Goal: Task Accomplishment & Management: Manage account settings

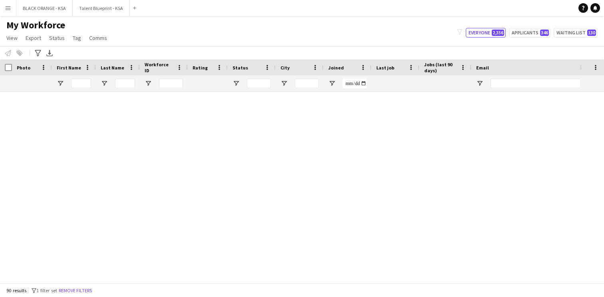
scroll to position [1823, 0]
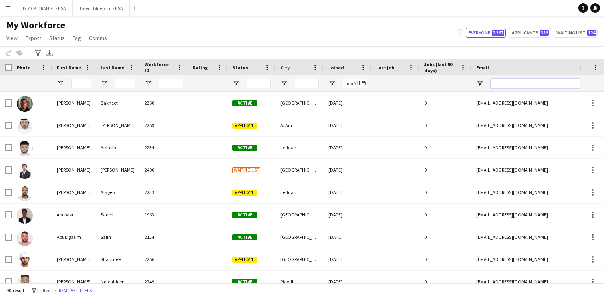
click at [503, 86] on input "Email Filter Input" at bounding box center [559, 84] width 136 height 10
paste input "**********"
type input "**********"
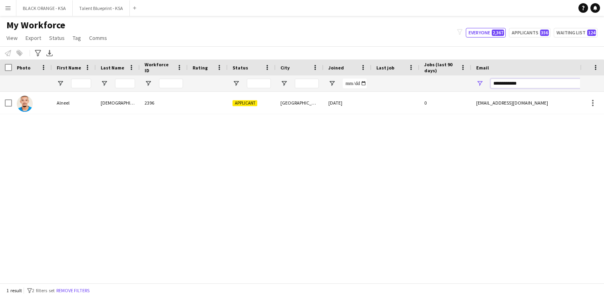
click at [505, 84] on input "**********" at bounding box center [559, 84] width 136 height 10
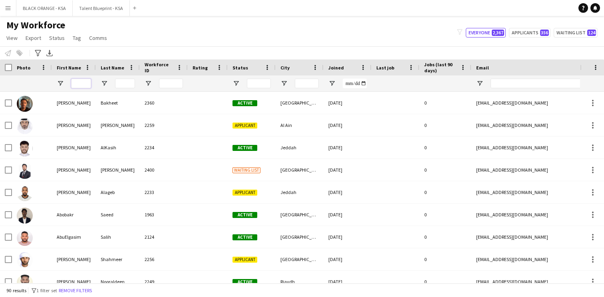
click at [84, 81] on input "First Name Filter Input" at bounding box center [81, 84] width 20 height 10
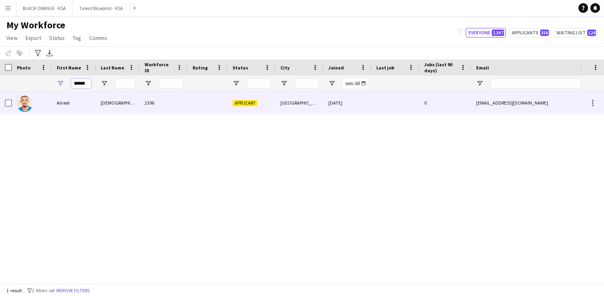
type input "******"
click at [89, 105] on div "Alneel" at bounding box center [74, 103] width 44 height 22
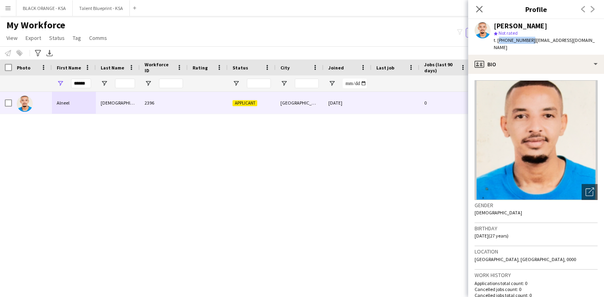
drag, startPoint x: 529, startPoint y: 41, endPoint x: 498, endPoint y: 40, distance: 30.8
click at [498, 40] on span "t. [PHONE_NUMBER]" at bounding box center [515, 40] width 42 height 6
copy span "[PHONE_NUMBER]"
click at [479, 7] on icon "Close pop-in" at bounding box center [480, 9] width 8 height 8
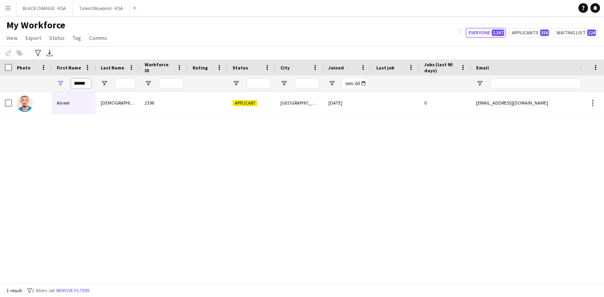
click at [81, 83] on input "******" at bounding box center [81, 84] width 20 height 10
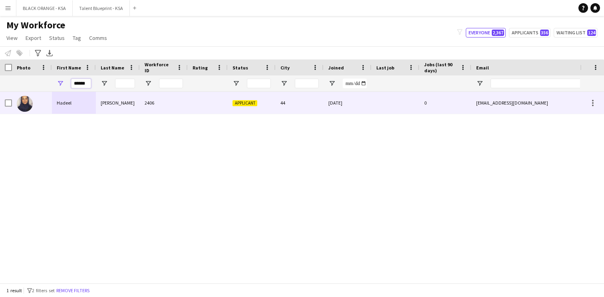
type input "******"
click at [81, 96] on div "Hadeel" at bounding box center [74, 103] width 44 height 22
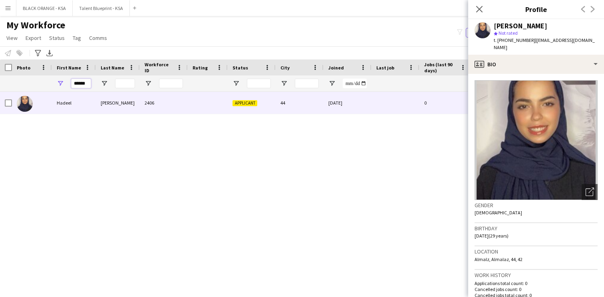
click at [79, 80] on input "******" at bounding box center [81, 84] width 20 height 10
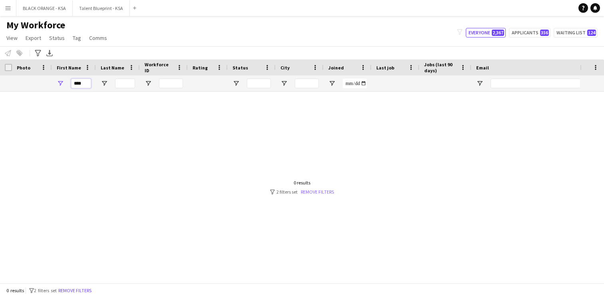
type input "****"
click at [311, 192] on link "Remove filters" at bounding box center [317, 192] width 33 height 6
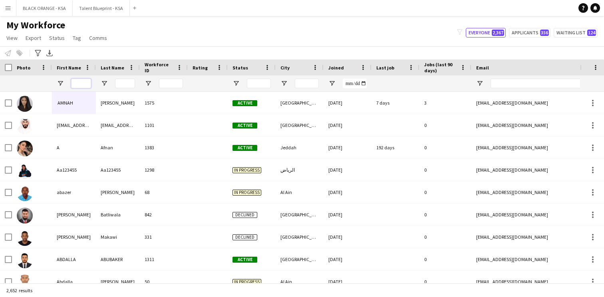
click at [84, 86] on input "First Name Filter Input" at bounding box center [81, 84] width 20 height 10
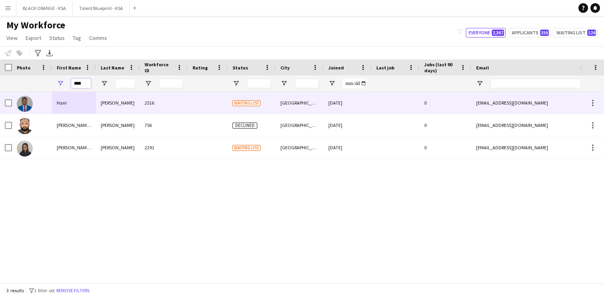
type input "****"
click at [94, 108] on div "Hani" at bounding box center [74, 103] width 44 height 22
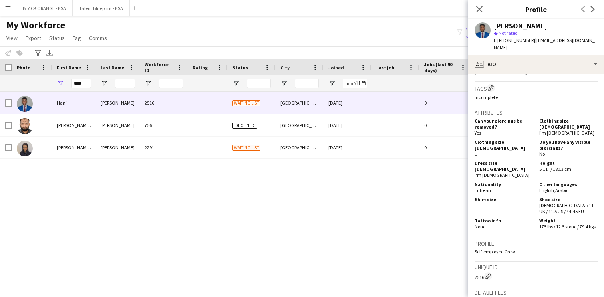
scroll to position [465, 0]
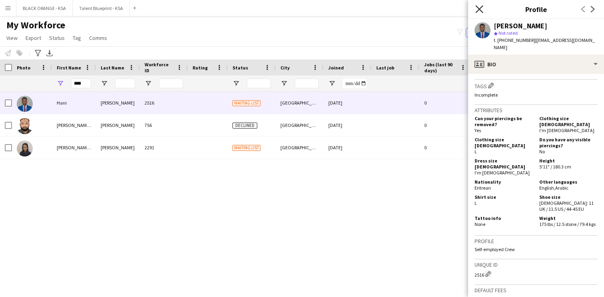
click at [479, 8] on icon at bounding box center [480, 9] width 8 height 8
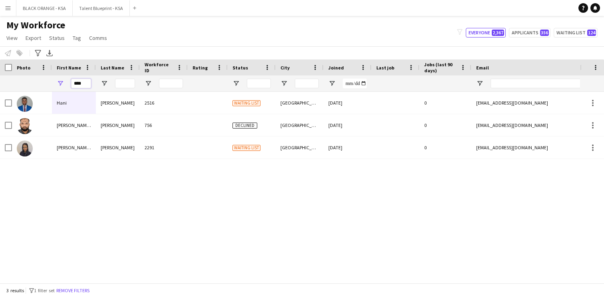
click at [80, 82] on input "****" at bounding box center [81, 84] width 20 height 10
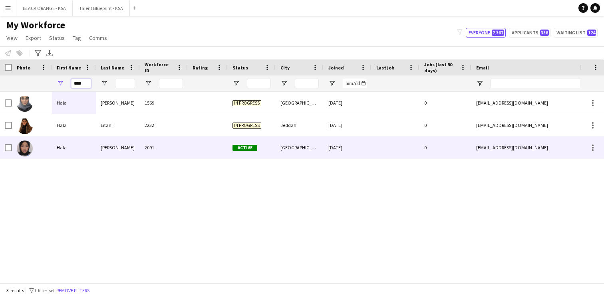
type input "****"
click at [79, 145] on div "Hala" at bounding box center [74, 148] width 44 height 22
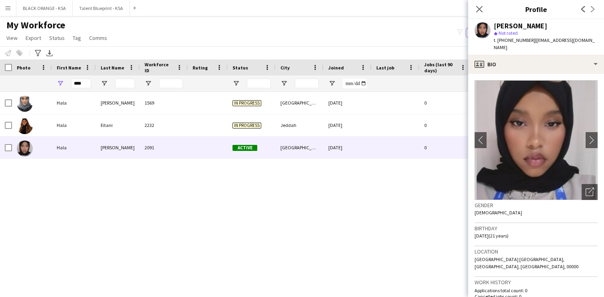
click at [488, 134] on img at bounding box center [536, 140] width 123 height 120
click at [482, 136] on app-icon "chevron-left" at bounding box center [481, 140] width 12 height 8
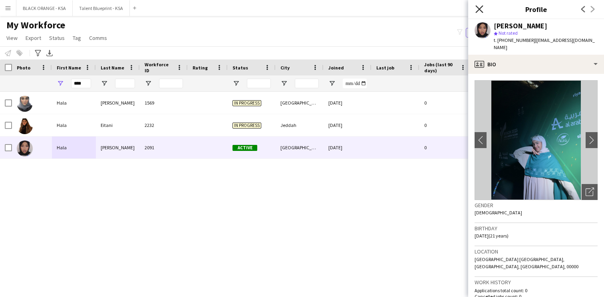
click at [481, 10] on icon at bounding box center [480, 9] width 8 height 8
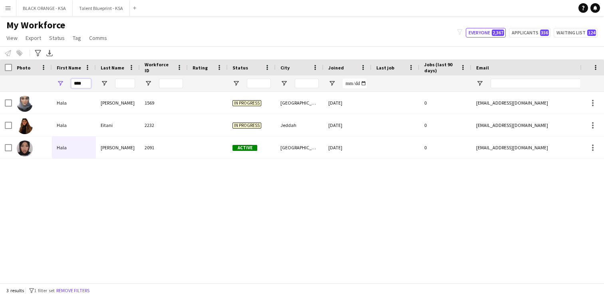
click at [79, 84] on input "****" at bounding box center [81, 84] width 20 height 10
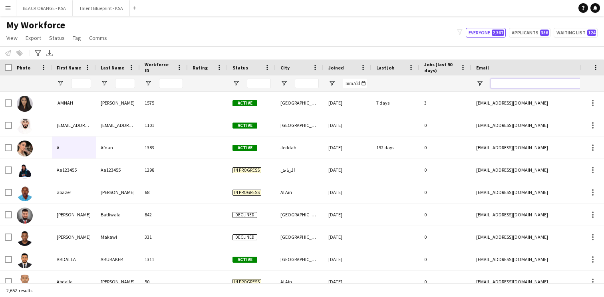
click at [502, 84] on input "Email Filter Input" at bounding box center [559, 84] width 136 height 10
paste input "**********"
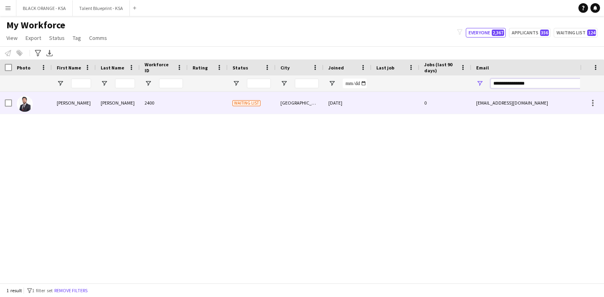
type input "**********"
click at [325, 108] on div "[DATE]" at bounding box center [348, 103] width 48 height 22
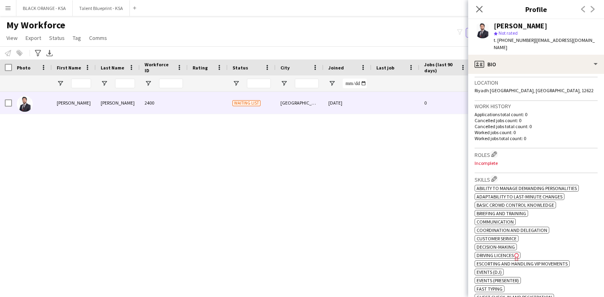
scroll to position [179, 0]
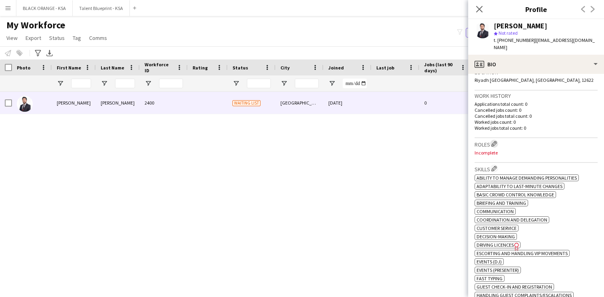
click at [496, 141] on app-icon "Edit crew company roles" at bounding box center [495, 144] width 6 height 6
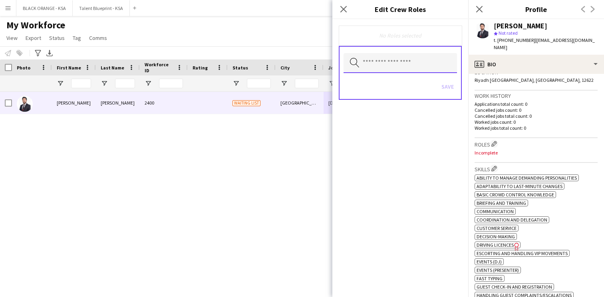
click at [424, 63] on input "text" at bounding box center [401, 63] width 114 height 20
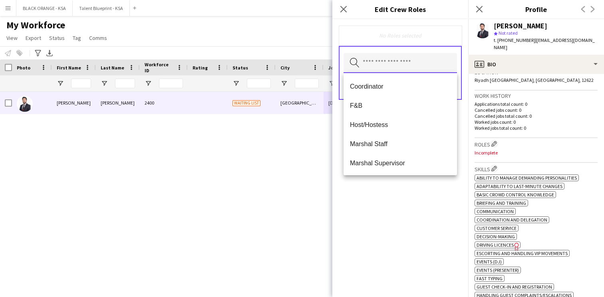
scroll to position [77, 0]
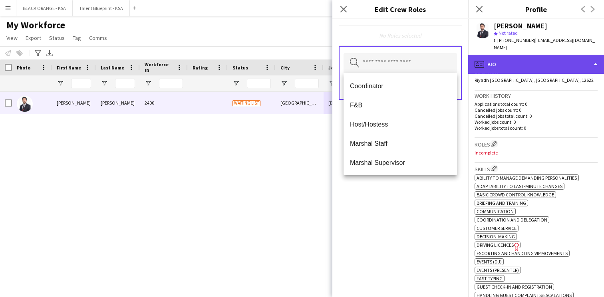
click at [491, 55] on div "profile Bio" at bounding box center [537, 64] width 136 height 19
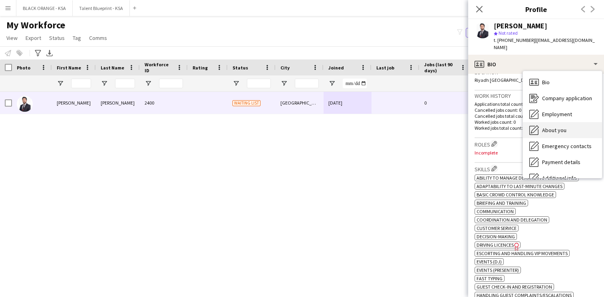
click at [555, 127] on span "About you" at bounding box center [554, 130] width 24 height 7
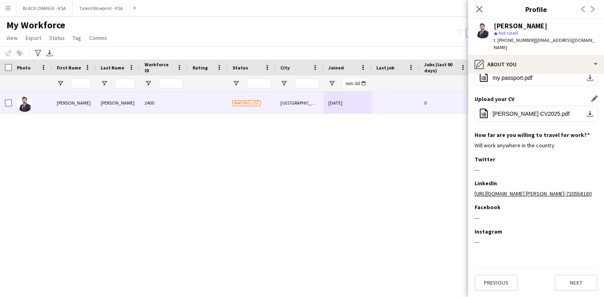
scroll to position [202, 0]
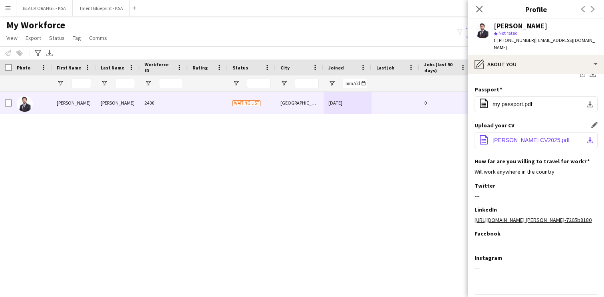
click at [514, 137] on span "[PERSON_NAME] CV2025.pdf" at bounding box center [531, 140] width 77 height 6
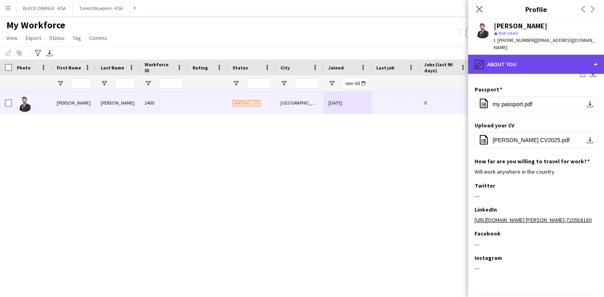
click at [528, 55] on div "pencil4 About you" at bounding box center [537, 64] width 136 height 19
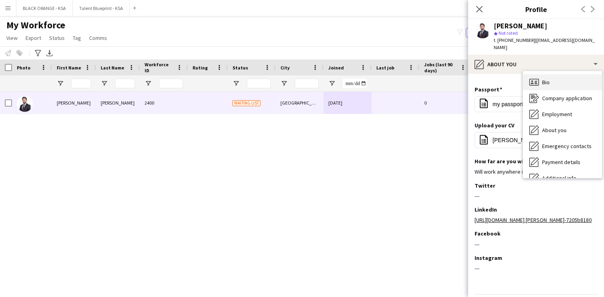
click at [551, 82] on div "Bio Bio" at bounding box center [562, 82] width 79 height 16
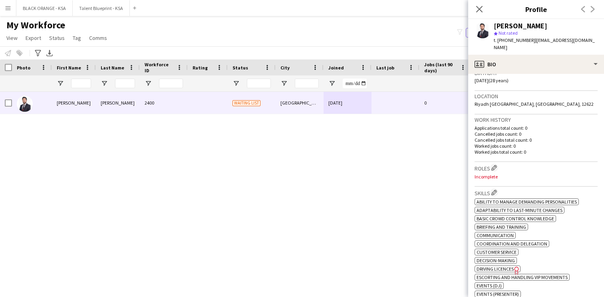
scroll to position [159, 0]
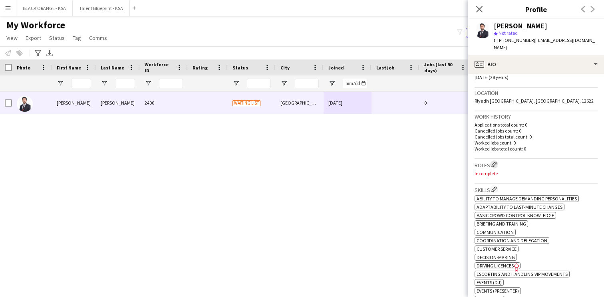
click at [494, 162] on app-icon "Edit crew company roles" at bounding box center [495, 165] width 6 height 6
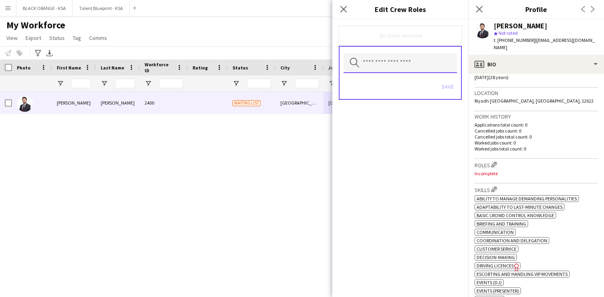
click at [419, 66] on input "text" at bounding box center [401, 63] width 114 height 20
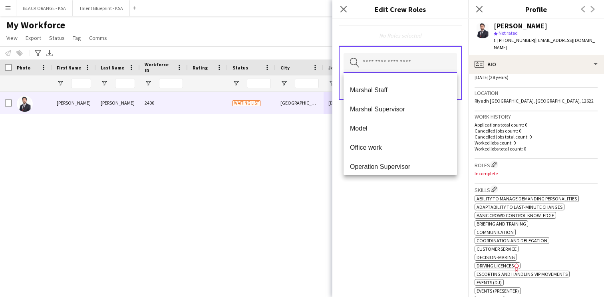
scroll to position [131, 0]
click at [389, 93] on span "Marshal Staff" at bounding box center [400, 90] width 101 height 8
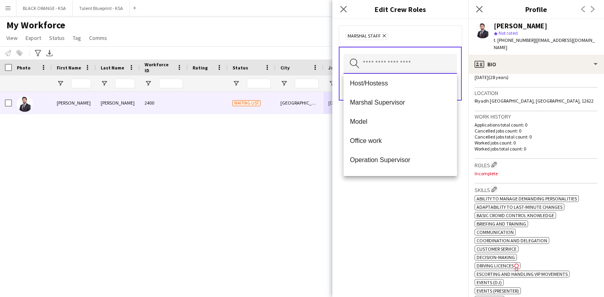
scroll to position [119, 0]
click at [391, 107] on mat-option "Marshal Supervisor" at bounding box center [401, 101] width 114 height 19
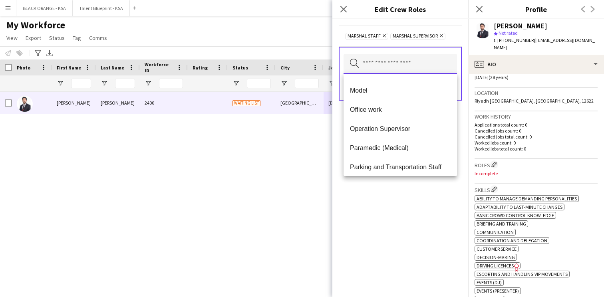
scroll to position [129, 0]
click at [391, 111] on span "Office work" at bounding box center [400, 112] width 101 height 8
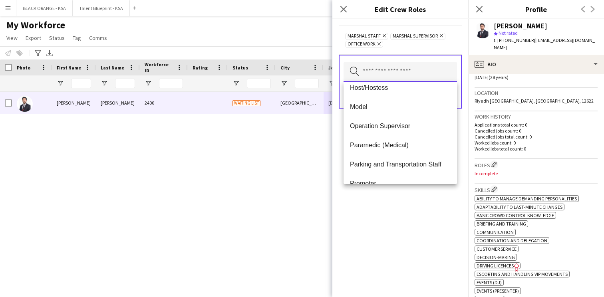
scroll to position [127, 0]
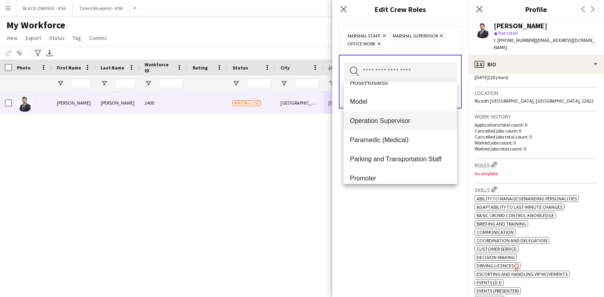
click at [389, 120] on span "Operation Supervisor" at bounding box center [400, 121] width 101 height 8
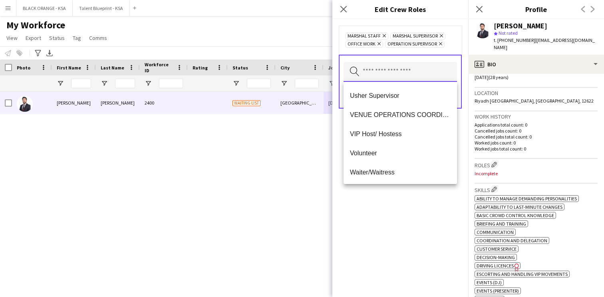
scroll to position [403, 0]
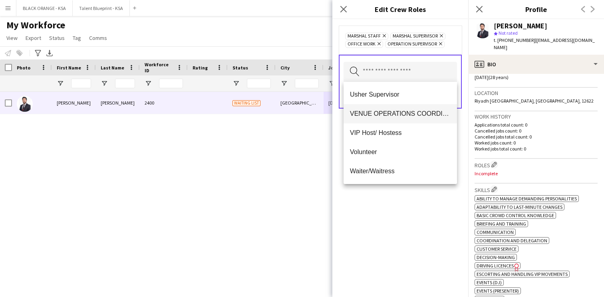
click at [399, 116] on span "VENUE OPERATIONS COORDINATOR" at bounding box center [400, 114] width 101 height 8
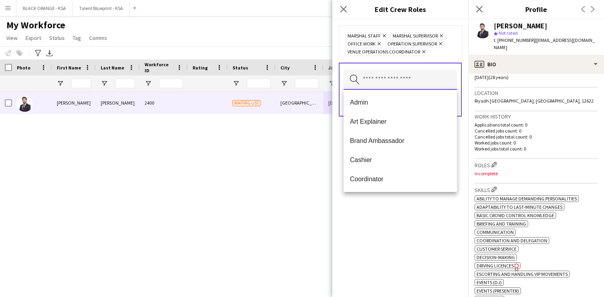
scroll to position [0, 0]
click at [390, 189] on mat-option "F&B" at bounding box center [401, 198] width 114 height 19
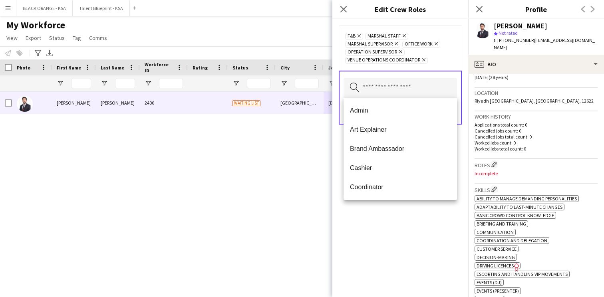
click at [361, 37] on icon "Remove" at bounding box center [358, 35] width 5 height 5
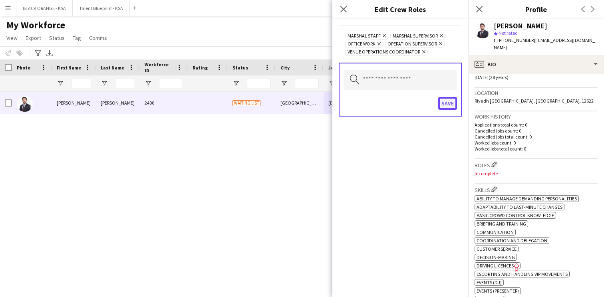
click at [449, 100] on button "Save" at bounding box center [448, 103] width 19 height 13
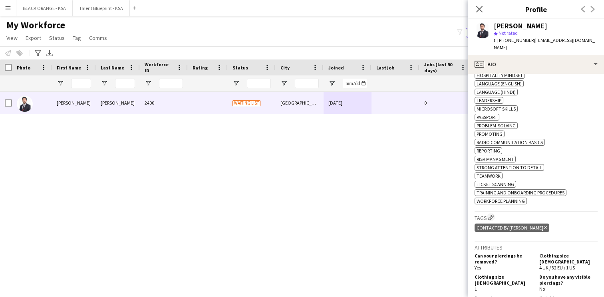
scroll to position [426, 0]
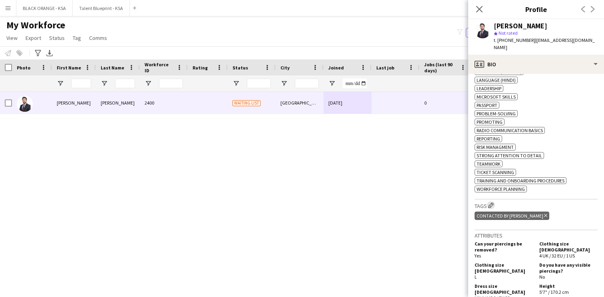
click at [494, 208] on app-icon "Edit crew company tags" at bounding box center [492, 206] width 6 height 6
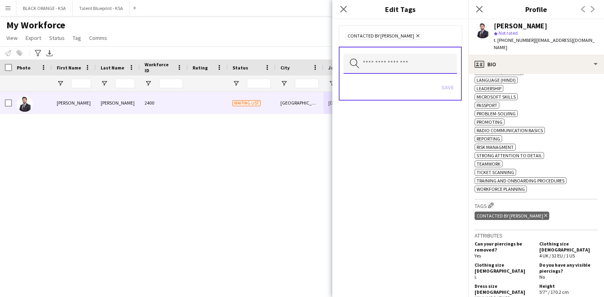
click at [425, 70] on input "text" at bounding box center [401, 64] width 114 height 20
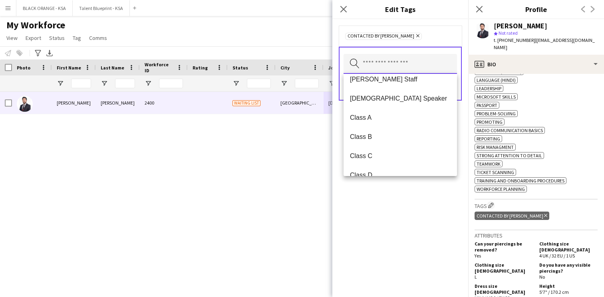
scroll to position [95, 0]
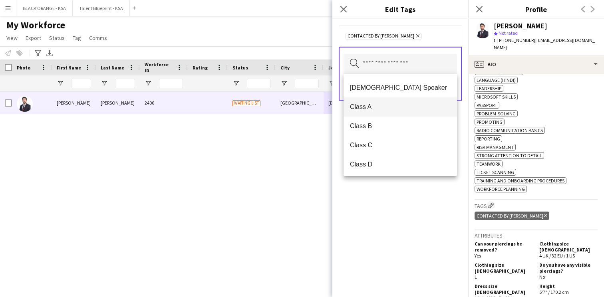
click at [401, 114] on mat-option "Class A" at bounding box center [401, 107] width 114 height 19
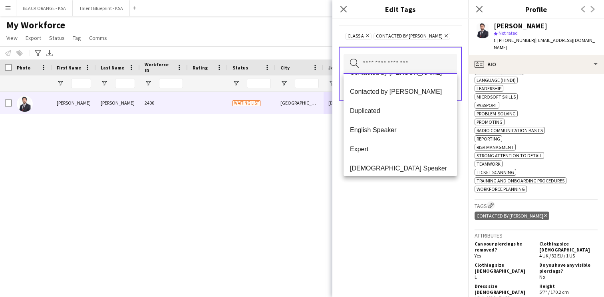
scroll to position [225, 0]
click at [395, 132] on span "English Speaker" at bounding box center [400, 130] width 101 height 8
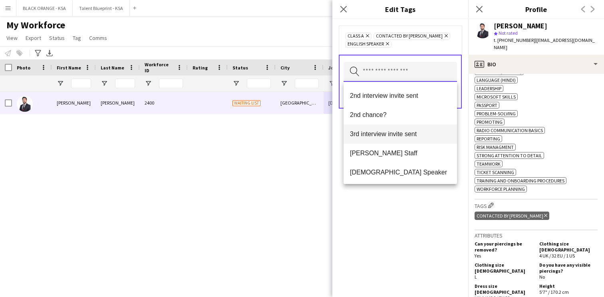
scroll to position [0, 0]
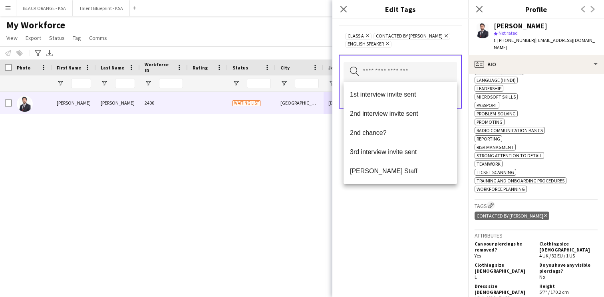
click at [366, 35] on icon "Remove" at bounding box center [366, 35] width 5 height 5
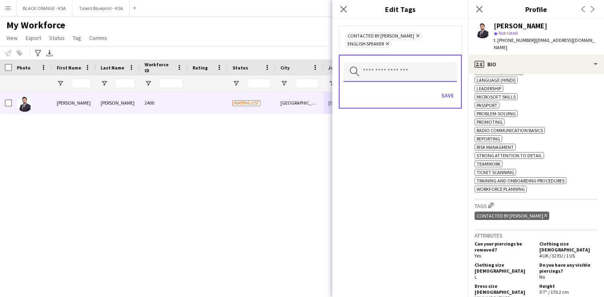
click at [395, 65] on input "text" at bounding box center [401, 72] width 114 height 20
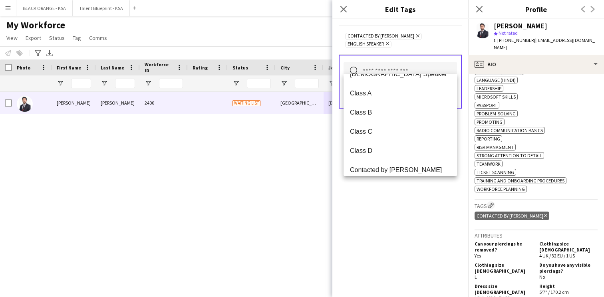
scroll to position [107, 0]
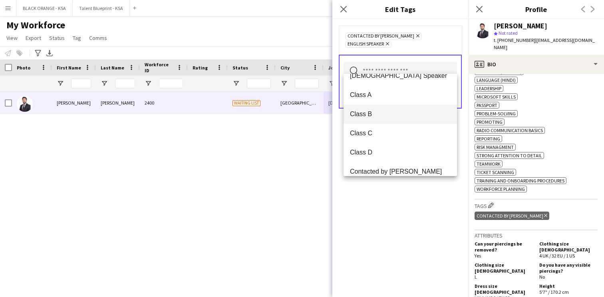
click at [390, 114] on span "Class B" at bounding box center [400, 114] width 101 height 8
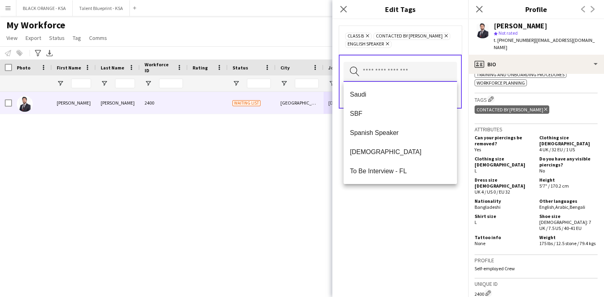
scroll to position [533, 0]
click at [397, 221] on div "Class B Remove Contacted by [PERSON_NAME] Remove English Speaker Remove Search …" at bounding box center [401, 158] width 136 height 278
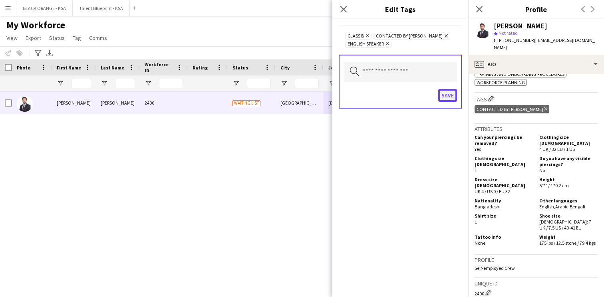
click at [450, 97] on button "Save" at bounding box center [448, 95] width 19 height 13
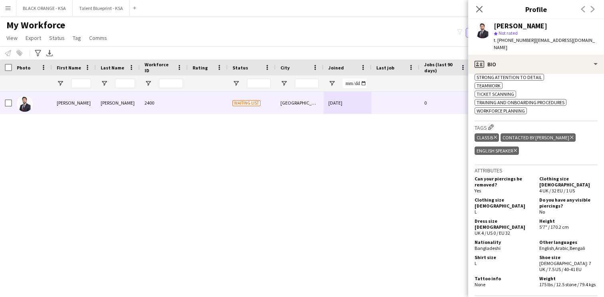
scroll to position [512, 0]
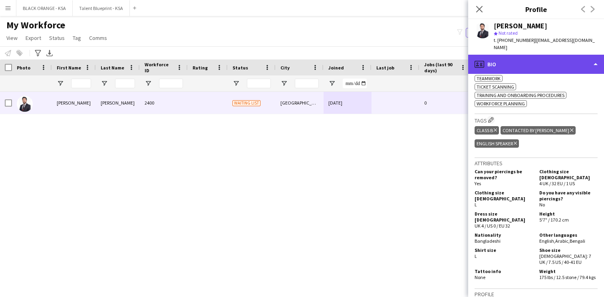
click at [522, 64] on div "profile Bio" at bounding box center [537, 64] width 136 height 19
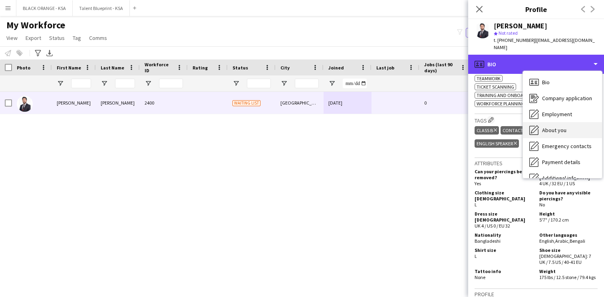
scroll to position [43, 0]
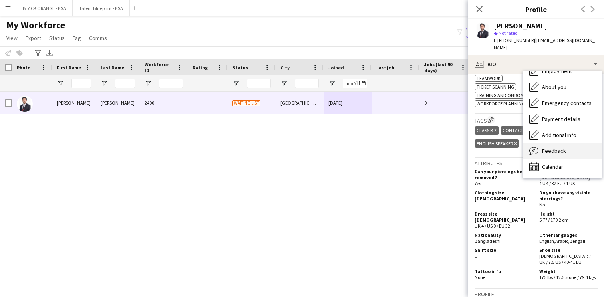
click at [544, 148] on span "Feedback" at bounding box center [554, 151] width 24 height 7
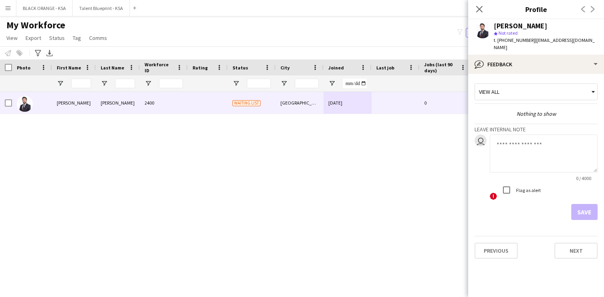
click at [549, 88] on div "View all" at bounding box center [532, 91] width 114 height 15
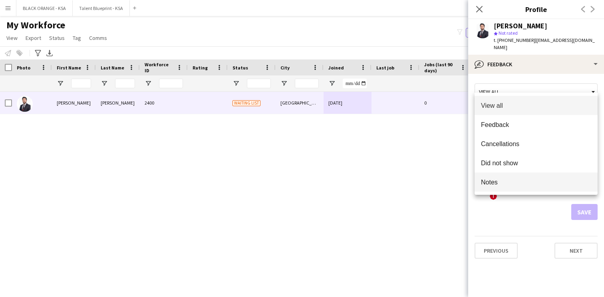
click at [515, 178] on mat-option "Notes" at bounding box center [536, 182] width 123 height 19
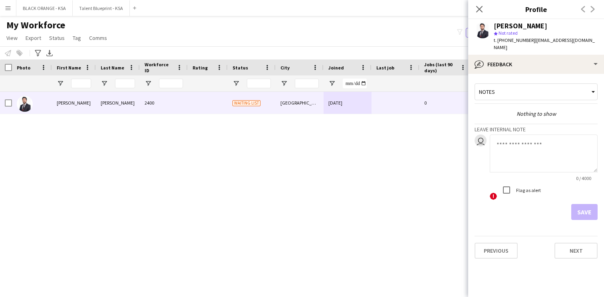
click at [525, 145] on textarea at bounding box center [544, 154] width 108 height 38
type textarea "**********"
click at [580, 206] on button "Save" at bounding box center [585, 212] width 26 height 16
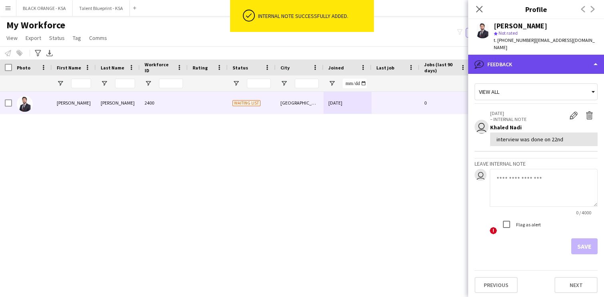
click at [530, 55] on div "bubble-pencil Feedback" at bounding box center [537, 64] width 136 height 19
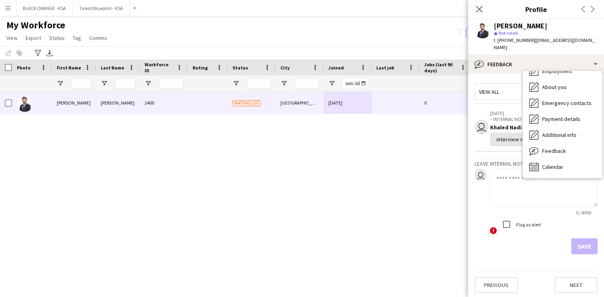
click at [511, 137] on div "interview was done on 22nd" at bounding box center [545, 140] width 108 height 14
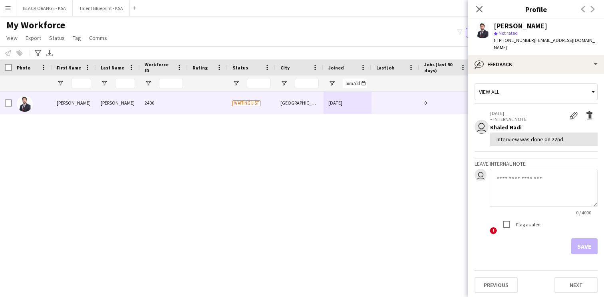
click at [536, 92] on div "View all" at bounding box center [532, 91] width 114 height 15
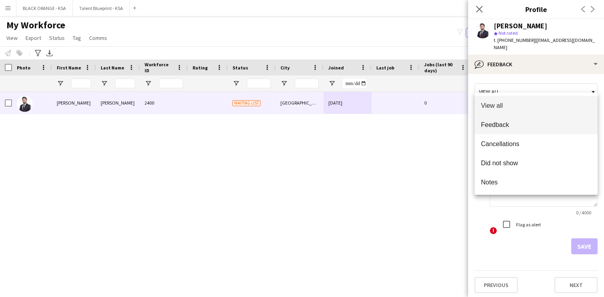
click at [530, 127] on span "Feedback" at bounding box center [536, 125] width 110 height 8
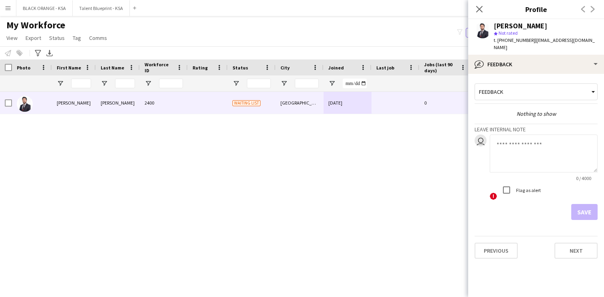
click at [513, 144] on textarea at bounding box center [544, 154] width 108 height 38
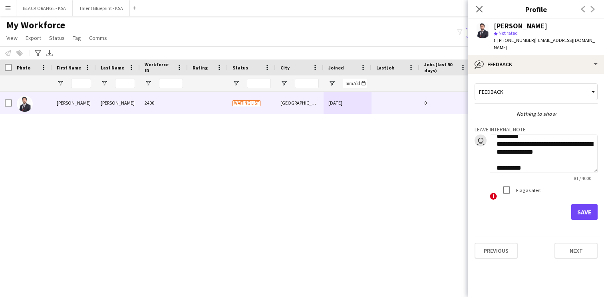
scroll to position [16, 0]
click at [531, 159] on textarea "**********" at bounding box center [544, 154] width 108 height 38
click at [572, 156] on textarea "**********" at bounding box center [544, 154] width 108 height 38
click at [570, 160] on textarea "**********" at bounding box center [544, 154] width 108 height 38
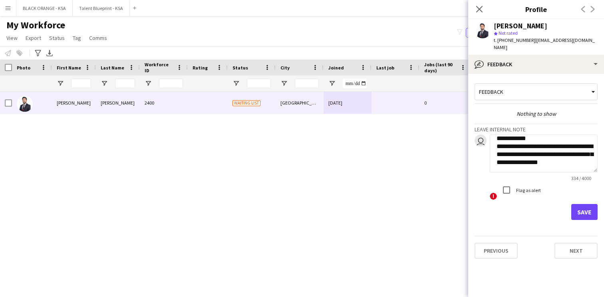
scroll to position [102, 0]
type textarea "**********"
click at [583, 204] on button "Save" at bounding box center [585, 212] width 26 height 16
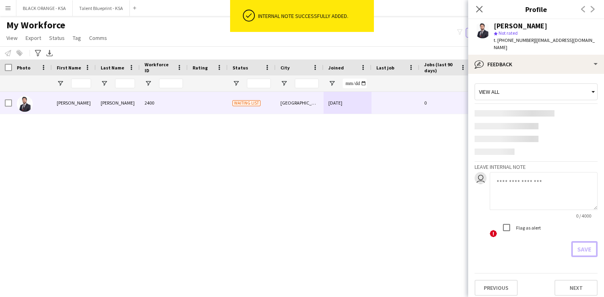
scroll to position [0, 0]
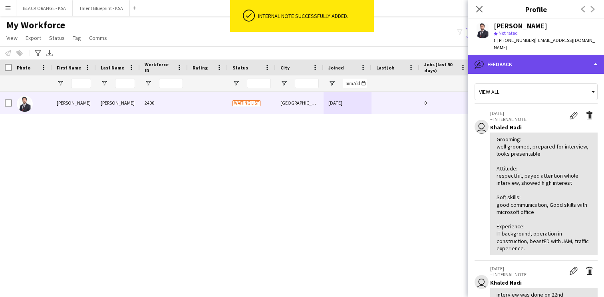
click at [532, 62] on div "bubble-pencil Feedback" at bounding box center [537, 64] width 136 height 19
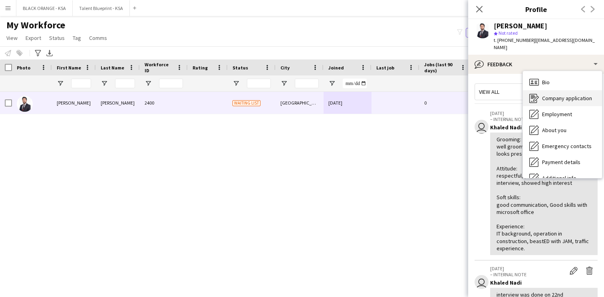
click at [553, 95] on span "Company application" at bounding box center [567, 98] width 50 height 7
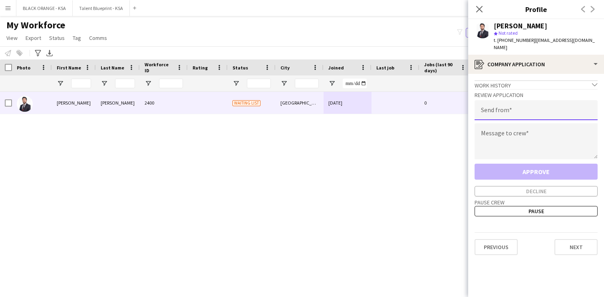
click at [522, 100] on input "email" at bounding box center [536, 110] width 123 height 20
type input "**********"
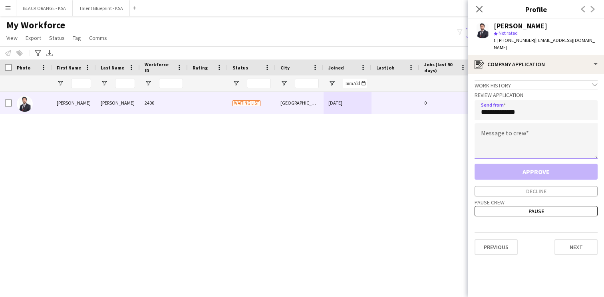
click at [520, 128] on textarea at bounding box center [536, 142] width 123 height 36
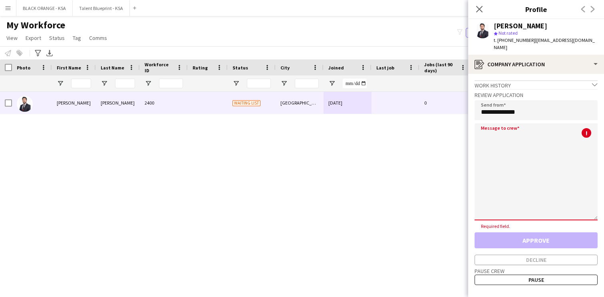
drag, startPoint x: 595, startPoint y: 150, endPoint x: 604, endPoint y: 211, distance: 61.8
click at [604, 211] on app-crew-profile-application "**********" at bounding box center [537, 185] width 136 height 223
paste textarea "**********"
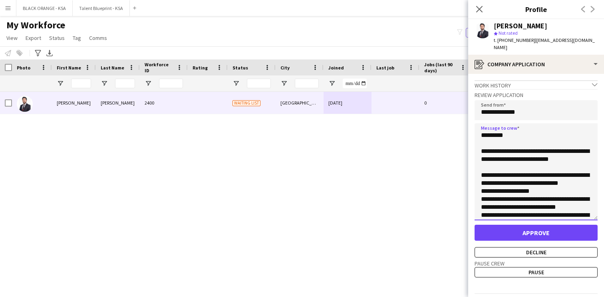
click at [495, 128] on textarea "**********" at bounding box center [536, 172] width 123 height 97
type textarea "**********"
click at [527, 226] on button "Approve" at bounding box center [536, 233] width 123 height 16
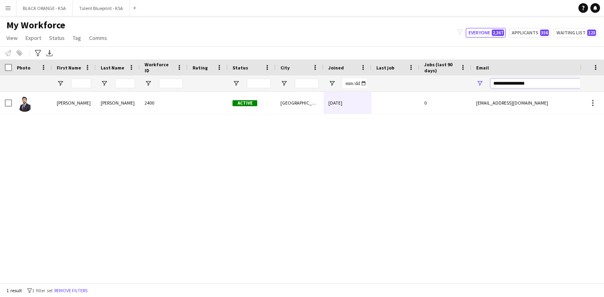
click at [511, 83] on input "**********" at bounding box center [559, 84] width 136 height 10
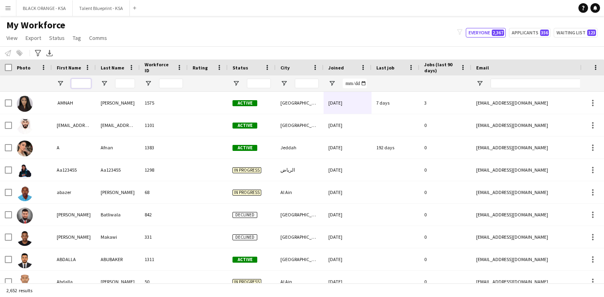
click at [82, 80] on input "First Name Filter Input" at bounding box center [81, 84] width 20 height 10
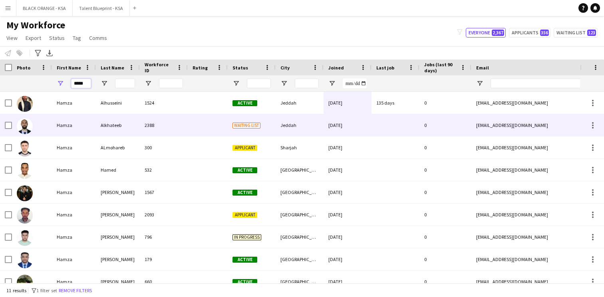
type input "*****"
click at [102, 121] on div "Alkhateeb" at bounding box center [118, 125] width 44 height 22
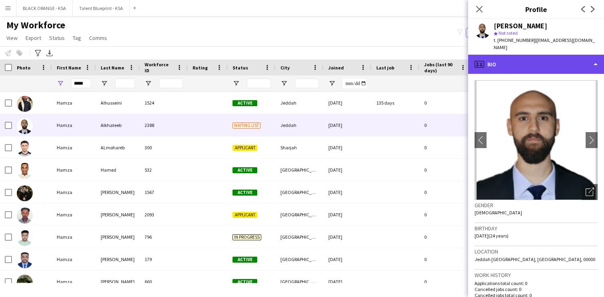
click at [525, 67] on div "profile Bio" at bounding box center [537, 64] width 136 height 19
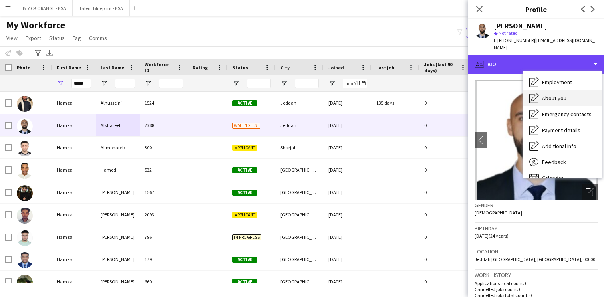
scroll to position [43, 0]
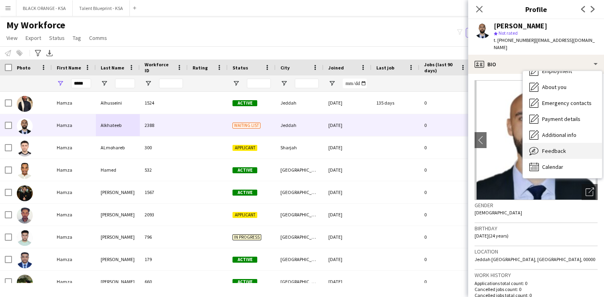
click at [551, 150] on span "Feedback" at bounding box center [554, 151] width 24 height 7
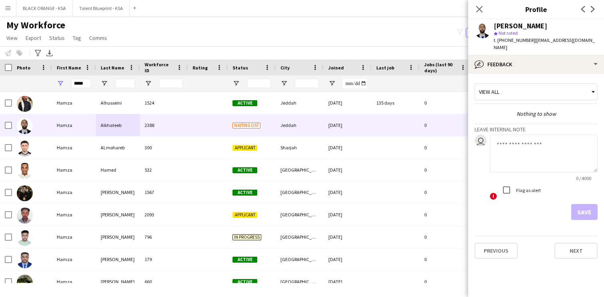
click at [528, 95] on div "View all" at bounding box center [532, 91] width 114 height 15
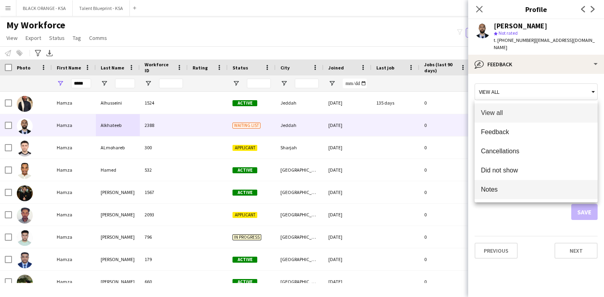
click at [525, 181] on mat-option "Notes" at bounding box center [536, 189] width 123 height 19
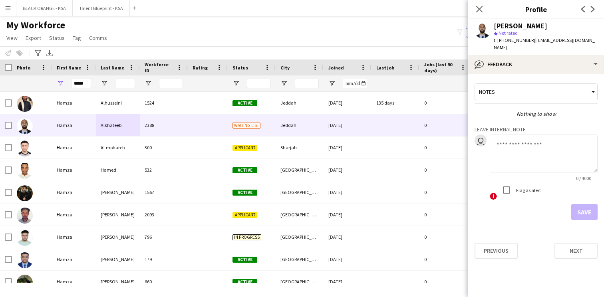
click at [524, 155] on textarea at bounding box center [544, 154] width 108 height 38
type textarea "**********"
click at [588, 213] on button "Save" at bounding box center [585, 212] width 26 height 16
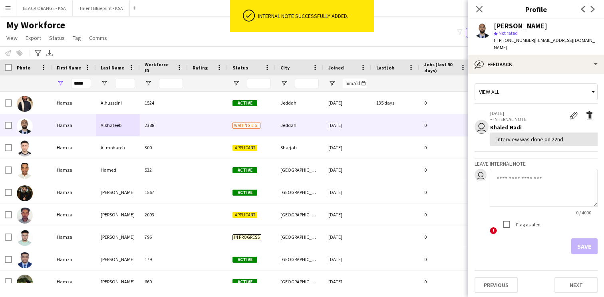
click at [548, 92] on div "View all" at bounding box center [532, 91] width 114 height 15
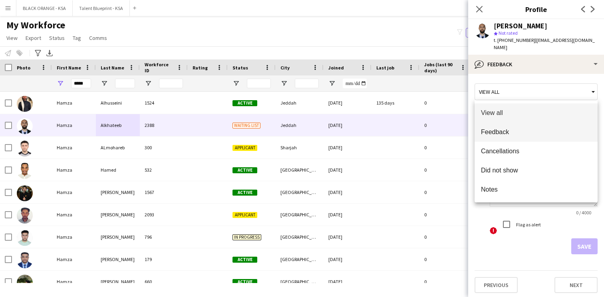
click at [529, 126] on mat-option "Feedback" at bounding box center [536, 132] width 123 height 19
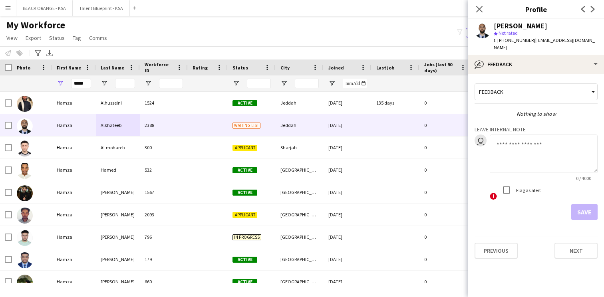
click at [514, 150] on textarea at bounding box center [544, 154] width 108 height 38
click at [578, 152] on textarea "**********" at bounding box center [544, 154] width 108 height 38
click at [533, 164] on textarea "**********" at bounding box center [544, 154] width 108 height 38
click at [577, 153] on textarea "**********" at bounding box center [544, 154] width 108 height 38
click at [524, 162] on textarea "**********" at bounding box center [544, 154] width 108 height 38
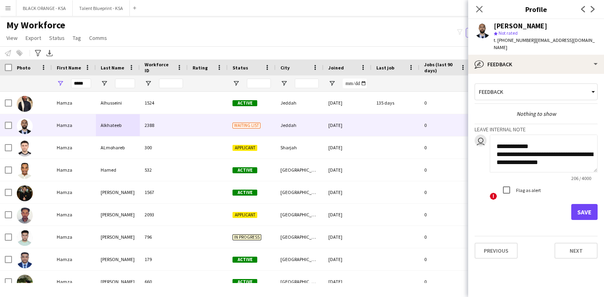
scroll to position [72, 0]
click at [501, 165] on textarea "**********" at bounding box center [544, 154] width 108 height 38
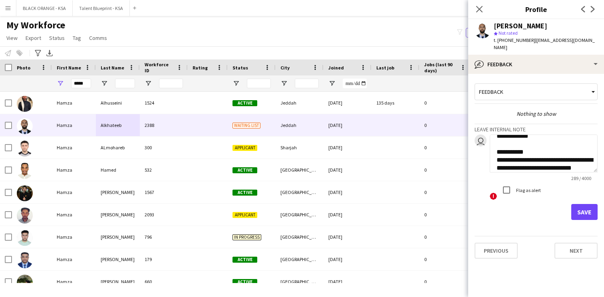
scroll to position [96, 0]
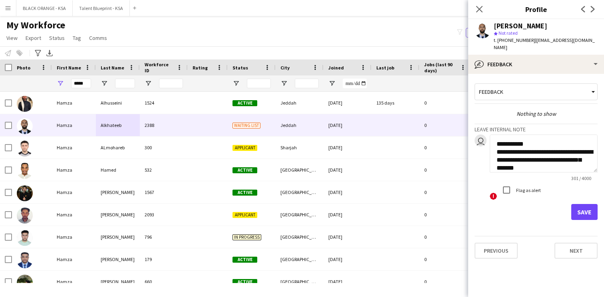
type textarea "**********"
click at [582, 212] on button "Save" at bounding box center [585, 212] width 26 height 16
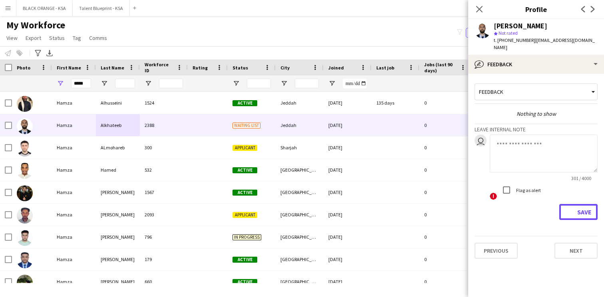
scroll to position [0, 0]
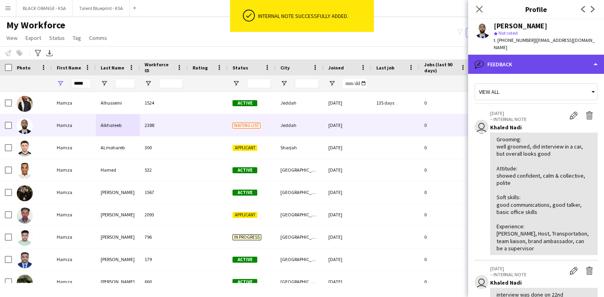
click at [543, 65] on div "bubble-pencil Feedback" at bounding box center [537, 64] width 136 height 19
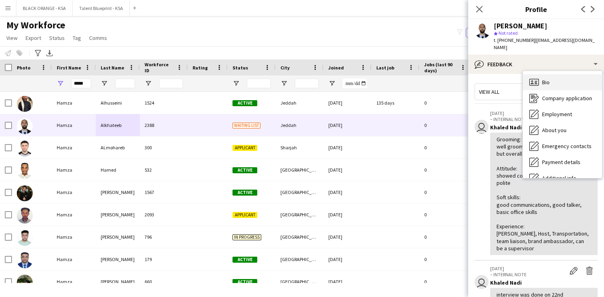
click at [544, 82] on span "Bio" at bounding box center [546, 82] width 8 height 7
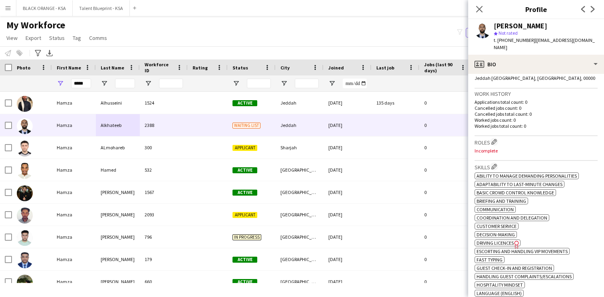
scroll to position [185, 0]
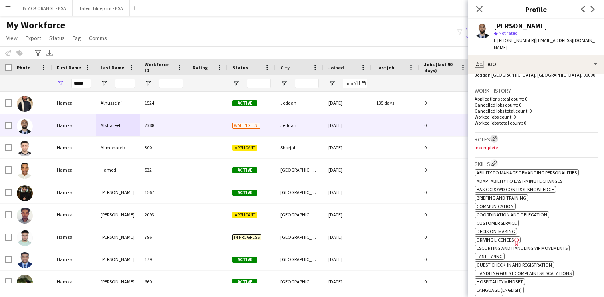
click at [497, 138] on app-icon "Edit crew company roles" at bounding box center [495, 139] width 6 height 6
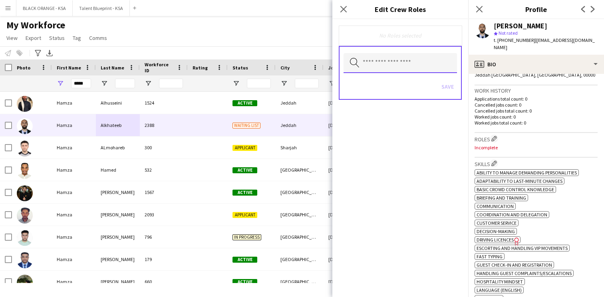
click at [420, 59] on input "text" at bounding box center [401, 63] width 114 height 20
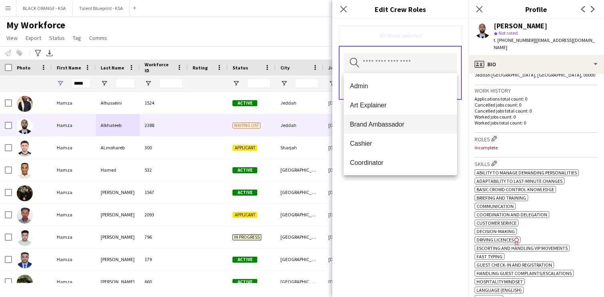
click at [393, 122] on span "Brand Ambassador" at bounding box center [400, 125] width 101 height 8
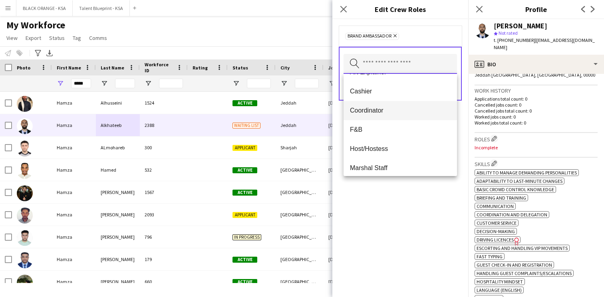
scroll to position [36, 0]
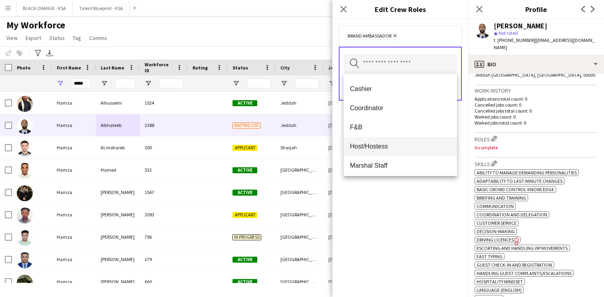
click at [387, 147] on span "Host/Hostess" at bounding box center [400, 147] width 101 height 8
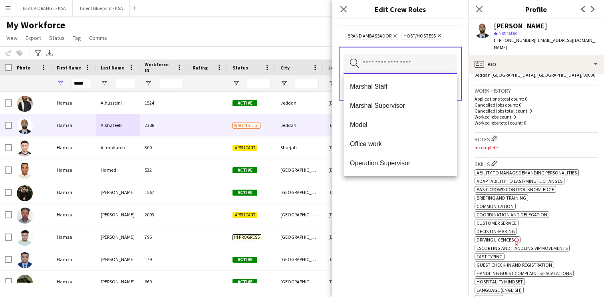
scroll to position [100, 0]
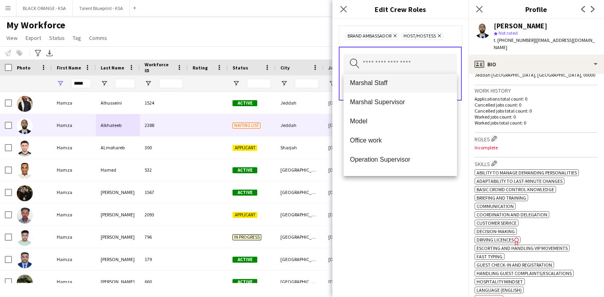
click at [402, 85] on span "Marshal Staff" at bounding box center [400, 83] width 101 height 8
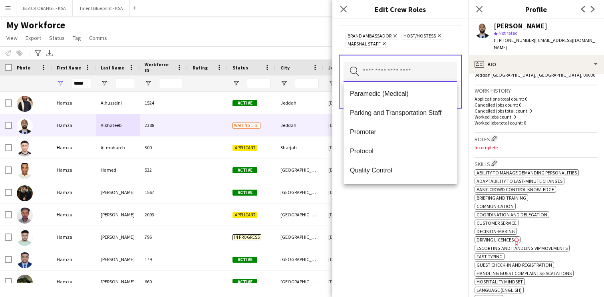
scroll to position [174, 0]
click at [398, 114] on span "Parking and Transportation Staff" at bounding box center [400, 113] width 101 height 8
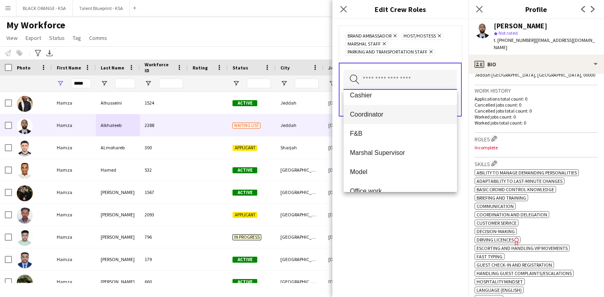
scroll to position [46, 0]
click at [383, 44] on icon at bounding box center [384, 43] width 3 height 3
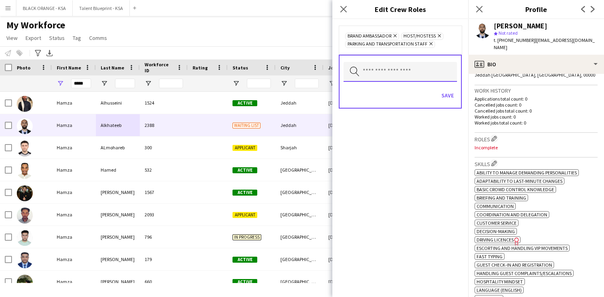
click at [415, 68] on input "text" at bounding box center [401, 72] width 114 height 20
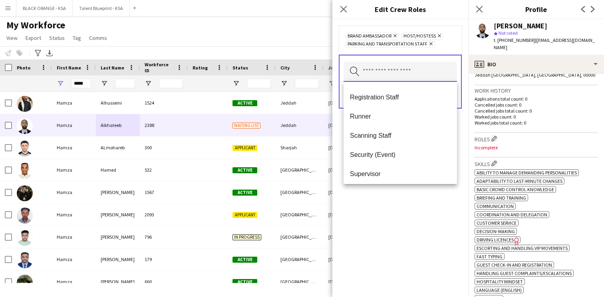
scroll to position [247, 0]
click at [403, 103] on mat-option "Registration Staff" at bounding box center [401, 97] width 114 height 19
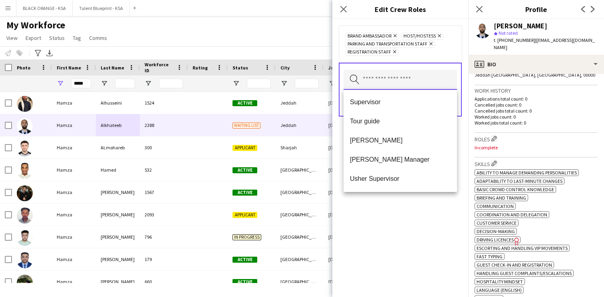
scroll to position [318, 0]
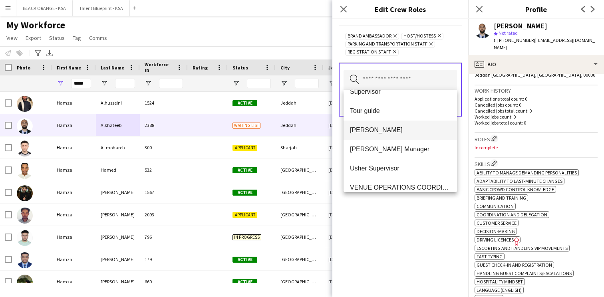
click at [398, 136] on mat-option "[PERSON_NAME]" at bounding box center [401, 130] width 114 height 19
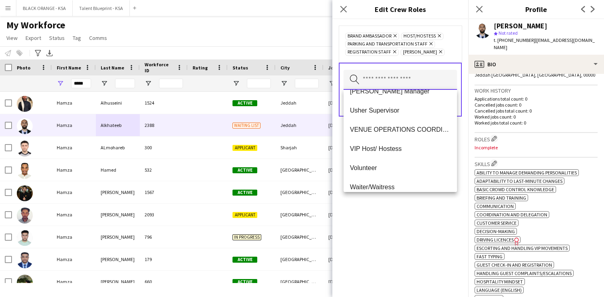
scroll to position [349, 0]
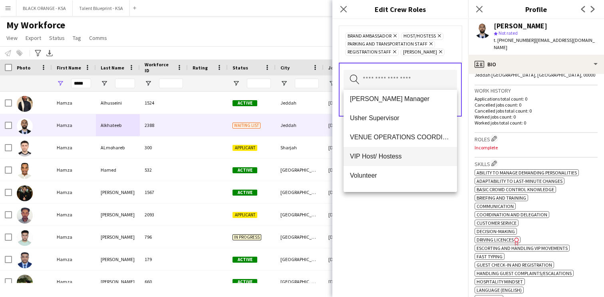
click at [403, 156] on span "VIP Host/ Hostess" at bounding box center [400, 157] width 101 height 8
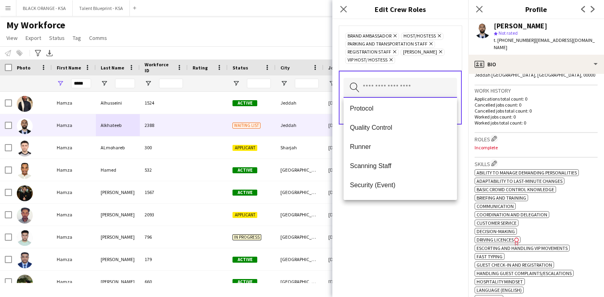
scroll to position [207, 0]
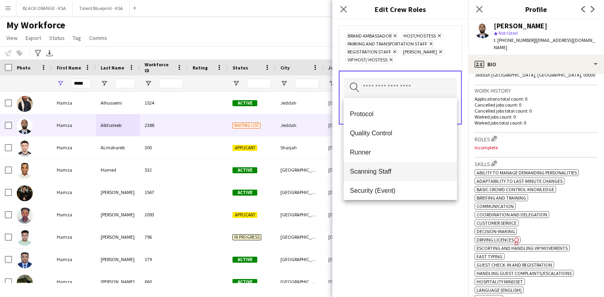
click at [401, 162] on mat-option "Scanning Staff" at bounding box center [401, 171] width 114 height 19
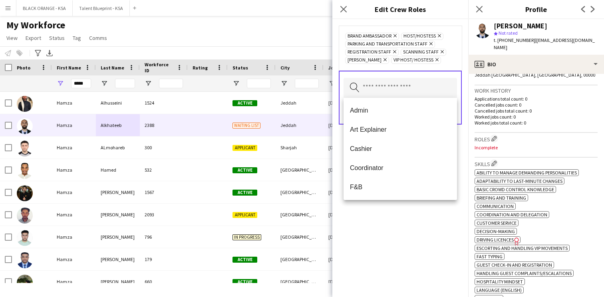
click at [439, 52] on icon "Remove" at bounding box center [441, 51] width 5 height 5
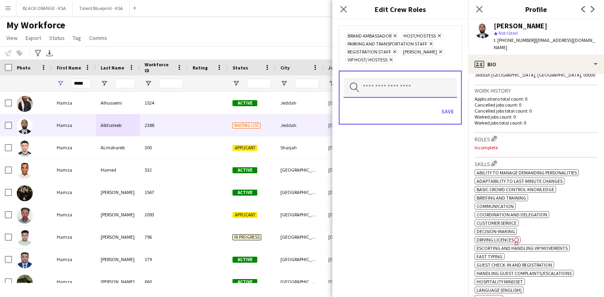
click at [413, 80] on input "text" at bounding box center [401, 88] width 114 height 20
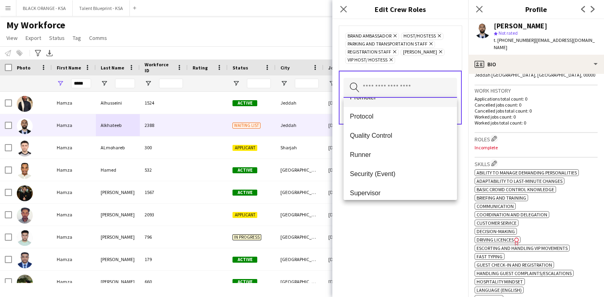
scroll to position [218, 0]
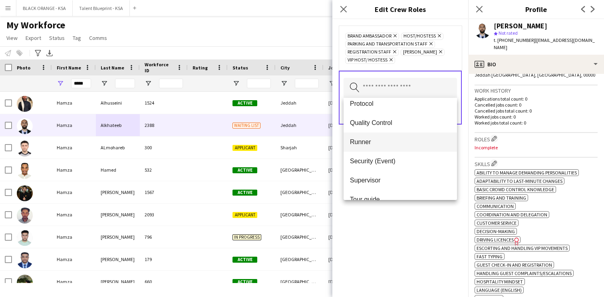
click at [385, 149] on mat-option "Runner" at bounding box center [401, 142] width 114 height 19
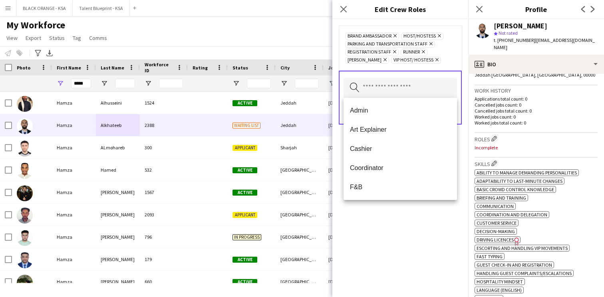
click at [381, 247] on div "Brand Ambassador Remove Host/Hostess Remove Parking and Transportation Staff Re…" at bounding box center [401, 158] width 136 height 278
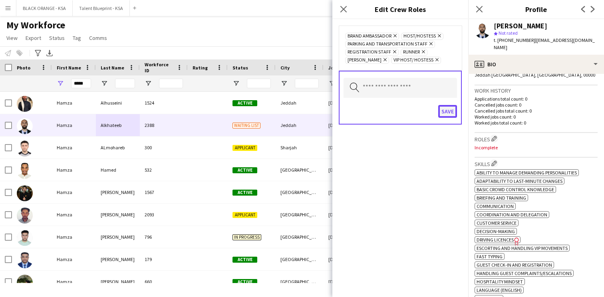
click at [451, 112] on button "Save" at bounding box center [448, 111] width 19 height 13
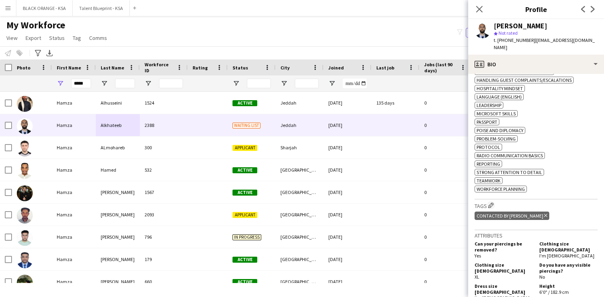
scroll to position [393, 0]
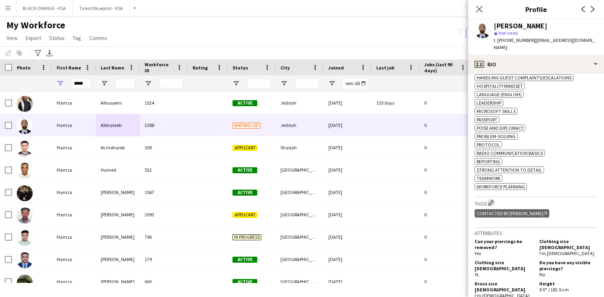
click at [491, 206] on app-icon "Edit crew company tags" at bounding box center [492, 203] width 6 height 6
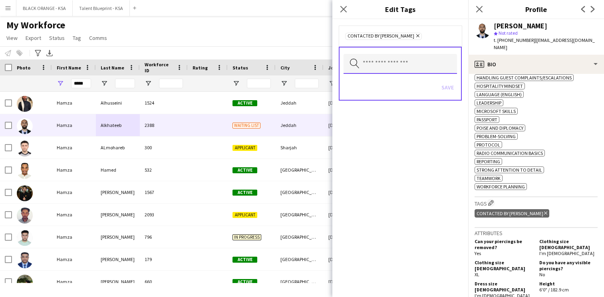
click at [423, 60] on input "text" at bounding box center [401, 64] width 114 height 20
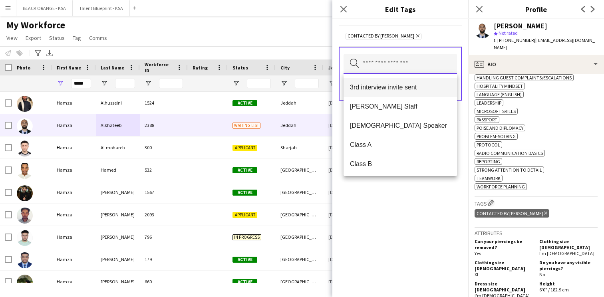
scroll to position [60, 0]
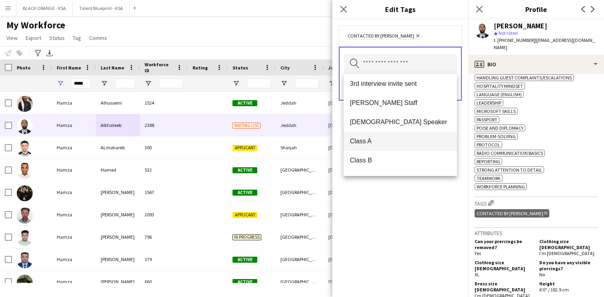
click at [382, 143] on span "Class A" at bounding box center [400, 142] width 101 height 8
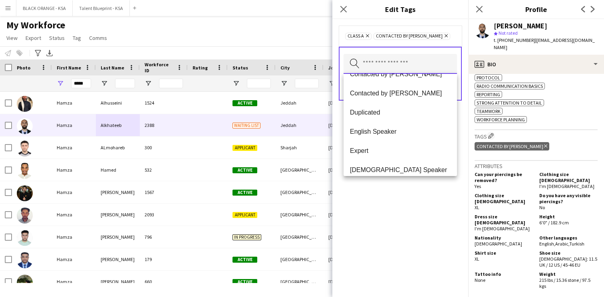
scroll to position [227, 0]
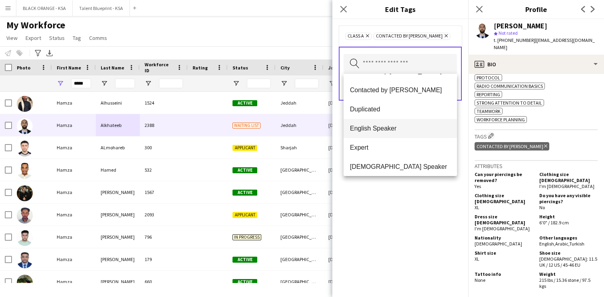
click at [401, 129] on span "English Speaker" at bounding box center [400, 129] width 101 height 8
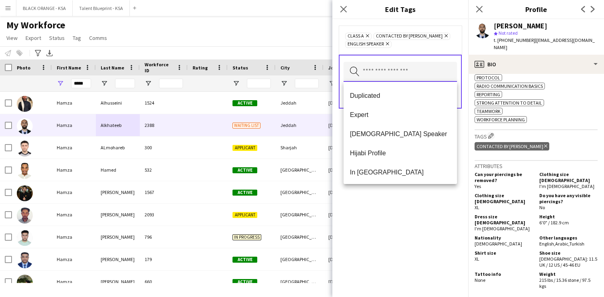
scroll to position [256, 0]
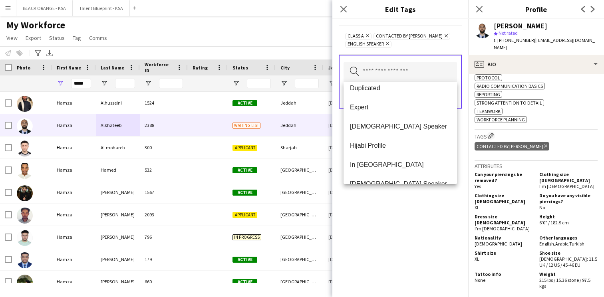
click at [383, 210] on div "Class A Remove Contacted by [PERSON_NAME] Remove English Speaker Remove Search …" at bounding box center [401, 158] width 136 height 278
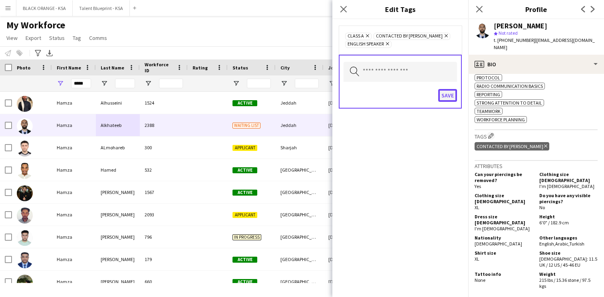
click at [446, 98] on button "Save" at bounding box center [448, 95] width 19 height 13
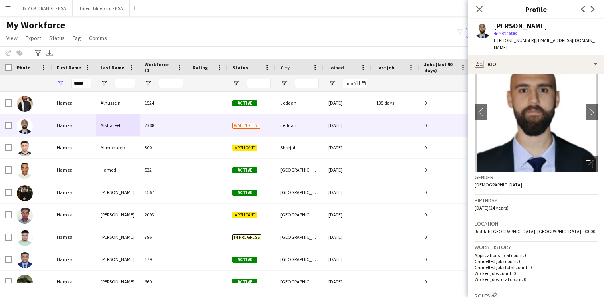
scroll to position [0, 0]
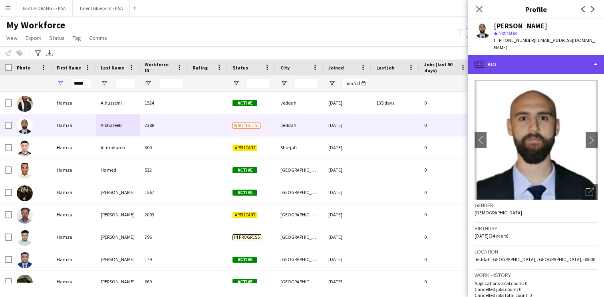
click at [538, 73] on div "profile Bio" at bounding box center [537, 64] width 136 height 19
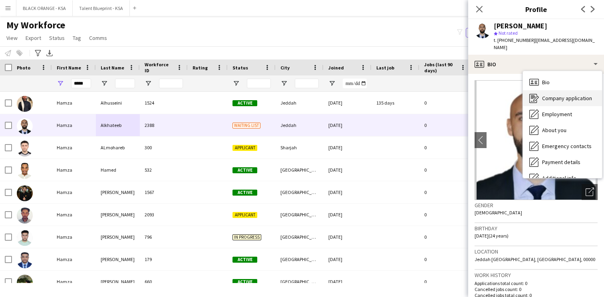
click at [545, 100] on span "Company application" at bounding box center [567, 98] width 50 height 7
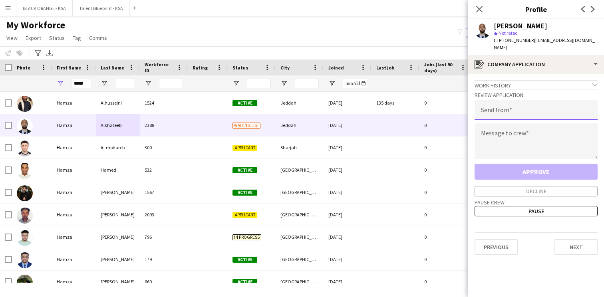
click at [515, 111] on input "email" at bounding box center [536, 110] width 123 height 20
type input "**********"
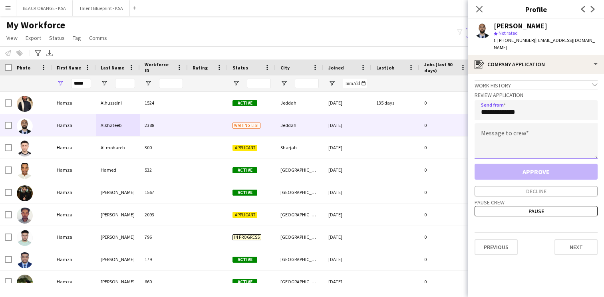
click at [513, 134] on textarea at bounding box center [536, 142] width 123 height 36
paste textarea "**********"
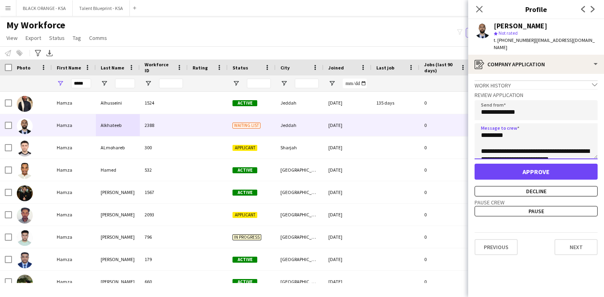
click at [497, 135] on textarea "**********" at bounding box center [536, 142] width 123 height 36
type textarea "**********"
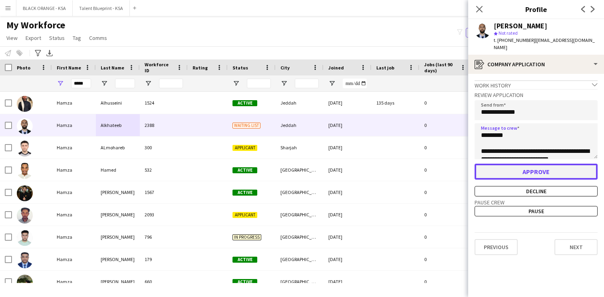
click at [501, 171] on button "Approve" at bounding box center [536, 172] width 123 height 16
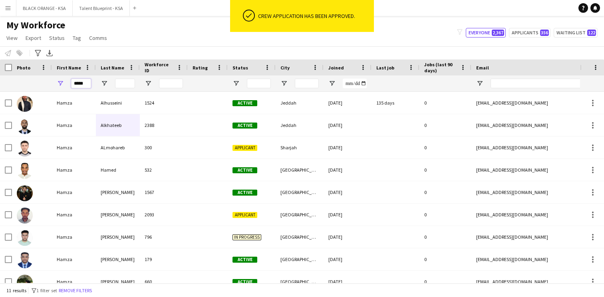
click at [86, 82] on input "*****" at bounding box center [81, 84] width 20 height 10
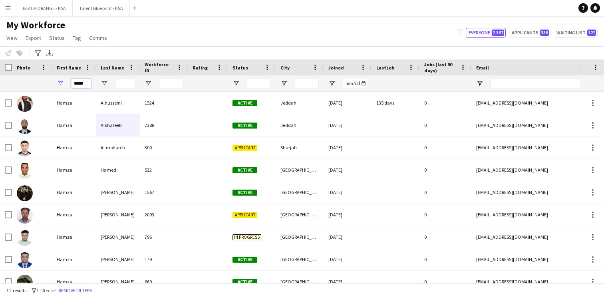
click at [86, 82] on input "*****" at bounding box center [81, 84] width 20 height 10
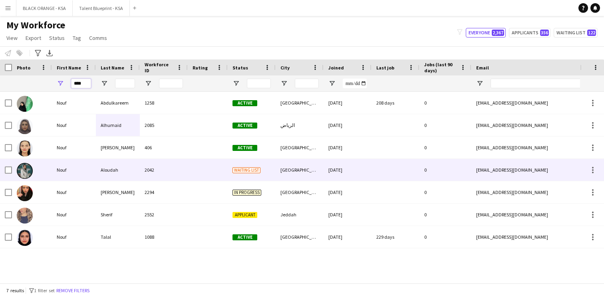
type input "****"
click at [68, 168] on div "Nouf" at bounding box center [74, 170] width 44 height 22
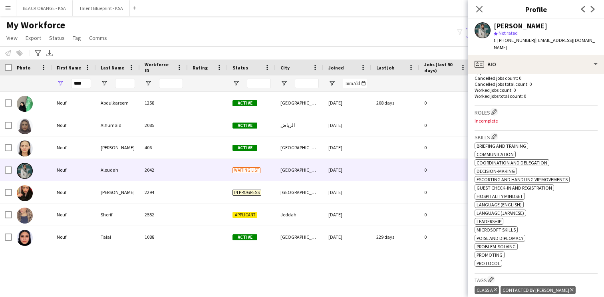
scroll to position [204, 0]
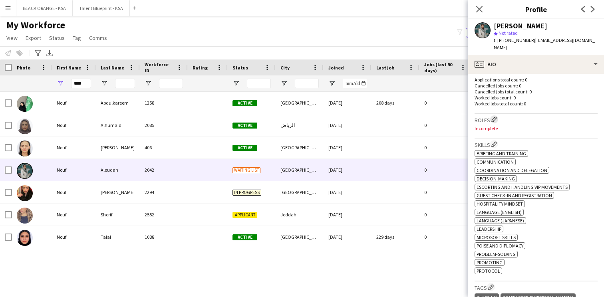
click at [496, 117] on app-icon "Edit crew company roles" at bounding box center [495, 120] width 6 height 6
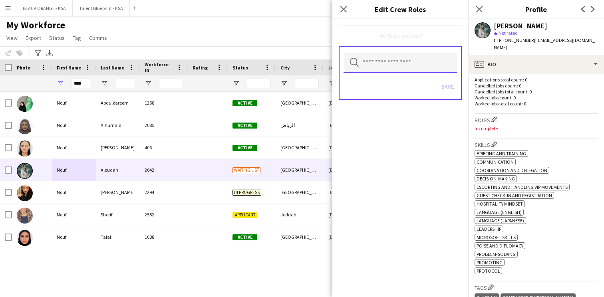
click at [419, 65] on input "text" at bounding box center [401, 63] width 114 height 20
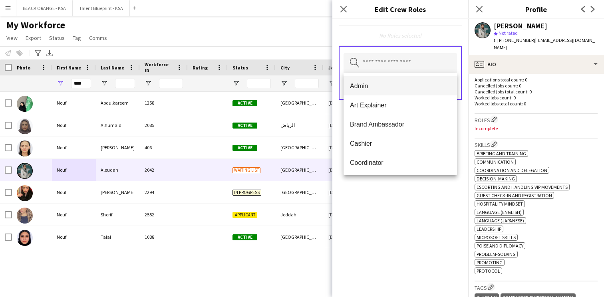
click at [395, 87] on span "Admin" at bounding box center [400, 86] width 101 height 8
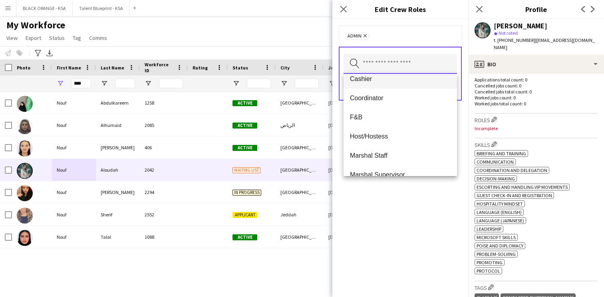
scroll to position [49, 0]
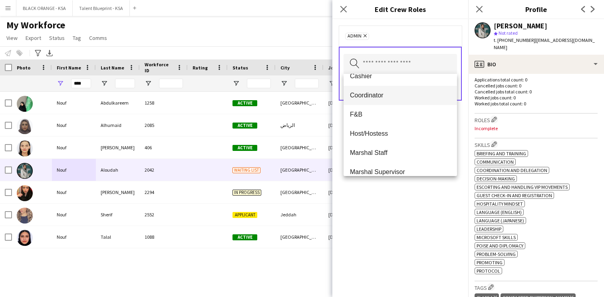
click at [394, 95] on span "Coordinator" at bounding box center [400, 96] width 101 height 8
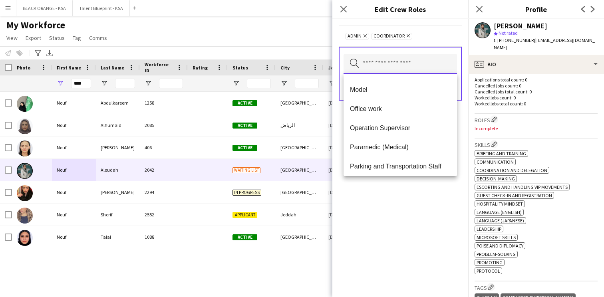
scroll to position [132, 0]
click at [385, 106] on span "Office work" at bounding box center [400, 108] width 101 height 8
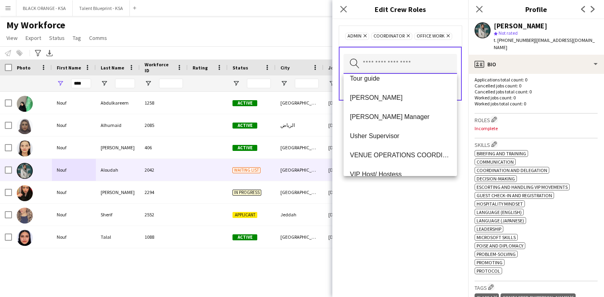
scroll to position [379, 0]
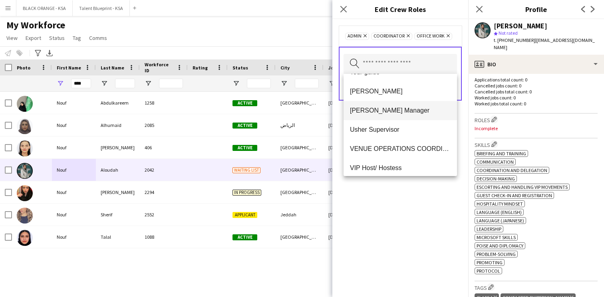
click at [378, 114] on span "[PERSON_NAME] Manager" at bounding box center [400, 111] width 101 height 8
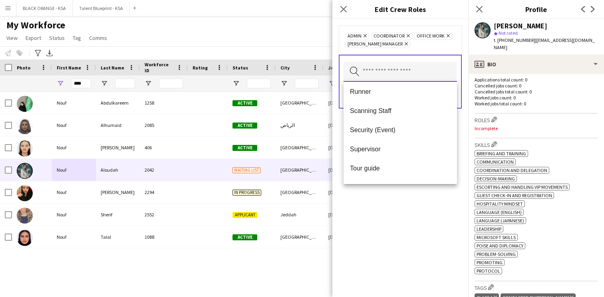
scroll to position [289, 0]
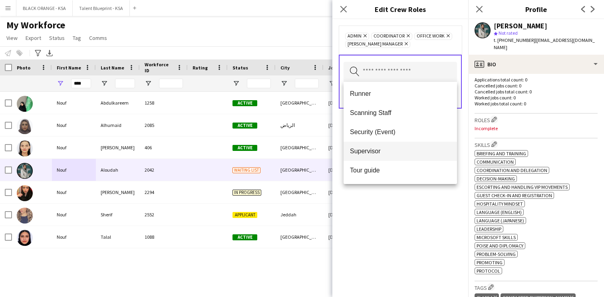
click at [389, 152] on span "Supervisor" at bounding box center [400, 152] width 101 height 8
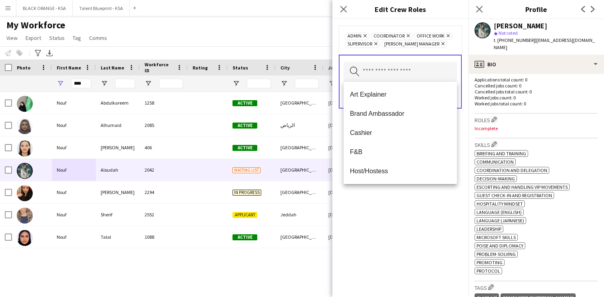
click at [385, 220] on div "Admin Remove Coordinator Remove Office work Remove Supervisor Remove [PERSON_NA…" at bounding box center [401, 158] width 136 height 278
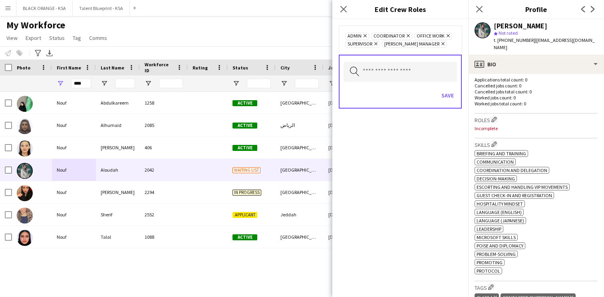
click at [377, 45] on icon "Remove" at bounding box center [375, 43] width 5 height 5
click at [447, 97] on button "Save" at bounding box center [448, 95] width 19 height 13
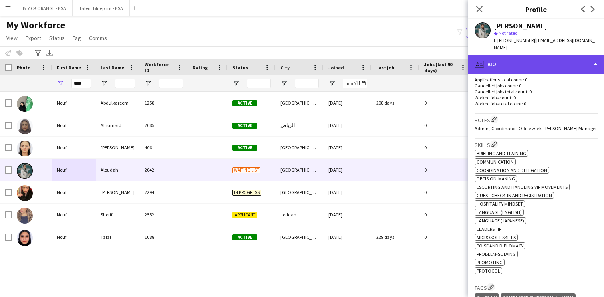
click at [534, 59] on div "profile Bio" at bounding box center [537, 64] width 136 height 19
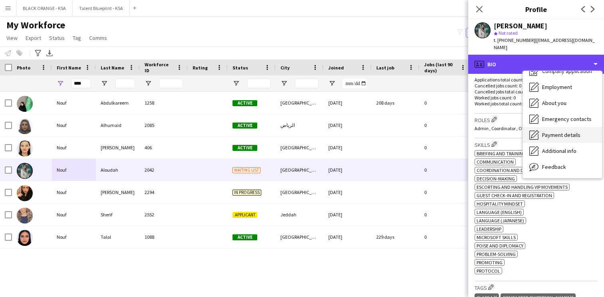
scroll to position [43, 0]
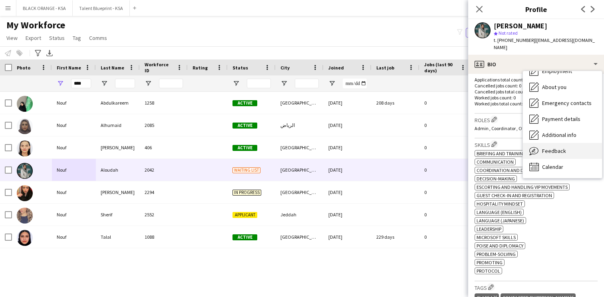
click at [552, 148] on span "Feedback" at bounding box center [554, 151] width 24 height 7
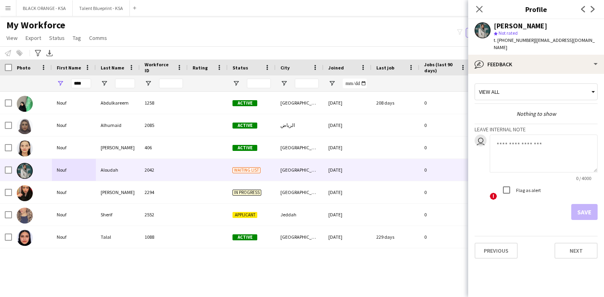
click at [527, 148] on textarea at bounding box center [544, 154] width 108 height 38
type textarea "**********"
click at [584, 204] on button "Save" at bounding box center [585, 212] width 26 height 16
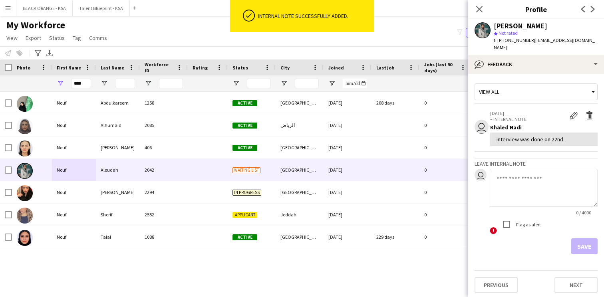
click at [543, 86] on div "View all" at bounding box center [532, 91] width 114 height 15
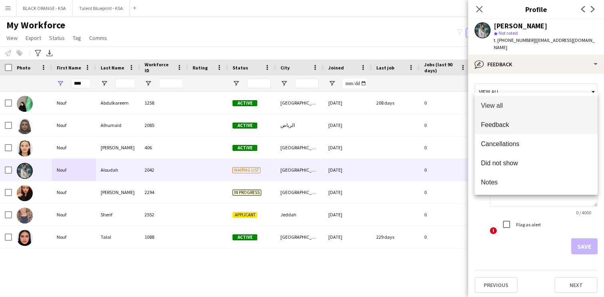
click at [527, 132] on mat-option "Feedback" at bounding box center [536, 124] width 123 height 19
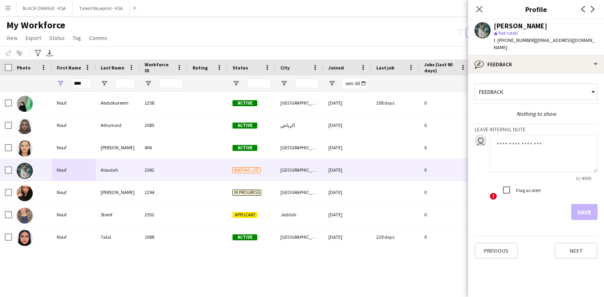
click at [509, 151] on textarea at bounding box center [544, 154] width 108 height 38
click at [531, 152] on textarea "**********" at bounding box center [544, 154] width 108 height 38
paste textarea "**********"
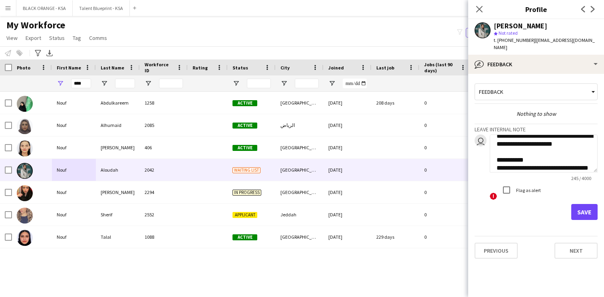
scroll to position [80, 0]
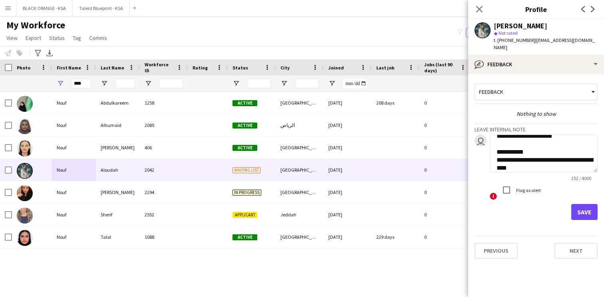
click at [540, 162] on textarea "**********" at bounding box center [544, 154] width 108 height 38
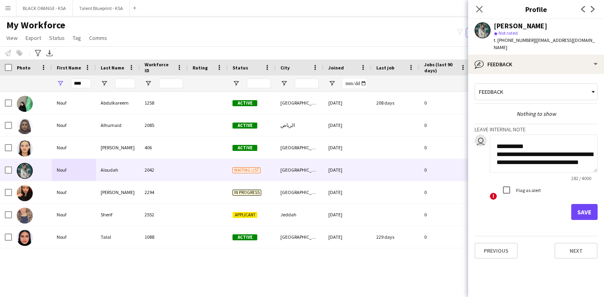
type textarea "**********"
click at [579, 204] on button "Save" at bounding box center [585, 212] width 26 height 16
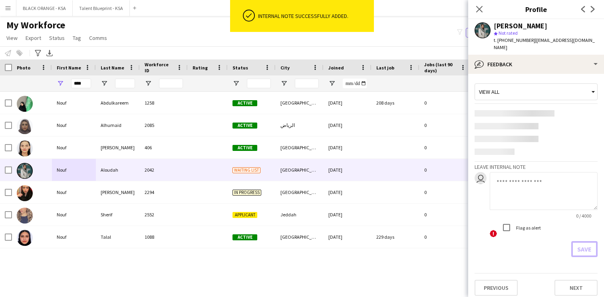
scroll to position [0, 0]
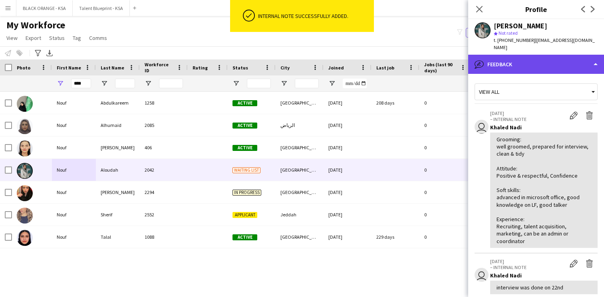
click at [544, 59] on div "bubble-pencil Feedback" at bounding box center [537, 64] width 136 height 19
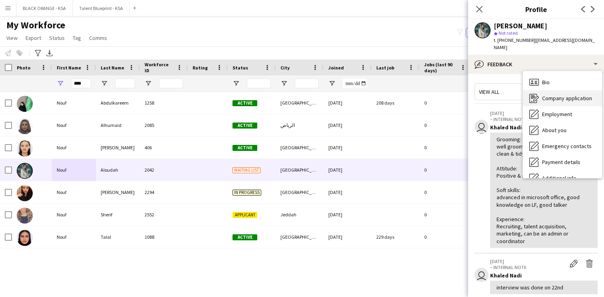
click at [553, 95] on span "Company application" at bounding box center [567, 98] width 50 height 7
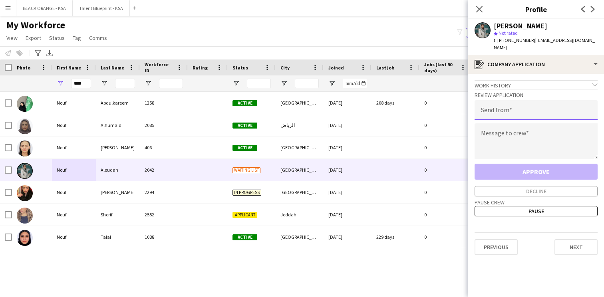
click at [496, 102] on input "email" at bounding box center [536, 110] width 123 height 20
type input "**********"
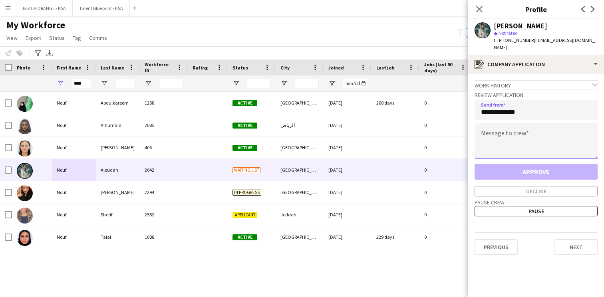
click at [498, 130] on textarea at bounding box center [536, 142] width 123 height 36
paste textarea "**********"
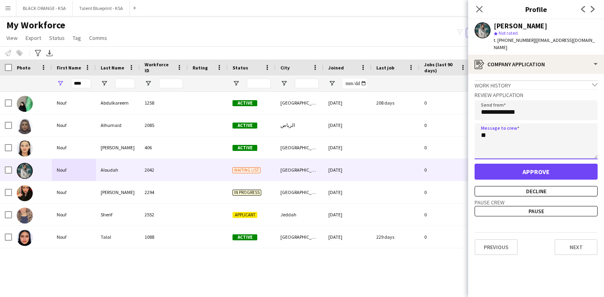
type textarea "*"
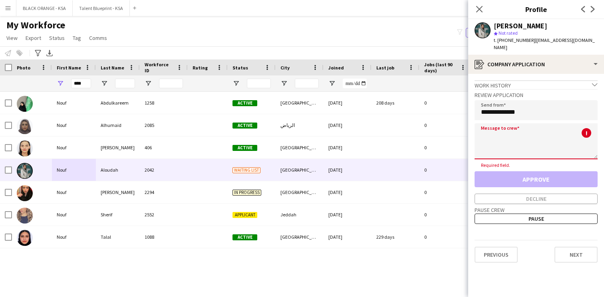
paste textarea "**********"
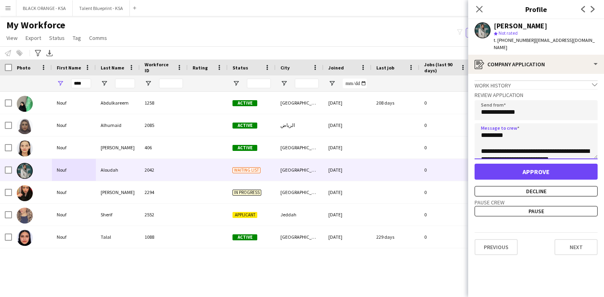
click at [496, 127] on textarea "**********" at bounding box center [536, 142] width 123 height 36
click at [521, 128] on textarea "**********" at bounding box center [536, 142] width 123 height 36
type textarea "**********"
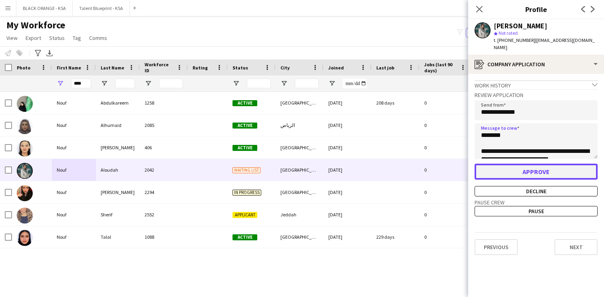
click at [527, 164] on button "Approve" at bounding box center [536, 172] width 123 height 16
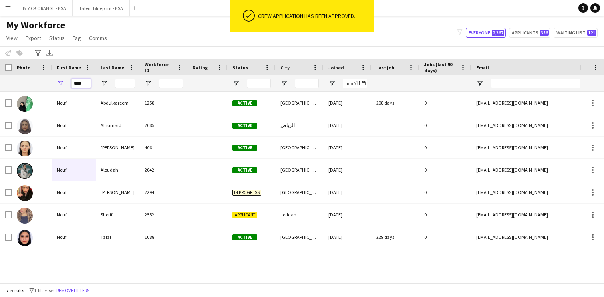
click at [81, 83] on input "****" at bounding box center [81, 84] width 20 height 10
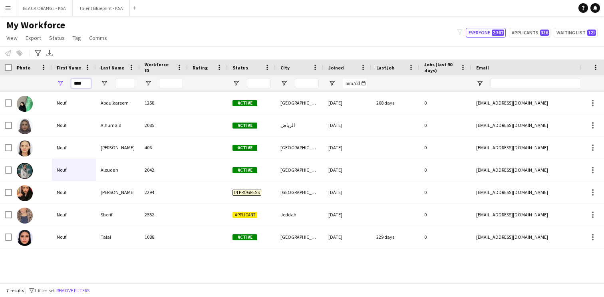
click at [81, 83] on input "****" at bounding box center [81, 84] width 20 height 10
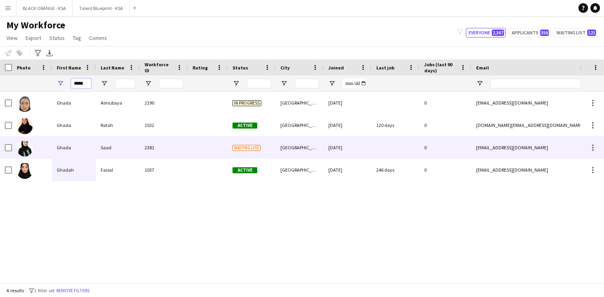
type input "*****"
click at [124, 144] on div "Saad" at bounding box center [118, 148] width 44 height 22
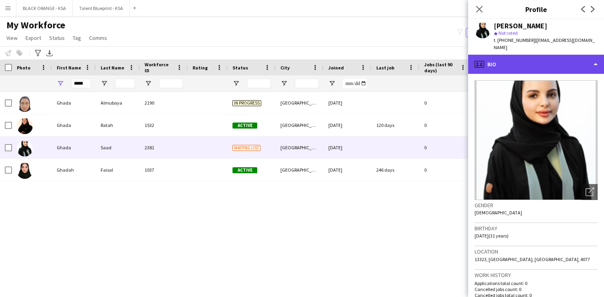
click at [520, 60] on div "profile Bio" at bounding box center [537, 64] width 136 height 19
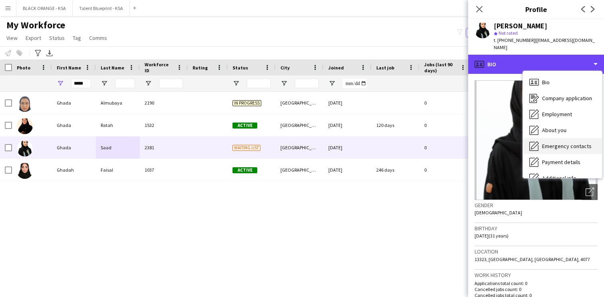
scroll to position [43, 0]
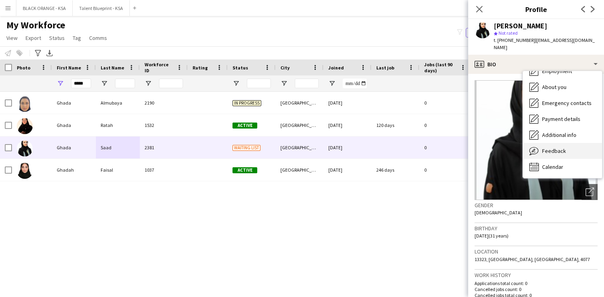
click at [550, 148] on span "Feedback" at bounding box center [554, 151] width 24 height 7
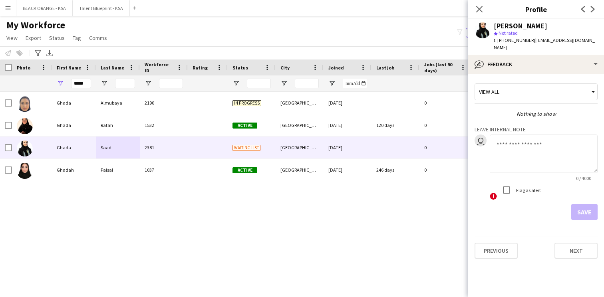
click at [516, 142] on textarea at bounding box center [544, 154] width 108 height 38
type textarea "**********"
click at [581, 204] on button "Save" at bounding box center [585, 212] width 26 height 16
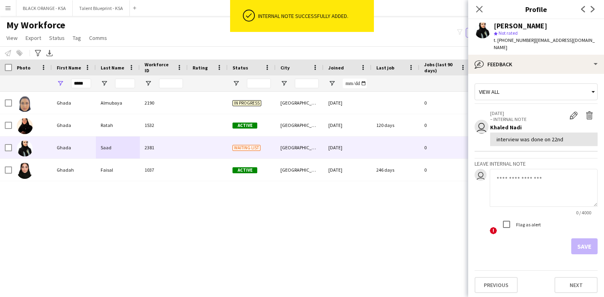
click at [545, 88] on div "View all" at bounding box center [532, 91] width 114 height 15
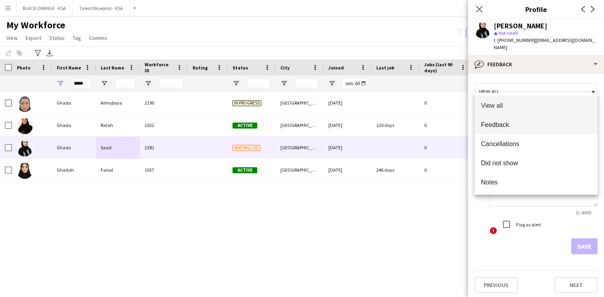
click at [532, 131] on mat-option "Feedback" at bounding box center [536, 124] width 123 height 19
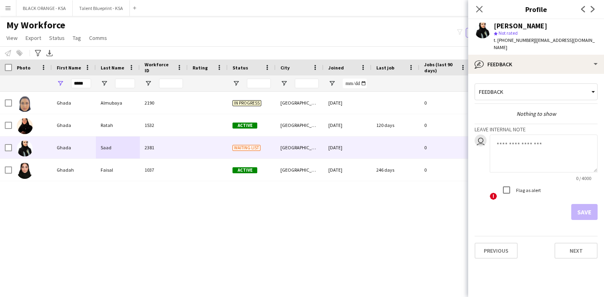
click at [514, 140] on textarea at bounding box center [544, 154] width 108 height 38
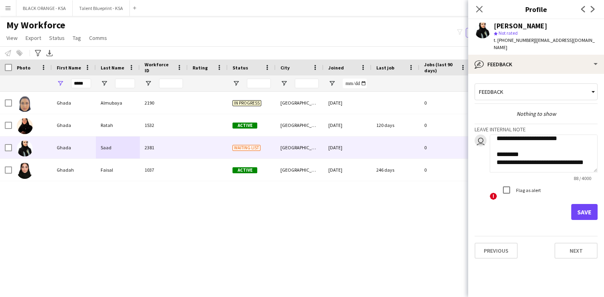
scroll to position [14, 0]
click at [553, 153] on textarea "**********" at bounding box center [544, 154] width 108 height 38
type textarea "**********"
click at [583, 206] on button "Save" at bounding box center [585, 212] width 26 height 16
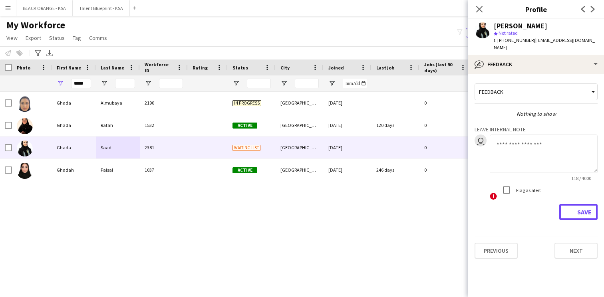
scroll to position [0, 0]
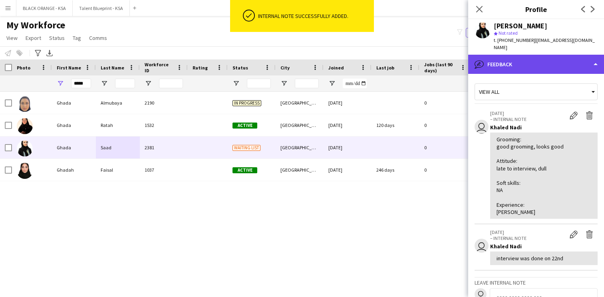
click at [544, 58] on div "bubble-pencil Feedback" at bounding box center [537, 64] width 136 height 19
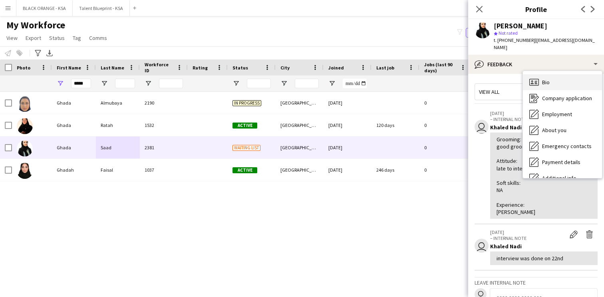
click at [558, 74] on div "Bio Bio" at bounding box center [562, 82] width 79 height 16
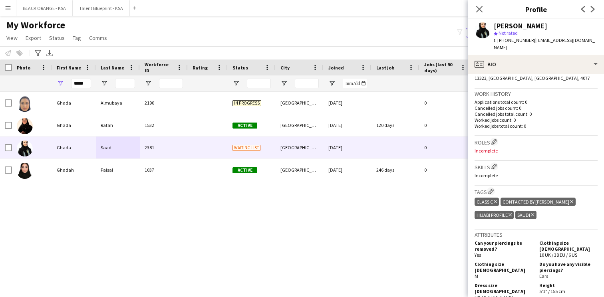
scroll to position [185, 0]
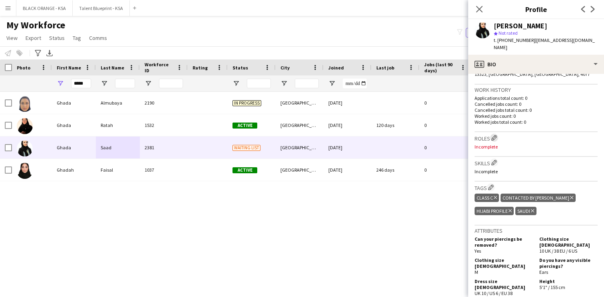
click at [494, 135] on app-icon "Edit crew company roles" at bounding box center [495, 138] width 6 height 6
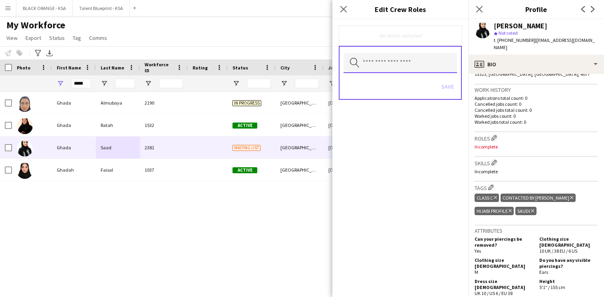
click at [421, 58] on input "text" at bounding box center [401, 63] width 114 height 20
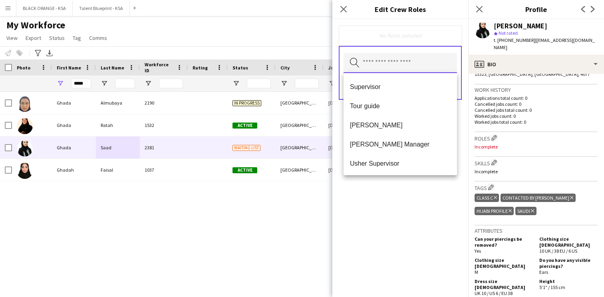
scroll to position [404, 0]
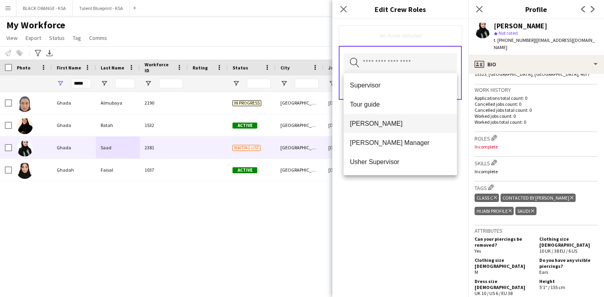
click at [392, 124] on span "[PERSON_NAME]" at bounding box center [400, 124] width 101 height 8
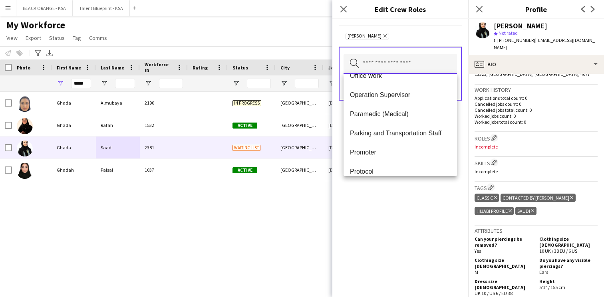
scroll to position [223, 0]
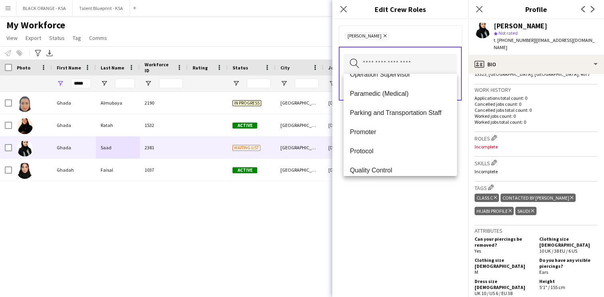
click at [431, 207] on div "[PERSON_NAME] Remove Search by role type Save" at bounding box center [401, 158] width 136 height 278
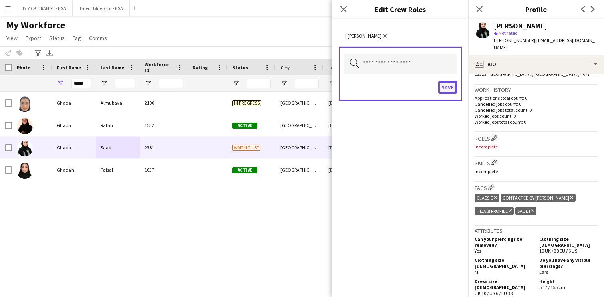
click at [452, 86] on button "Save" at bounding box center [448, 87] width 19 height 13
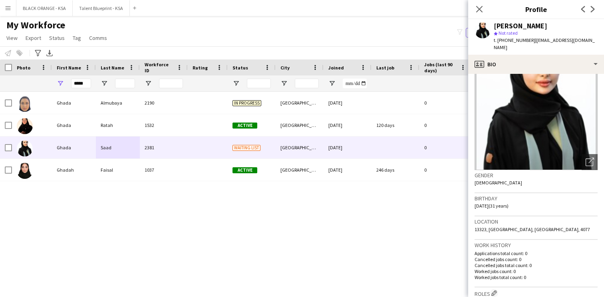
scroll to position [31, 0]
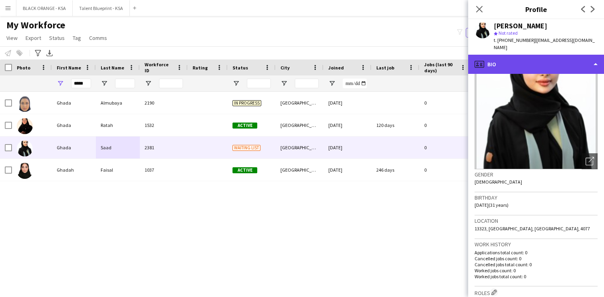
click at [522, 65] on div "profile Bio" at bounding box center [537, 64] width 136 height 19
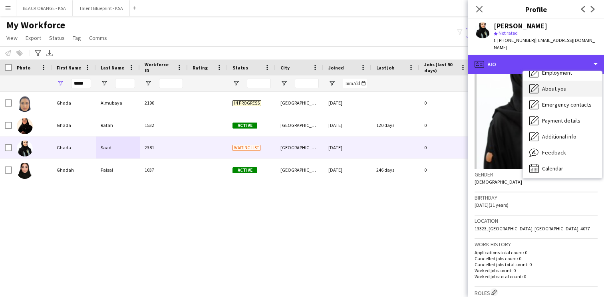
scroll to position [43, 0]
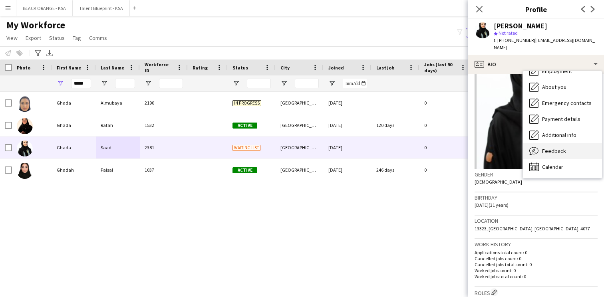
click at [556, 143] on div "Feedback Feedback" at bounding box center [562, 151] width 79 height 16
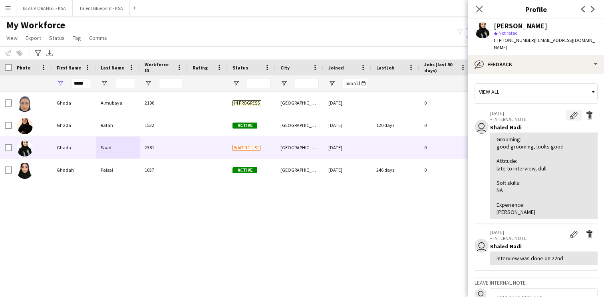
click at [574, 112] on app-icon "Edit internal note" at bounding box center [574, 116] width 8 height 8
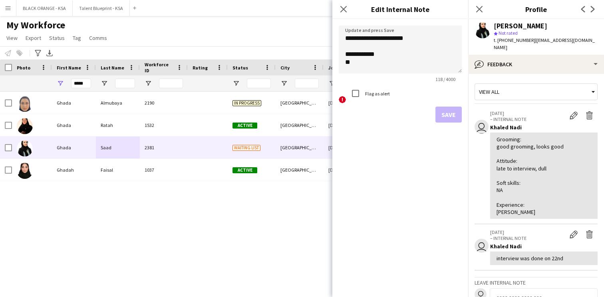
scroll to position [52, 0]
click at [371, 64] on textarea "**********" at bounding box center [400, 50] width 123 height 48
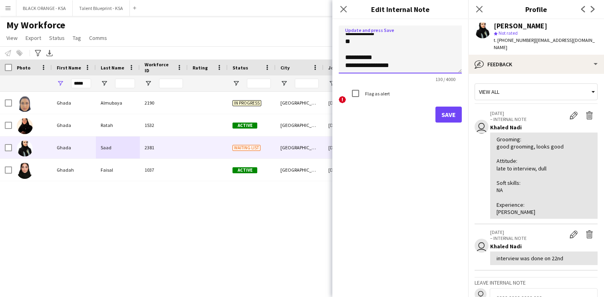
type textarea "**********"
click at [448, 114] on button "Save" at bounding box center [449, 115] width 26 height 16
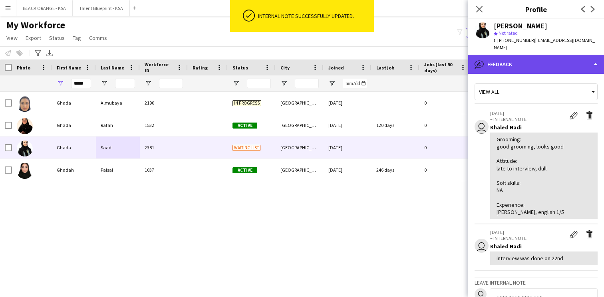
click at [556, 55] on div "bubble-pencil Feedback" at bounding box center [537, 64] width 136 height 19
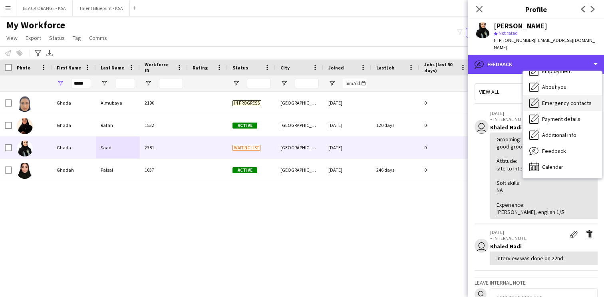
scroll to position [0, 0]
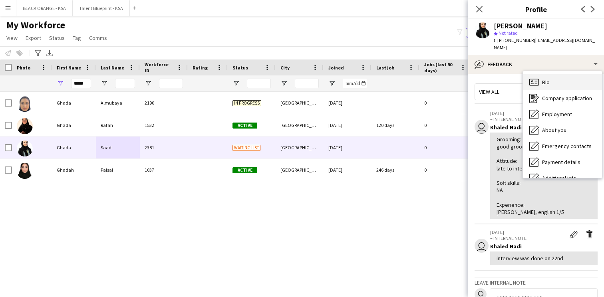
click at [560, 75] on div "Bio Bio" at bounding box center [562, 82] width 79 height 16
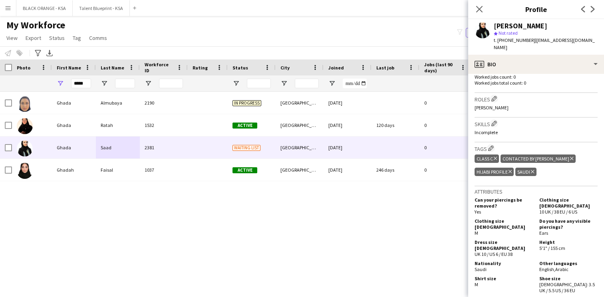
scroll to position [213, 0]
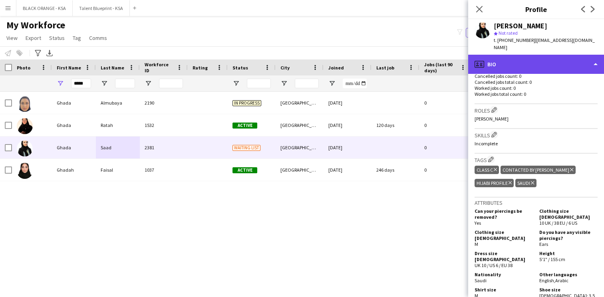
click at [528, 60] on div "profile Bio" at bounding box center [537, 64] width 136 height 19
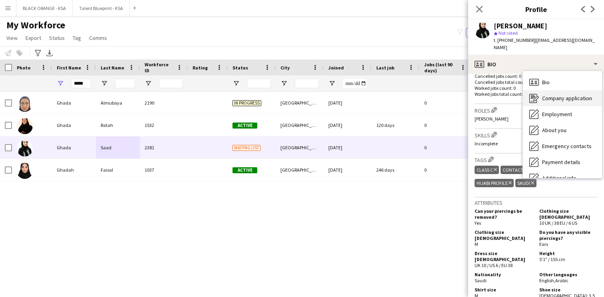
click at [538, 94] on icon "Company application" at bounding box center [535, 99] width 10 height 10
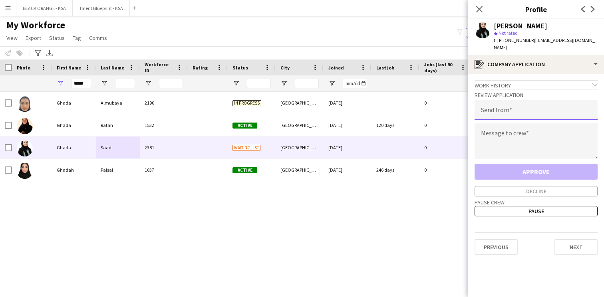
click at [510, 102] on input "email" at bounding box center [536, 110] width 123 height 20
type input "**********"
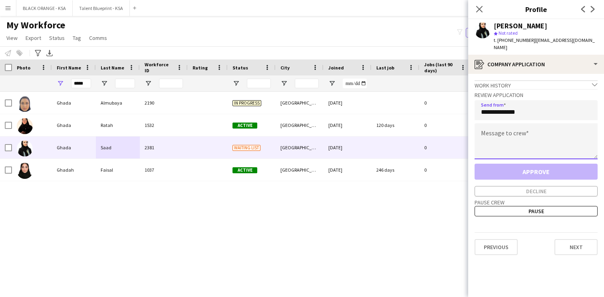
click at [514, 131] on textarea at bounding box center [536, 142] width 123 height 36
paste textarea "**********"
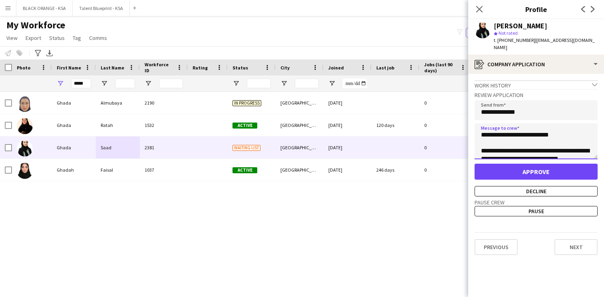
scroll to position [0, 0]
click at [496, 129] on textarea "**********" at bounding box center [536, 142] width 123 height 36
type textarea "**********"
click at [522, 164] on button "Approve" at bounding box center [536, 172] width 123 height 16
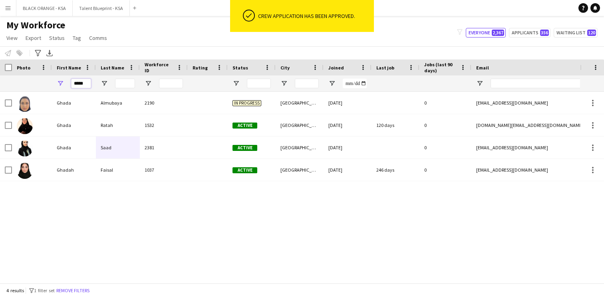
click at [80, 82] on input "*****" at bounding box center [81, 84] width 20 height 10
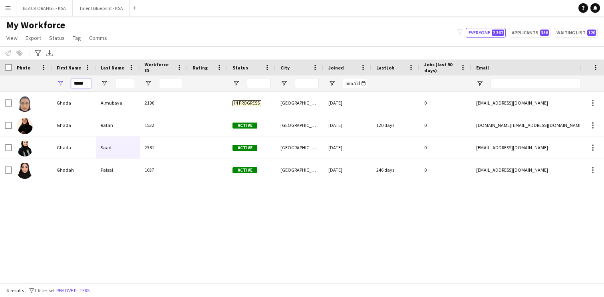
click at [80, 82] on input "*****" at bounding box center [81, 84] width 20 height 10
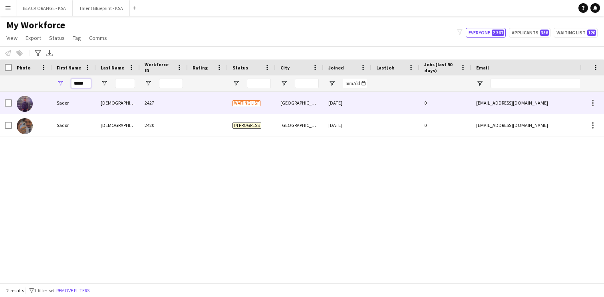
type input "*****"
click at [106, 105] on div "[DEMOGRAPHIC_DATA]" at bounding box center [118, 103] width 44 height 22
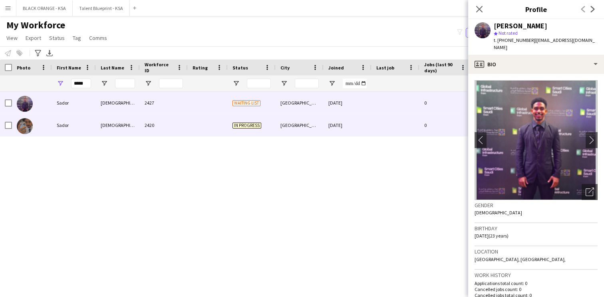
click at [109, 122] on div "[DEMOGRAPHIC_DATA]" at bounding box center [118, 125] width 44 height 22
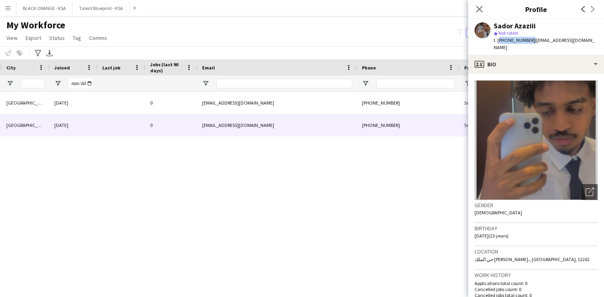
drag, startPoint x: 529, startPoint y: 41, endPoint x: 498, endPoint y: 41, distance: 31.2
click at [498, 41] on span "t. [PHONE_NUMBER]" at bounding box center [515, 40] width 42 height 6
copy span "[PHONE_NUMBER]"
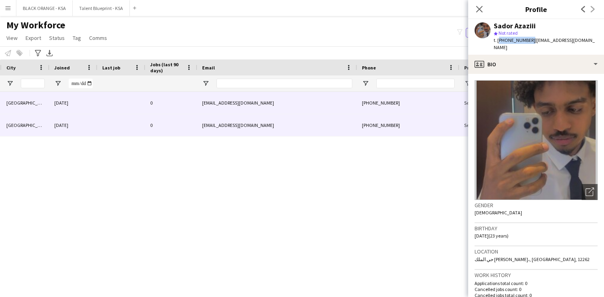
click at [367, 105] on div "[PHONE_NUMBER]" at bounding box center [408, 103] width 102 height 22
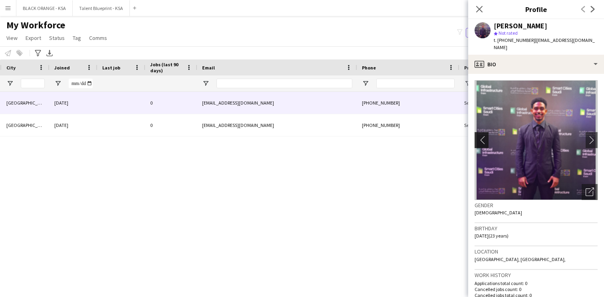
click at [481, 136] on app-icon "chevron-left" at bounding box center [481, 140] width 12 height 8
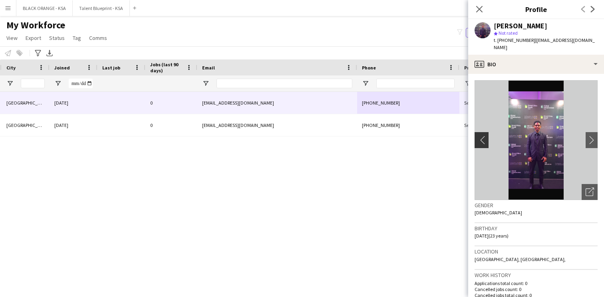
click at [483, 136] on app-icon "chevron-left" at bounding box center [481, 140] width 12 height 8
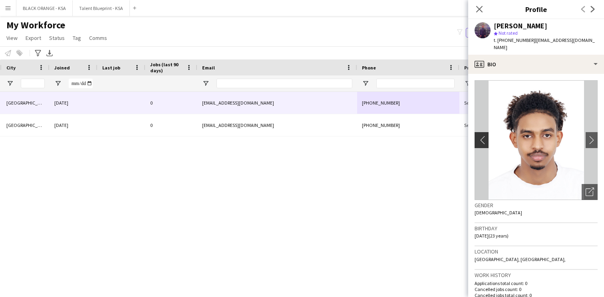
click at [483, 136] on app-icon "chevron-left" at bounding box center [481, 140] width 12 height 8
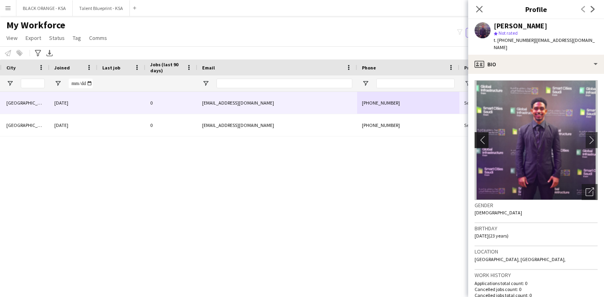
click at [483, 136] on app-icon "chevron-left" at bounding box center [481, 140] width 12 height 8
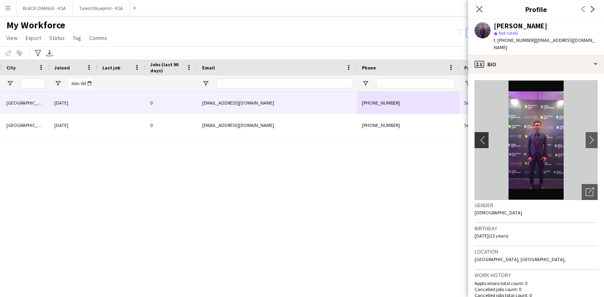
click at [483, 136] on app-icon "chevron-left" at bounding box center [481, 140] width 12 height 8
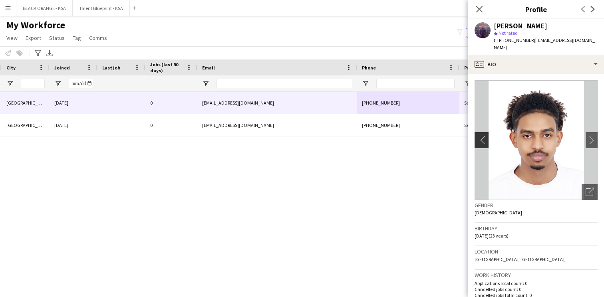
click at [483, 136] on app-icon "chevron-left" at bounding box center [481, 140] width 12 height 8
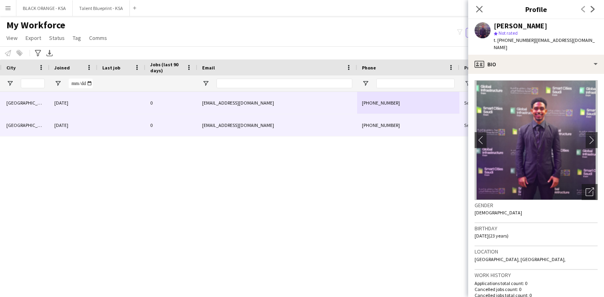
click at [283, 133] on div "[EMAIL_ADDRESS][DOMAIN_NAME]" at bounding box center [277, 125] width 160 height 22
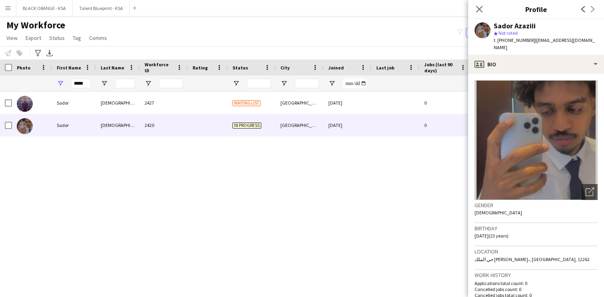
scroll to position [0, 43]
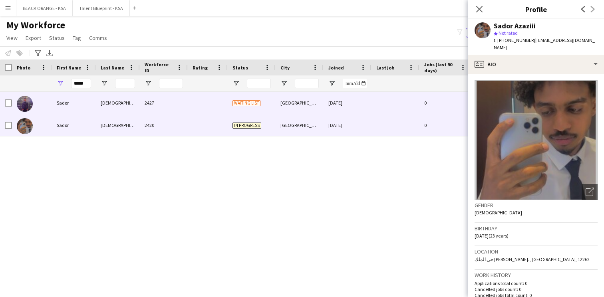
click at [283, 109] on div "[GEOGRAPHIC_DATA]" at bounding box center [300, 103] width 48 height 22
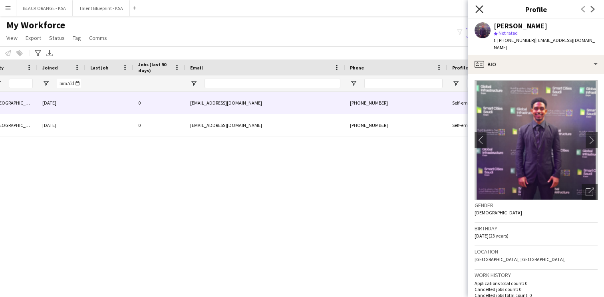
click at [483, 8] on icon "Close pop-in" at bounding box center [480, 9] width 8 height 8
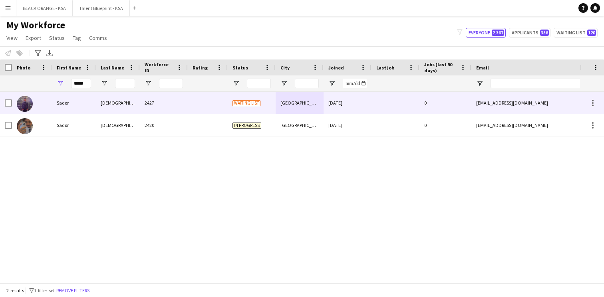
click at [91, 99] on div "Sador" at bounding box center [74, 103] width 44 height 22
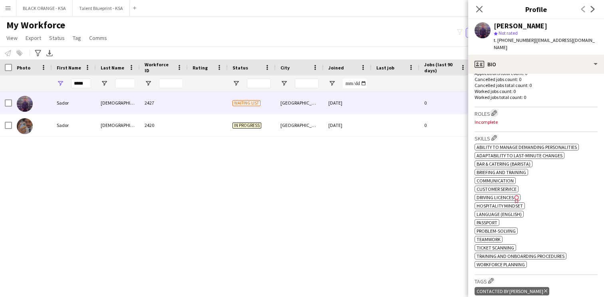
click at [494, 110] on app-icon "Edit crew company roles" at bounding box center [495, 113] width 6 height 6
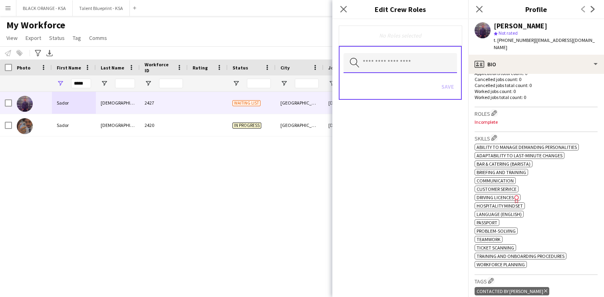
click at [407, 61] on input "text" at bounding box center [401, 63] width 114 height 20
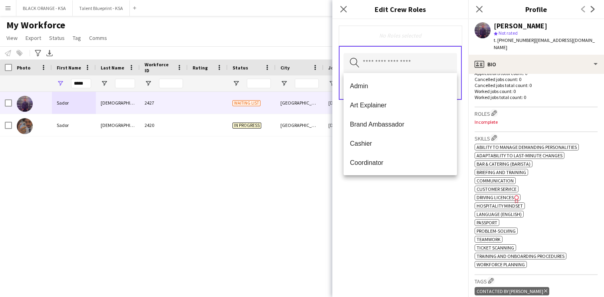
click at [413, 52] on div "Search by role type Save" at bounding box center [400, 73] width 123 height 54
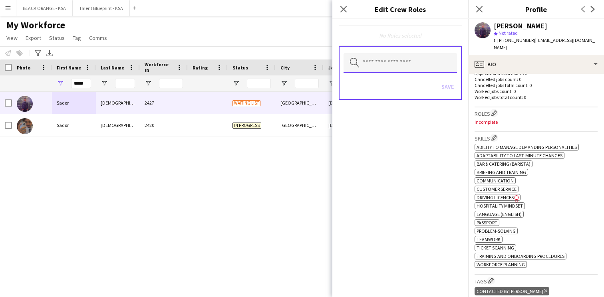
click at [438, 56] on input "text" at bounding box center [401, 63] width 114 height 20
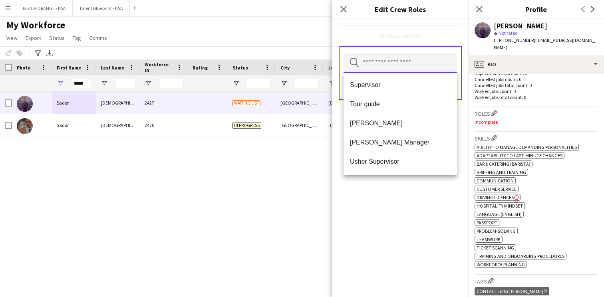
scroll to position [410, 0]
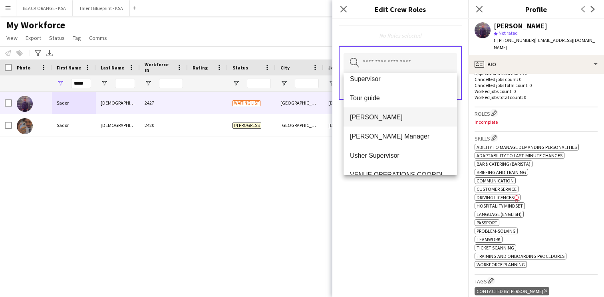
click at [394, 118] on span "[PERSON_NAME]" at bounding box center [400, 118] width 101 height 8
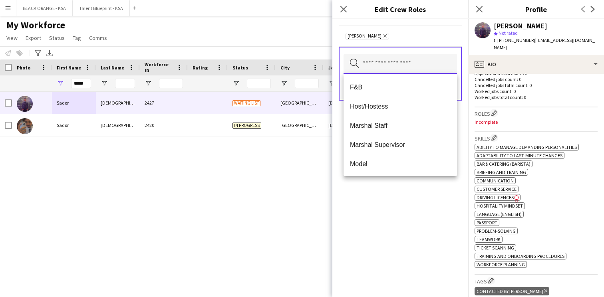
scroll to position [98, 0]
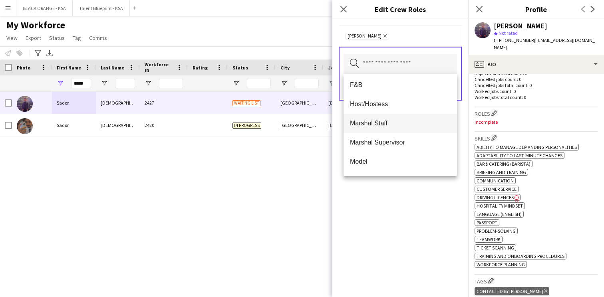
click at [399, 127] on span "Marshal Staff" at bounding box center [400, 124] width 101 height 8
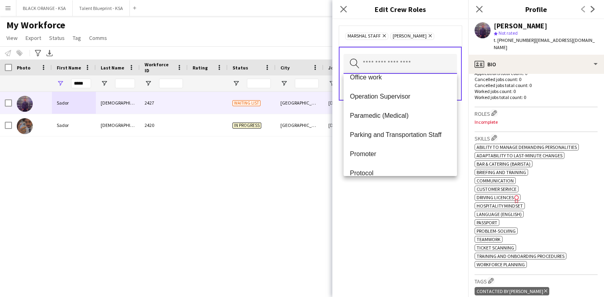
scroll to position [184, 0]
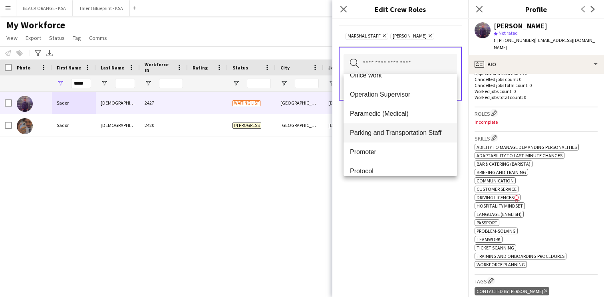
click at [400, 136] on span "Parking and Transportation Staff" at bounding box center [400, 133] width 101 height 8
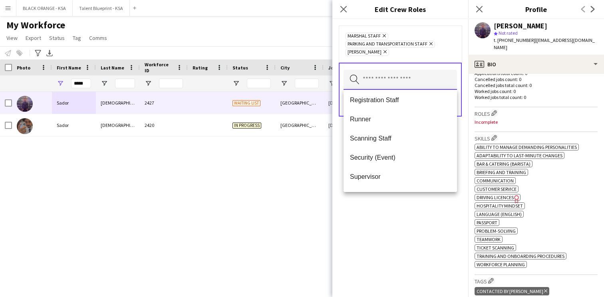
scroll to position [295, 0]
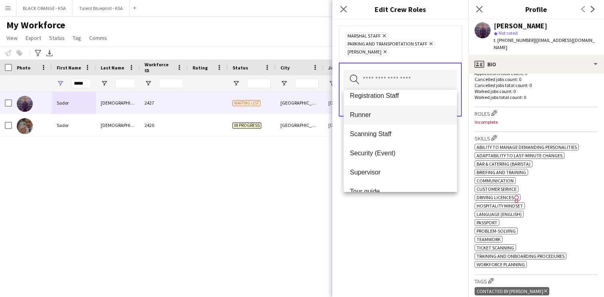
click at [395, 118] on span "Runner" at bounding box center [400, 115] width 101 height 8
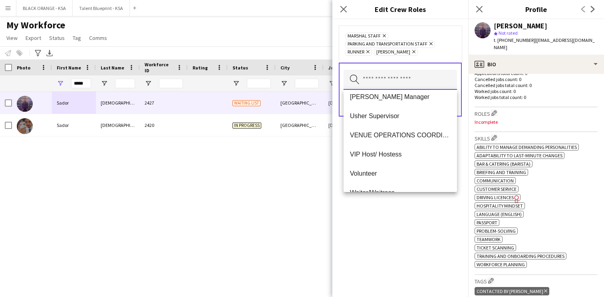
scroll to position [403, 0]
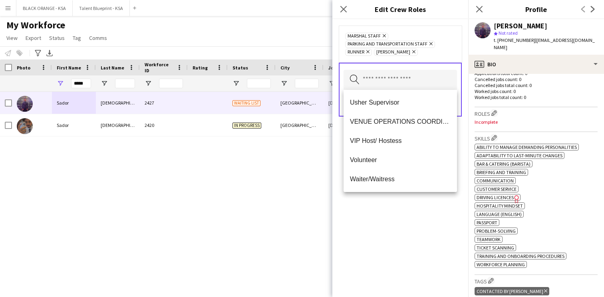
click at [385, 215] on div "Marshal Staff Remove Parking and Transportation Staff Remove Runner Remove [PER…" at bounding box center [401, 158] width 136 height 278
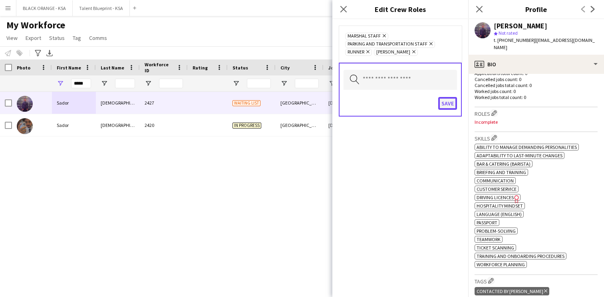
click at [448, 105] on button "Save" at bounding box center [448, 103] width 19 height 13
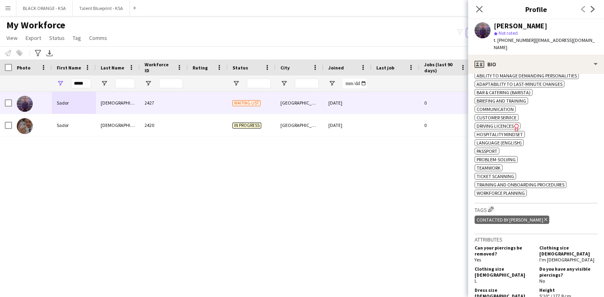
scroll to position [293, 0]
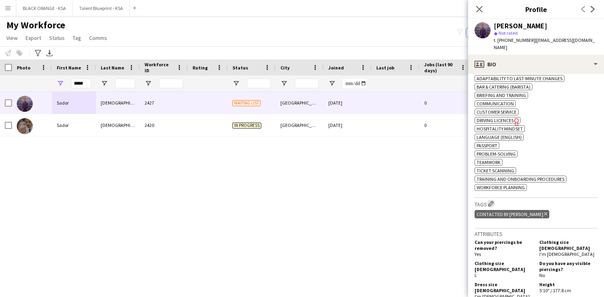
click at [493, 203] on app-icon "Edit crew company tags" at bounding box center [492, 204] width 6 height 6
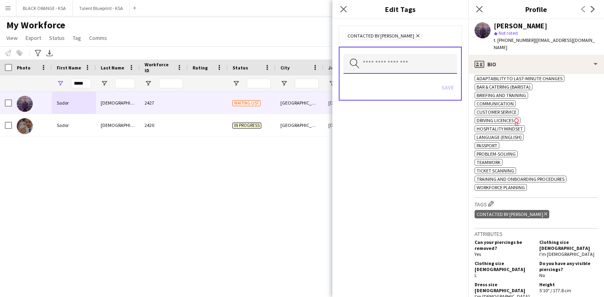
click at [413, 69] on input "text" at bounding box center [401, 64] width 114 height 20
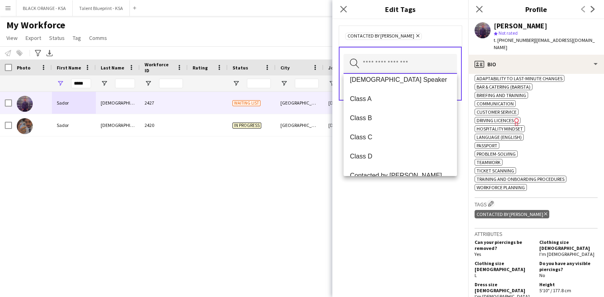
scroll to position [122, 0]
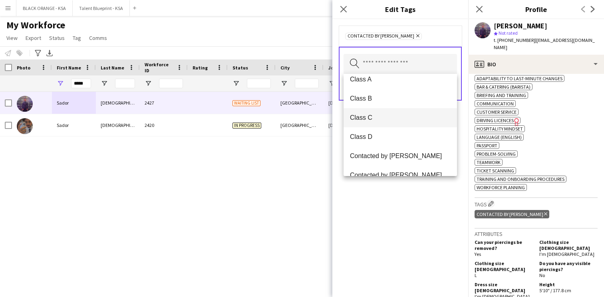
click at [397, 119] on span "Class C" at bounding box center [400, 118] width 101 height 8
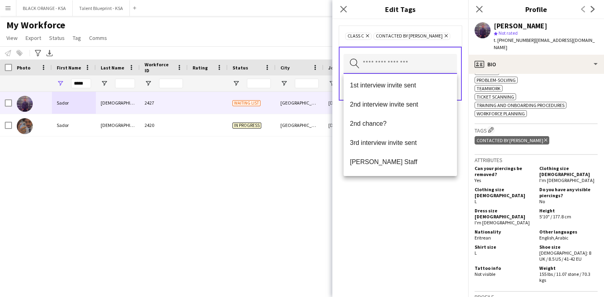
scroll to position [0, 0]
click at [388, 200] on div "Class C Remove Contacted by [PERSON_NAME] Remove Search by tag name Save" at bounding box center [401, 158] width 136 height 278
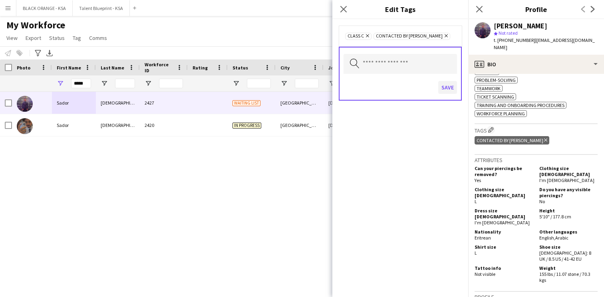
click at [449, 88] on button "Save" at bounding box center [448, 87] width 19 height 13
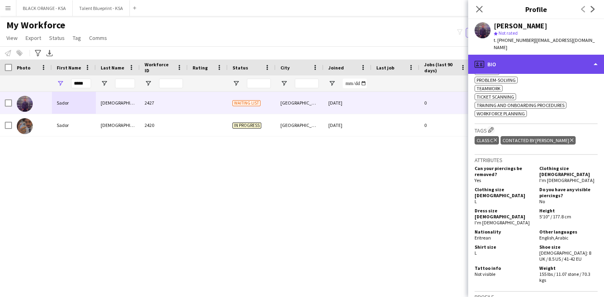
click at [542, 62] on div "profile Bio" at bounding box center [537, 64] width 136 height 19
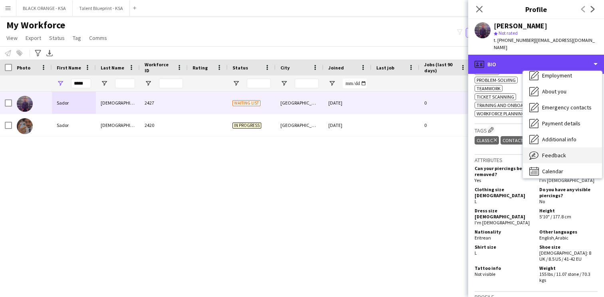
scroll to position [43, 0]
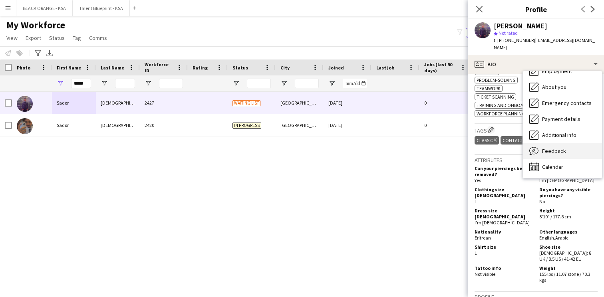
click at [556, 148] on div "Feedback Feedback" at bounding box center [562, 151] width 79 height 16
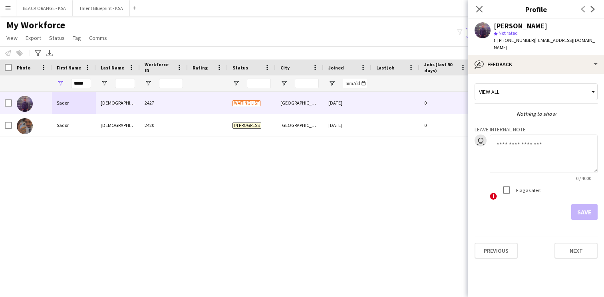
click at [526, 147] on textarea at bounding box center [544, 154] width 108 height 38
type textarea "**********"
click at [584, 209] on button "Save" at bounding box center [585, 212] width 26 height 16
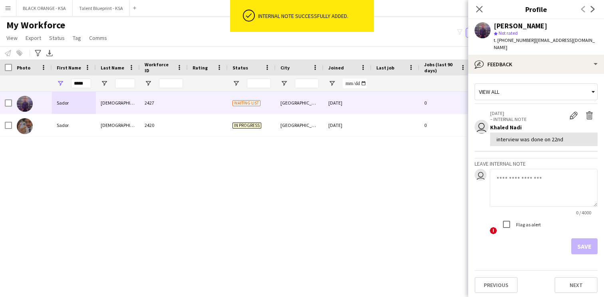
click at [540, 84] on div "View all" at bounding box center [532, 91] width 114 height 15
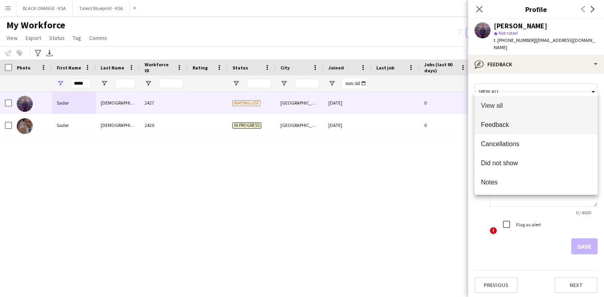
click at [531, 123] on span "Feedback" at bounding box center [536, 125] width 110 height 8
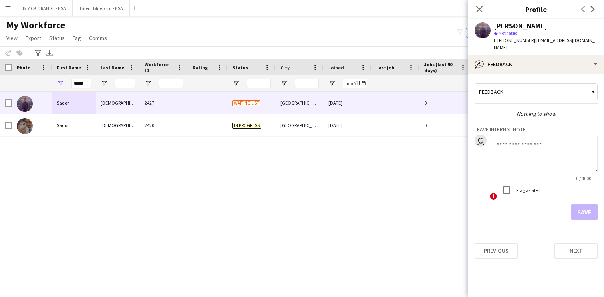
click at [508, 139] on textarea at bounding box center [544, 154] width 108 height 38
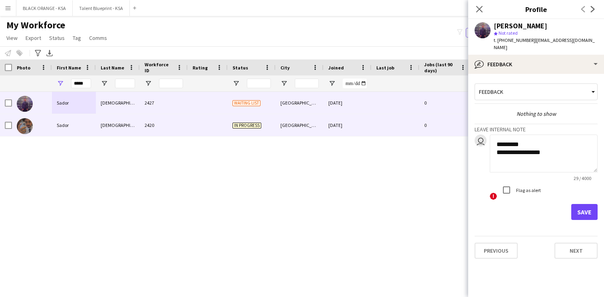
paste textarea "**********"
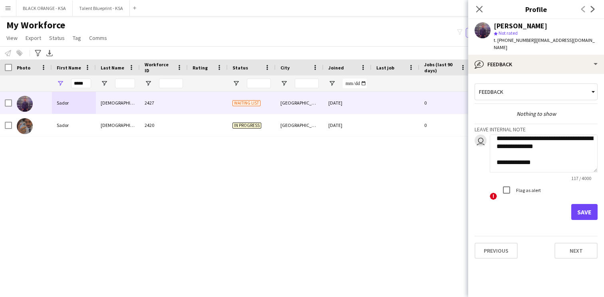
scroll to position [32, 0]
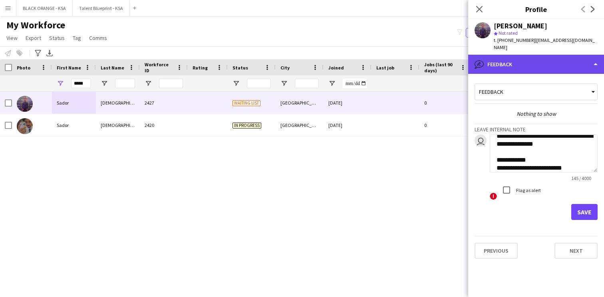
click at [513, 63] on div "bubble-pencil Feedback" at bounding box center [537, 64] width 136 height 19
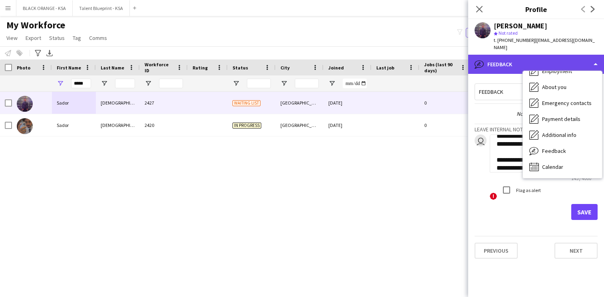
click at [507, 58] on div "bubble-pencil Feedback" at bounding box center [537, 64] width 136 height 19
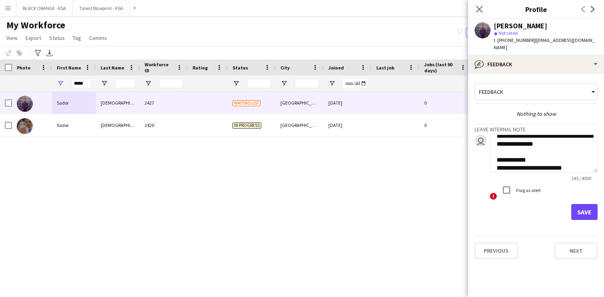
click at [572, 159] on textarea "**********" at bounding box center [544, 154] width 108 height 38
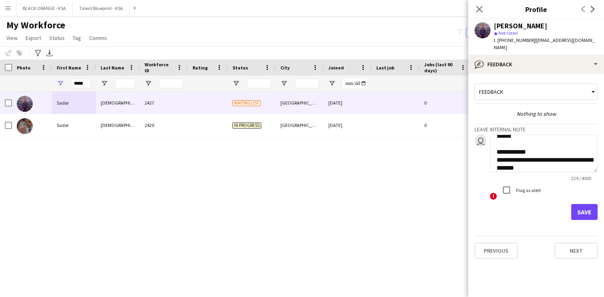
type textarea "**********"
click at [583, 204] on button "Save" at bounding box center [585, 212] width 26 height 16
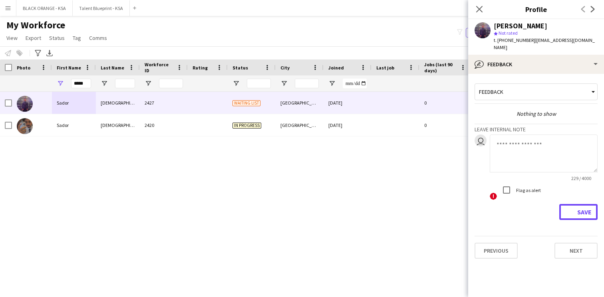
scroll to position [0, 0]
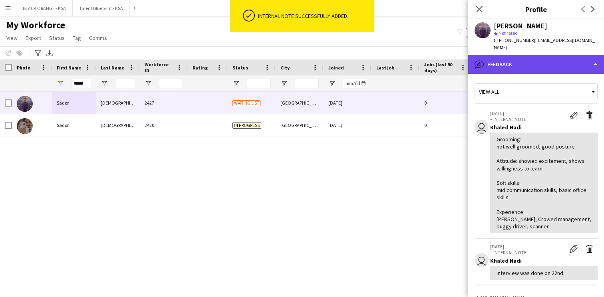
click at [521, 58] on div "bubble-pencil Feedback" at bounding box center [537, 64] width 136 height 19
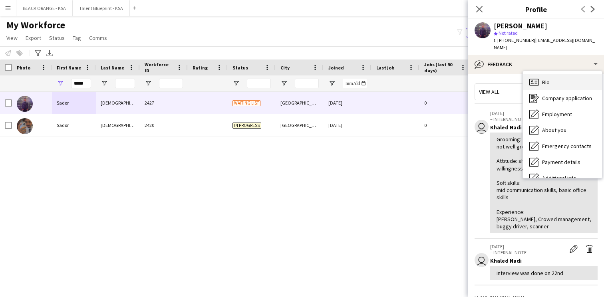
click at [554, 74] on div "Bio Bio" at bounding box center [562, 82] width 79 height 16
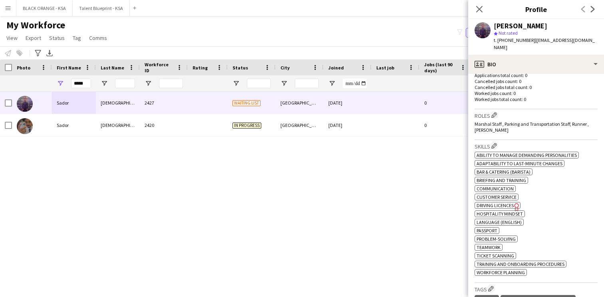
scroll to position [207, 0]
click at [496, 114] on app-icon "Edit crew company roles" at bounding box center [495, 117] width 6 height 6
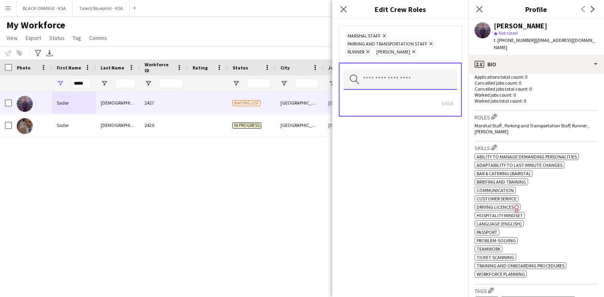
click at [431, 79] on input "text" at bounding box center [401, 80] width 114 height 20
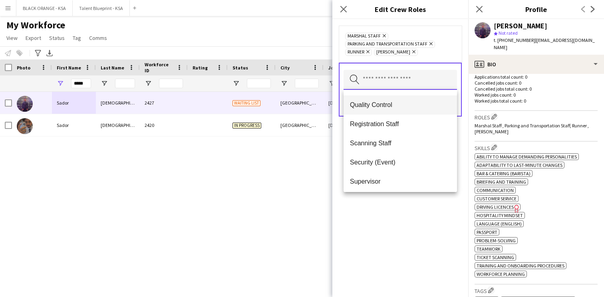
scroll to position [271, 0]
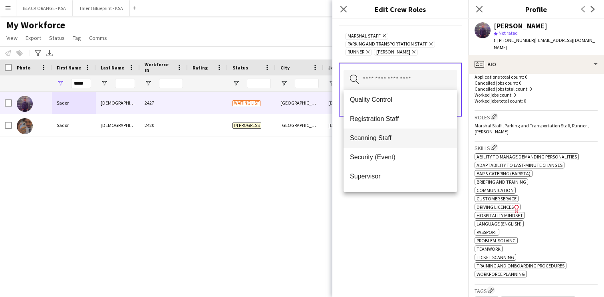
click at [389, 140] on span "Scanning Staff" at bounding box center [400, 138] width 101 height 8
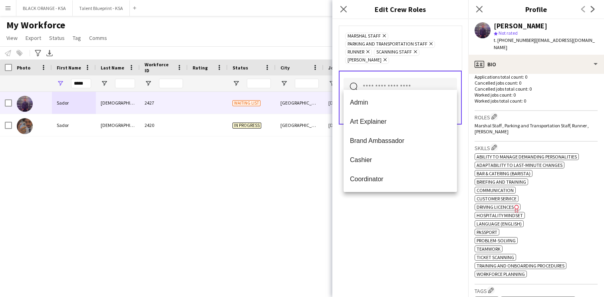
click at [387, 212] on div "Marshal Staff Remove Parking and Transportation Staff Remove Runner Remove Scan…" at bounding box center [401, 158] width 136 height 278
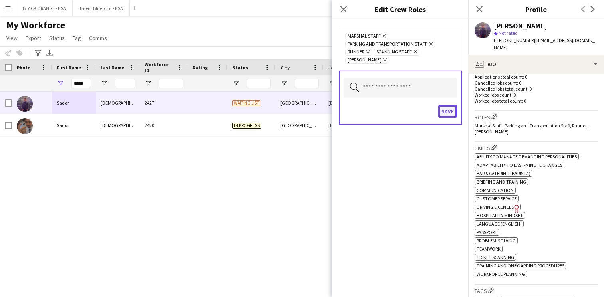
click at [450, 105] on button "Save" at bounding box center [448, 111] width 19 height 13
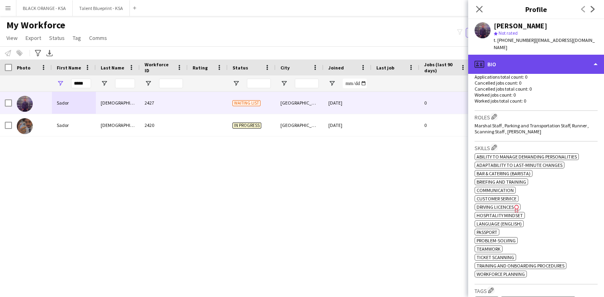
click at [549, 58] on div "profile Bio" at bounding box center [537, 64] width 136 height 19
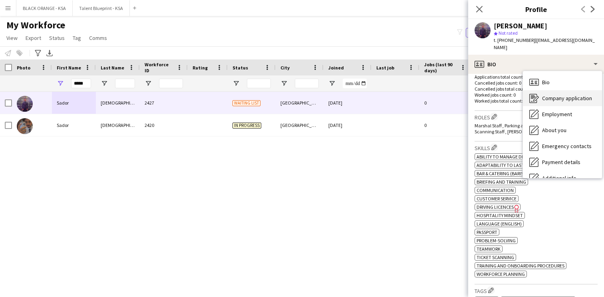
click at [554, 95] on span "Company application" at bounding box center [567, 98] width 50 height 7
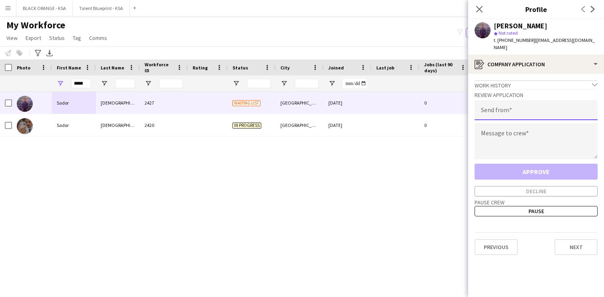
click at [516, 106] on input "email" at bounding box center [536, 110] width 123 height 20
type input "**********"
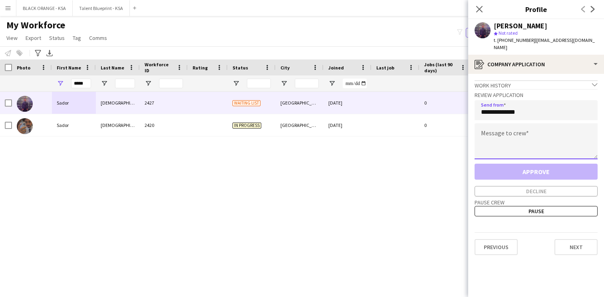
click at [533, 133] on textarea at bounding box center [536, 142] width 123 height 36
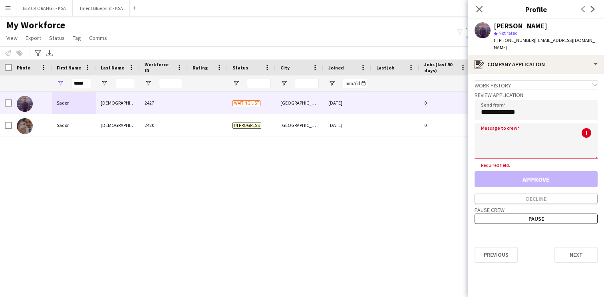
paste textarea "**********"
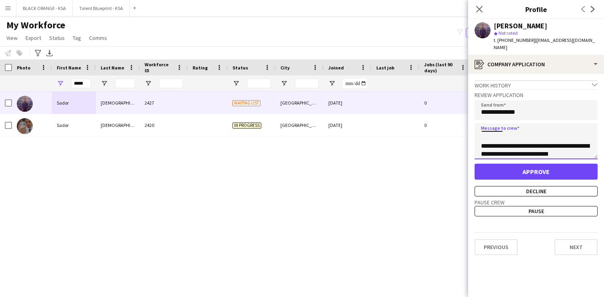
scroll to position [0, 0]
click at [498, 128] on textarea "**********" at bounding box center [536, 142] width 123 height 36
type textarea "**********"
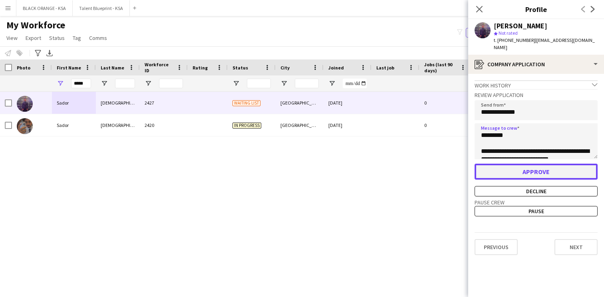
click at [521, 165] on button "Approve" at bounding box center [536, 172] width 123 height 16
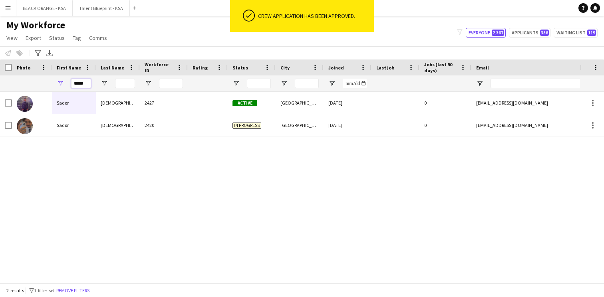
click at [81, 84] on input "*****" at bounding box center [81, 84] width 20 height 10
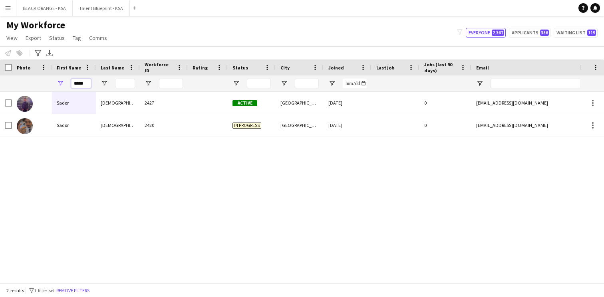
click at [80, 84] on input "*****" at bounding box center [81, 84] width 20 height 10
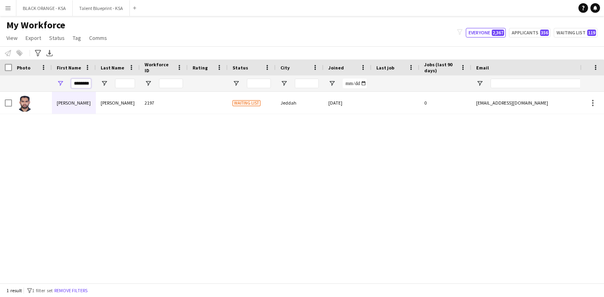
type input "********"
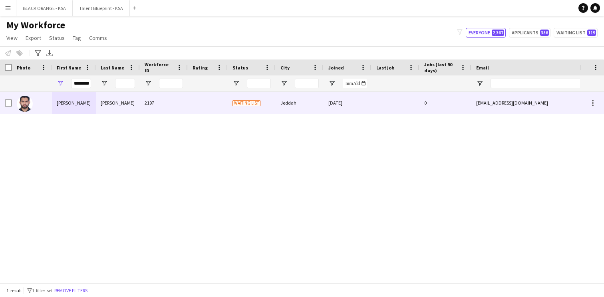
click at [132, 106] on div "[PERSON_NAME]" at bounding box center [118, 103] width 44 height 22
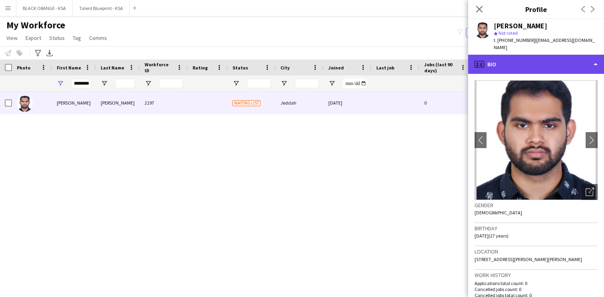
click at [539, 62] on div "profile Bio" at bounding box center [537, 64] width 136 height 19
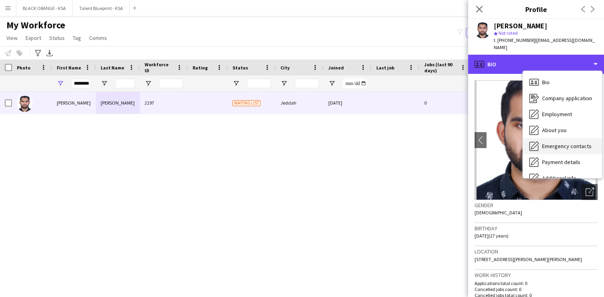
scroll to position [43, 0]
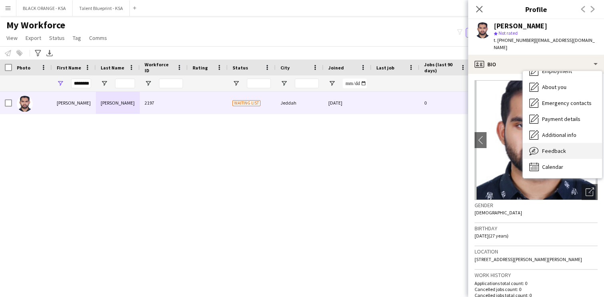
click at [545, 148] on span "Feedback" at bounding box center [554, 151] width 24 height 7
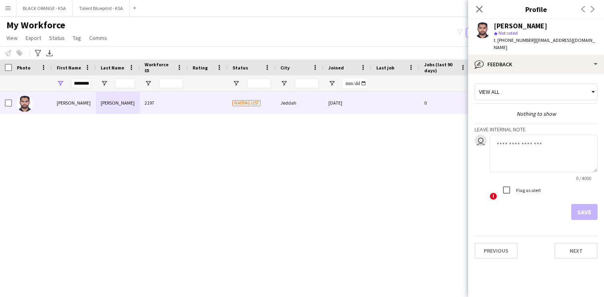
click at [512, 138] on textarea at bounding box center [544, 154] width 108 height 38
type textarea "**********"
click at [588, 204] on button "Save" at bounding box center [585, 212] width 26 height 16
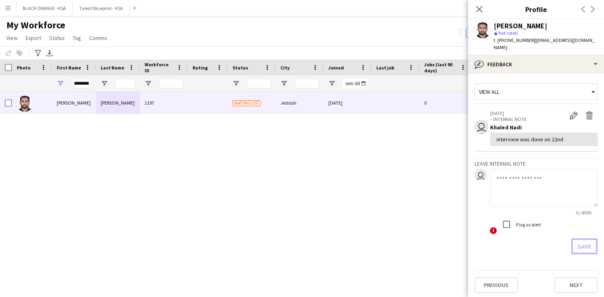
click at [572, 239] on button "Save" at bounding box center [585, 247] width 26 height 16
click at [520, 84] on div "View all" at bounding box center [532, 91] width 114 height 15
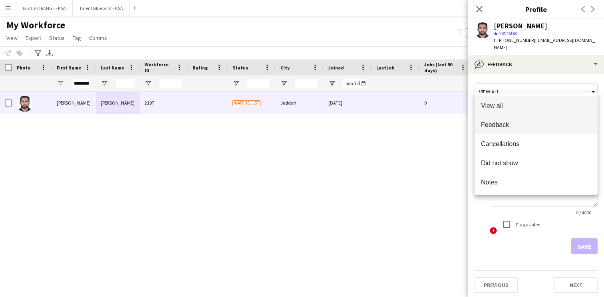
click at [517, 122] on span "Feedback" at bounding box center [536, 125] width 110 height 8
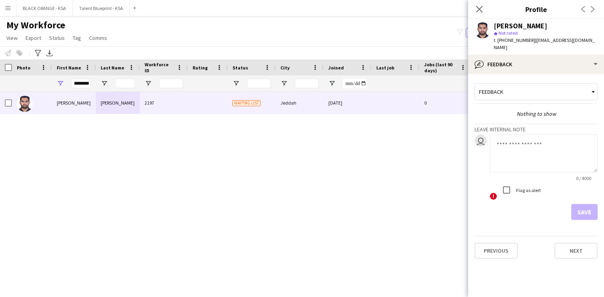
click at [508, 152] on textarea at bounding box center [544, 154] width 108 height 38
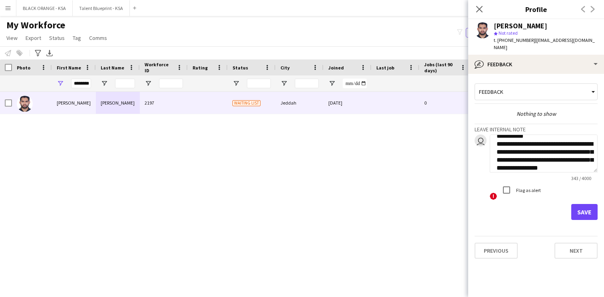
scroll to position [112, 0]
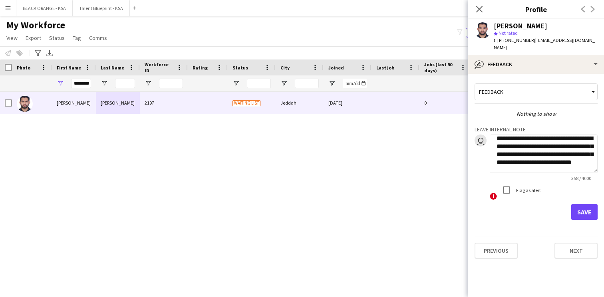
type textarea "**********"
click at [589, 205] on button "Save" at bounding box center [585, 212] width 26 height 16
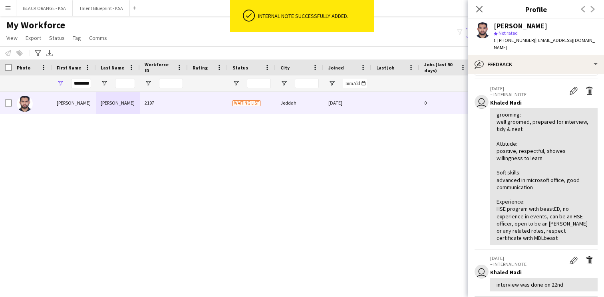
scroll to position [28, 0]
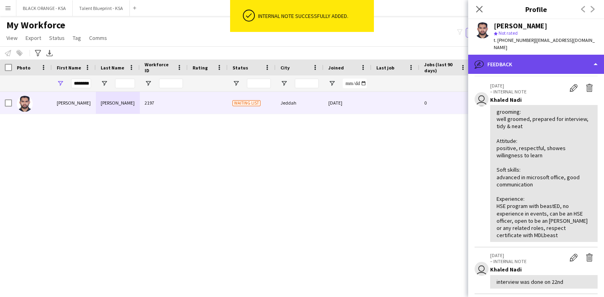
click at [520, 55] on div "bubble-pencil Feedback" at bounding box center [537, 64] width 136 height 19
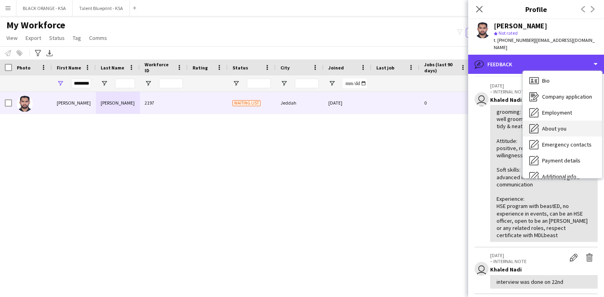
scroll to position [0, 0]
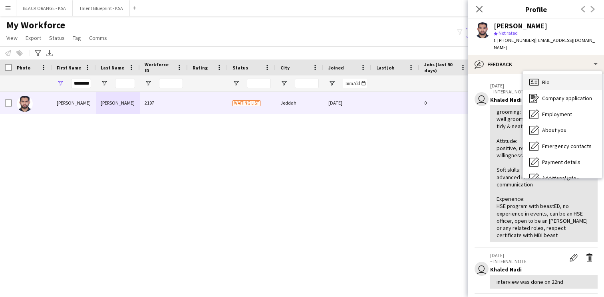
click at [543, 79] on span "Bio" at bounding box center [546, 82] width 8 height 7
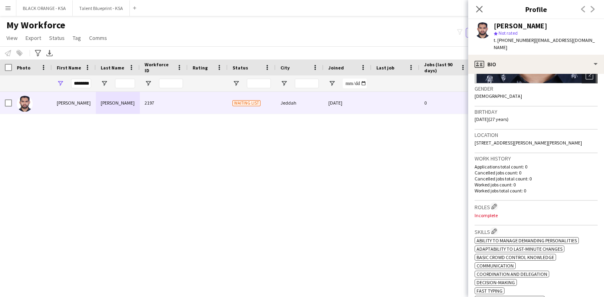
scroll to position [132, 0]
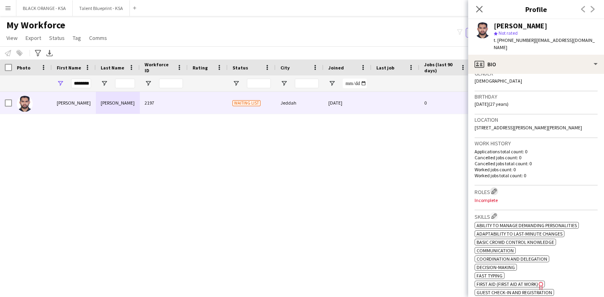
click at [494, 189] on app-icon "Edit crew company roles" at bounding box center [495, 192] width 6 height 6
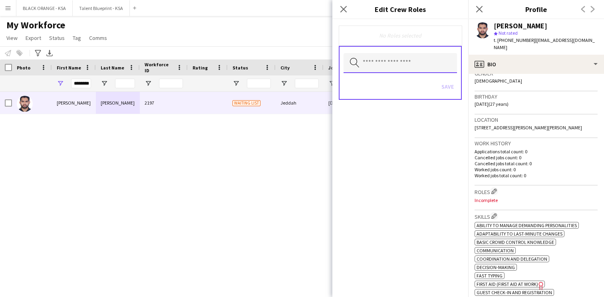
click at [424, 63] on input "text" at bounding box center [401, 63] width 114 height 20
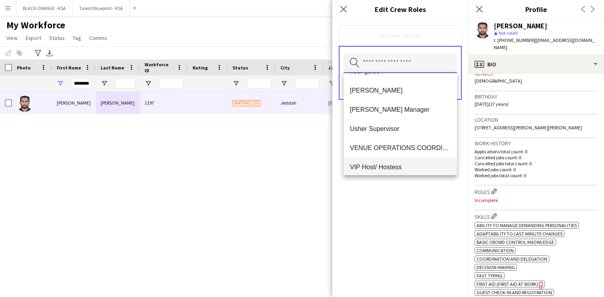
scroll to position [422, 0]
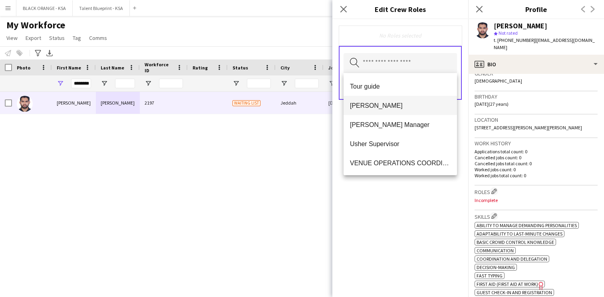
click at [386, 110] on mat-option "[PERSON_NAME]" at bounding box center [401, 105] width 114 height 19
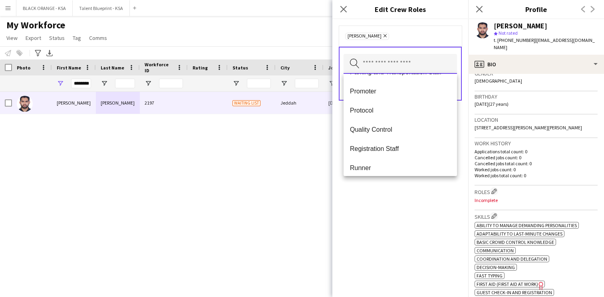
scroll to position [263, 0]
click at [389, 93] on span "Promoter" at bounding box center [400, 92] width 101 height 8
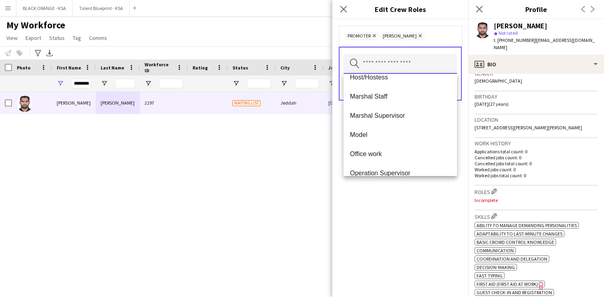
scroll to position [126, 0]
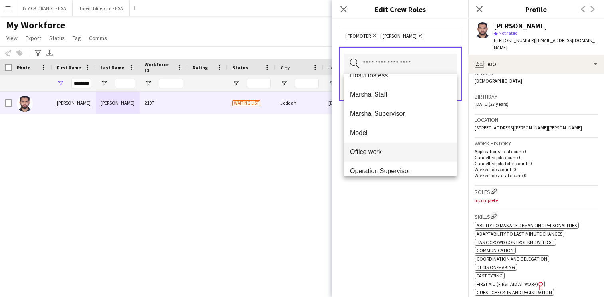
click at [380, 150] on span "Office work" at bounding box center [400, 152] width 101 height 8
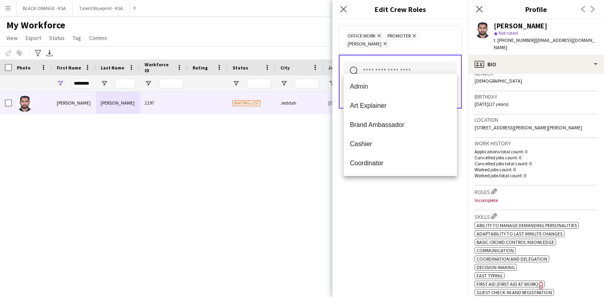
click at [390, 196] on div "Office work Remove Promoter Remove [PERSON_NAME] Remove Search by role type Save" at bounding box center [401, 158] width 136 height 278
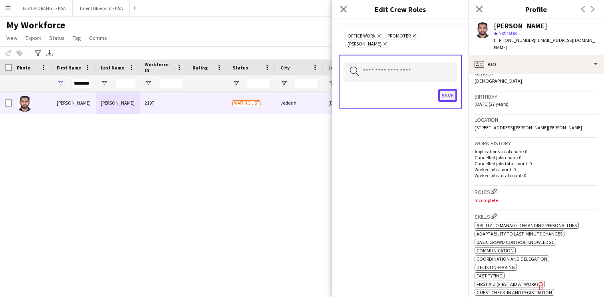
click at [449, 89] on button "Save" at bounding box center [448, 95] width 19 height 13
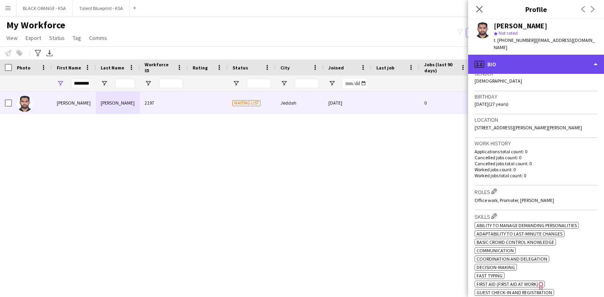
click at [510, 57] on div "profile Bio" at bounding box center [537, 64] width 136 height 19
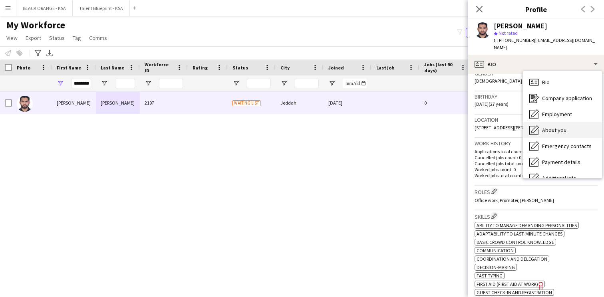
click at [540, 127] on div "About you About you" at bounding box center [562, 130] width 79 height 16
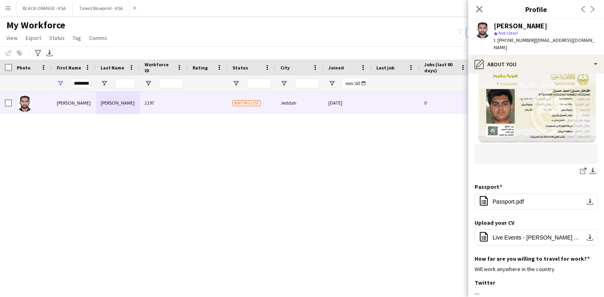
scroll to position [101, 0]
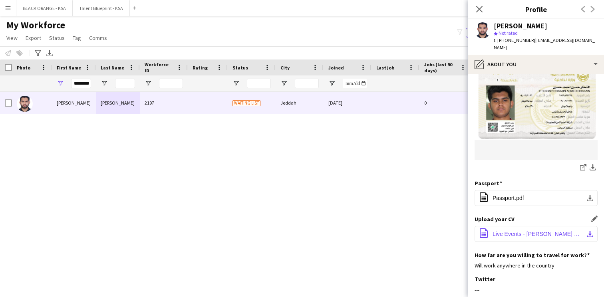
click at [504, 231] on span "Live Events - [PERSON_NAME] Resume.pdf" at bounding box center [538, 234] width 90 height 6
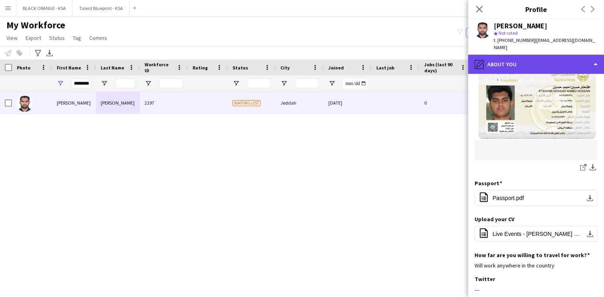
click at [518, 61] on div "pencil4 About you" at bounding box center [537, 64] width 136 height 19
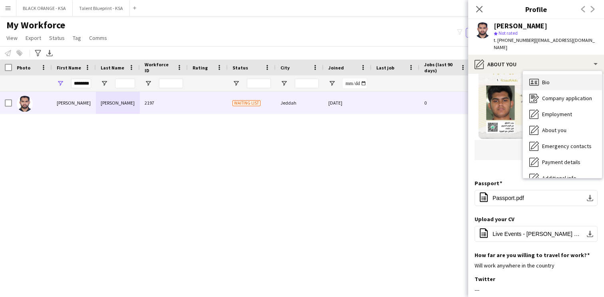
click at [539, 79] on icon at bounding box center [535, 82] width 10 height 7
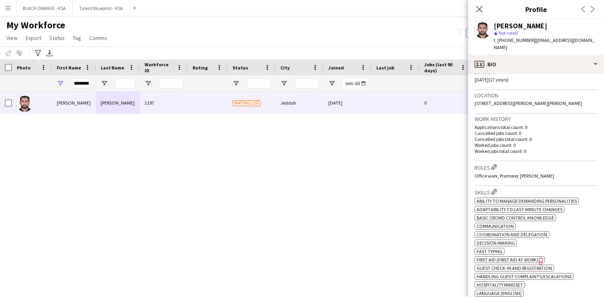
scroll to position [181, 0]
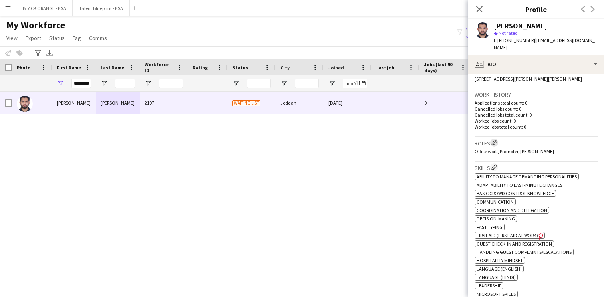
click at [496, 140] on app-icon "Edit crew company roles" at bounding box center [495, 143] width 6 height 6
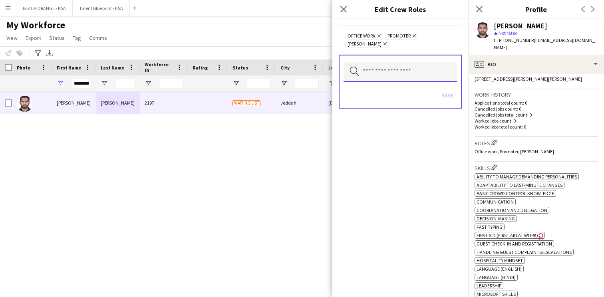
click at [410, 68] on input "text" at bounding box center [401, 72] width 114 height 20
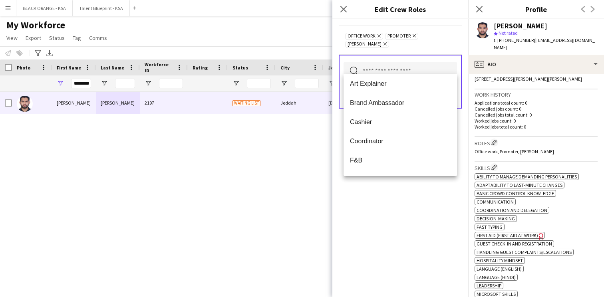
scroll to position [0, 0]
click at [393, 207] on div "Office work Remove Promoter Remove [PERSON_NAME] Remove Search by role type Save" at bounding box center [401, 158] width 136 height 278
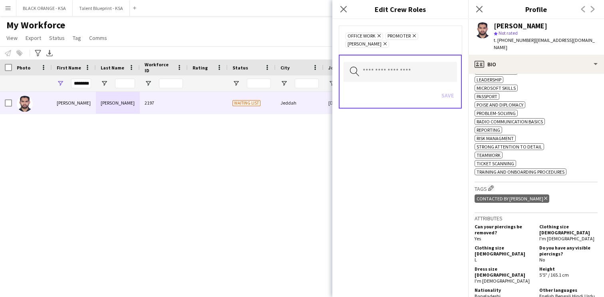
scroll to position [397, 0]
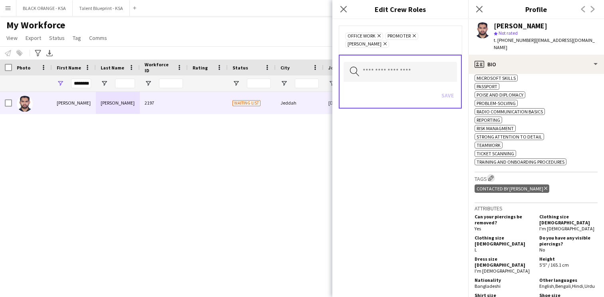
click at [490, 181] on app-icon "Edit crew company tags" at bounding box center [492, 178] width 6 height 6
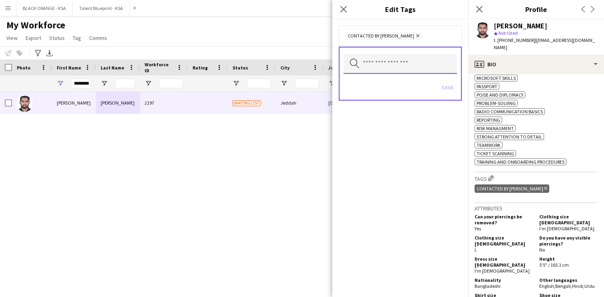
click at [424, 66] on input "text" at bounding box center [401, 64] width 114 height 20
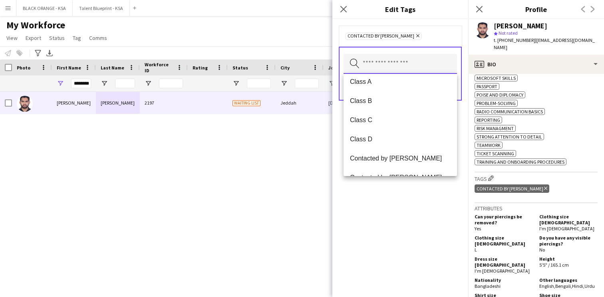
scroll to position [126, 0]
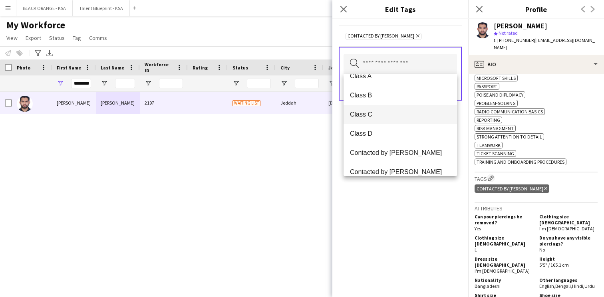
click at [385, 112] on span "Class C" at bounding box center [400, 115] width 101 height 8
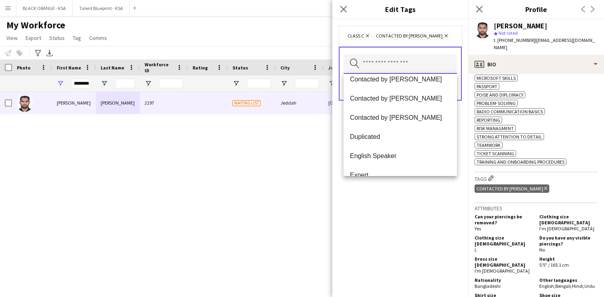
scroll to position [205, 0]
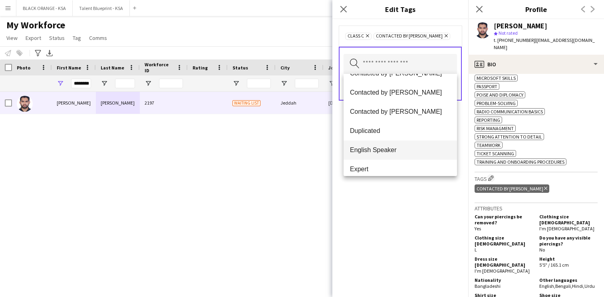
click at [383, 142] on mat-option "English Speaker" at bounding box center [401, 150] width 114 height 19
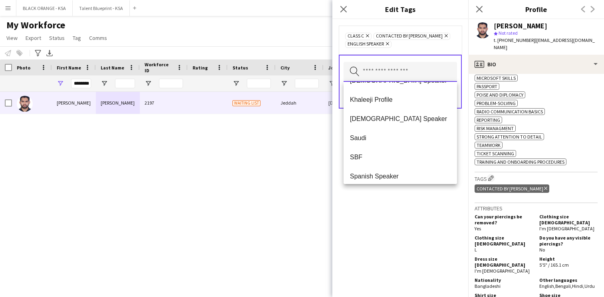
scroll to position [360, 0]
click at [382, 197] on div "Class C Remove Contacted by [PERSON_NAME] Remove English Speaker Remove Search …" at bounding box center [401, 158] width 136 height 278
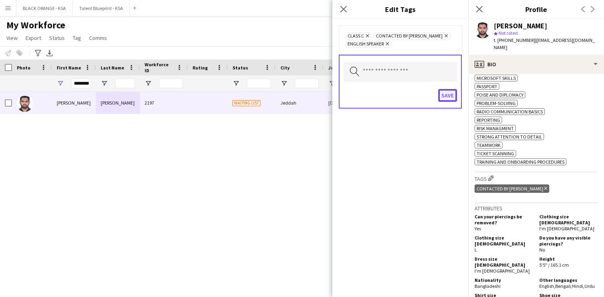
click at [443, 96] on button "Save" at bounding box center [448, 95] width 19 height 13
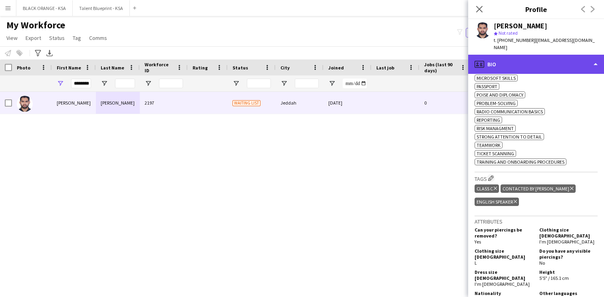
click at [493, 61] on div "profile Bio" at bounding box center [537, 64] width 136 height 19
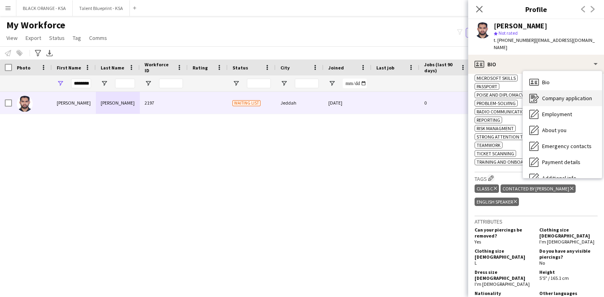
click at [547, 95] on span "Company application" at bounding box center [567, 98] width 50 height 7
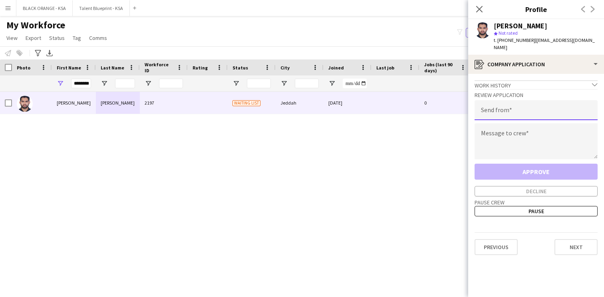
click at [512, 104] on input "email" at bounding box center [536, 110] width 123 height 20
type input "**********"
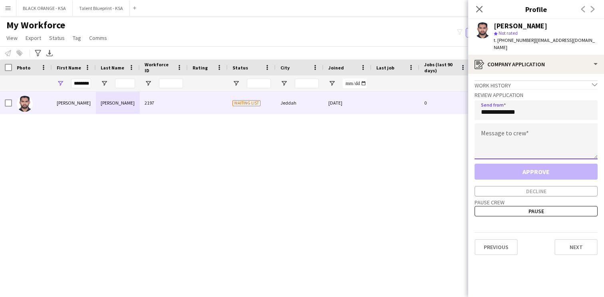
click at [507, 142] on textarea at bounding box center [536, 142] width 123 height 36
paste textarea "**********"
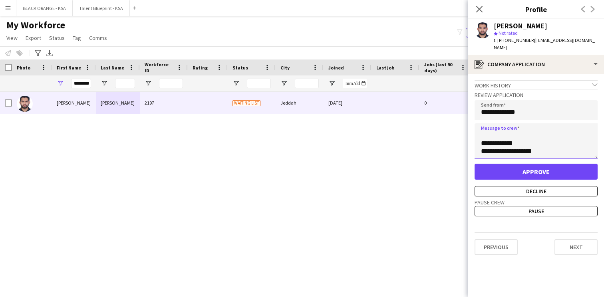
scroll to position [0, 0]
click at [497, 129] on textarea "**********" at bounding box center [536, 142] width 123 height 36
click at [498, 128] on textarea "**********" at bounding box center [536, 142] width 123 height 36
type textarea "**********"
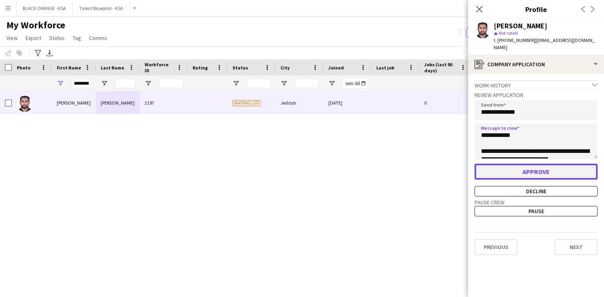
click at [514, 168] on button "Approve" at bounding box center [536, 172] width 123 height 16
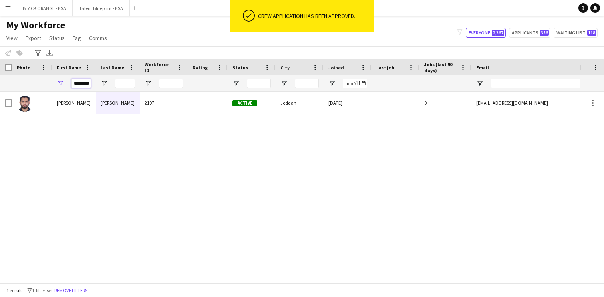
click at [82, 83] on input "********" at bounding box center [81, 84] width 20 height 10
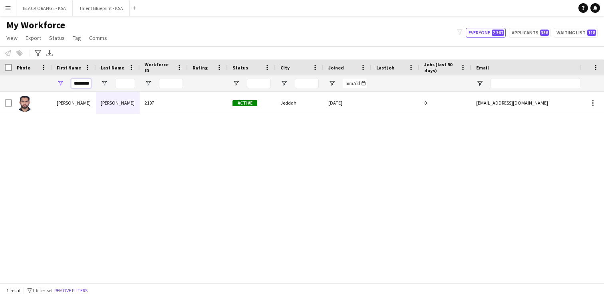
click at [82, 83] on input "********" at bounding box center [81, 84] width 20 height 10
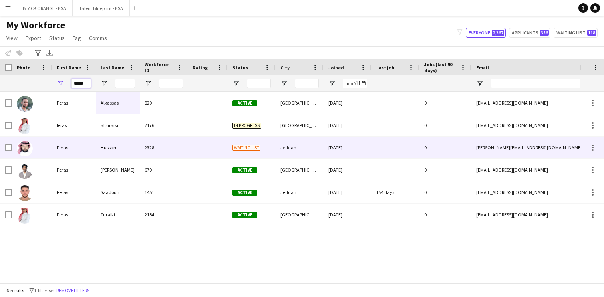
type input "*****"
click at [140, 144] on div "2328" at bounding box center [164, 148] width 48 height 22
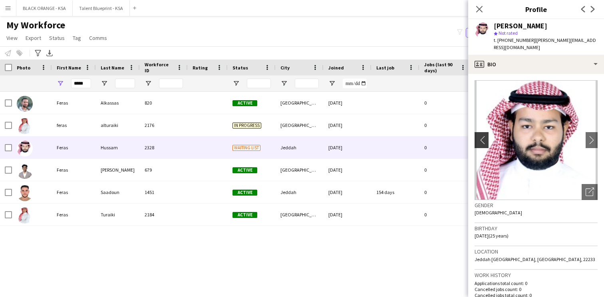
click at [486, 136] on app-icon "chevron-left" at bounding box center [481, 140] width 12 height 8
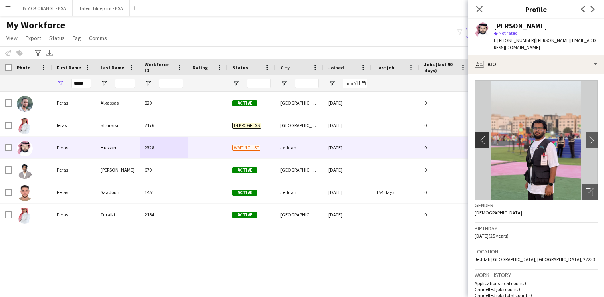
click at [486, 136] on app-icon "chevron-left" at bounding box center [481, 140] width 12 height 8
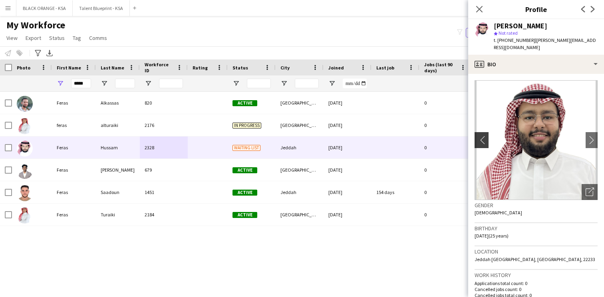
click at [486, 136] on app-icon "chevron-left" at bounding box center [481, 140] width 12 height 8
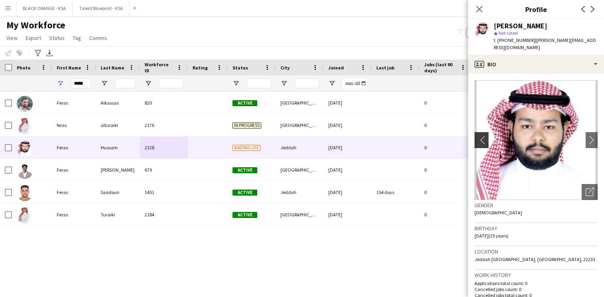
click at [486, 136] on app-icon "chevron-left" at bounding box center [481, 140] width 12 height 8
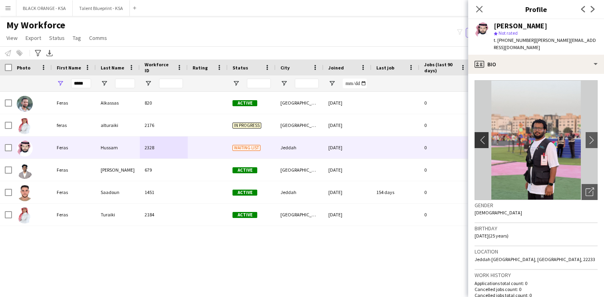
click at [486, 136] on app-icon "chevron-left" at bounding box center [481, 140] width 12 height 8
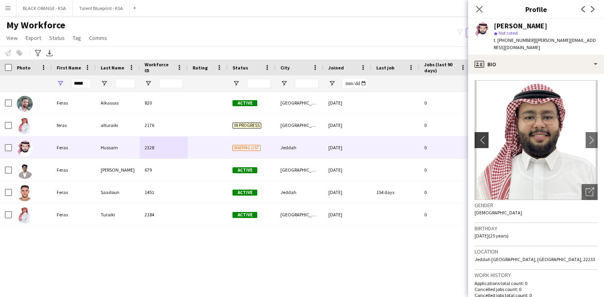
click at [486, 136] on app-icon "chevron-left" at bounding box center [481, 140] width 12 height 8
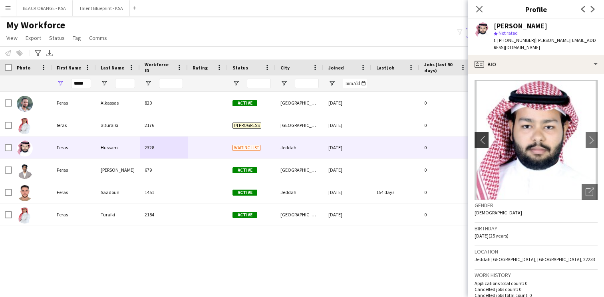
click at [486, 136] on app-icon "chevron-left" at bounding box center [481, 140] width 12 height 8
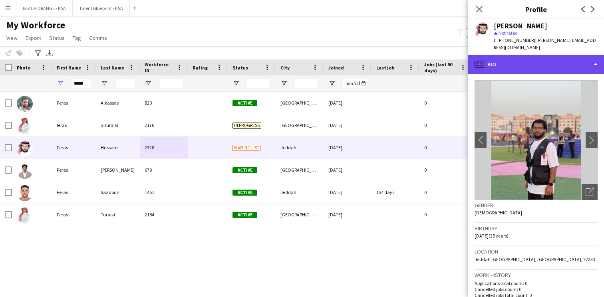
click at [540, 55] on div "profile Bio" at bounding box center [537, 64] width 136 height 19
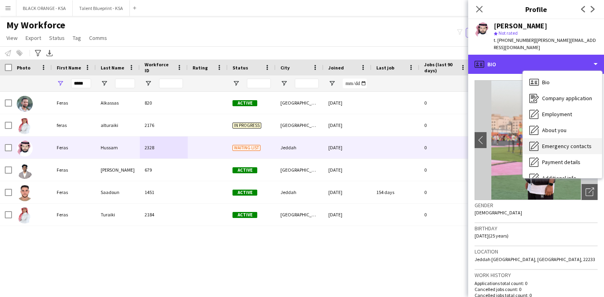
scroll to position [43, 0]
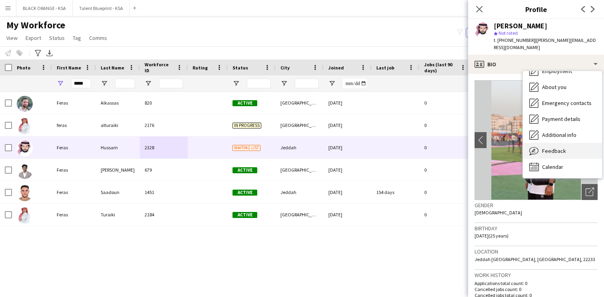
click at [561, 148] on span "Feedback" at bounding box center [554, 151] width 24 height 7
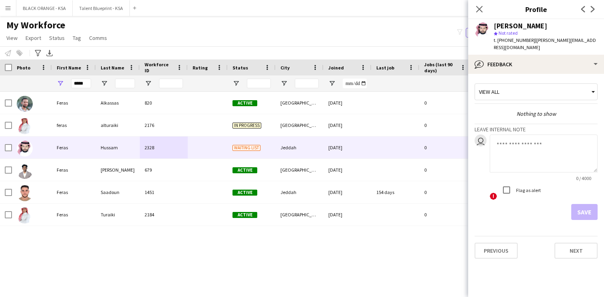
click at [515, 135] on textarea at bounding box center [544, 154] width 108 height 38
type textarea "**********"
click at [584, 210] on button "Save" at bounding box center [585, 212] width 26 height 16
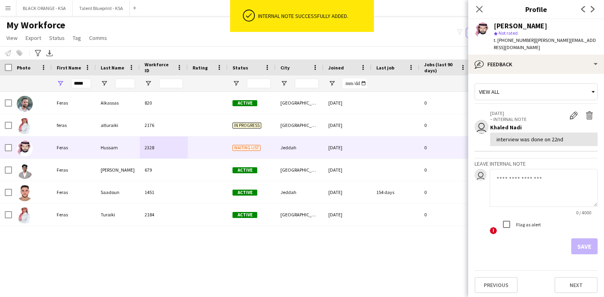
click at [532, 86] on div "View all" at bounding box center [532, 91] width 114 height 15
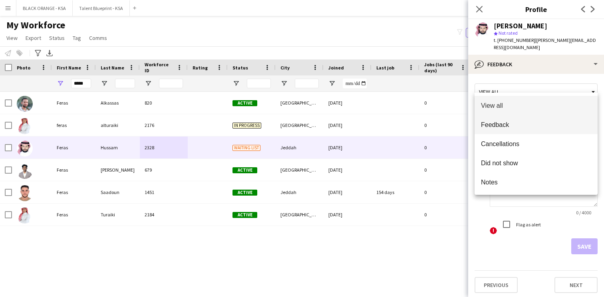
click at [534, 126] on span "Feedback" at bounding box center [536, 125] width 110 height 8
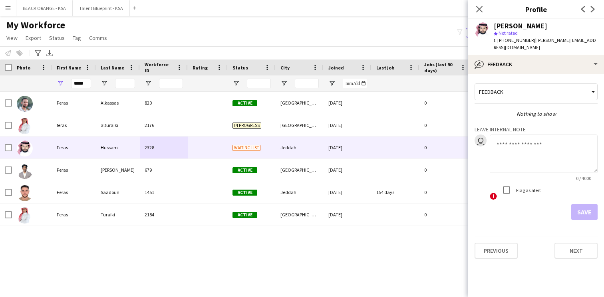
click at [518, 140] on textarea at bounding box center [544, 154] width 108 height 38
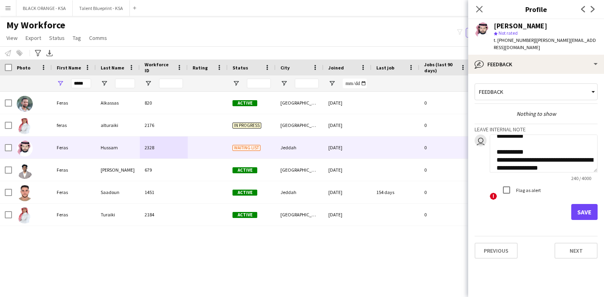
scroll to position [88, 0]
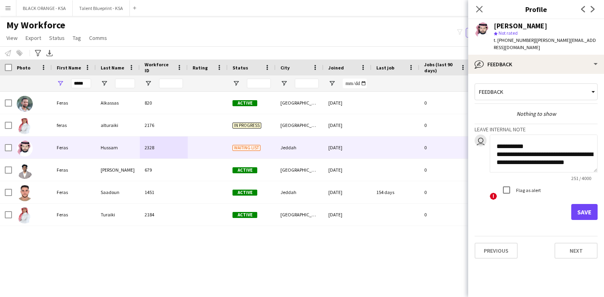
click at [531, 164] on textarea "**********" at bounding box center [544, 154] width 108 height 38
click at [558, 157] on textarea "**********" at bounding box center [544, 154] width 108 height 38
type textarea "**********"
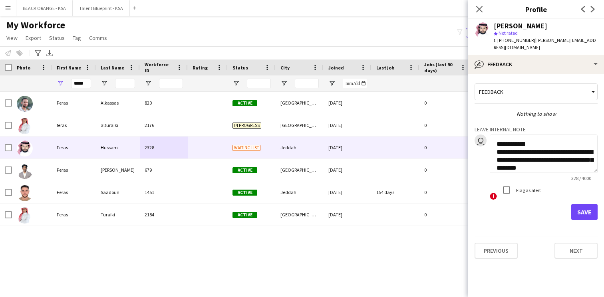
click at [583, 204] on button "Save" at bounding box center [585, 212] width 26 height 16
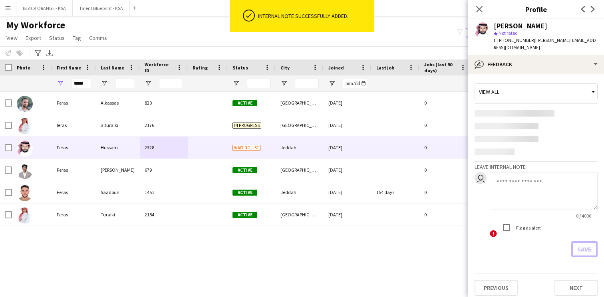
scroll to position [0, 0]
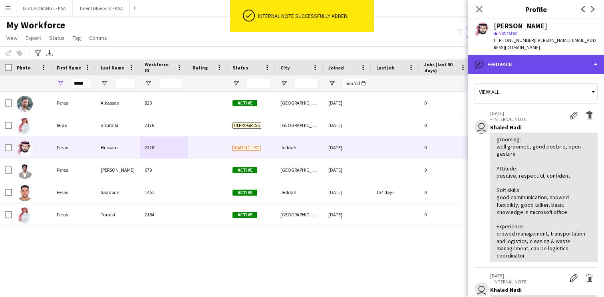
click at [535, 59] on div "bubble-pencil Feedback" at bounding box center [537, 64] width 136 height 19
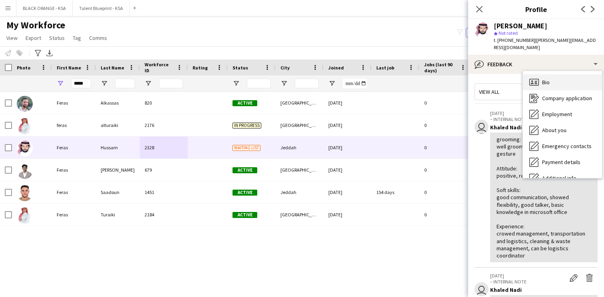
click at [551, 74] on div "Bio Bio" at bounding box center [562, 82] width 79 height 16
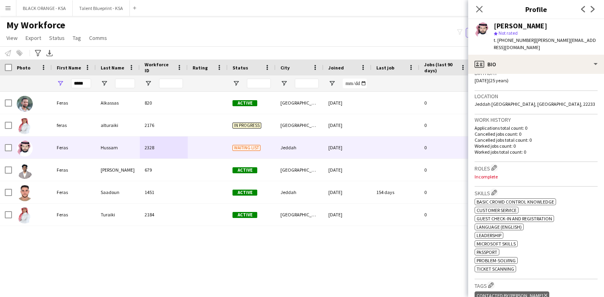
scroll to position [161, 0]
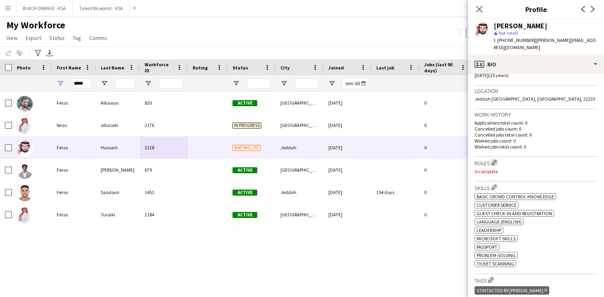
click at [497, 160] on app-icon "Edit crew company roles" at bounding box center [495, 163] width 6 height 6
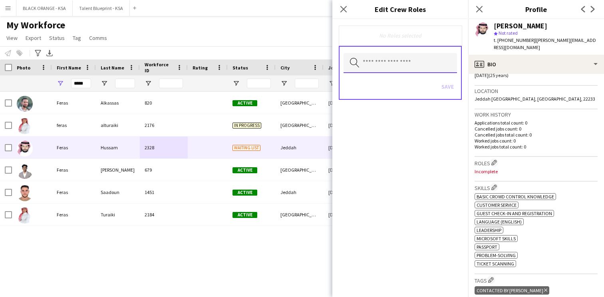
click at [418, 67] on input "text" at bounding box center [401, 63] width 114 height 20
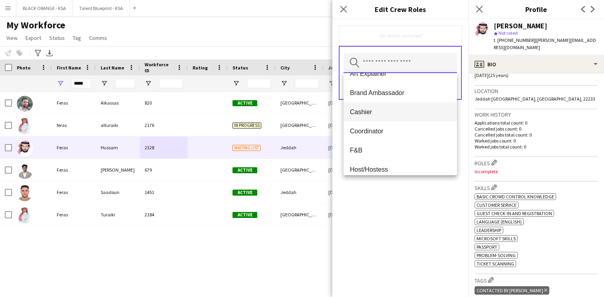
scroll to position [34, 0]
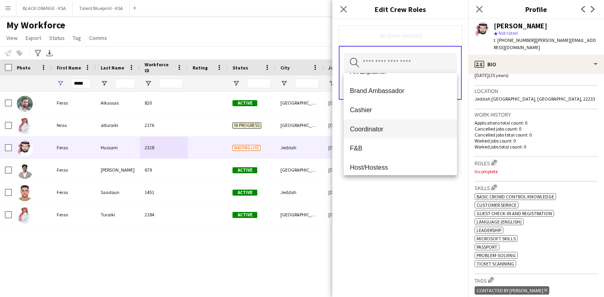
click at [401, 126] on span "Coordinator" at bounding box center [400, 130] width 101 height 8
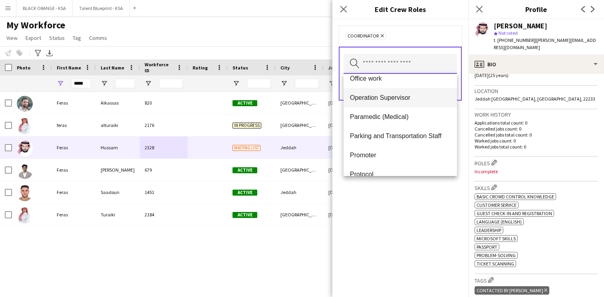
scroll to position [182, 0]
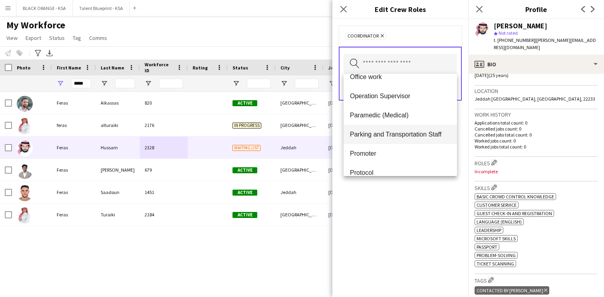
click at [402, 133] on span "Parking and Transportation Staff" at bounding box center [400, 135] width 101 height 8
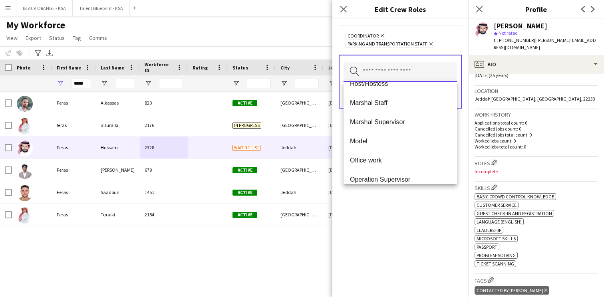
scroll to position [98, 0]
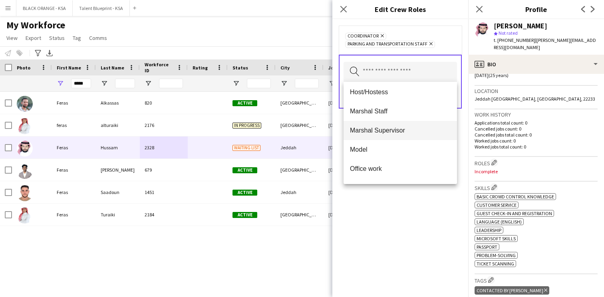
click at [389, 127] on span "Marshal Supervisor" at bounding box center [400, 131] width 101 height 8
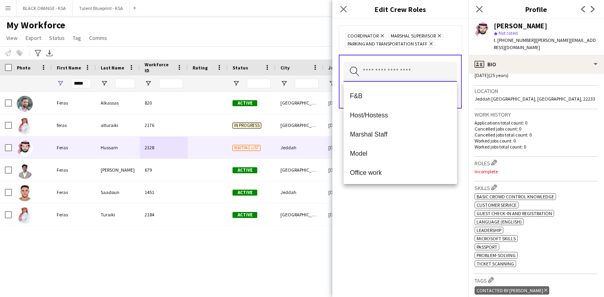
scroll to position [74, 0]
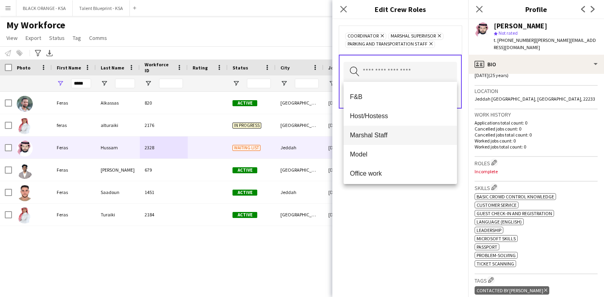
click at [390, 137] on span "Marshal Staff" at bounding box center [400, 136] width 101 height 8
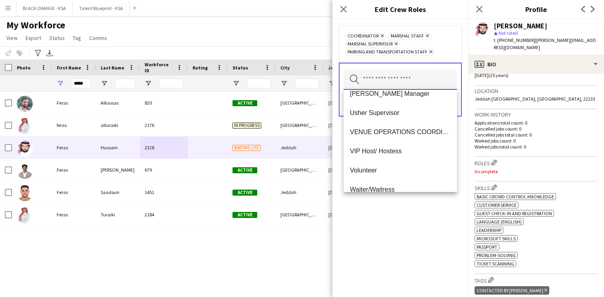
scroll to position [403, 0]
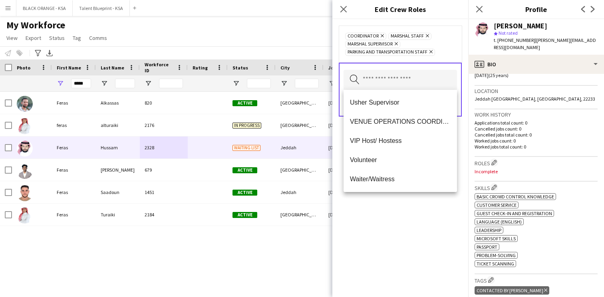
click at [393, 205] on div "Coordinator Remove Marshal Staff Remove Marshal Supervisor Remove Parking and T…" at bounding box center [401, 158] width 136 height 278
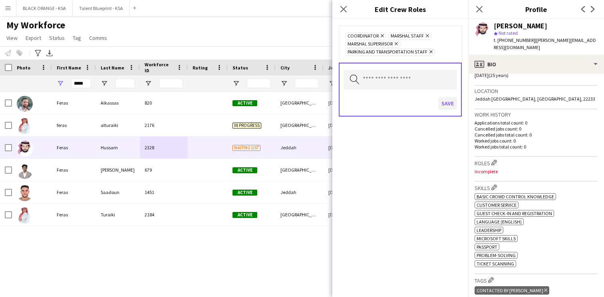
click at [448, 106] on button "Save" at bounding box center [448, 103] width 19 height 13
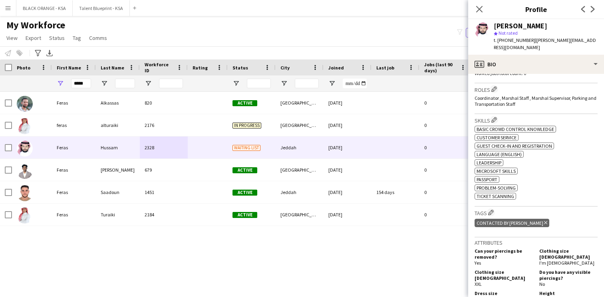
scroll to position [241, 0]
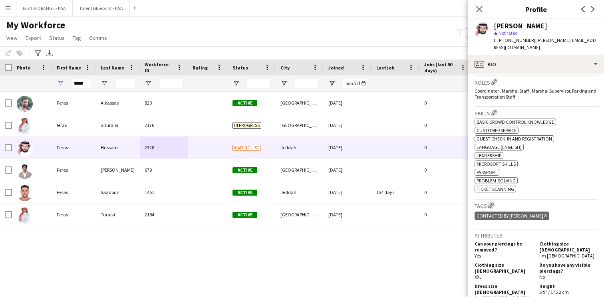
click at [491, 203] on app-icon "Edit crew company tags" at bounding box center [492, 206] width 6 height 6
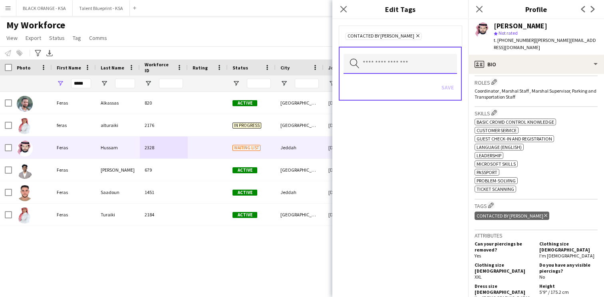
click at [428, 58] on input "text" at bounding box center [401, 64] width 114 height 20
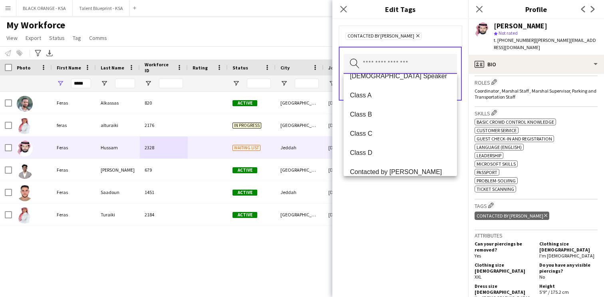
scroll to position [109, 0]
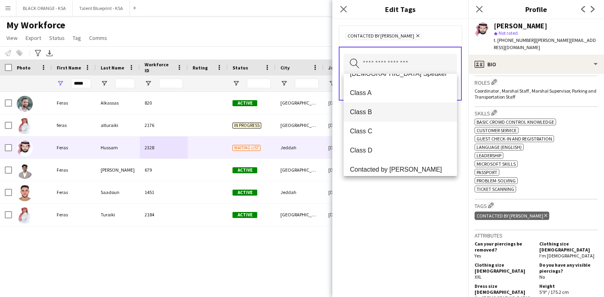
click at [397, 114] on span "Class B" at bounding box center [400, 112] width 101 height 8
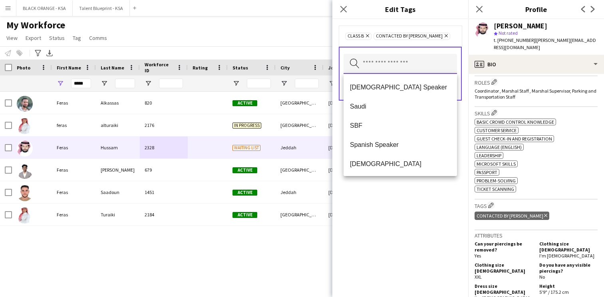
scroll to position [422, 0]
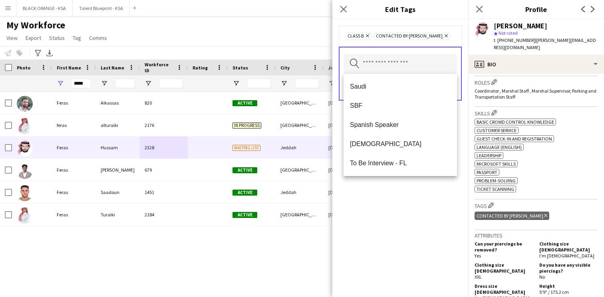
click at [392, 187] on div "Class B Remove Contacted by [PERSON_NAME] Remove Search by tag name Save" at bounding box center [401, 158] width 136 height 278
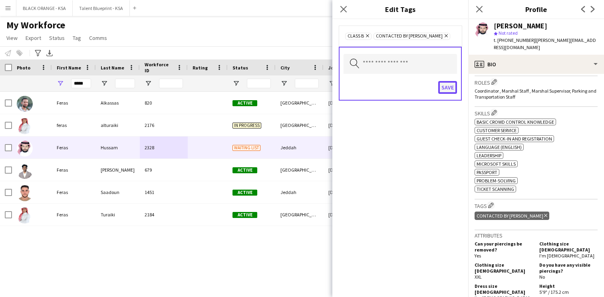
click at [449, 91] on button "Save" at bounding box center [448, 87] width 19 height 13
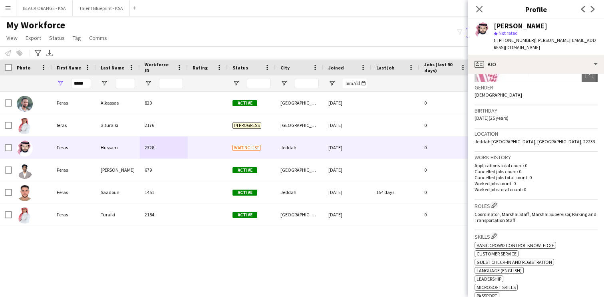
scroll to position [0, 0]
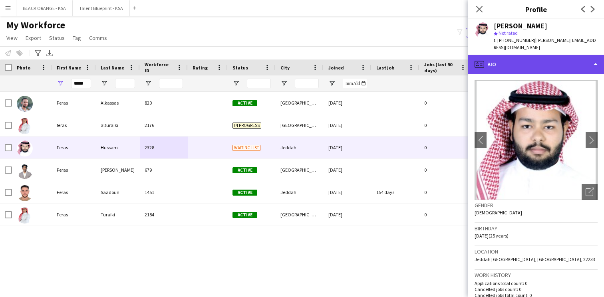
click at [542, 57] on div "profile Bio" at bounding box center [537, 64] width 136 height 19
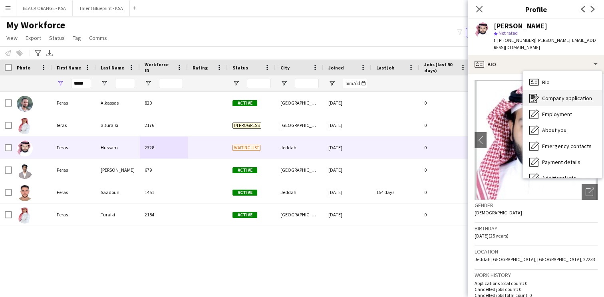
click at [544, 97] on div "Company application Company application" at bounding box center [562, 98] width 79 height 16
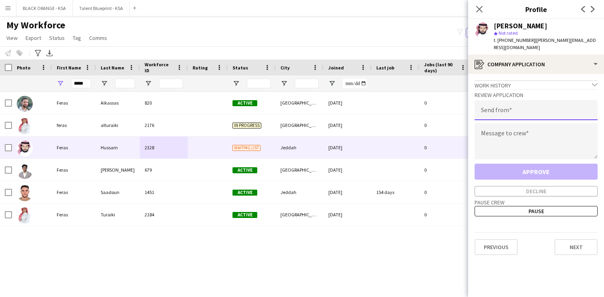
click at [509, 104] on input "email" at bounding box center [536, 110] width 123 height 20
type input "**********"
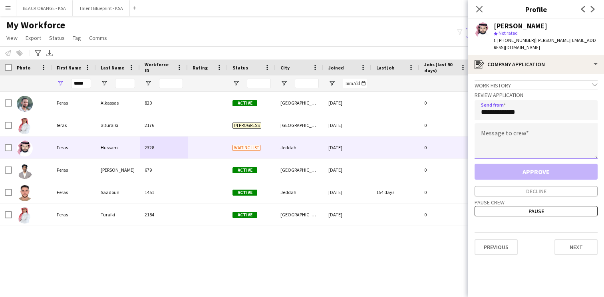
click at [506, 129] on textarea at bounding box center [536, 142] width 123 height 36
paste textarea "**********"
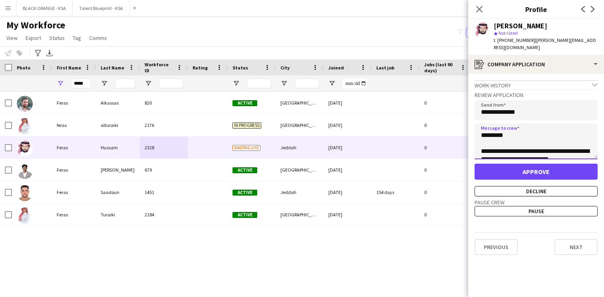
click at [497, 127] on textarea "**********" at bounding box center [536, 142] width 123 height 36
type textarea "**********"
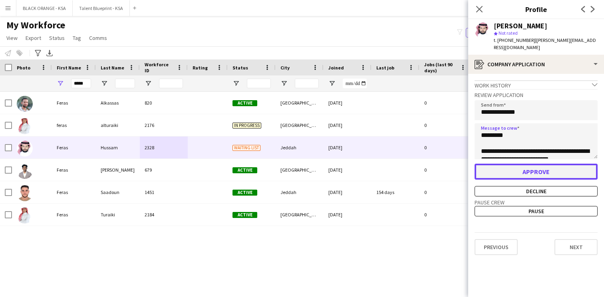
click at [525, 165] on button "Approve" at bounding box center [536, 172] width 123 height 16
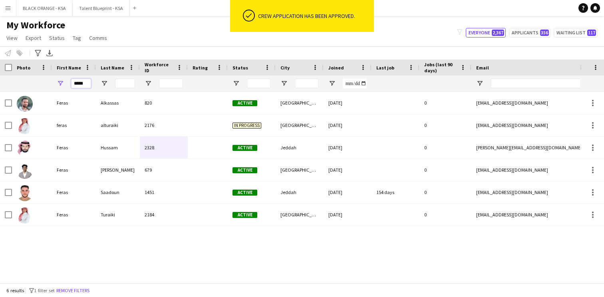
click at [80, 82] on input "*****" at bounding box center [81, 84] width 20 height 10
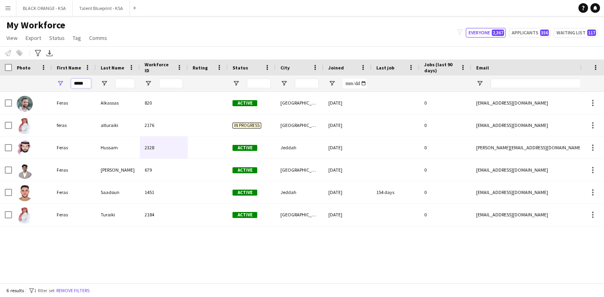
click at [80, 82] on input "*****" at bounding box center [81, 84] width 20 height 10
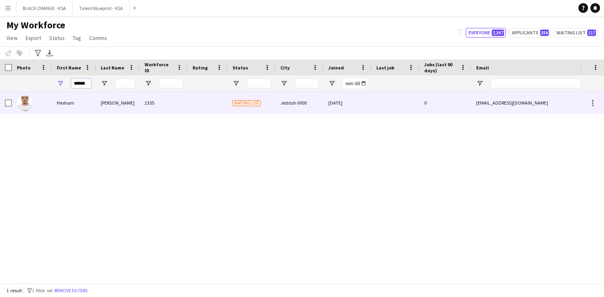
type input "******"
click at [88, 100] on div "Hesham" at bounding box center [74, 103] width 44 height 22
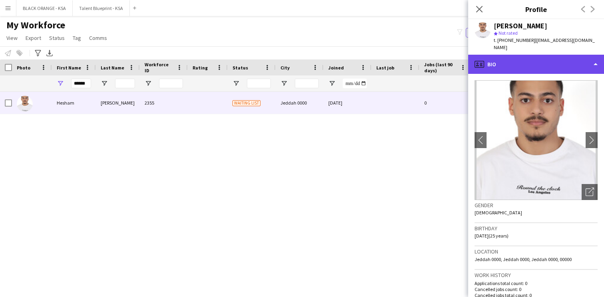
click at [521, 58] on div "profile Bio" at bounding box center [537, 64] width 136 height 19
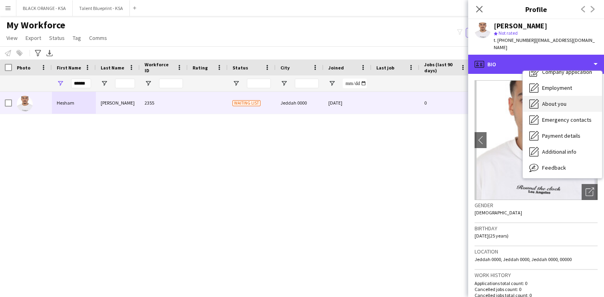
scroll to position [43, 0]
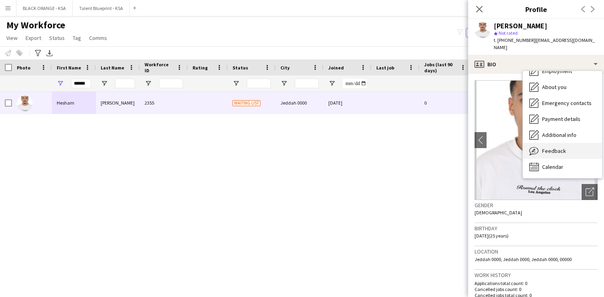
click at [544, 148] on span "Feedback" at bounding box center [554, 151] width 24 height 7
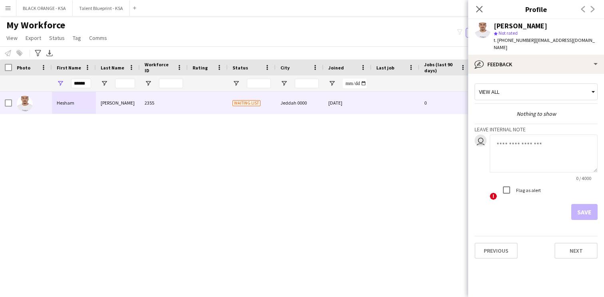
click at [521, 136] on textarea at bounding box center [544, 154] width 108 height 38
type textarea "**********"
click at [593, 206] on button "Save" at bounding box center [585, 212] width 26 height 16
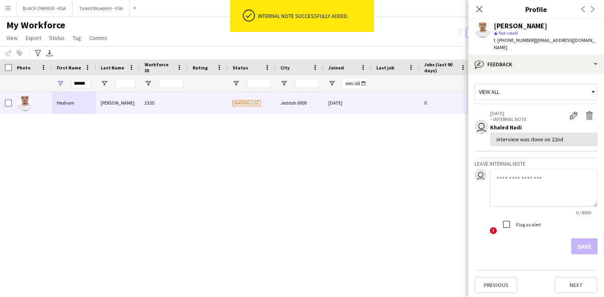
click at [548, 84] on div "View all" at bounding box center [532, 91] width 114 height 15
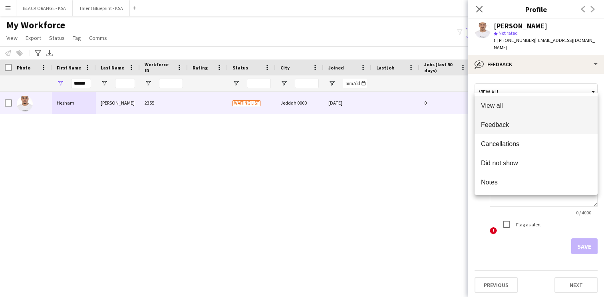
click at [537, 125] on span "Feedback" at bounding box center [536, 125] width 110 height 8
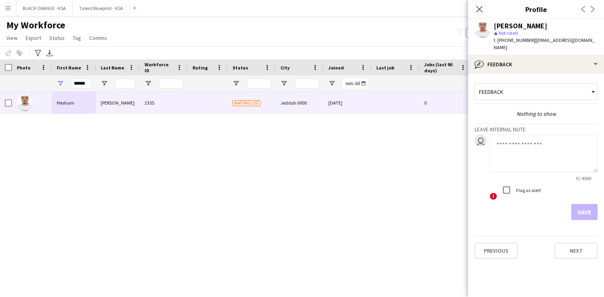
click at [517, 139] on textarea at bounding box center [544, 154] width 108 height 38
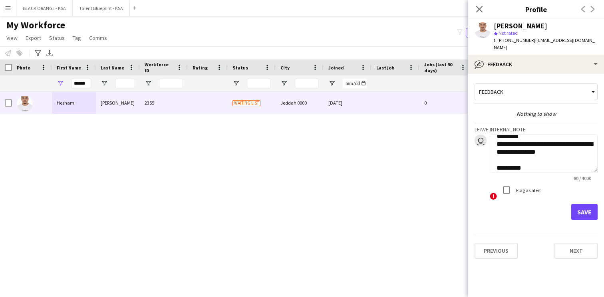
scroll to position [16, 0]
paste textarea "**********"
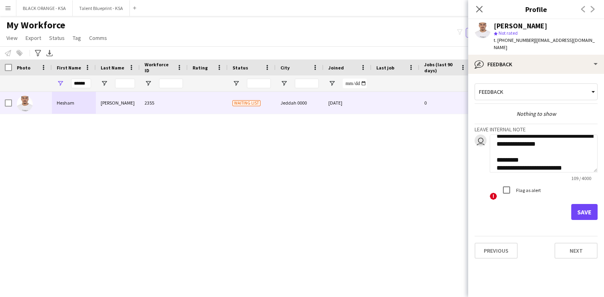
paste textarea "**********"
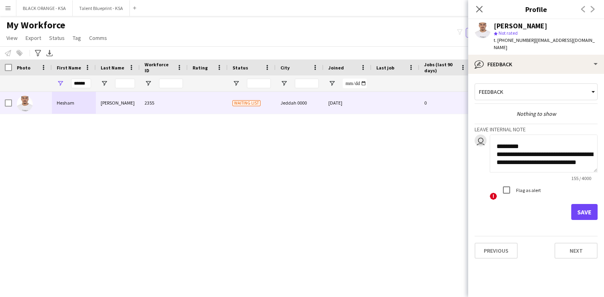
scroll to position [48, 0]
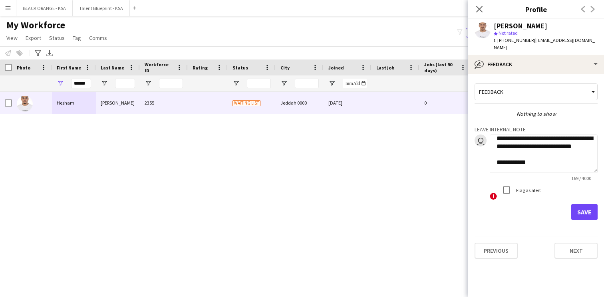
click at [507, 160] on textarea "**********" at bounding box center [544, 154] width 108 height 38
click at [531, 159] on textarea "**********" at bounding box center [544, 154] width 108 height 38
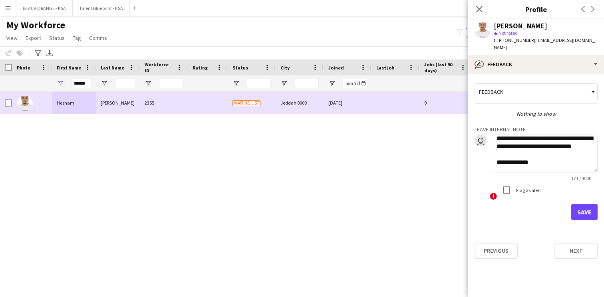
paste textarea "**********"
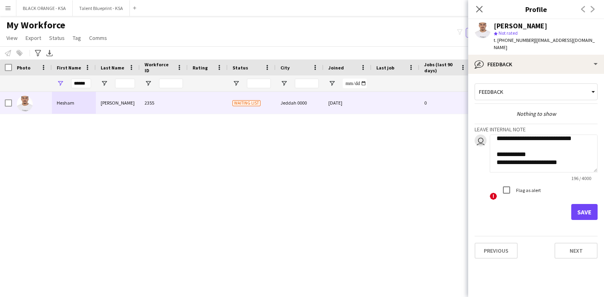
paste textarea "**********"
click at [559, 162] on textarea "**********" at bounding box center [544, 154] width 108 height 38
click at [518, 162] on textarea "**********" at bounding box center [544, 154] width 108 height 38
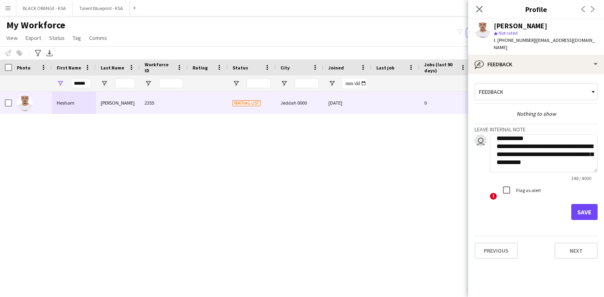
click at [563, 160] on textarea "**********" at bounding box center [544, 154] width 108 height 38
type textarea "**********"
click at [582, 204] on button "Save" at bounding box center [585, 212] width 26 height 16
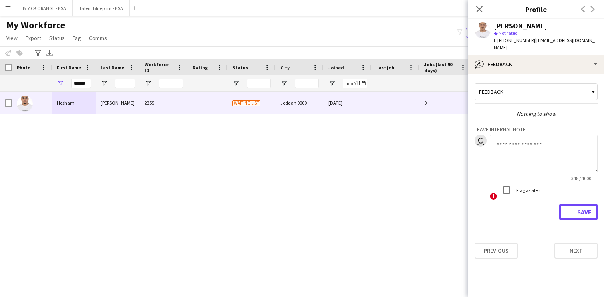
scroll to position [0, 0]
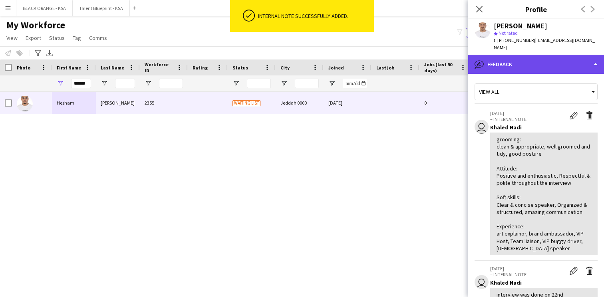
click at [536, 59] on div "bubble-pencil Feedback" at bounding box center [537, 64] width 136 height 19
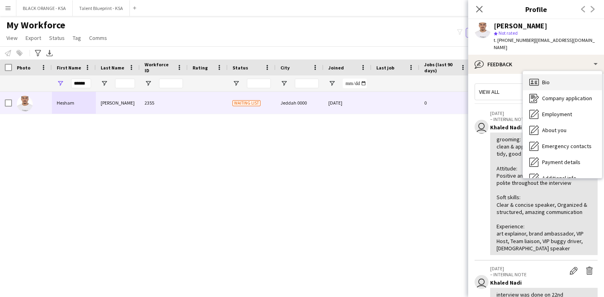
click at [547, 74] on div "Bio Bio" at bounding box center [562, 82] width 79 height 16
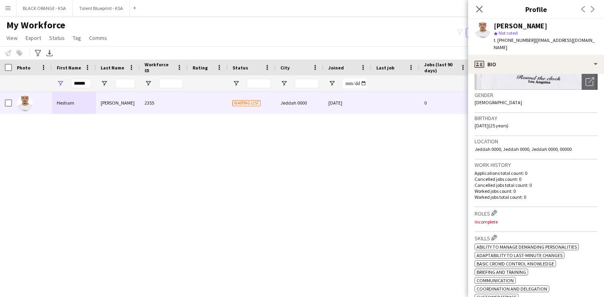
scroll to position [146, 0]
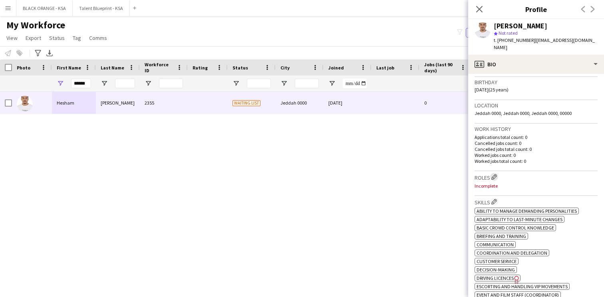
click at [494, 174] on app-icon "Edit crew company roles" at bounding box center [495, 177] width 6 height 6
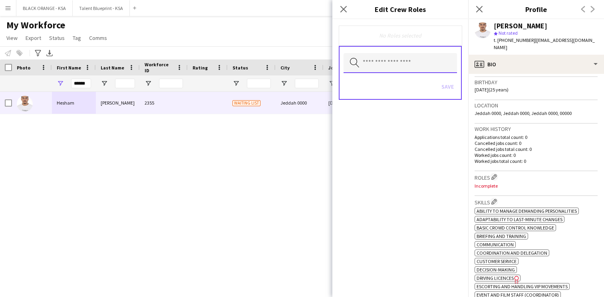
click at [423, 56] on input "text" at bounding box center [401, 63] width 114 height 20
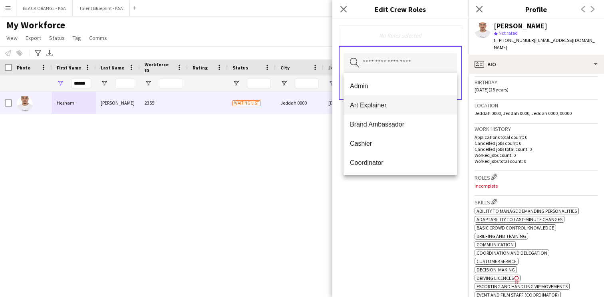
click at [399, 108] on span "Art Explainer" at bounding box center [400, 106] width 101 height 8
click at [398, 105] on span "Brand Ambassador" at bounding box center [400, 106] width 101 height 8
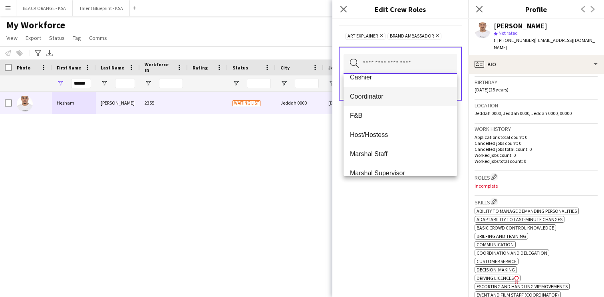
scroll to position [36, 0]
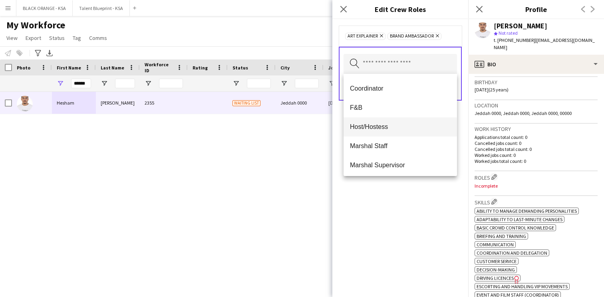
click at [390, 129] on span "Host/Hostess" at bounding box center [400, 127] width 101 height 8
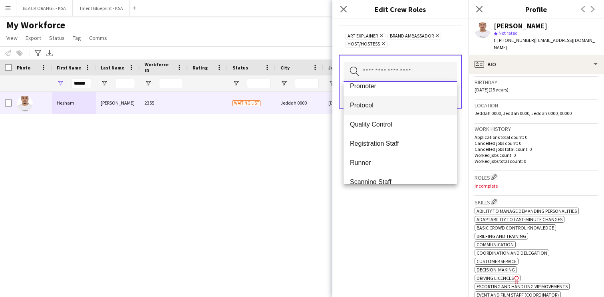
scroll to position [225, 0]
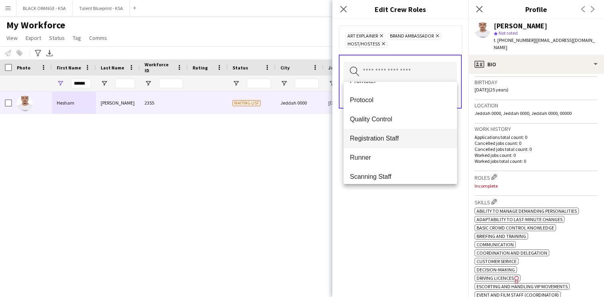
click at [389, 140] on span "Registration Staff" at bounding box center [400, 139] width 101 height 8
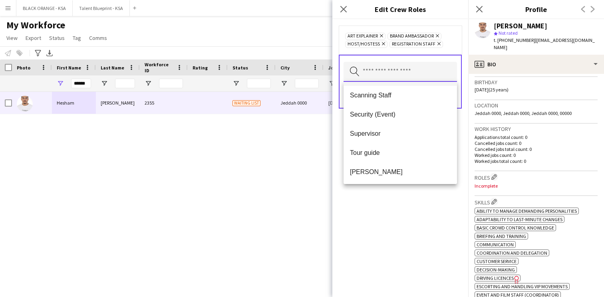
scroll to position [300, 0]
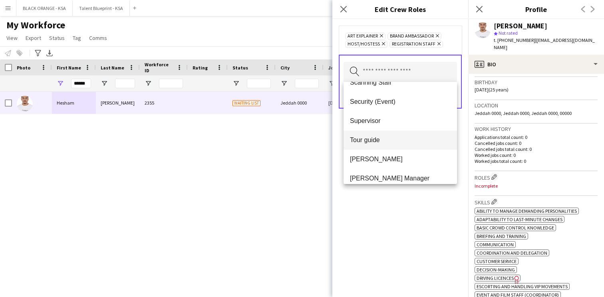
click at [387, 142] on span "Tour guide" at bounding box center [400, 140] width 101 height 8
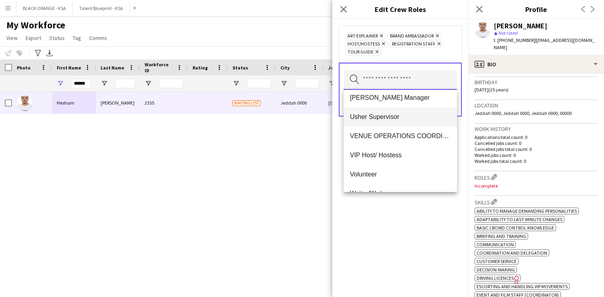
scroll to position [384, 0]
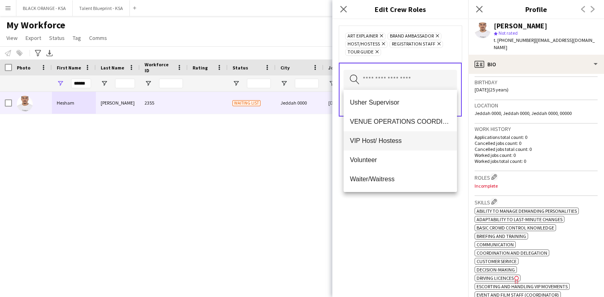
click at [389, 141] on span "VIP Host/ Hostess" at bounding box center [400, 141] width 101 height 8
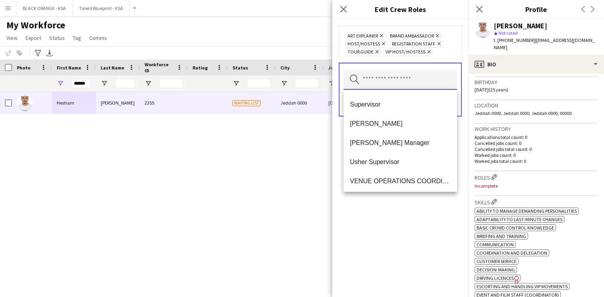
scroll to position [312, 0]
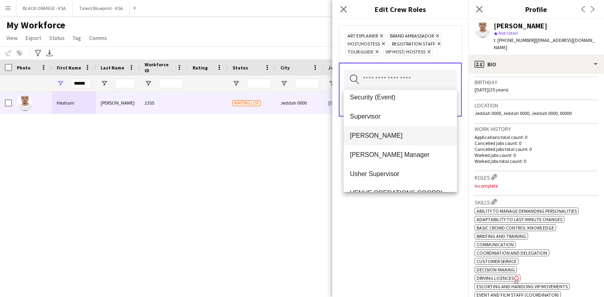
click at [386, 139] on span "[PERSON_NAME]" at bounding box center [400, 136] width 101 height 8
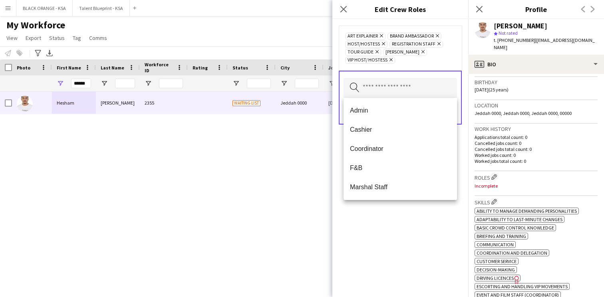
click at [383, 214] on div "Art Explainer Remove Brand Ambassador Remove Host/Hostess Remove Registration S…" at bounding box center [401, 158] width 136 height 278
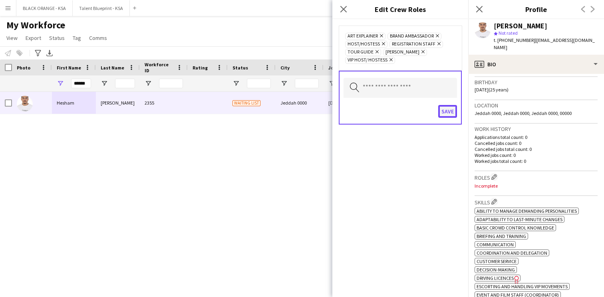
click at [445, 109] on button "Save" at bounding box center [448, 111] width 19 height 13
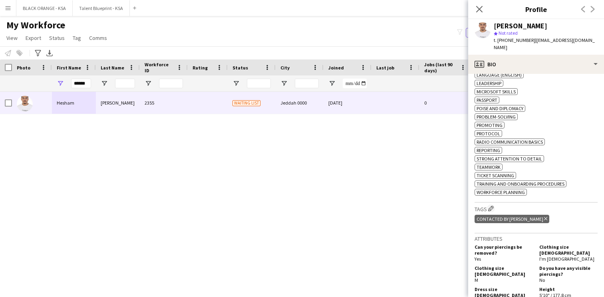
scroll to position [415, 0]
click at [495, 212] on button "Edit crew company tags" at bounding box center [491, 208] width 8 height 8
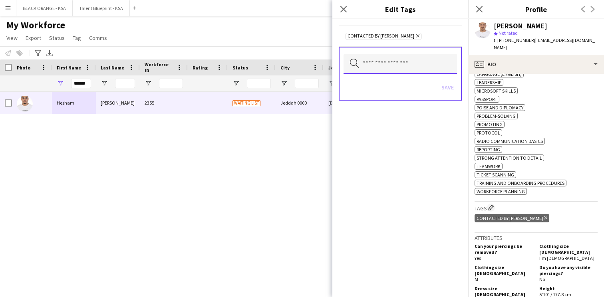
click at [433, 68] on input "text" at bounding box center [401, 64] width 114 height 20
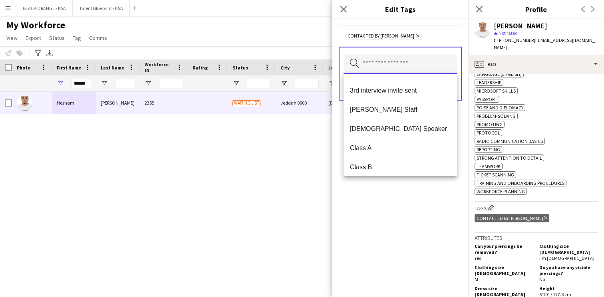
scroll to position [75, 0]
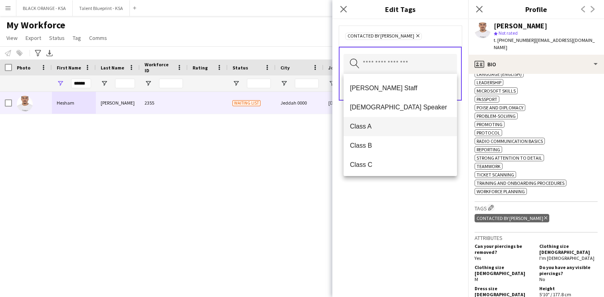
click at [396, 130] on span "Class A" at bounding box center [400, 127] width 101 height 8
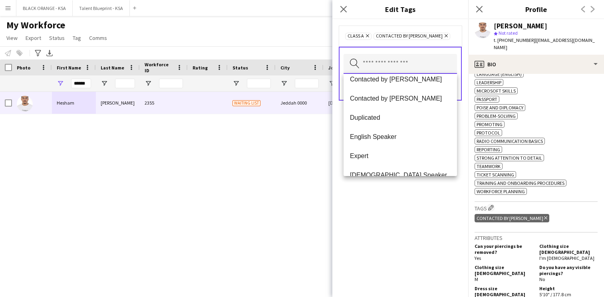
scroll to position [219, 0]
click at [389, 133] on span "English Speaker" at bounding box center [400, 137] width 101 height 8
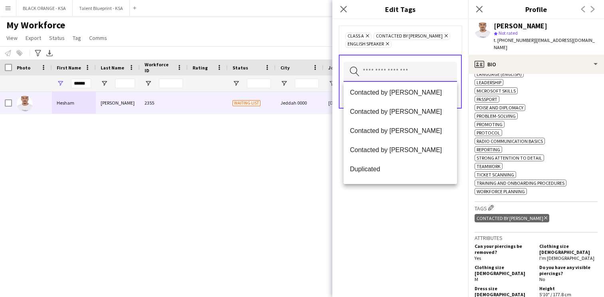
scroll to position [168, 0]
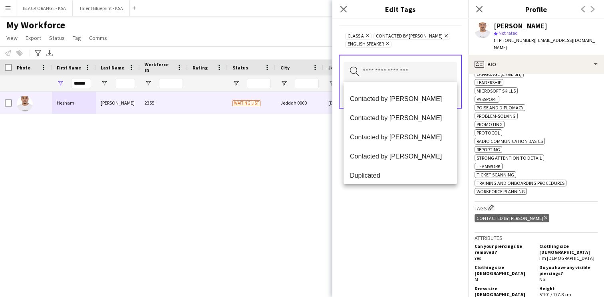
click at [375, 239] on div "Class A Remove Contacted by [PERSON_NAME] Remove English Speaker Remove Search …" at bounding box center [401, 158] width 136 height 278
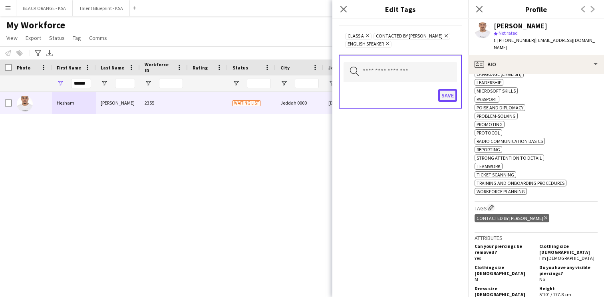
click at [449, 96] on button "Save" at bounding box center [448, 95] width 19 height 13
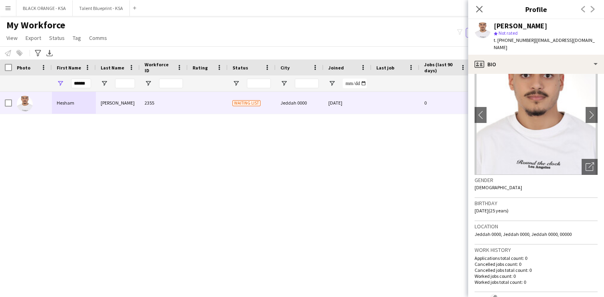
scroll to position [0, 0]
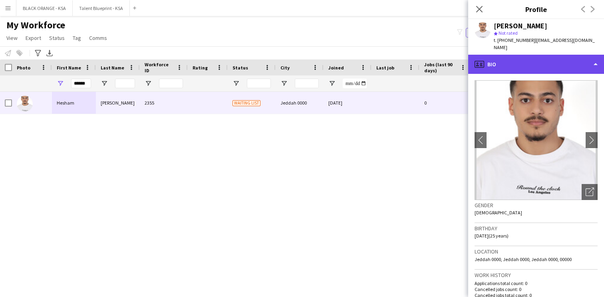
click at [542, 61] on div "profile Bio" at bounding box center [537, 64] width 136 height 19
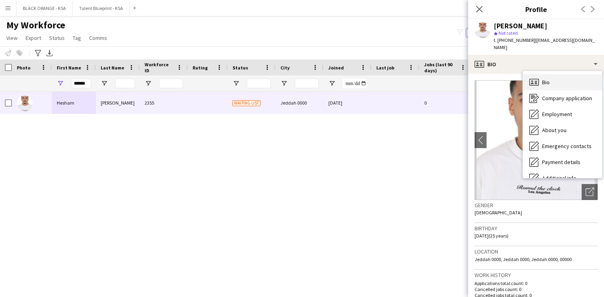
click at [541, 75] on div "Bio Bio" at bounding box center [562, 82] width 79 height 16
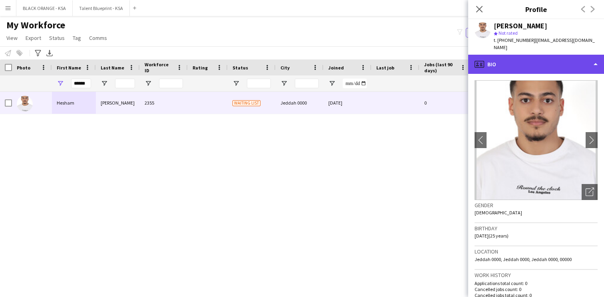
click at [533, 58] on div "profile Bio" at bounding box center [537, 64] width 136 height 19
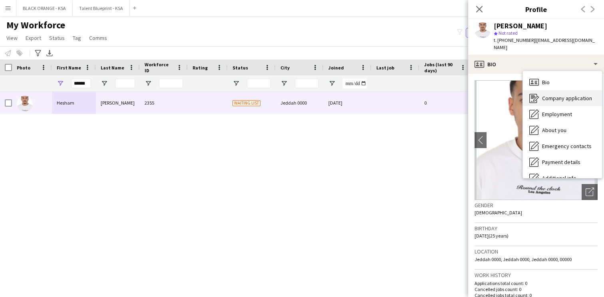
click at [544, 95] on span "Company application" at bounding box center [567, 98] width 50 height 7
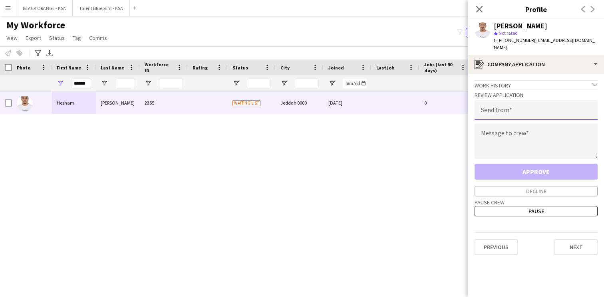
click at [517, 103] on input "email" at bounding box center [536, 110] width 123 height 20
type input "**********"
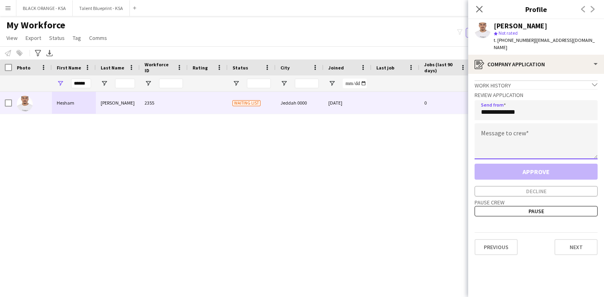
click at [508, 138] on textarea at bounding box center [536, 142] width 123 height 36
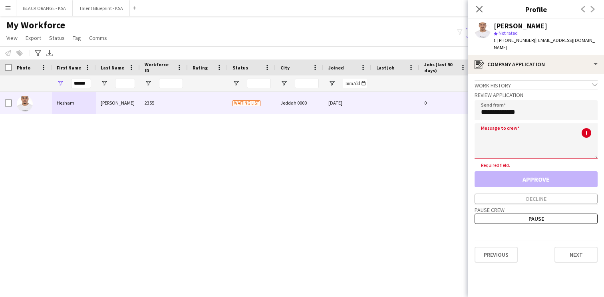
paste textarea "**********"
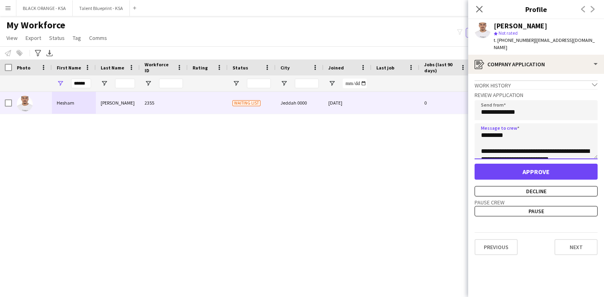
click at [496, 129] on textarea "**********" at bounding box center [536, 142] width 123 height 36
type textarea "**********"
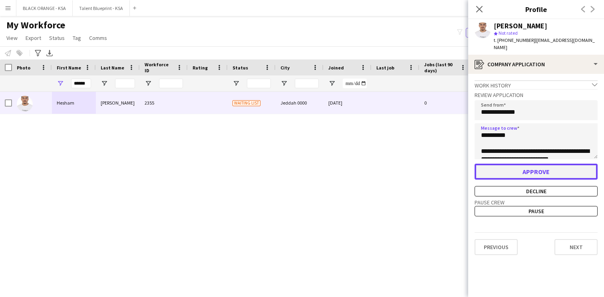
click at [509, 164] on button "Approve" at bounding box center [536, 172] width 123 height 16
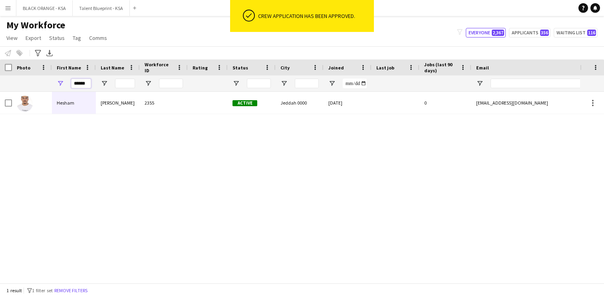
click at [83, 84] on input "******" at bounding box center [81, 84] width 20 height 10
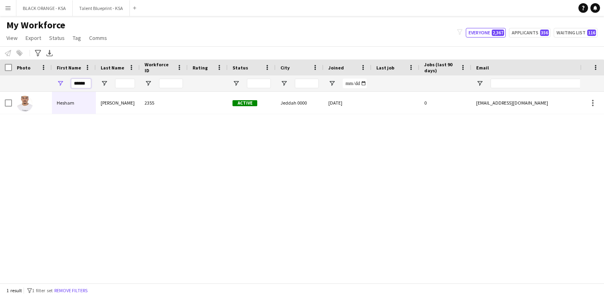
click at [83, 84] on input "******" at bounding box center [81, 84] width 20 height 10
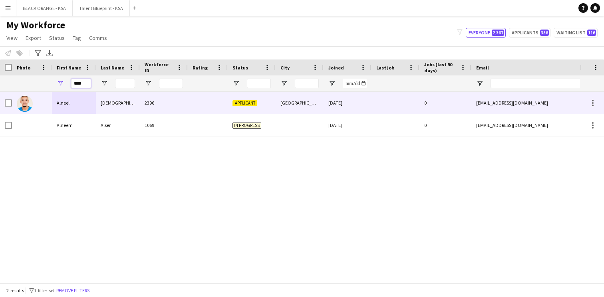
type input "****"
click at [307, 110] on div "[GEOGRAPHIC_DATA]" at bounding box center [300, 103] width 48 height 22
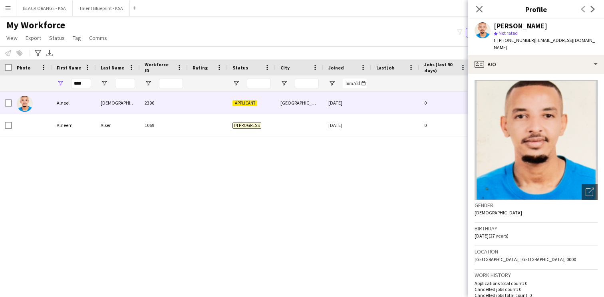
click at [519, 74] on app-crew-profile-bio "Open photos pop-in Gender [DEMOGRAPHIC_DATA] Birthday [DEMOGRAPHIC_DATA] (27 ye…" at bounding box center [537, 185] width 136 height 223
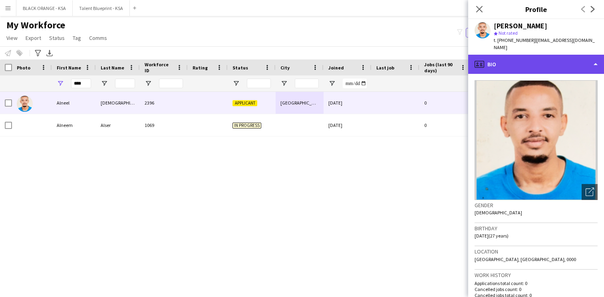
click at [548, 60] on div "profile Bio" at bounding box center [537, 64] width 136 height 19
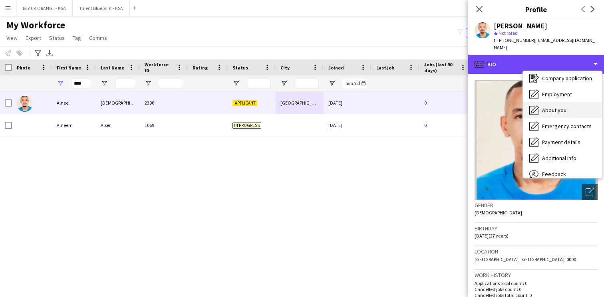
scroll to position [16, 0]
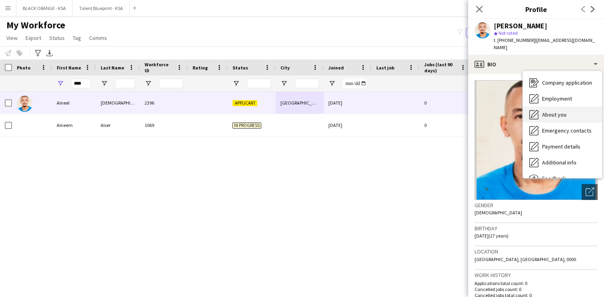
click at [546, 112] on div "About you About you" at bounding box center [562, 115] width 79 height 16
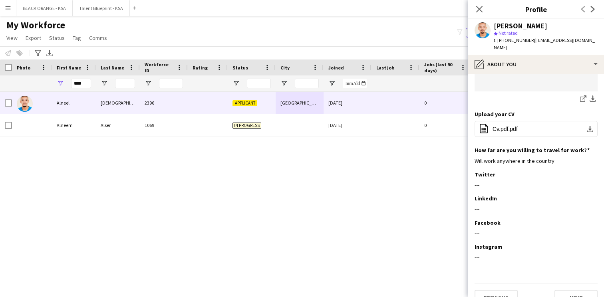
scroll to position [310, 0]
click at [507, 125] on span "Cv.pdf.pdf" at bounding box center [505, 128] width 25 height 6
click at [479, 12] on icon "Close pop-in" at bounding box center [480, 9] width 8 height 8
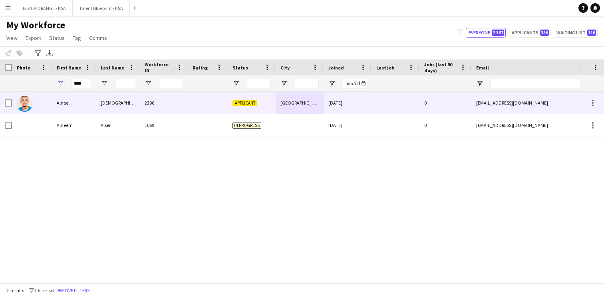
click at [140, 99] on div "2396" at bounding box center [164, 103] width 48 height 22
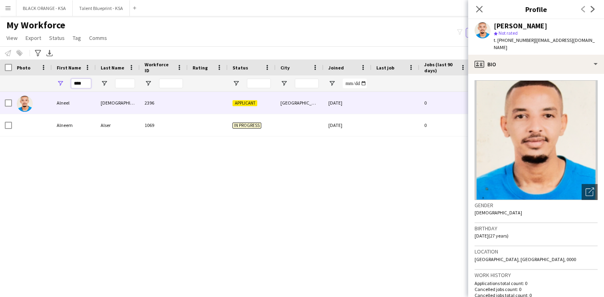
click at [83, 84] on input "****" at bounding box center [81, 84] width 20 height 10
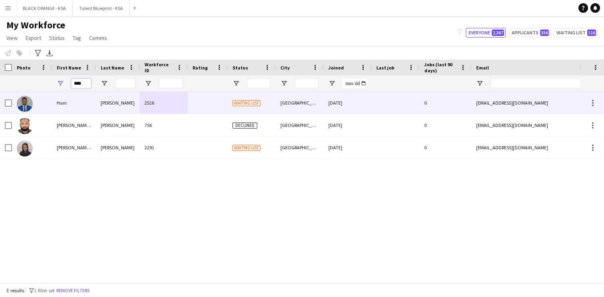
type input "****"
click at [87, 102] on div "Hani" at bounding box center [74, 103] width 44 height 22
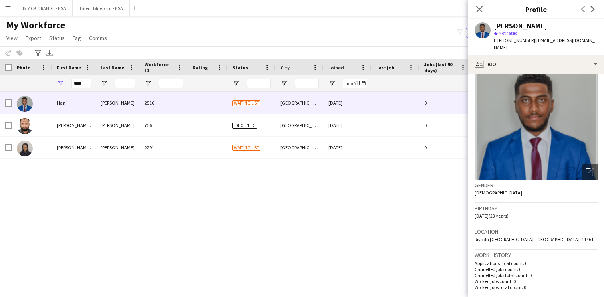
scroll to position [0, 0]
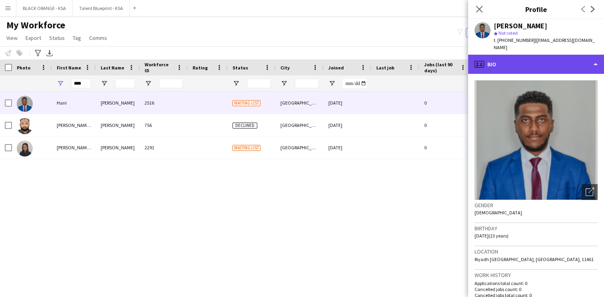
click at [551, 60] on div "profile Bio" at bounding box center [537, 64] width 136 height 19
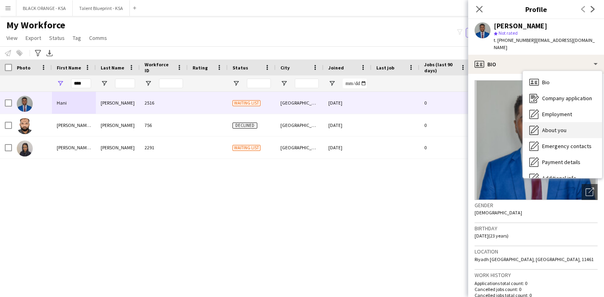
click at [541, 122] on div "About you About you" at bounding box center [562, 130] width 79 height 16
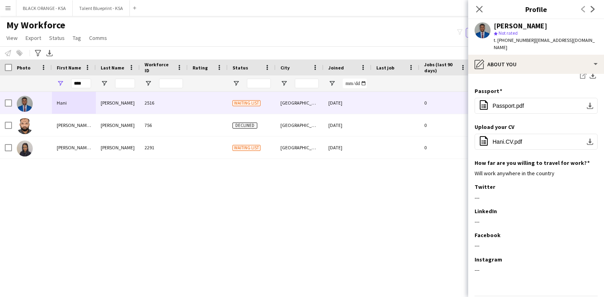
scroll to position [243, 0]
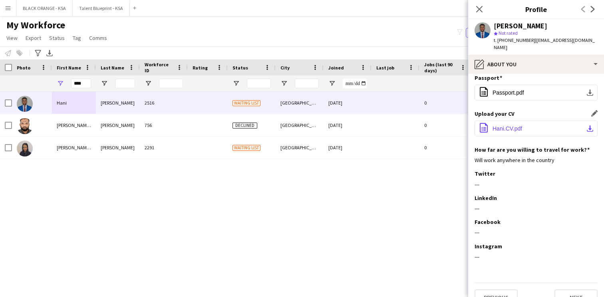
click at [510, 126] on span "Hani.CV.pdf" at bounding box center [508, 129] width 30 height 6
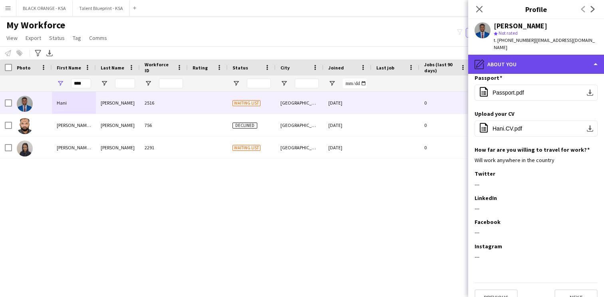
click at [541, 63] on div "pencil4 About you" at bounding box center [537, 64] width 136 height 19
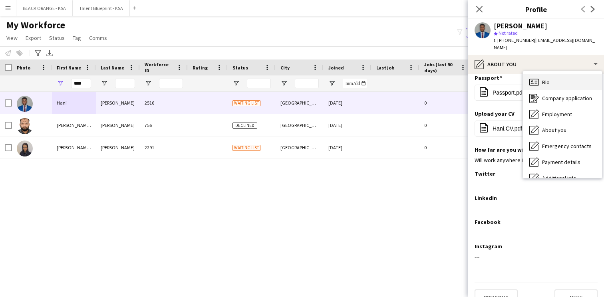
click at [553, 74] on div "Bio Bio" at bounding box center [562, 82] width 79 height 16
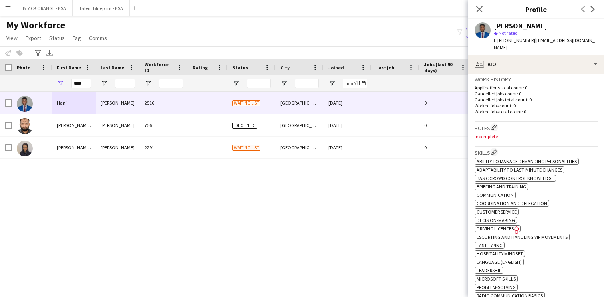
scroll to position [190, 0]
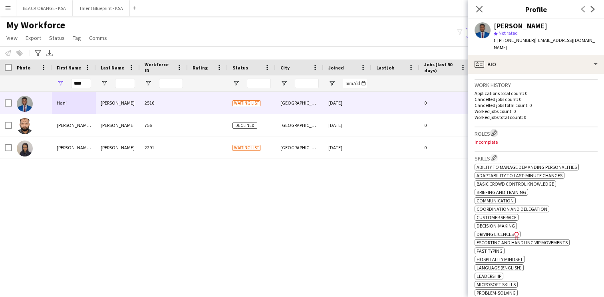
click at [498, 129] on button "Edit crew company roles" at bounding box center [495, 133] width 8 height 8
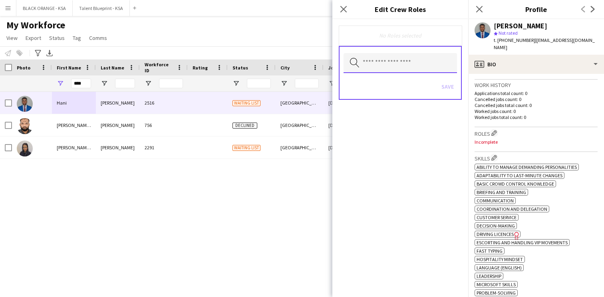
click at [396, 61] on input "text" at bounding box center [401, 63] width 114 height 20
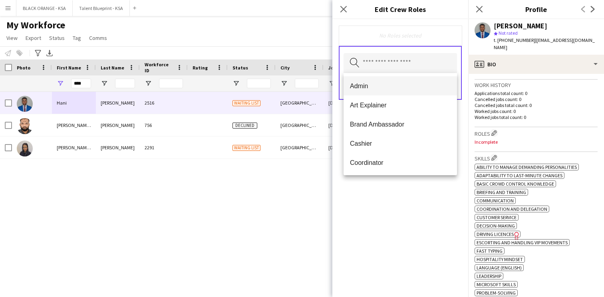
click at [401, 93] on mat-option "Admin" at bounding box center [401, 85] width 114 height 19
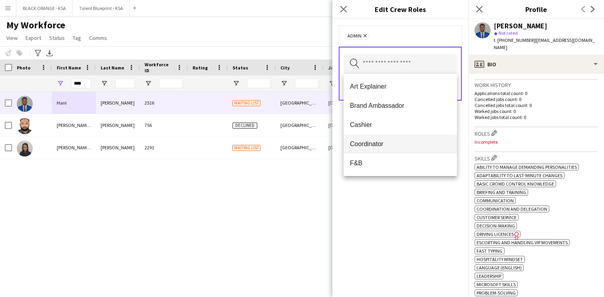
click at [393, 140] on mat-option "Coordinator" at bounding box center [401, 144] width 114 height 19
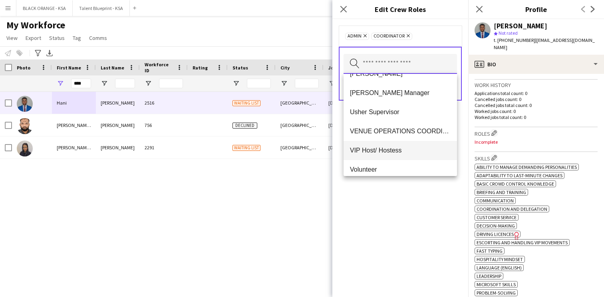
scroll to position [415, 0]
click at [396, 135] on span "VENUE OPERATIONS COORDINATOR" at bounding box center [400, 132] width 101 height 8
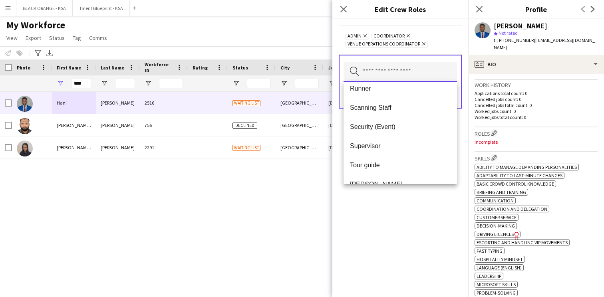
scroll to position [317, 0]
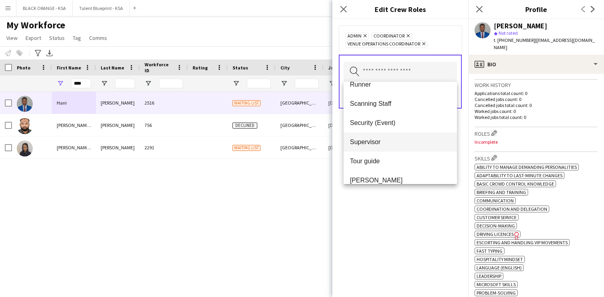
click at [399, 144] on span "Supervisor" at bounding box center [400, 142] width 101 height 8
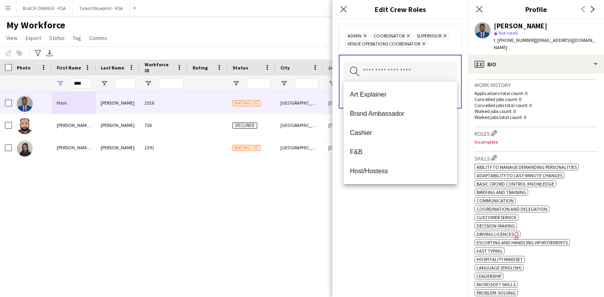
click at [401, 199] on div "Admin Remove Coordinator Remove Supervisor Remove VENUE OPERATIONS COORDINATOR …" at bounding box center [401, 158] width 136 height 278
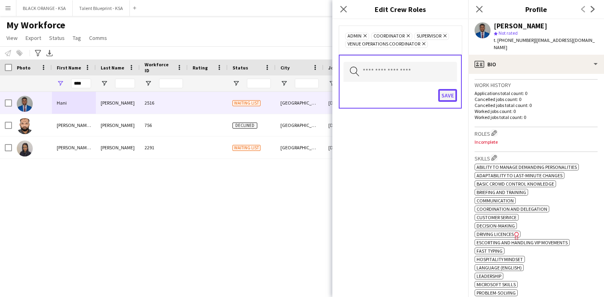
click at [446, 99] on button "Save" at bounding box center [448, 95] width 19 height 13
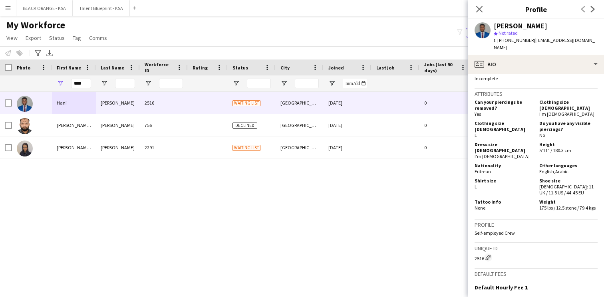
scroll to position [485, 0]
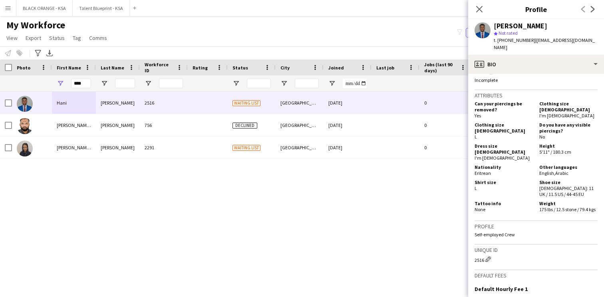
click at [493, 74] on app-icon "Edit crew company tags" at bounding box center [492, 71] width 6 height 6
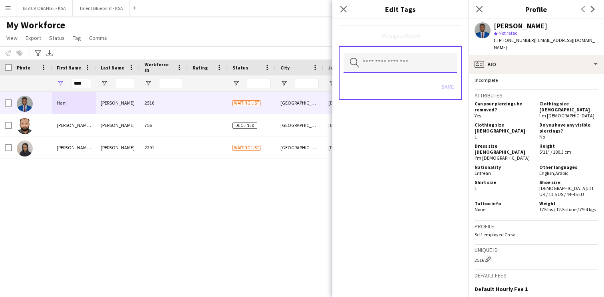
click at [435, 70] on input "text" at bounding box center [401, 63] width 114 height 20
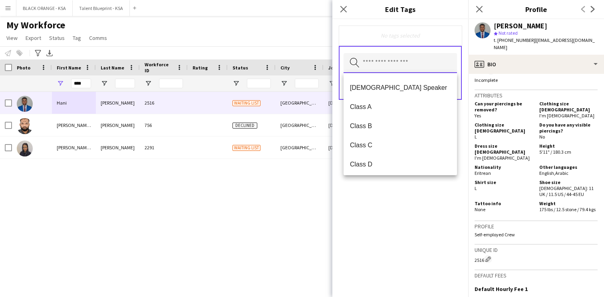
scroll to position [107, 0]
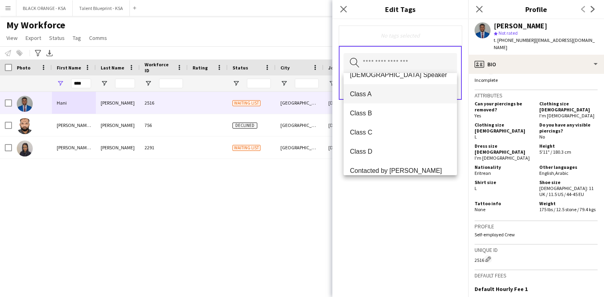
click at [395, 99] on mat-option "Class A" at bounding box center [401, 93] width 114 height 19
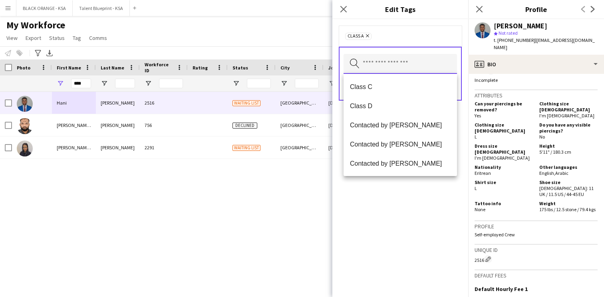
scroll to position [141, 0]
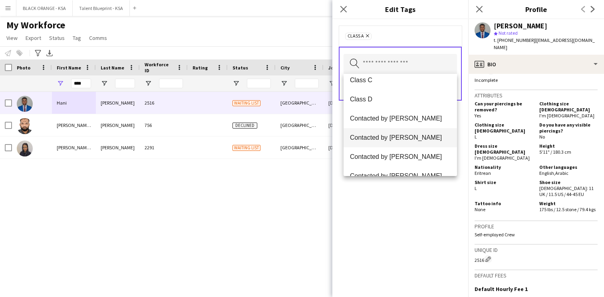
click at [399, 135] on span "Contacted by [PERSON_NAME]" at bounding box center [400, 138] width 101 height 8
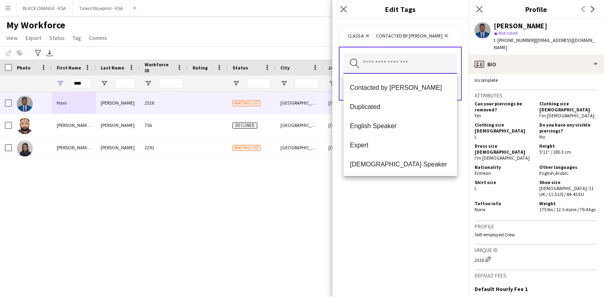
scroll to position [235, 0]
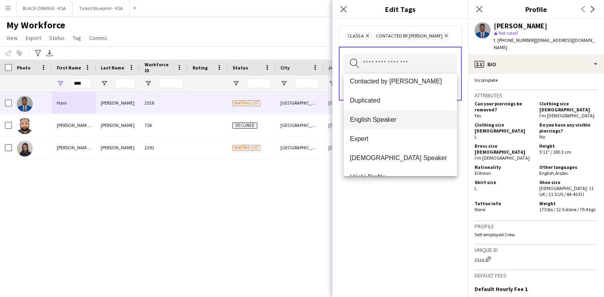
click at [389, 128] on mat-option "English Speaker" at bounding box center [401, 119] width 114 height 19
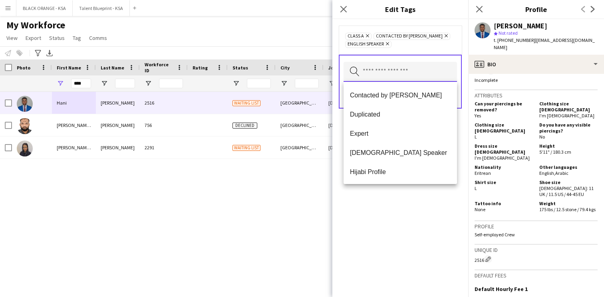
scroll to position [229, 0]
click at [384, 140] on mat-option "Expert" at bounding box center [401, 134] width 114 height 19
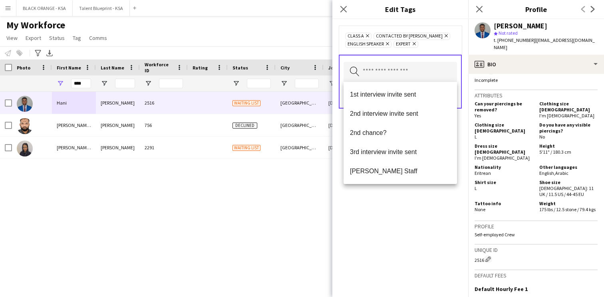
click at [385, 218] on div "Class A Remove Contacted by [PERSON_NAME] Remove English Speaker Remove Expert …" at bounding box center [401, 158] width 136 height 278
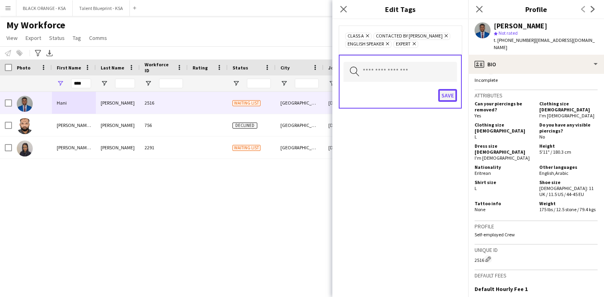
click at [446, 96] on button "Save" at bounding box center [448, 95] width 19 height 13
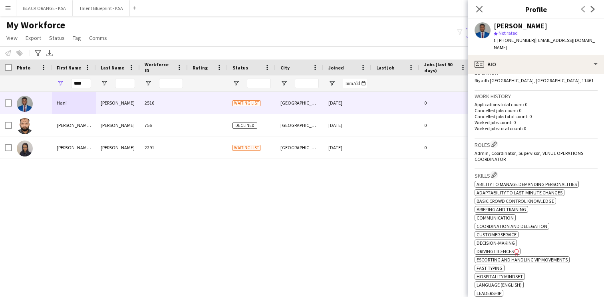
scroll to position [181, 0]
click at [496, 140] on app-icon "Edit crew company roles" at bounding box center [495, 143] width 6 height 6
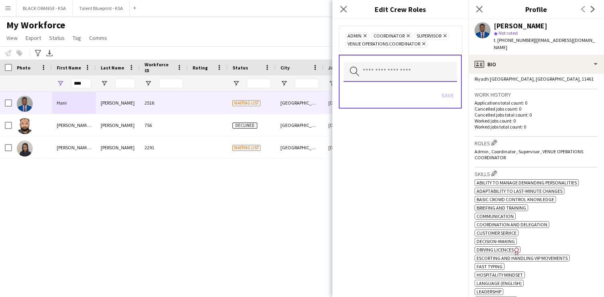
click at [433, 63] on input "text" at bounding box center [401, 72] width 114 height 20
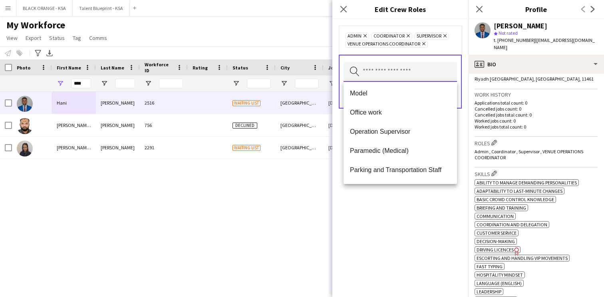
scroll to position [129, 0]
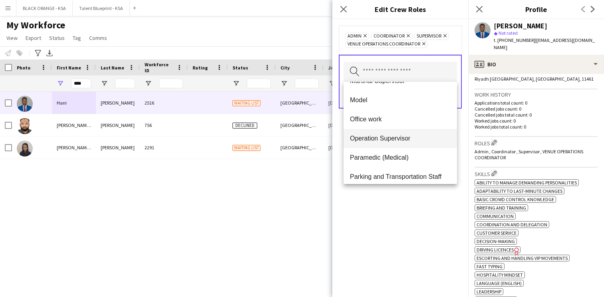
click at [400, 139] on span "Operation Supervisor" at bounding box center [400, 139] width 101 height 8
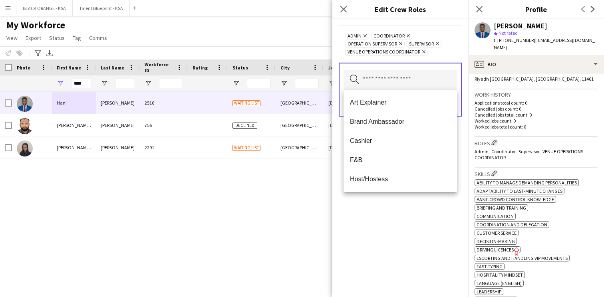
click at [440, 40] on div "Admin Remove Coordinator Remove Operation Supervisor Remove Supervisor Remove V…" at bounding box center [400, 44] width 110 height 24
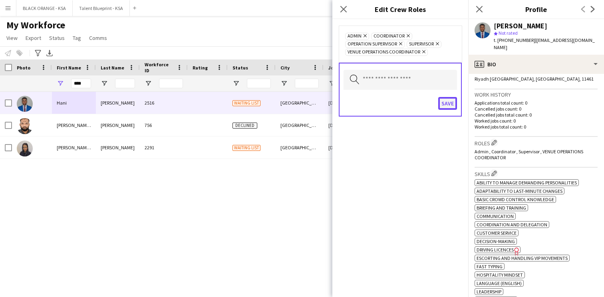
click at [447, 104] on button "Save" at bounding box center [448, 103] width 19 height 13
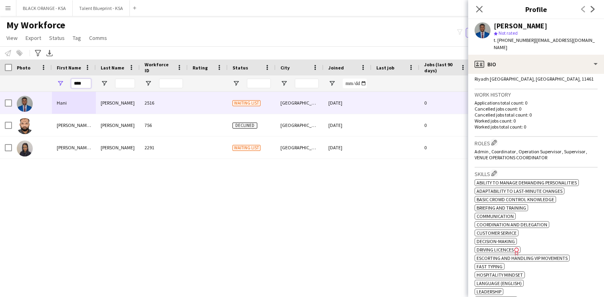
click at [80, 84] on input "****" at bounding box center [81, 84] width 20 height 10
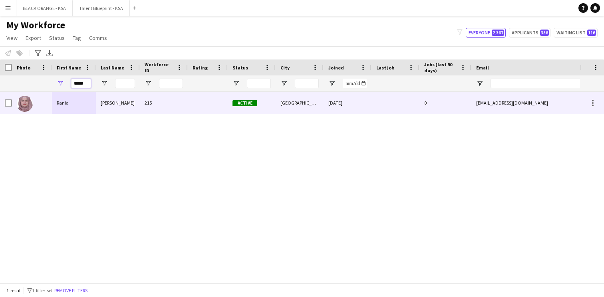
type input "*****"
click at [108, 105] on div "[PERSON_NAME]" at bounding box center [118, 103] width 44 height 22
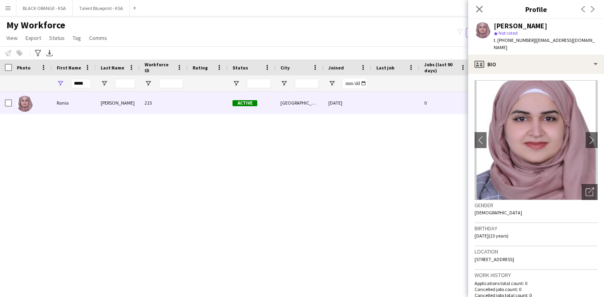
click at [474, 8] on div "Close pop-in" at bounding box center [480, 9] width 22 height 18
click at [482, 7] on icon at bounding box center [480, 9] width 8 height 8
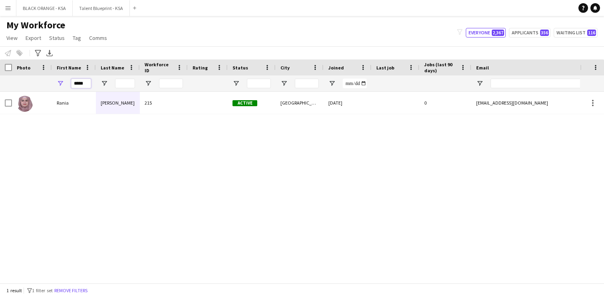
click at [76, 82] on input "*****" at bounding box center [81, 84] width 20 height 10
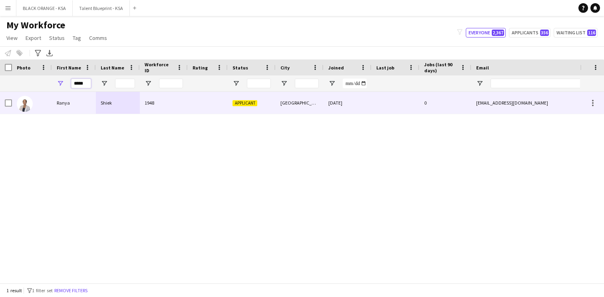
type input "*****"
click at [108, 109] on div "Shiek" at bounding box center [118, 103] width 44 height 22
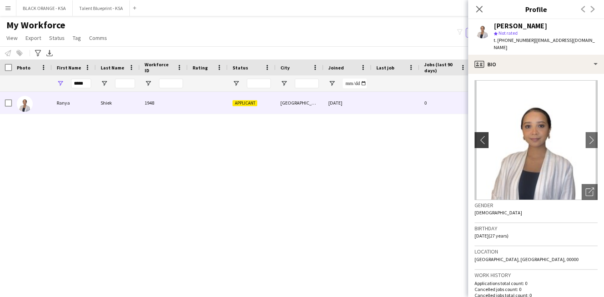
click at [485, 136] on app-icon "chevron-left" at bounding box center [481, 140] width 12 height 8
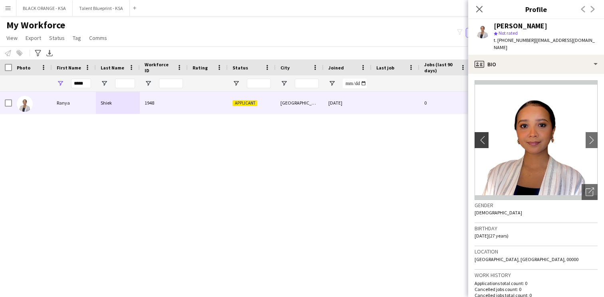
click at [485, 136] on app-icon "chevron-left" at bounding box center [481, 140] width 12 height 8
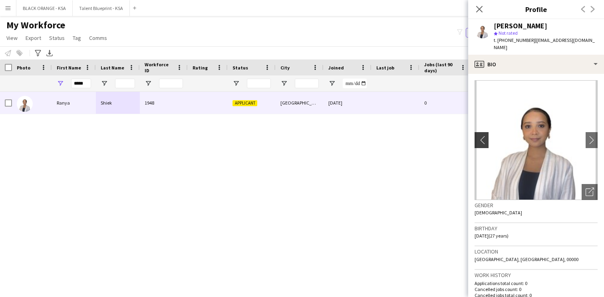
click at [485, 136] on app-icon "chevron-left" at bounding box center [481, 140] width 12 height 8
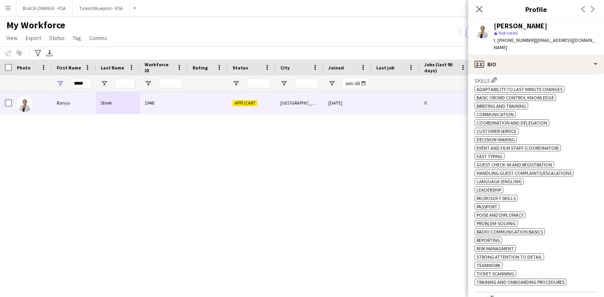
scroll to position [273, 0]
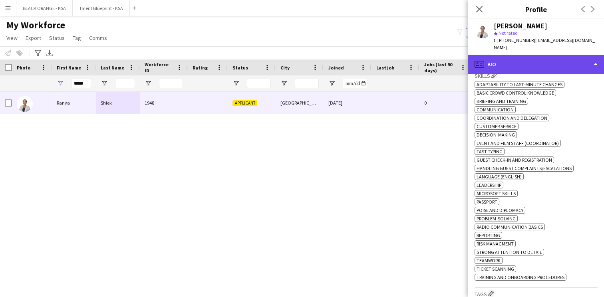
click at [537, 57] on div "profile Bio" at bounding box center [537, 64] width 136 height 19
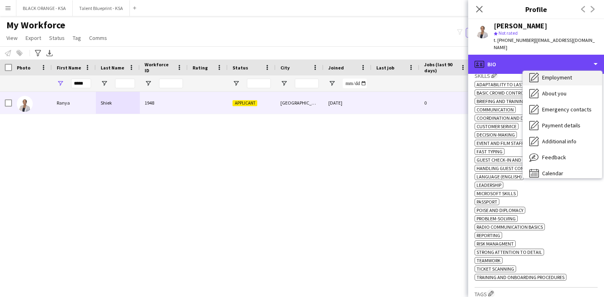
scroll to position [43, 0]
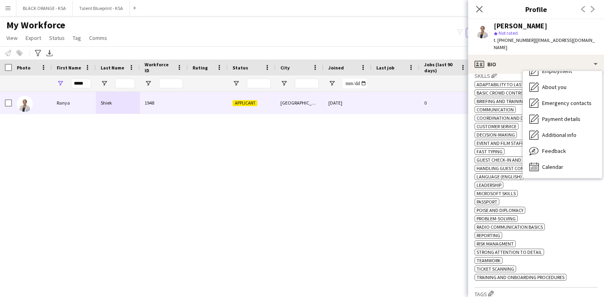
click at [422, 144] on div "[PERSON_NAME] 1948 Applicant [GEOGRAPHIC_DATA] [DATE] 0 [EMAIL_ADDRESS][DOMAIN_…" at bounding box center [290, 187] width 580 height 191
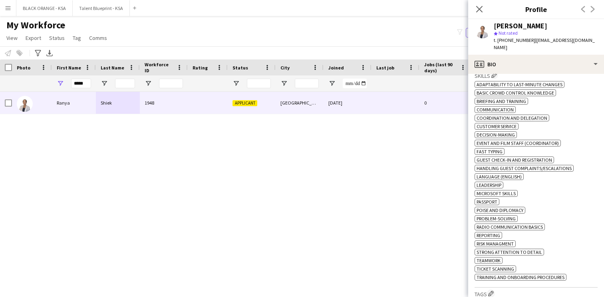
click at [474, 8] on div "Close pop-in" at bounding box center [480, 9] width 22 height 18
click at [483, 7] on icon "Close pop-in" at bounding box center [480, 9] width 8 height 8
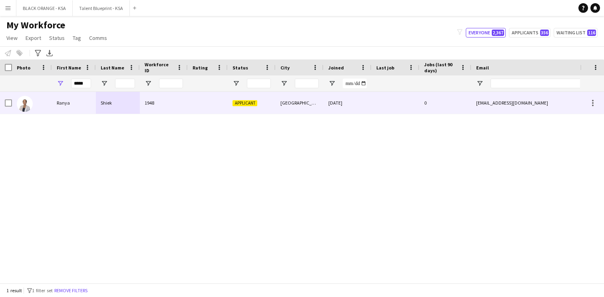
click at [327, 110] on div "[DATE]" at bounding box center [348, 103] width 48 height 22
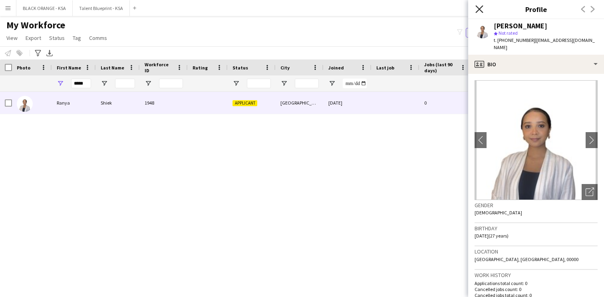
click at [480, 10] on icon "Close pop-in" at bounding box center [480, 9] width 8 height 8
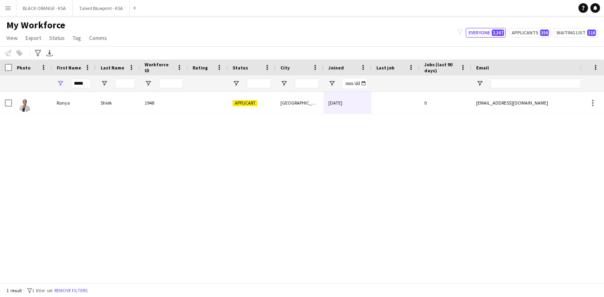
click at [418, 135] on div "[PERSON_NAME] 1948 Applicant [GEOGRAPHIC_DATA] [DATE] 0 [EMAIL_ADDRESS][DOMAIN_…" at bounding box center [290, 187] width 580 height 191
click at [84, 84] on input "*****" at bounding box center [81, 84] width 20 height 10
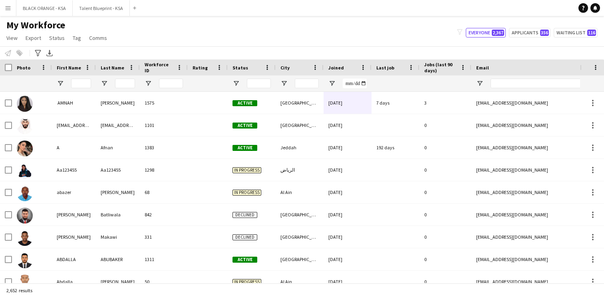
click at [228, 39] on div "My Workforce View Views Default view New view Update view Delete view Edit name…" at bounding box center [302, 32] width 604 height 27
click at [74, 82] on input "First Name Filter Input" at bounding box center [81, 84] width 20 height 10
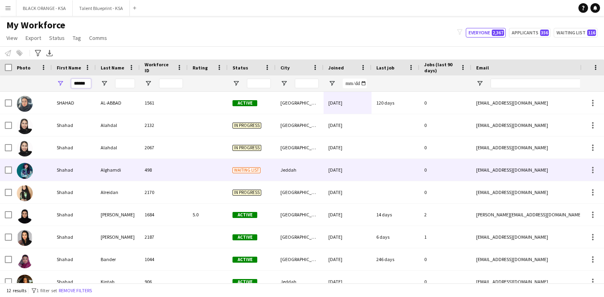
type input "******"
click at [94, 174] on div "Shahad" at bounding box center [74, 170] width 44 height 22
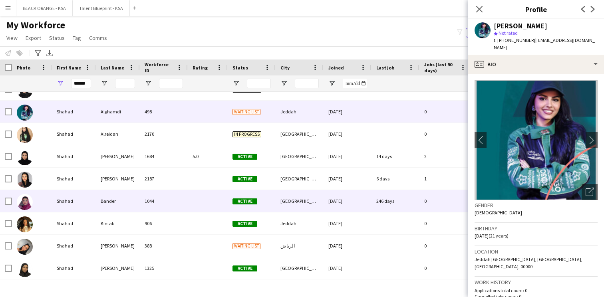
scroll to position [77, 0]
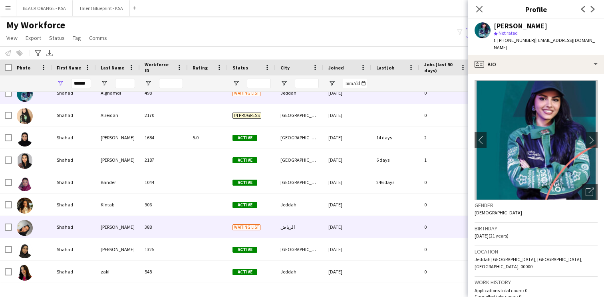
click at [114, 233] on div "[PERSON_NAME]" at bounding box center [118, 227] width 44 height 22
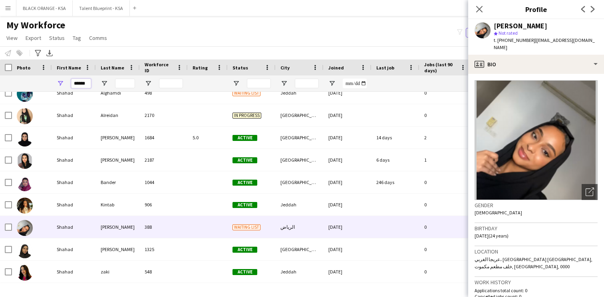
click at [82, 82] on input "******" at bounding box center [81, 84] width 20 height 10
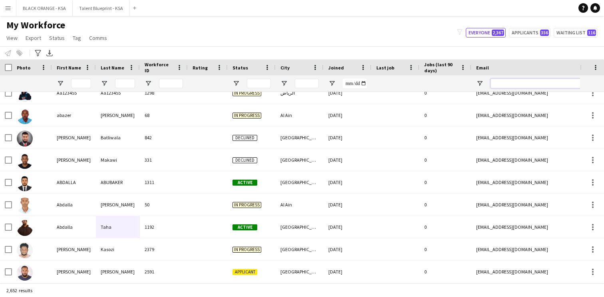
click at [512, 86] on input "Email Filter Input" at bounding box center [559, 84] width 136 height 10
paste input "**********"
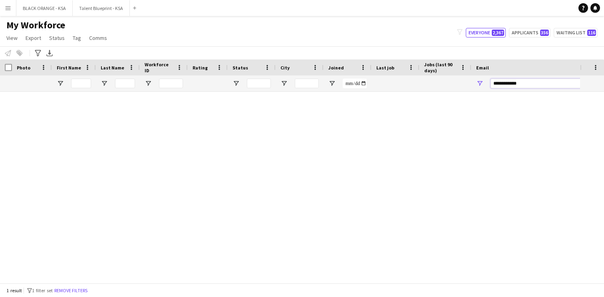
scroll to position [0, 0]
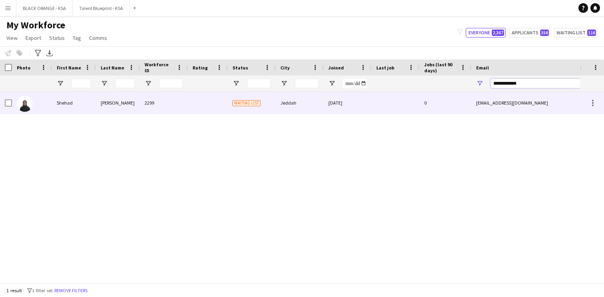
type input "**********"
click at [265, 103] on div "Waiting list" at bounding box center [252, 103] width 48 height 22
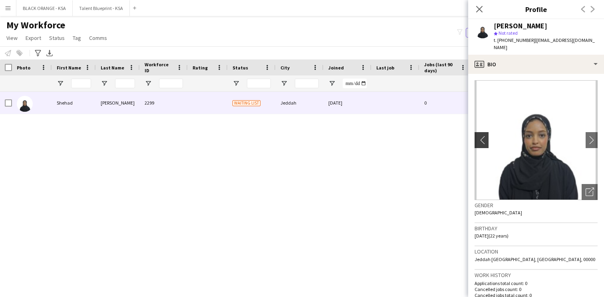
click at [483, 136] on app-icon "chevron-left" at bounding box center [481, 140] width 12 height 8
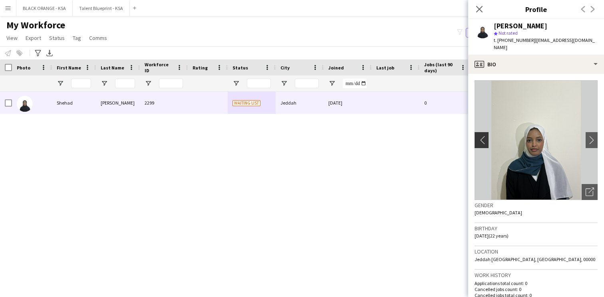
click at [483, 136] on app-icon "chevron-left" at bounding box center [481, 140] width 12 height 8
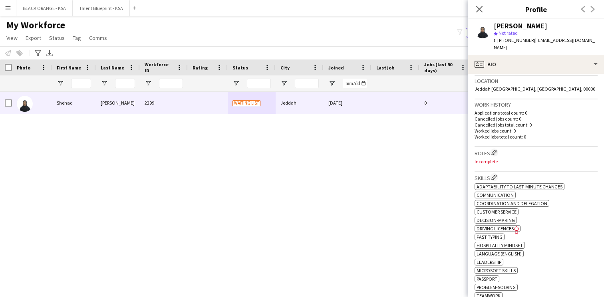
scroll to position [173, 0]
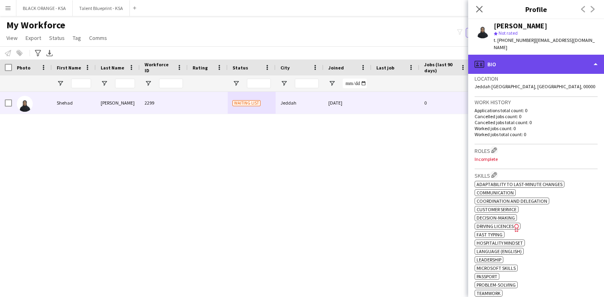
click at [513, 55] on div "profile Bio" at bounding box center [537, 64] width 136 height 19
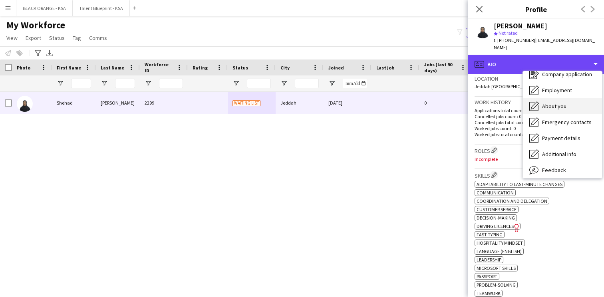
scroll to position [43, 0]
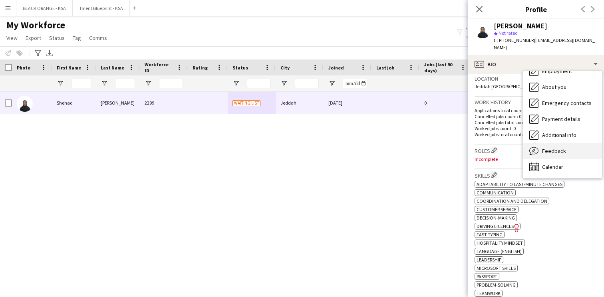
click at [542, 148] on span "Feedback" at bounding box center [554, 151] width 24 height 7
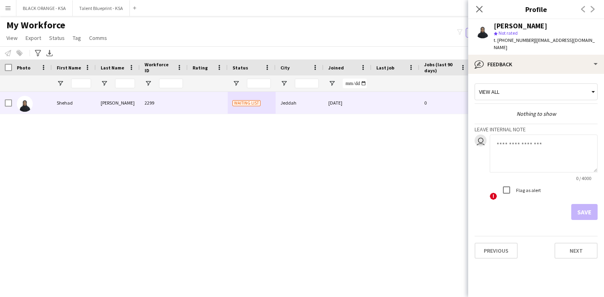
click at [510, 135] on textarea at bounding box center [544, 154] width 108 height 38
type textarea "**********"
click at [578, 204] on button "Save" at bounding box center [585, 212] width 26 height 16
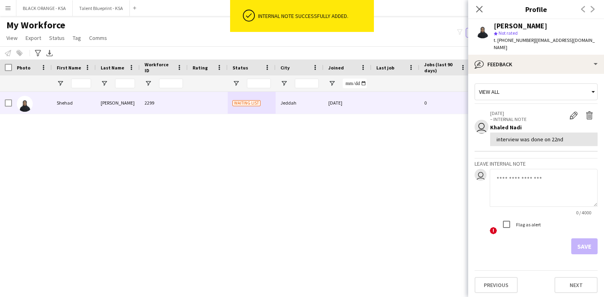
click at [549, 88] on div "View all" at bounding box center [532, 91] width 114 height 15
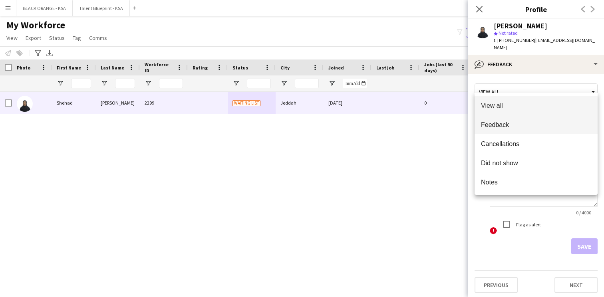
click at [546, 129] on mat-option "Feedback" at bounding box center [536, 124] width 123 height 19
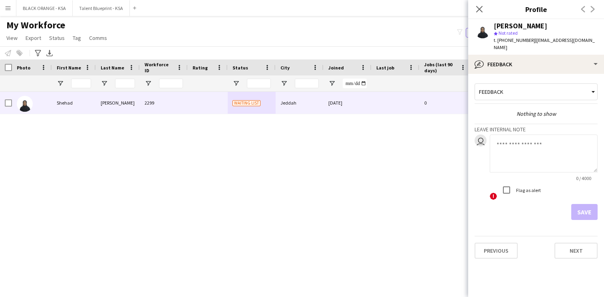
click at [520, 143] on textarea at bounding box center [544, 154] width 108 height 38
click at [519, 143] on textarea "*********" at bounding box center [544, 154] width 108 height 38
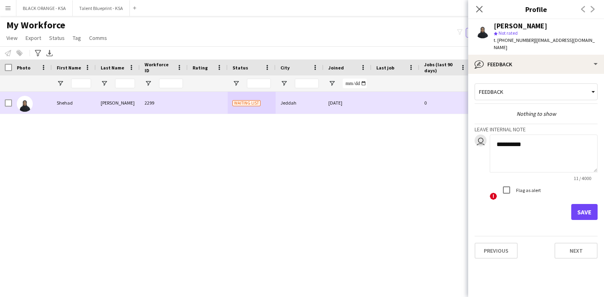
paste textarea "**********"
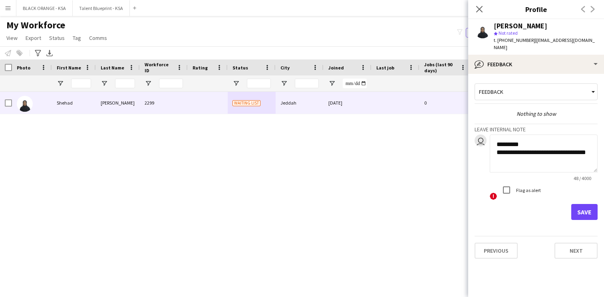
paste textarea "**********"
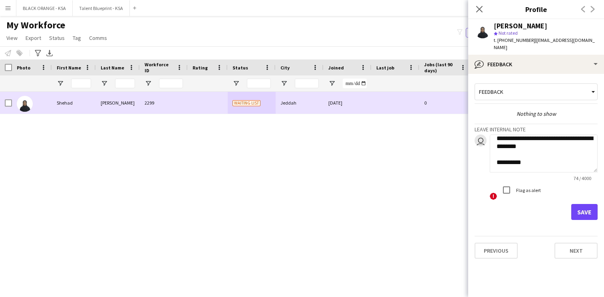
paste textarea "**********"
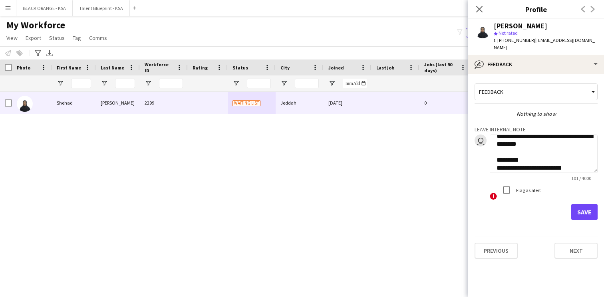
paste textarea "**********"
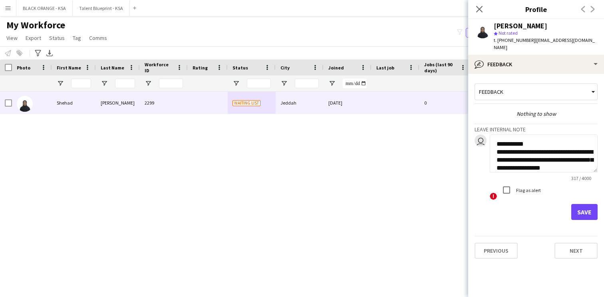
scroll to position [104, 0]
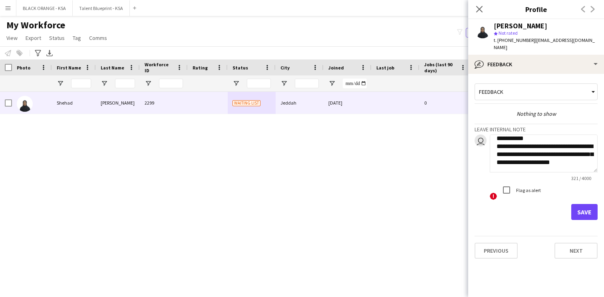
type textarea "**********"
click at [580, 205] on button "Save" at bounding box center [585, 212] width 26 height 16
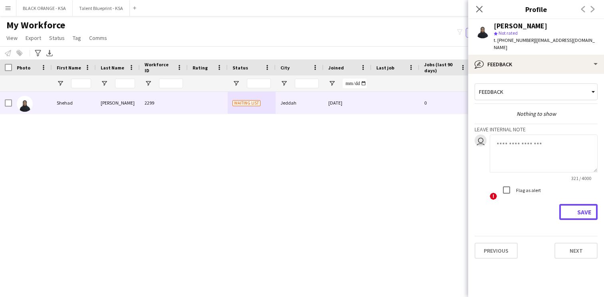
scroll to position [0, 0]
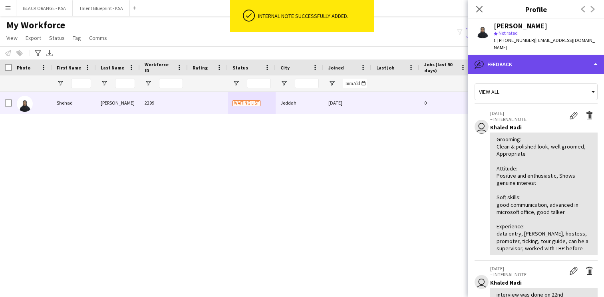
click at [534, 59] on div "bubble-pencil Feedback" at bounding box center [537, 64] width 136 height 19
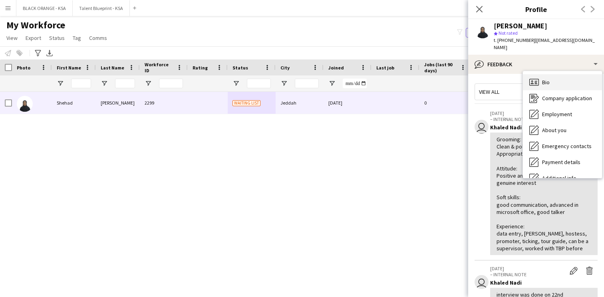
click at [552, 74] on div "Bio Bio" at bounding box center [562, 82] width 79 height 16
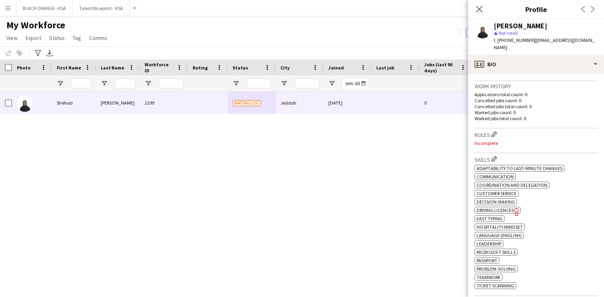
scroll to position [194, 0]
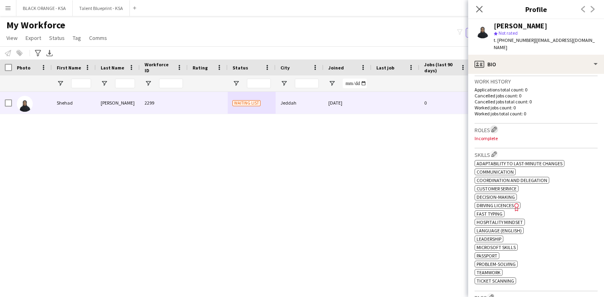
click at [494, 127] on app-icon "Edit crew company roles" at bounding box center [495, 130] width 6 height 6
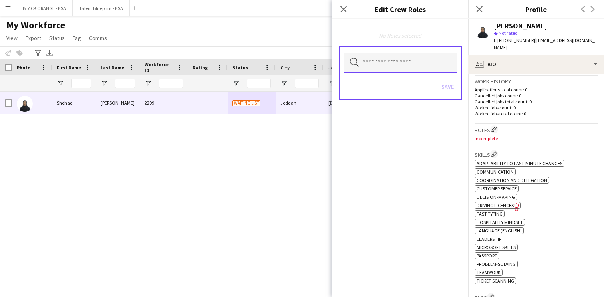
click at [434, 65] on input "text" at bounding box center [401, 63] width 114 height 20
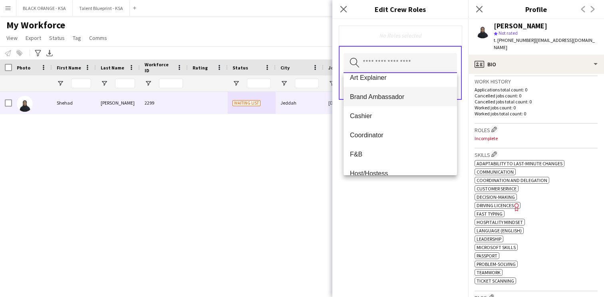
scroll to position [0, 0]
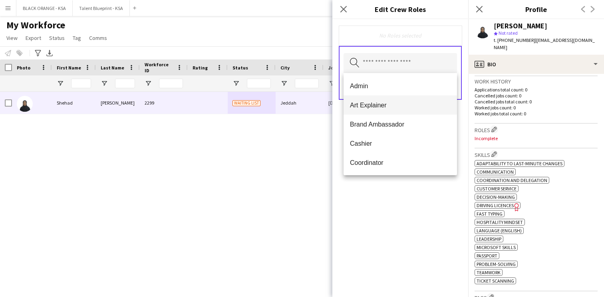
click at [396, 102] on span "Art Explainer" at bounding box center [400, 106] width 101 height 8
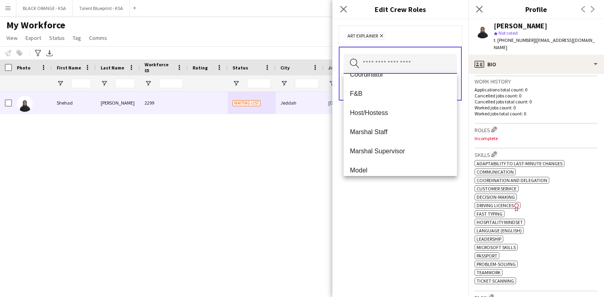
scroll to position [75, 0]
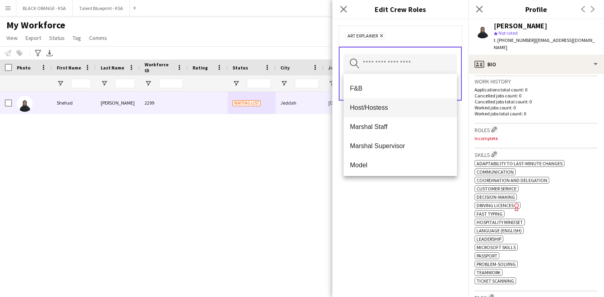
click at [397, 112] on mat-option "Host/Hostess" at bounding box center [401, 107] width 114 height 19
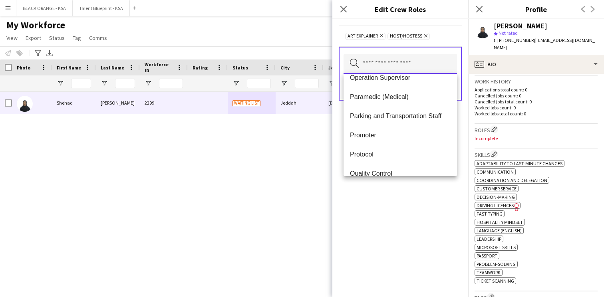
scroll to position [196, 0]
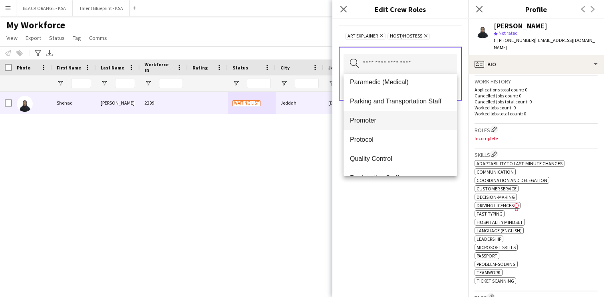
click at [391, 120] on span "Promoter" at bounding box center [400, 121] width 101 height 8
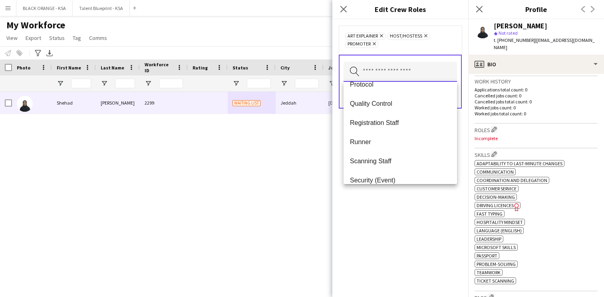
scroll to position [242, 0]
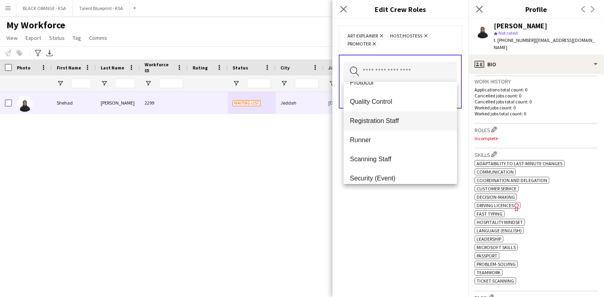
click at [393, 116] on mat-option "Registration Staff" at bounding box center [401, 121] width 114 height 19
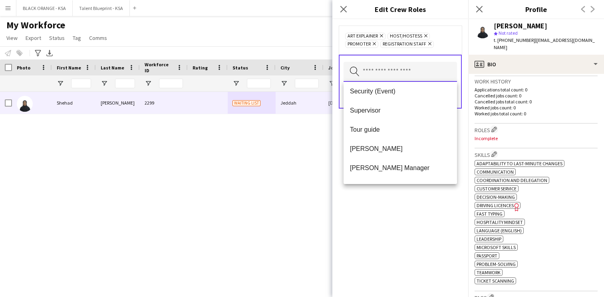
scroll to position [311, 0]
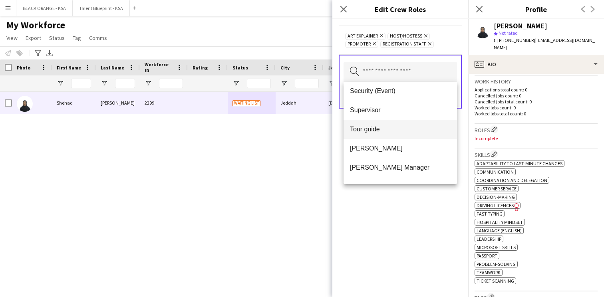
click at [394, 135] on mat-option "Tour guide" at bounding box center [401, 129] width 114 height 19
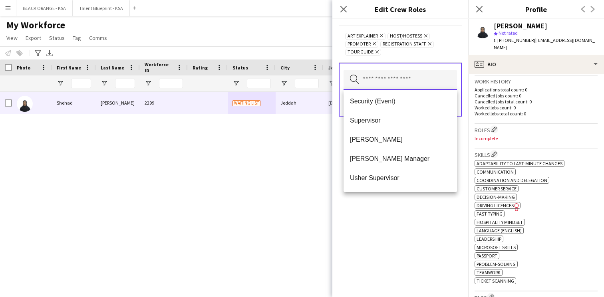
scroll to position [309, 0]
click at [393, 140] on span "[PERSON_NAME]" at bounding box center [400, 139] width 101 height 8
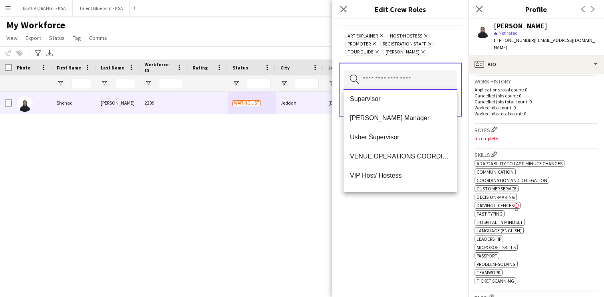
scroll to position [341, 0]
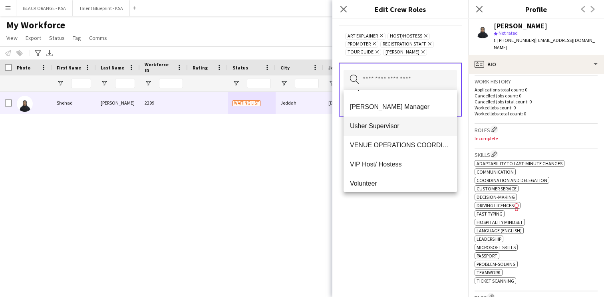
click at [389, 123] on span "Usher Supervisor" at bounding box center [400, 126] width 101 height 8
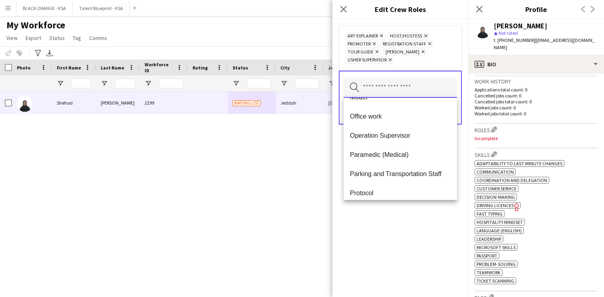
scroll to position [154, 0]
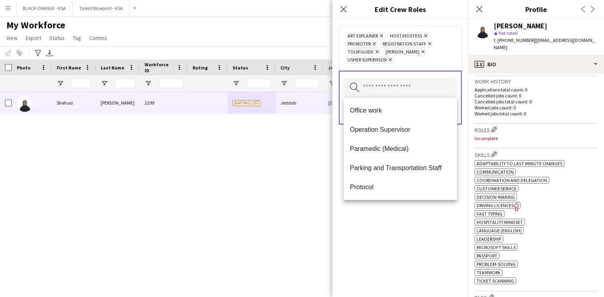
click at [391, 226] on div "Art Explainer Remove Host/Hostess Remove Promoter Remove Registration Staff Rem…" at bounding box center [401, 158] width 136 height 278
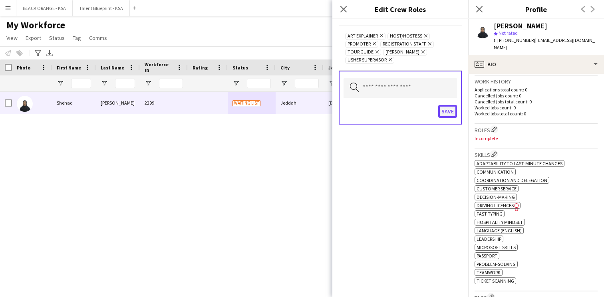
click at [447, 113] on button "Save" at bounding box center [448, 111] width 19 height 13
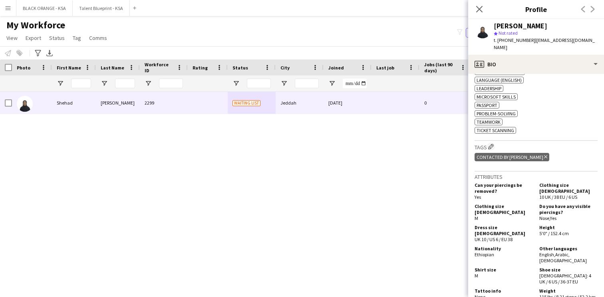
scroll to position [367, 0]
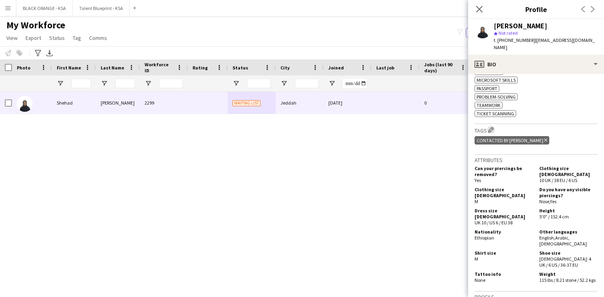
click at [494, 129] on app-icon "Edit crew company tags" at bounding box center [492, 130] width 6 height 6
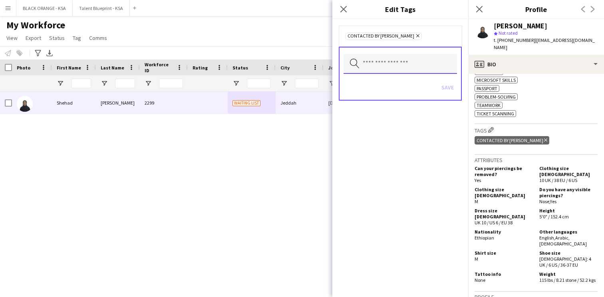
click at [403, 59] on input "text" at bounding box center [401, 64] width 114 height 20
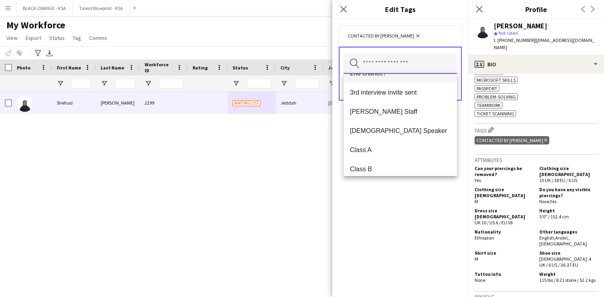
scroll to position [65, 0]
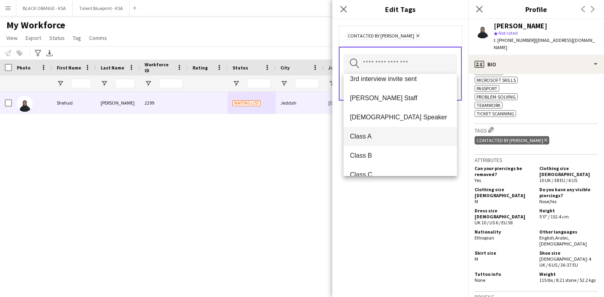
click at [399, 135] on span "Class A" at bounding box center [400, 137] width 101 height 8
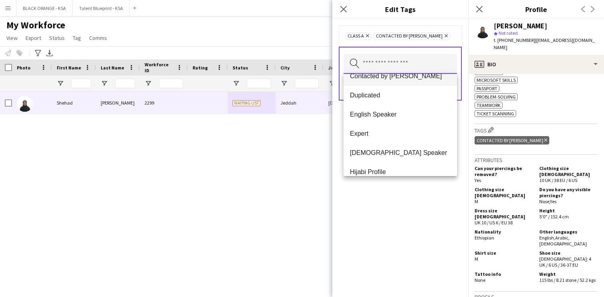
scroll to position [247, 0]
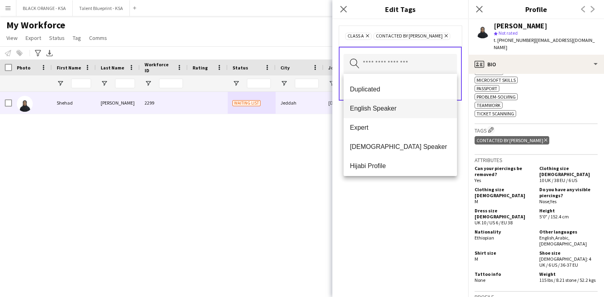
click at [393, 113] on mat-option "English Speaker" at bounding box center [401, 108] width 114 height 19
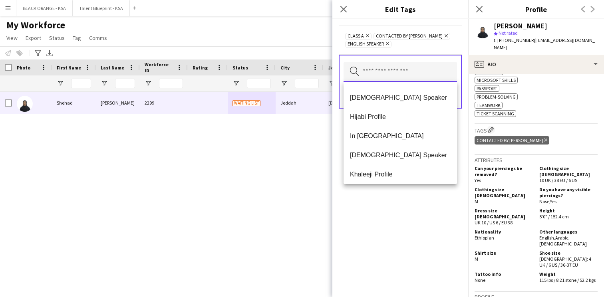
scroll to position [291, 0]
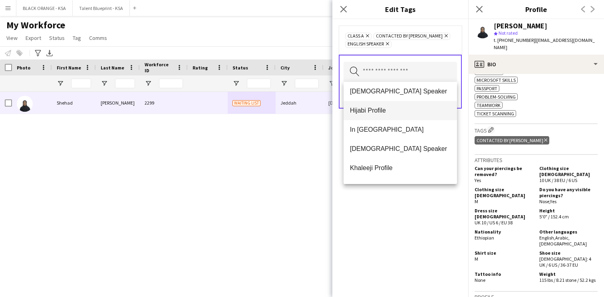
click at [395, 115] on mat-option "Hijabi Profile" at bounding box center [401, 110] width 114 height 19
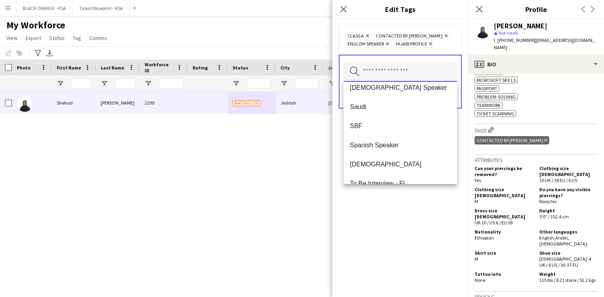
scroll to position [384, 0]
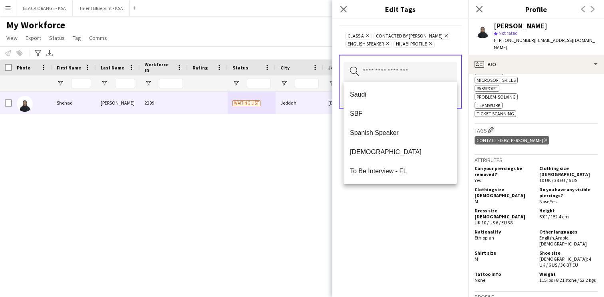
click at [414, 202] on div "Class A Remove Contacted by [PERSON_NAME] Remove English Speaker Remove Hijabi …" at bounding box center [401, 158] width 136 height 278
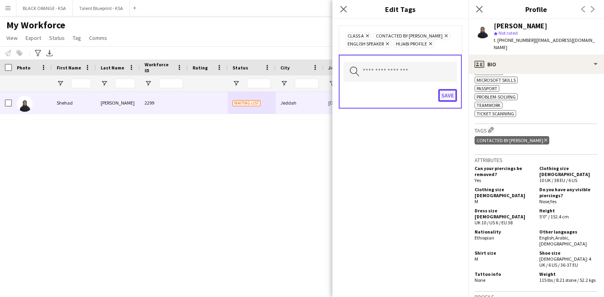
click at [443, 96] on button "Save" at bounding box center [448, 95] width 19 height 13
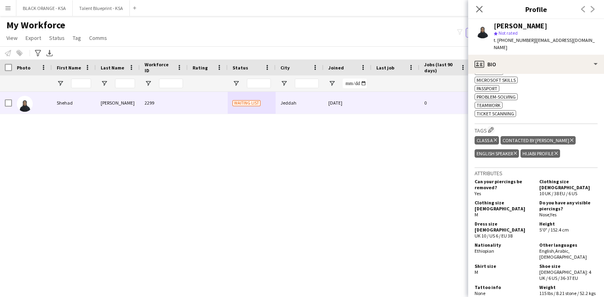
click at [504, 46] on div "[PERSON_NAME] star Not rated t. [PHONE_NUMBER] | [EMAIL_ADDRESS][DOMAIN_NAME]" at bounding box center [537, 37] width 136 height 36
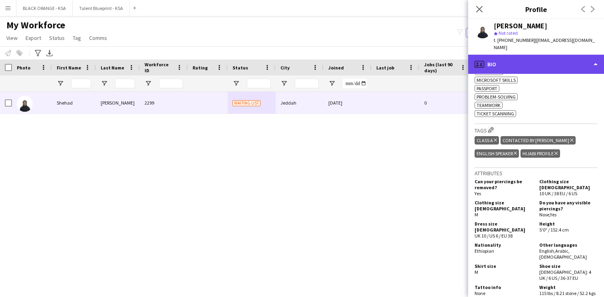
click at [507, 62] on div "profile Bio" at bounding box center [537, 64] width 136 height 19
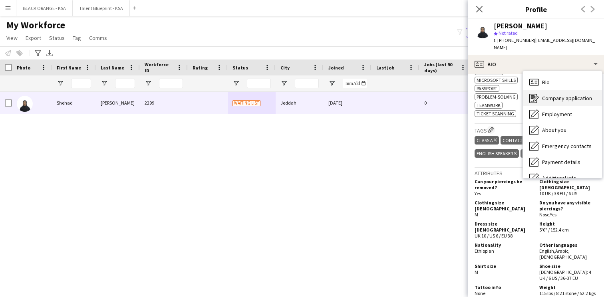
click at [547, 96] on div "Company application Company application" at bounding box center [562, 98] width 79 height 16
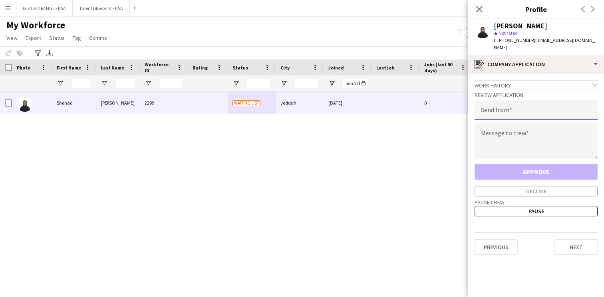
click at [521, 107] on input "email" at bounding box center [536, 110] width 123 height 20
type input "**********"
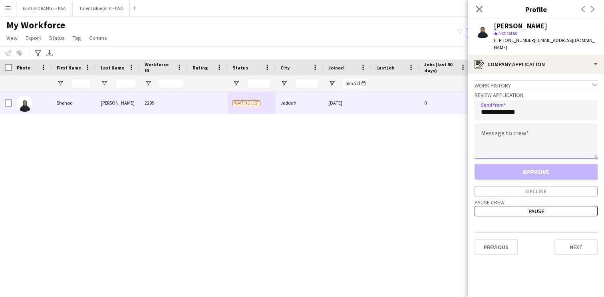
click at [526, 130] on textarea at bounding box center [536, 142] width 123 height 36
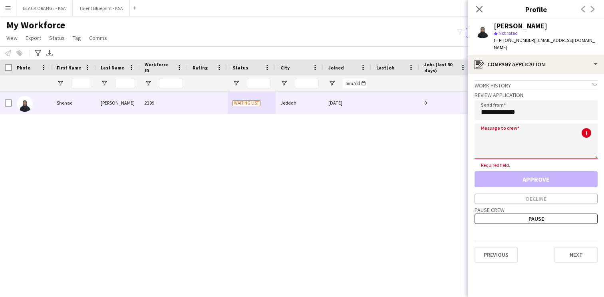
paste textarea "**********"
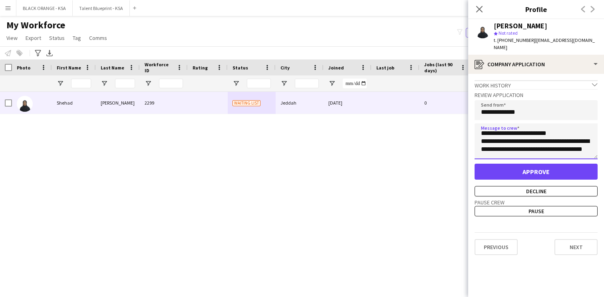
scroll to position [0, 0]
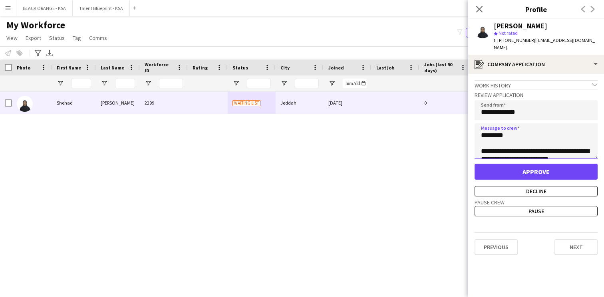
click at [496, 126] on textarea "**********" at bounding box center [536, 142] width 123 height 36
type textarea "**********"
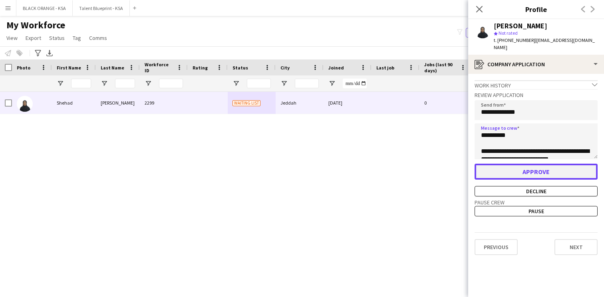
click at [526, 165] on button "Approve" at bounding box center [536, 172] width 123 height 16
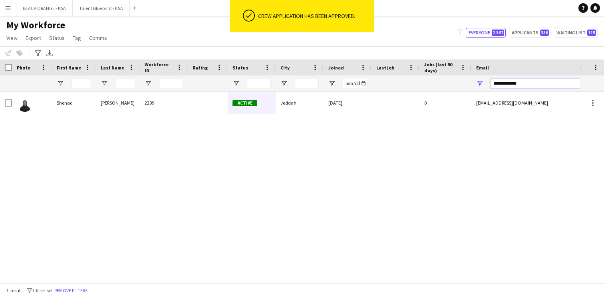
click at [502, 84] on input "**********" at bounding box center [559, 84] width 136 height 10
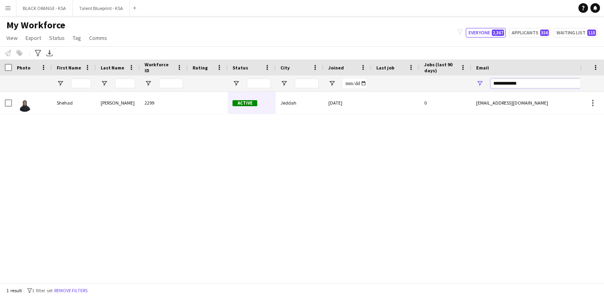
click at [502, 84] on input "**********" at bounding box center [559, 84] width 136 height 10
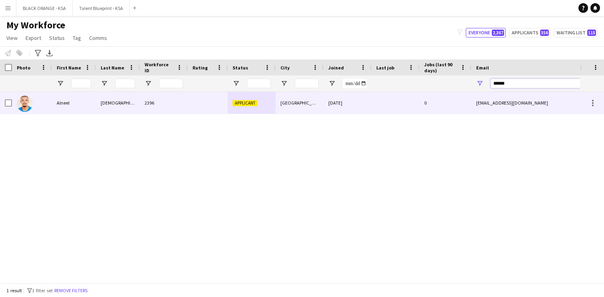
type input "******"
click at [112, 110] on div "[DEMOGRAPHIC_DATA]" at bounding box center [118, 103] width 44 height 22
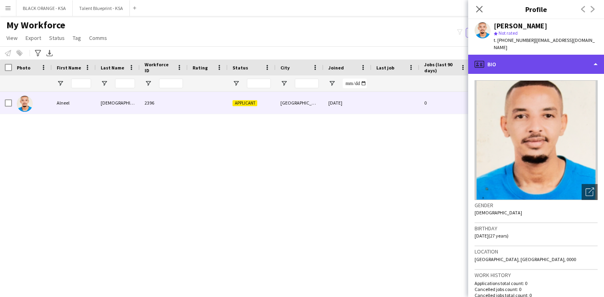
click at [520, 55] on div "profile Bio" at bounding box center [537, 64] width 136 height 19
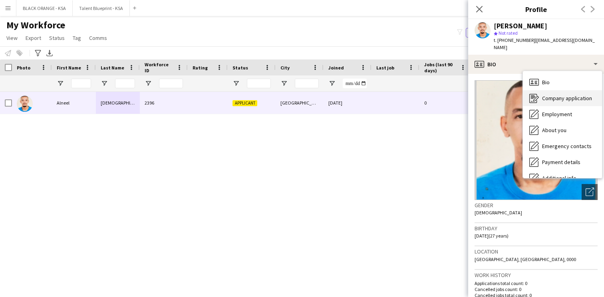
click at [535, 94] on icon "Company application" at bounding box center [535, 99] width 10 height 10
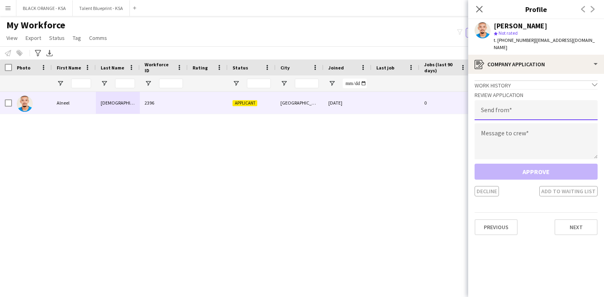
click at [514, 101] on input "email" at bounding box center [536, 110] width 123 height 20
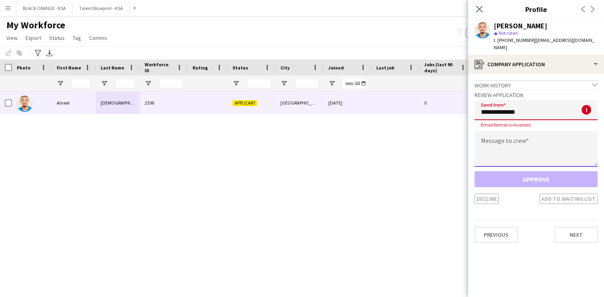
click at [510, 144] on textarea at bounding box center [536, 149] width 123 height 36
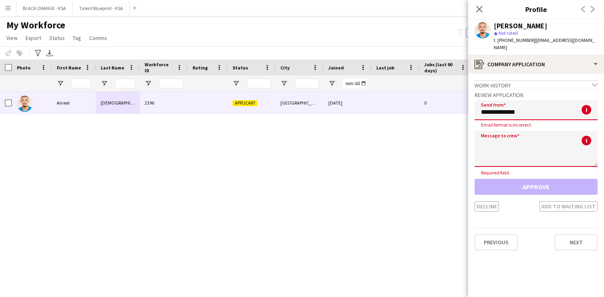
click at [519, 106] on input "**********" at bounding box center [536, 110] width 123 height 20
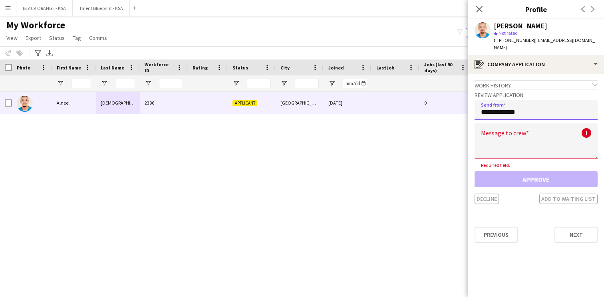
type input "**********"
click at [506, 129] on textarea at bounding box center [536, 142] width 123 height 36
paste textarea "**********"
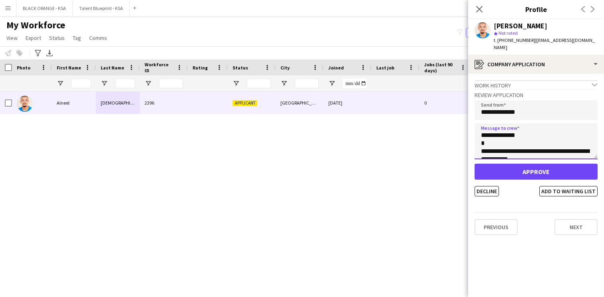
click at [506, 127] on textarea "**********" at bounding box center [536, 142] width 123 height 36
type textarea "**********"
click at [550, 186] on button "Add to waiting list" at bounding box center [569, 191] width 58 height 10
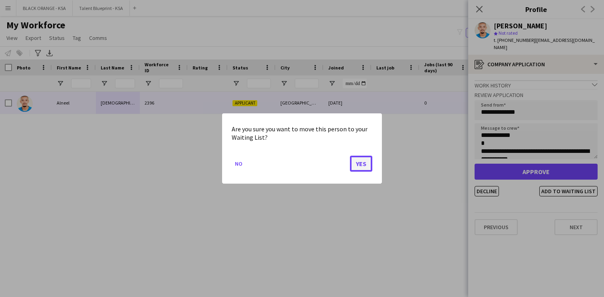
click at [362, 167] on button "Yes" at bounding box center [361, 164] width 22 height 16
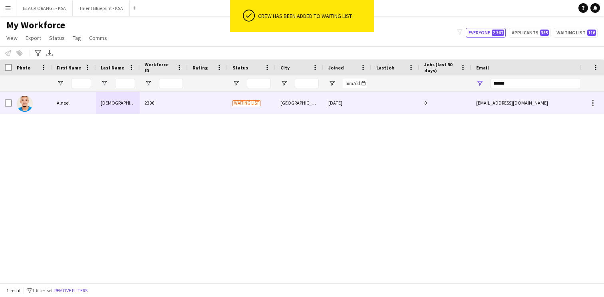
click at [228, 107] on div "Waiting list" at bounding box center [252, 103] width 48 height 22
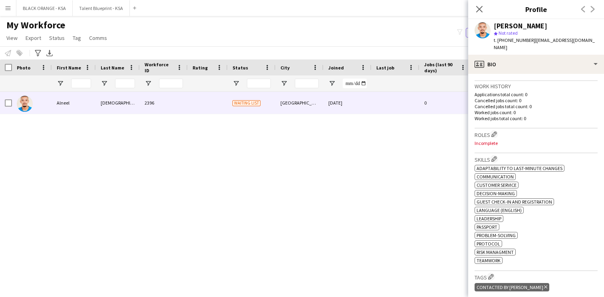
scroll to position [196, 0]
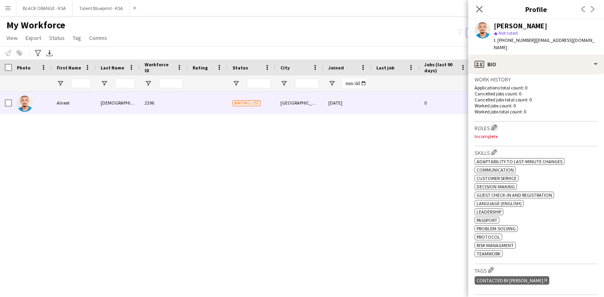
click at [495, 125] on app-icon "Edit crew company roles" at bounding box center [495, 128] width 6 height 6
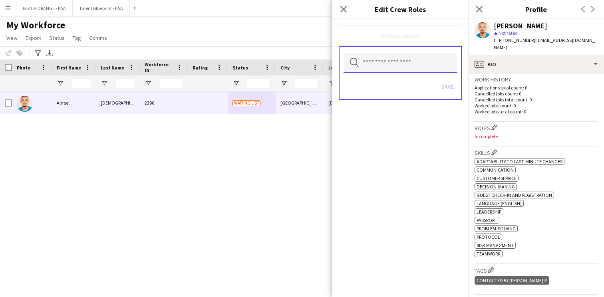
click at [405, 60] on input "text" at bounding box center [401, 63] width 114 height 20
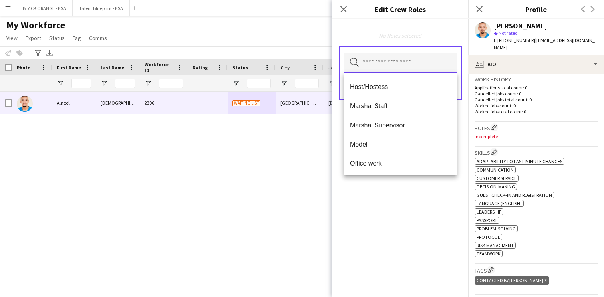
scroll to position [113, 0]
click at [393, 108] on span "Marshal Staff" at bounding box center [400, 108] width 101 height 8
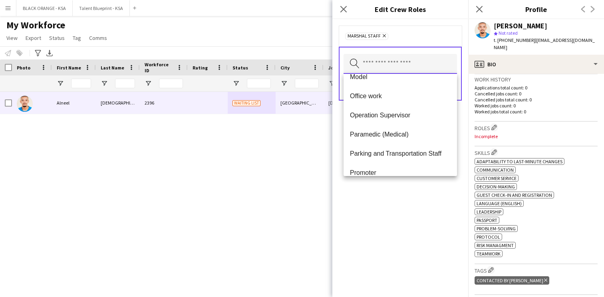
scroll to position [182, 0]
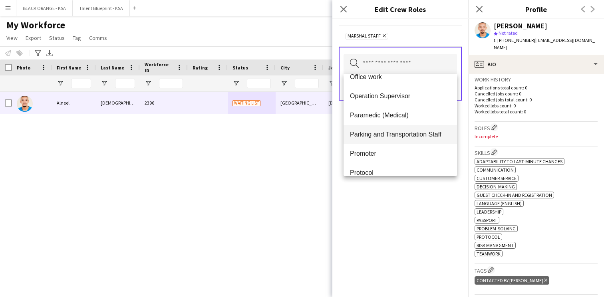
click at [394, 140] on mat-option "Parking and Transportation Staff" at bounding box center [401, 134] width 114 height 19
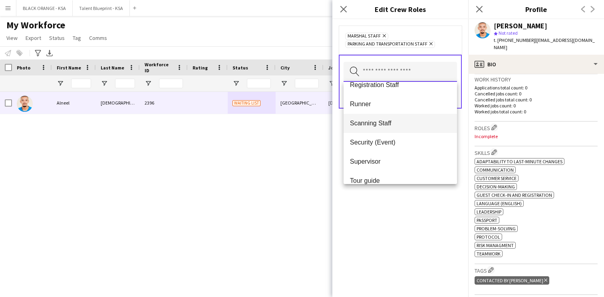
scroll to position [291, 0]
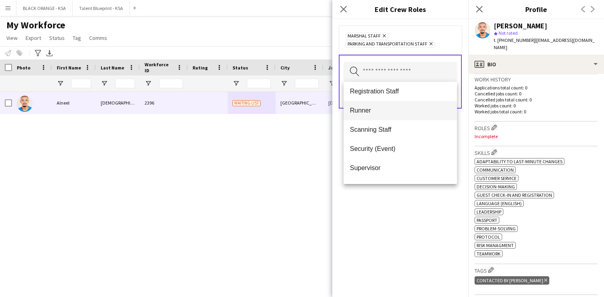
click at [393, 112] on span "Runner" at bounding box center [400, 111] width 101 height 8
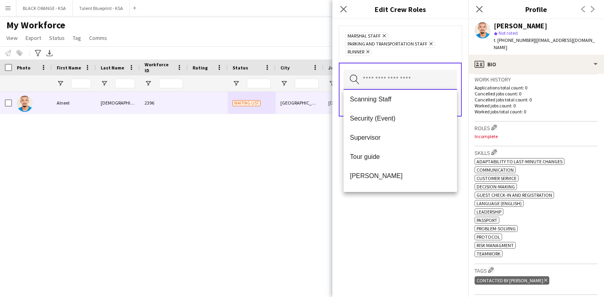
scroll to position [319, 0]
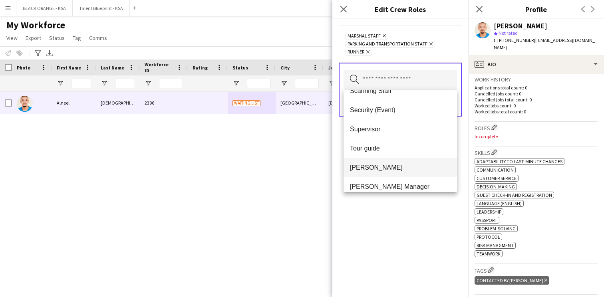
click at [381, 167] on span "[PERSON_NAME]" at bounding box center [400, 168] width 101 height 8
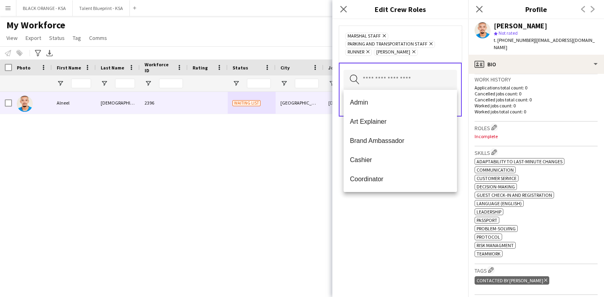
click at [375, 245] on div "Marshal Staff Remove Parking and Transportation Staff Remove Runner Remove [PER…" at bounding box center [401, 158] width 136 height 278
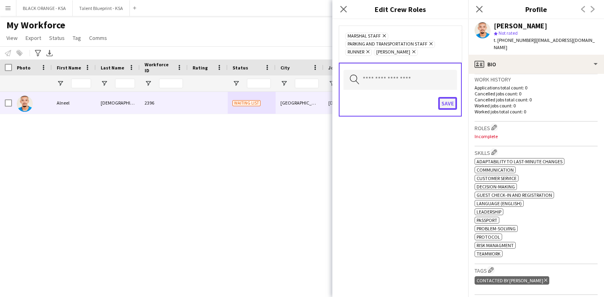
click at [451, 106] on button "Save" at bounding box center [448, 103] width 19 height 13
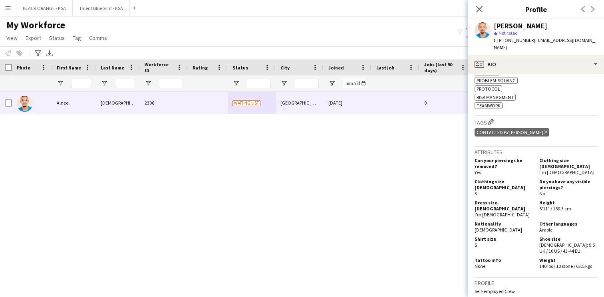
scroll to position [336, 0]
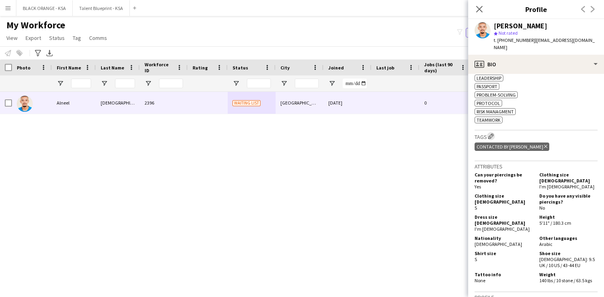
click at [493, 134] on app-icon "Edit crew company tags" at bounding box center [492, 137] width 6 height 6
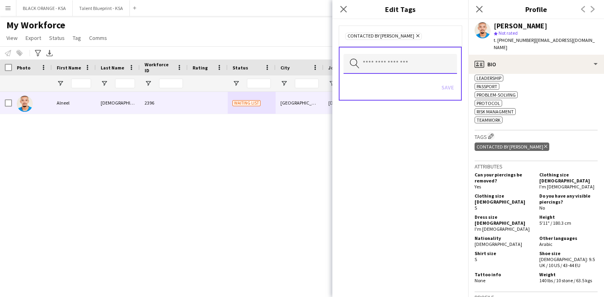
click at [430, 70] on input "text" at bounding box center [401, 64] width 114 height 20
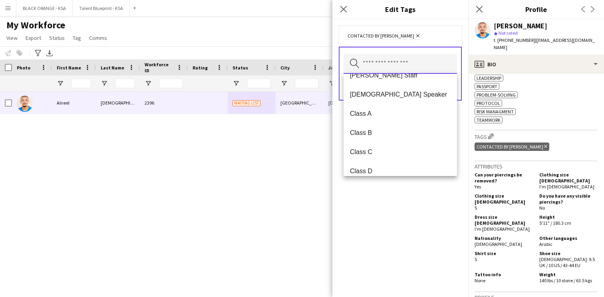
scroll to position [97, 0]
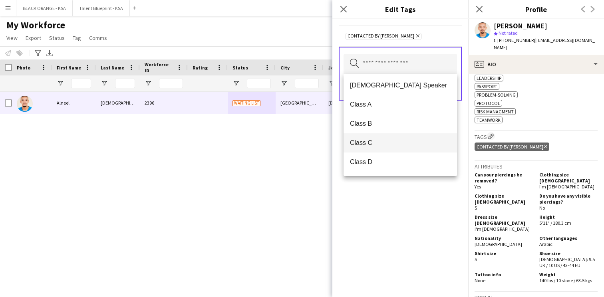
click at [401, 140] on span "Class C" at bounding box center [400, 143] width 101 height 8
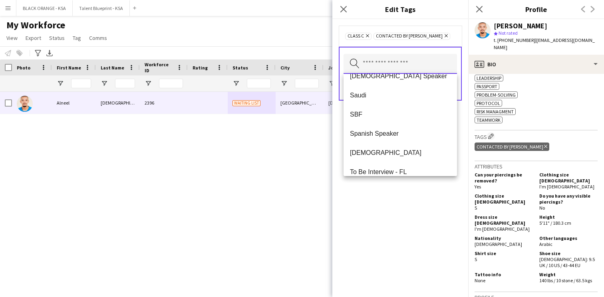
scroll to position [422, 0]
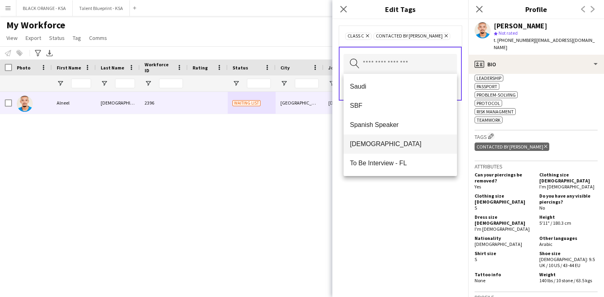
click at [394, 141] on span "[DEMOGRAPHIC_DATA]" at bounding box center [400, 144] width 101 height 8
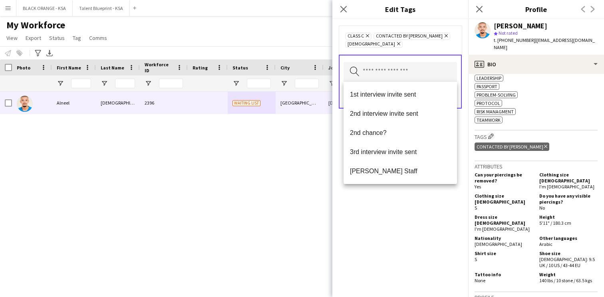
click at [388, 196] on div "Class C Remove Contacted by [PERSON_NAME] Remove Sudanese Remove Search by tag …" at bounding box center [401, 158] width 136 height 278
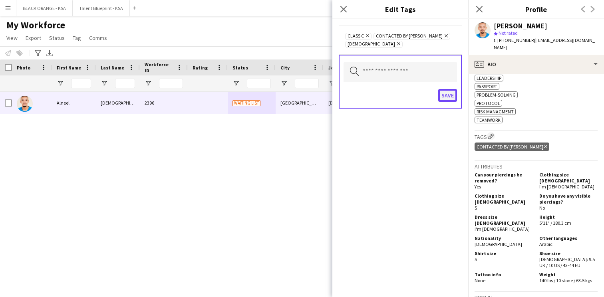
click at [445, 97] on button "Save" at bounding box center [448, 95] width 19 height 13
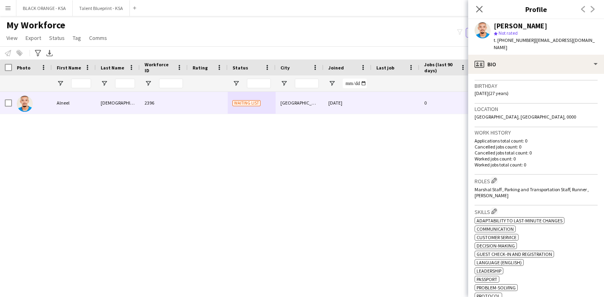
scroll to position [0, 0]
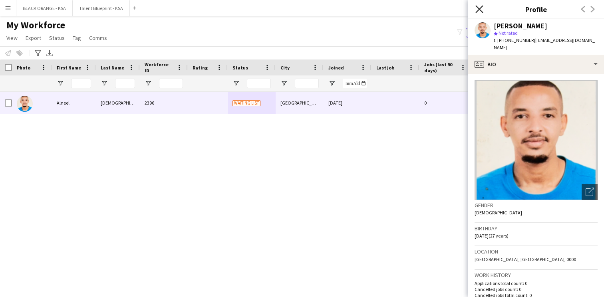
click at [477, 6] on icon at bounding box center [480, 9] width 8 height 8
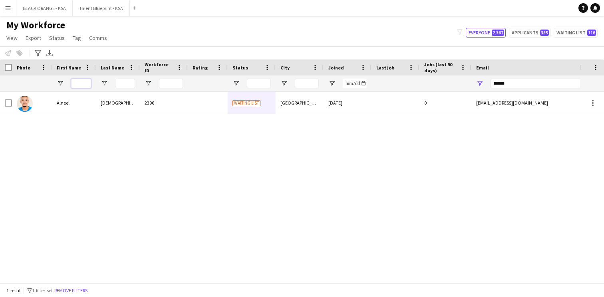
click at [84, 84] on input "First Name Filter Input" at bounding box center [81, 84] width 20 height 10
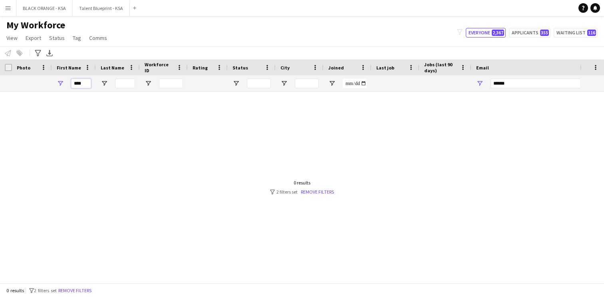
type input "****"
click at [516, 83] on input "******" at bounding box center [559, 84] width 136 height 10
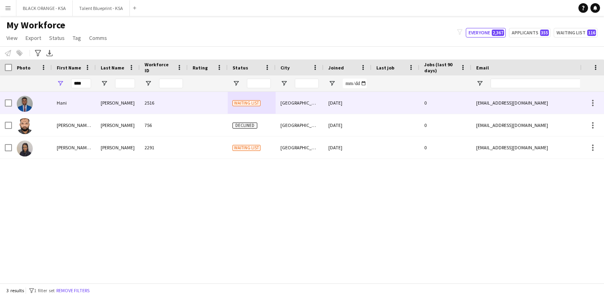
click at [174, 109] on div "2516" at bounding box center [164, 103] width 48 height 22
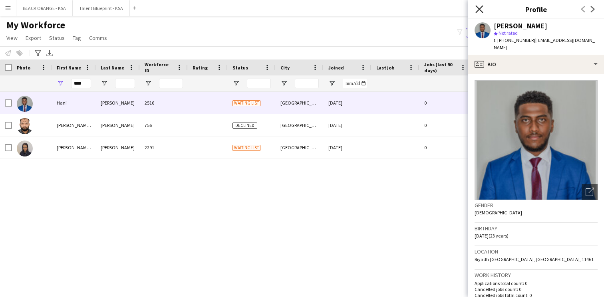
click at [479, 11] on icon at bounding box center [480, 9] width 8 height 8
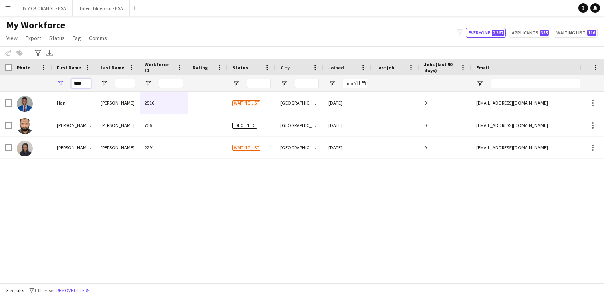
click at [82, 81] on input "****" at bounding box center [81, 84] width 20 height 10
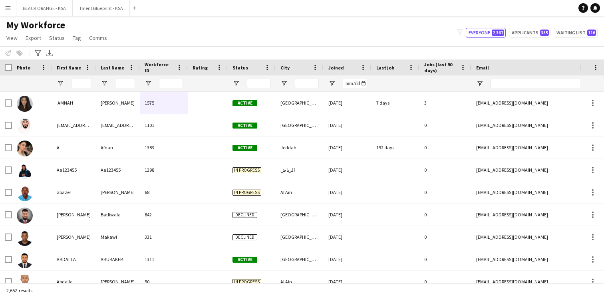
click at [151, 37] on div "My Workforce View Views Default view New view Update view Delete view Edit name…" at bounding box center [302, 32] width 604 height 27
click at [504, 84] on input "Email Filter Input" at bounding box center [559, 84] width 136 height 10
paste input "**********"
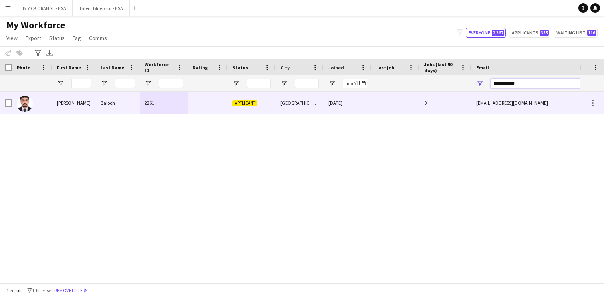
type input "**********"
click at [177, 112] on div "2261" at bounding box center [164, 103] width 48 height 22
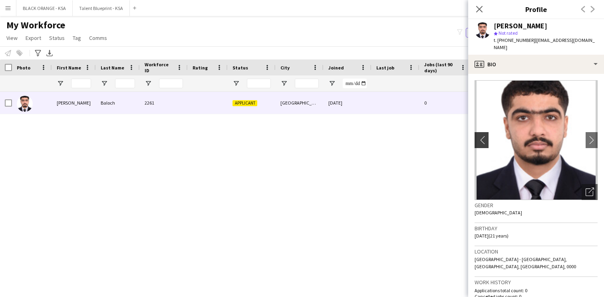
click at [485, 136] on app-icon "chevron-left" at bounding box center [481, 140] width 12 height 8
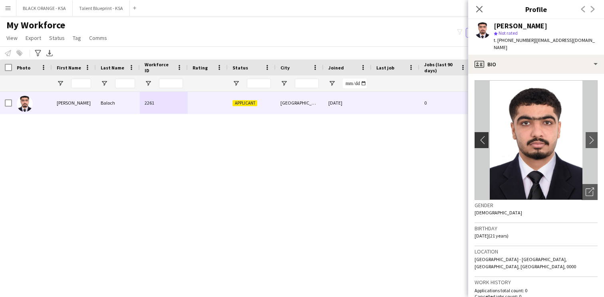
click at [485, 136] on app-icon "chevron-left" at bounding box center [481, 140] width 12 height 8
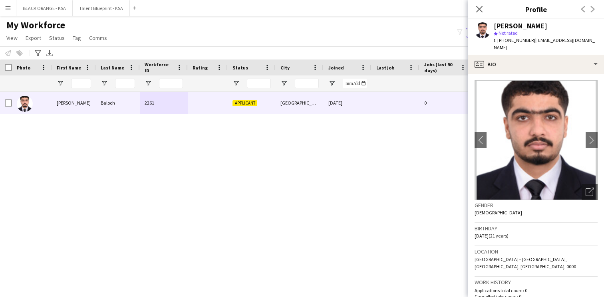
click at [517, 74] on app-crew-profile-bio "chevron-left chevron-right Open photos pop-in Gender [DEMOGRAPHIC_DATA] Birthda…" at bounding box center [537, 185] width 136 height 223
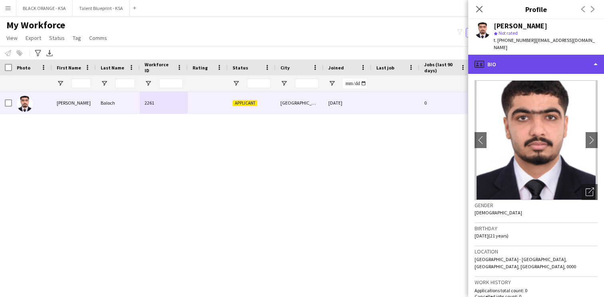
click at [520, 62] on div "profile Bio" at bounding box center [537, 64] width 136 height 19
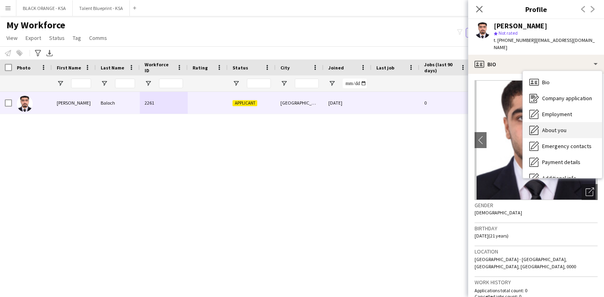
click at [544, 127] on span "About you" at bounding box center [554, 130] width 24 height 7
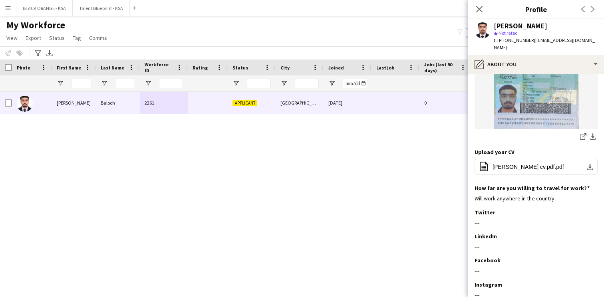
scroll to position [140, 0]
click at [509, 163] on span "[PERSON_NAME] cv.pdf.pdf" at bounding box center [529, 166] width 72 height 6
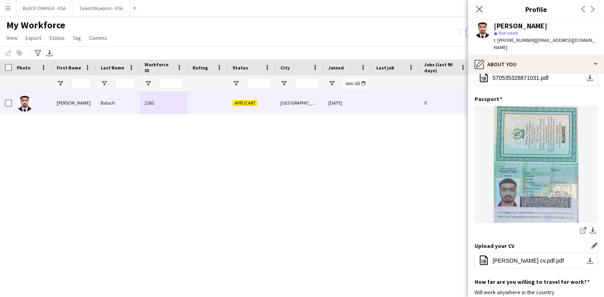
scroll to position [0, 0]
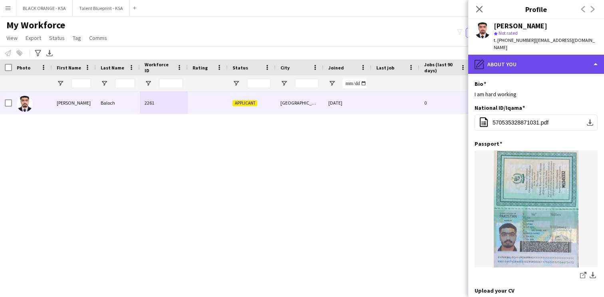
click at [511, 64] on div "pencil4 About you" at bounding box center [537, 64] width 136 height 19
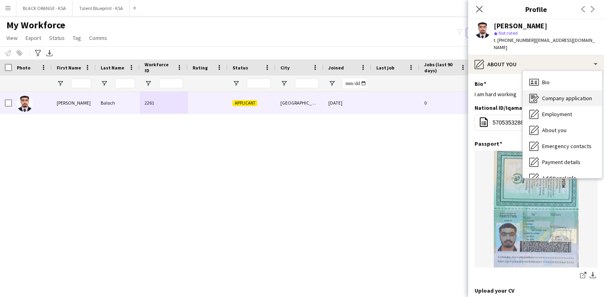
click at [551, 95] on span "Company application" at bounding box center [567, 98] width 50 height 7
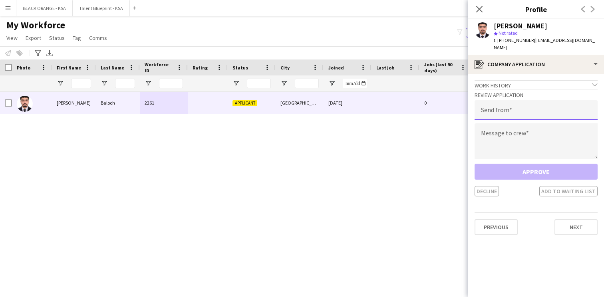
click at [522, 102] on input "email" at bounding box center [536, 110] width 123 height 20
type input "**********"
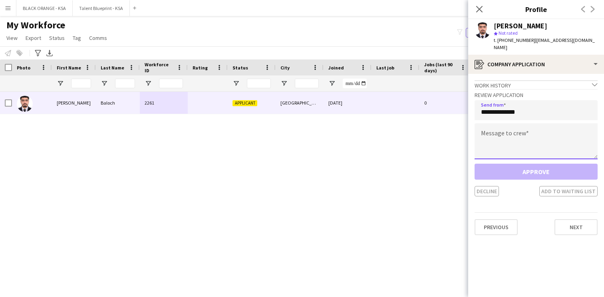
click at [523, 132] on textarea at bounding box center [536, 142] width 123 height 36
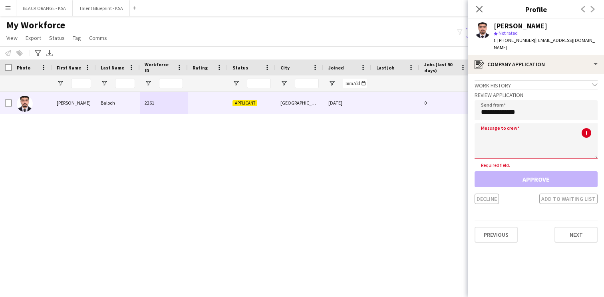
paste textarea "**********"
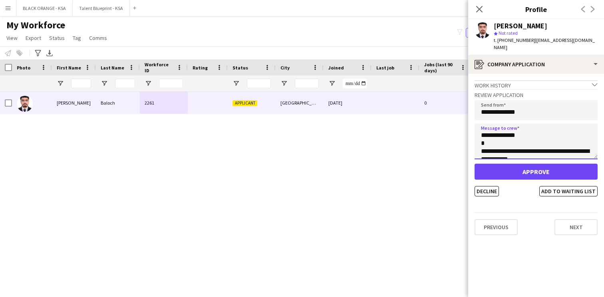
click at [504, 130] on textarea "**********" at bounding box center [536, 142] width 123 height 36
type textarea "**********"
click at [549, 186] on button "Add to waiting list" at bounding box center [569, 191] width 58 height 10
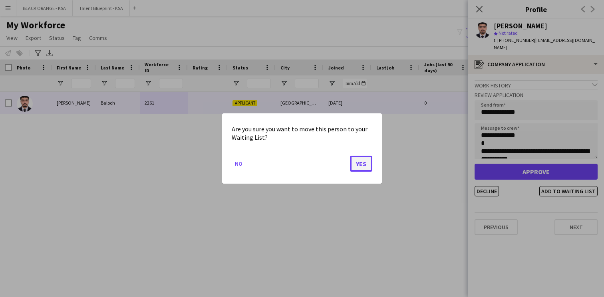
click at [365, 165] on button "Yes" at bounding box center [361, 164] width 22 height 16
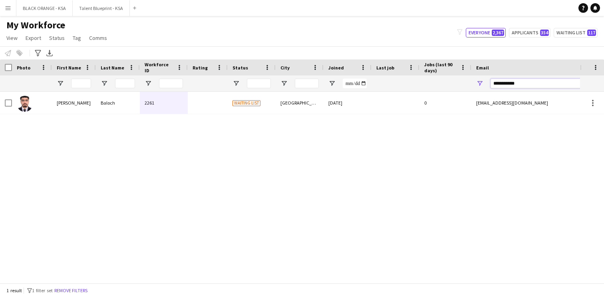
click at [505, 84] on input "**********" at bounding box center [559, 84] width 136 height 10
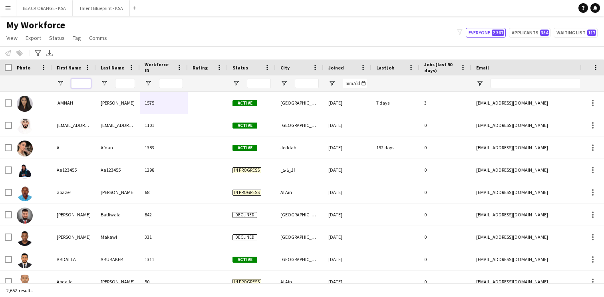
click at [89, 82] on input "First Name Filter Input" at bounding box center [81, 84] width 20 height 10
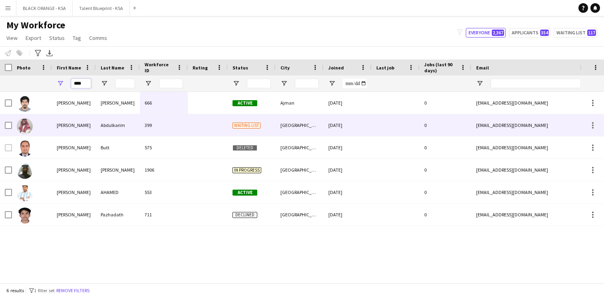
type input "****"
click at [104, 127] on div "Abdulkarim" at bounding box center [118, 125] width 44 height 22
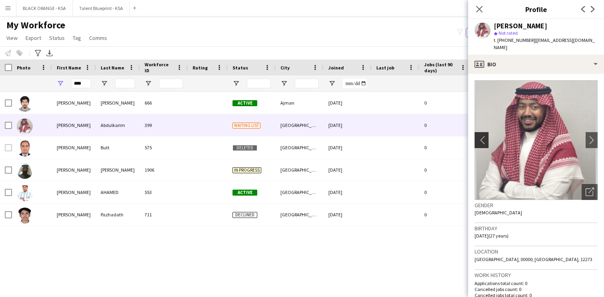
click at [479, 138] on button "chevron-left" at bounding box center [481, 140] width 16 height 16
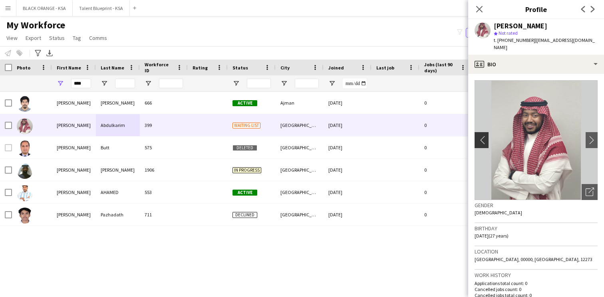
click at [479, 136] on app-icon "chevron-left" at bounding box center [481, 140] width 12 height 8
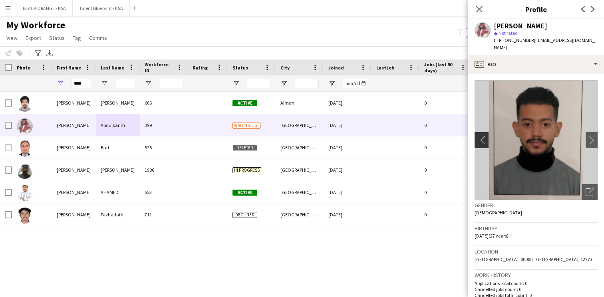
click at [479, 136] on app-icon "chevron-left" at bounding box center [481, 140] width 12 height 8
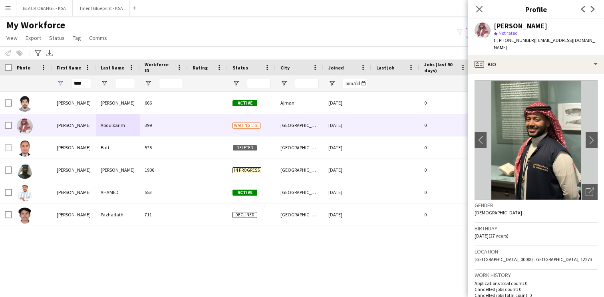
click at [584, 133] on img at bounding box center [536, 140] width 123 height 120
click at [590, 136] on app-icon "chevron-right" at bounding box center [592, 140] width 12 height 8
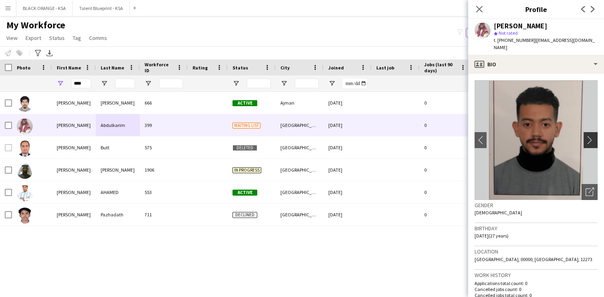
click at [590, 136] on app-icon "chevron-right" at bounding box center [592, 140] width 12 height 8
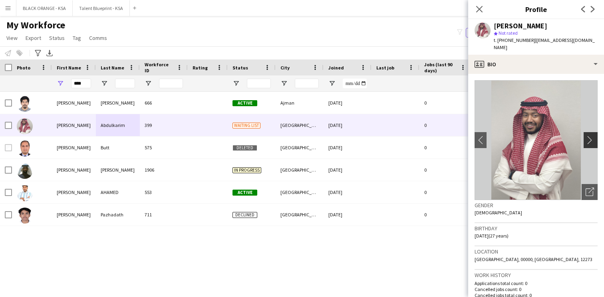
click at [590, 136] on app-icon "chevron-right" at bounding box center [592, 140] width 12 height 8
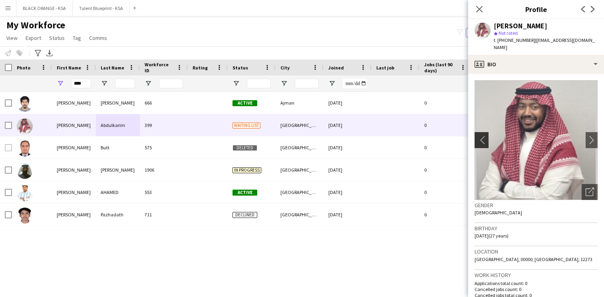
click at [482, 136] on app-icon "chevron-left" at bounding box center [481, 140] width 12 height 8
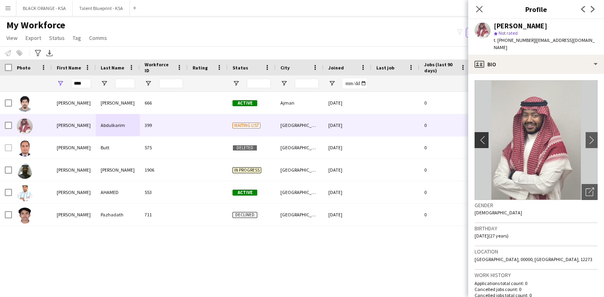
click at [482, 136] on app-icon "chevron-left" at bounding box center [481, 140] width 12 height 8
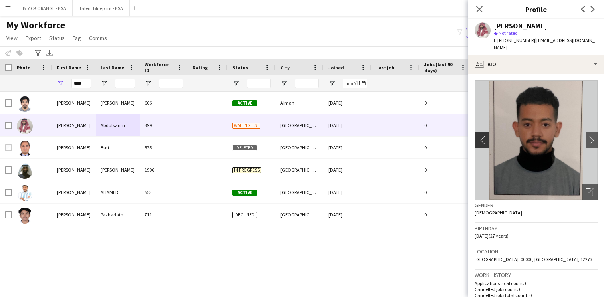
click at [482, 136] on app-icon "chevron-left" at bounding box center [481, 140] width 12 height 8
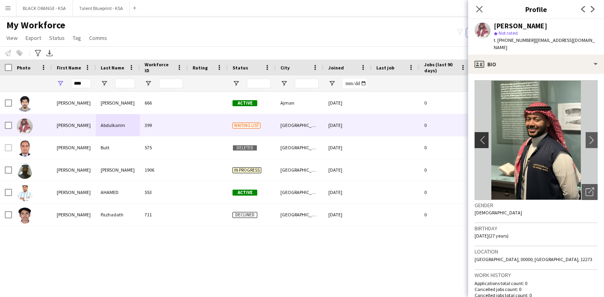
click at [482, 136] on app-icon "chevron-left" at bounding box center [481, 140] width 12 height 8
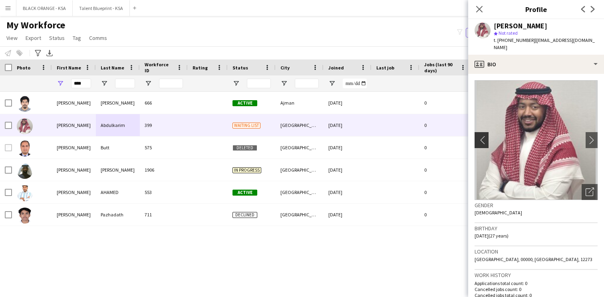
click at [482, 136] on app-icon "chevron-left" at bounding box center [481, 140] width 12 height 8
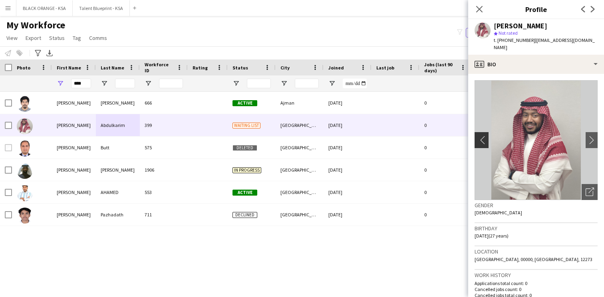
click at [482, 136] on app-icon "chevron-left" at bounding box center [481, 140] width 12 height 8
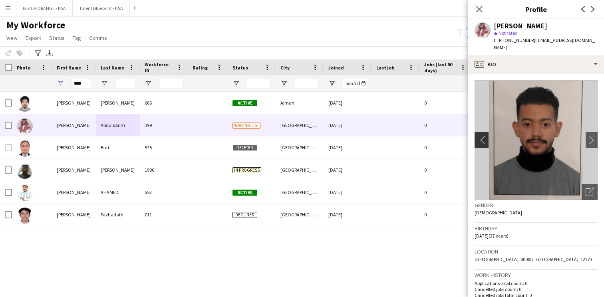
click at [482, 136] on app-icon "chevron-left" at bounding box center [481, 140] width 12 height 8
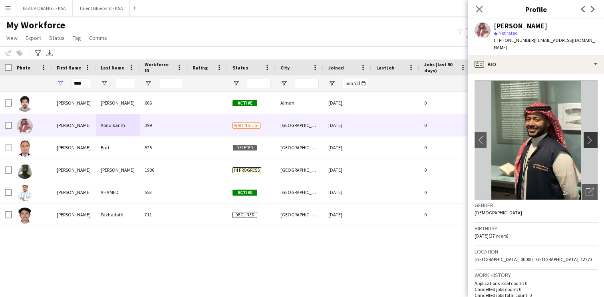
click at [587, 136] on app-icon "chevron-right" at bounding box center [592, 140] width 12 height 8
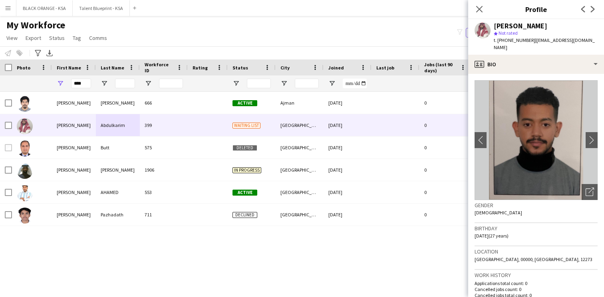
click at [482, 136] on app-icon "chevron-left" at bounding box center [479, 140] width 12 height 8
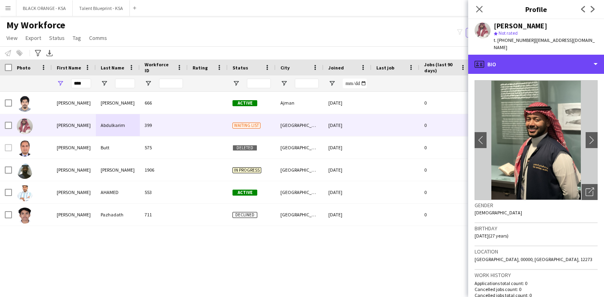
click at [536, 64] on div "profile Bio" at bounding box center [537, 64] width 136 height 19
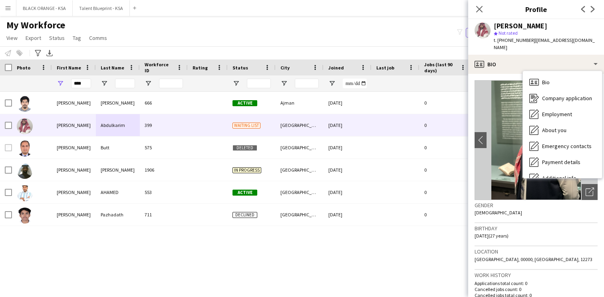
click at [541, 122] on div "About you About you" at bounding box center [562, 130] width 79 height 16
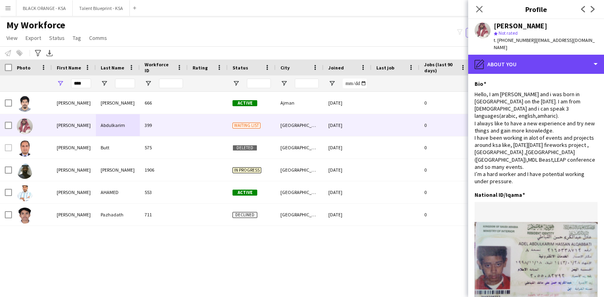
click at [532, 58] on div "pencil4 About you" at bounding box center [537, 64] width 136 height 19
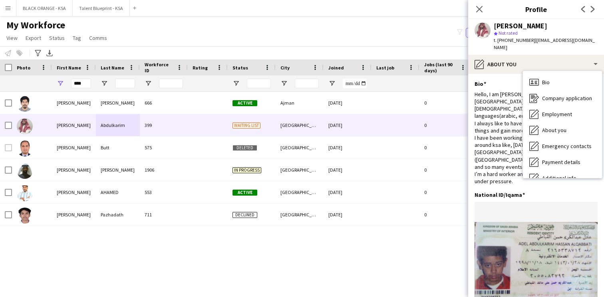
click at [543, 79] on span "Bio" at bounding box center [546, 82] width 8 height 7
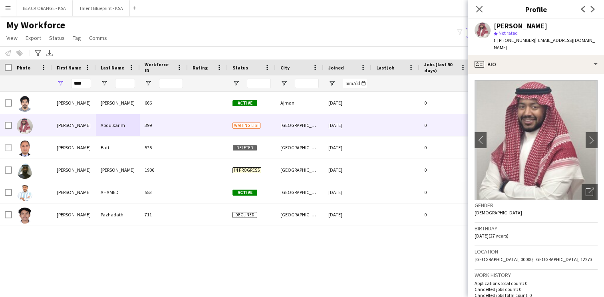
click at [487, 132] on img at bounding box center [536, 140] width 123 height 120
click at [481, 136] on app-icon "chevron-left" at bounding box center [479, 140] width 12 height 8
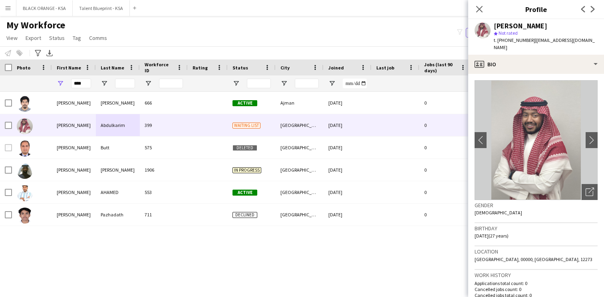
click at [481, 136] on app-icon "chevron-left" at bounding box center [479, 140] width 12 height 8
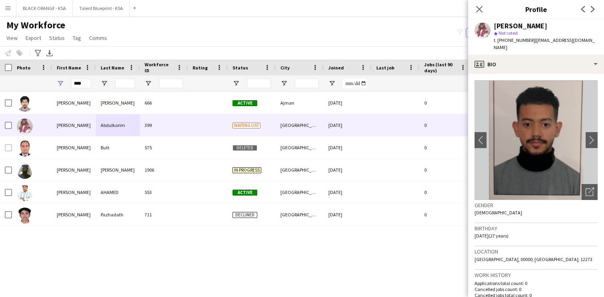
click at [483, 136] on app-icon "chevron-left" at bounding box center [479, 140] width 12 height 8
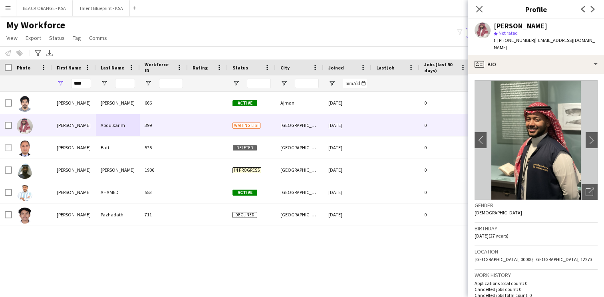
click at [483, 136] on app-icon "chevron-left" at bounding box center [479, 140] width 12 height 8
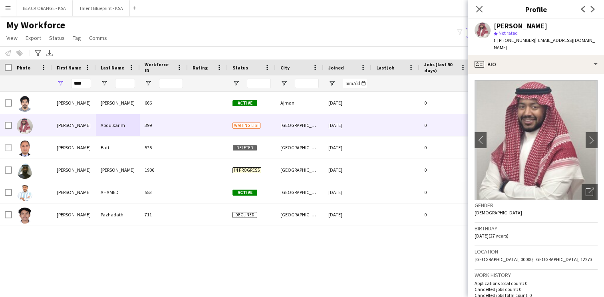
click at [483, 136] on app-icon "chevron-left" at bounding box center [479, 140] width 12 height 8
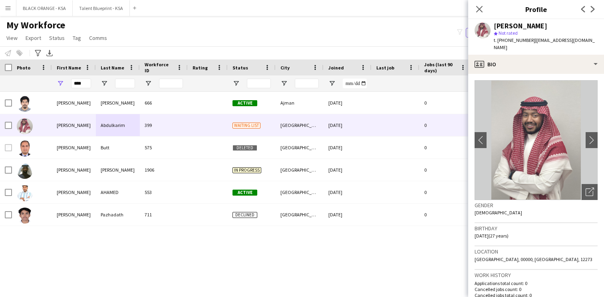
click at [483, 136] on app-icon "chevron-left" at bounding box center [479, 140] width 12 height 8
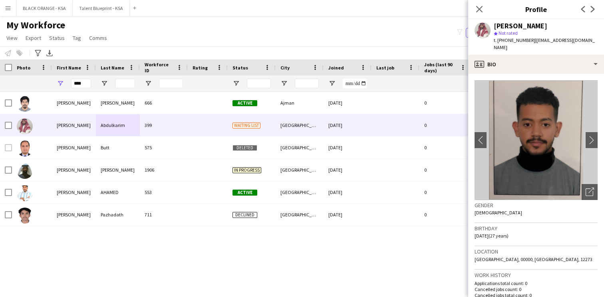
click at [483, 136] on app-icon "chevron-left" at bounding box center [479, 140] width 12 height 8
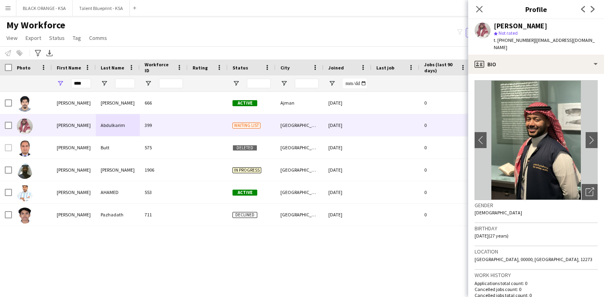
click at [483, 136] on app-icon "chevron-left" at bounding box center [479, 140] width 12 height 8
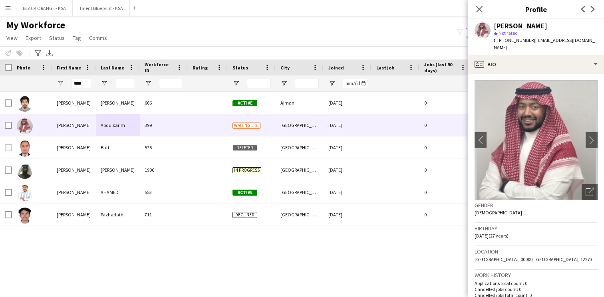
click at [483, 136] on app-icon "chevron-left" at bounding box center [479, 140] width 12 height 8
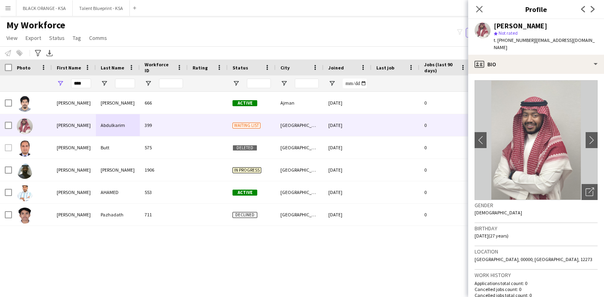
click at [483, 136] on app-icon "chevron-left" at bounding box center [479, 140] width 12 height 8
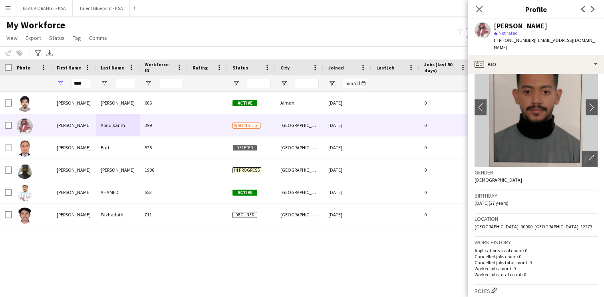
scroll to position [36, 0]
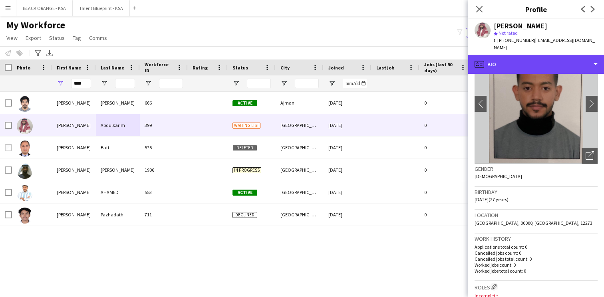
click at [519, 62] on div "profile Bio" at bounding box center [537, 64] width 136 height 19
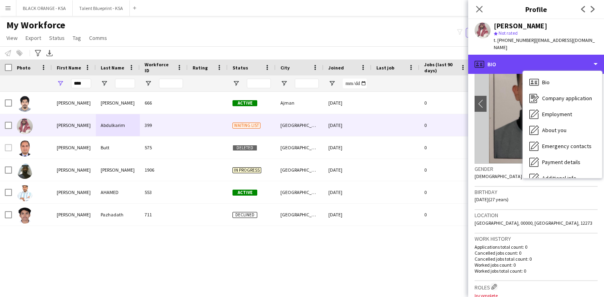
click at [519, 62] on div "profile Bio" at bounding box center [537, 64] width 136 height 19
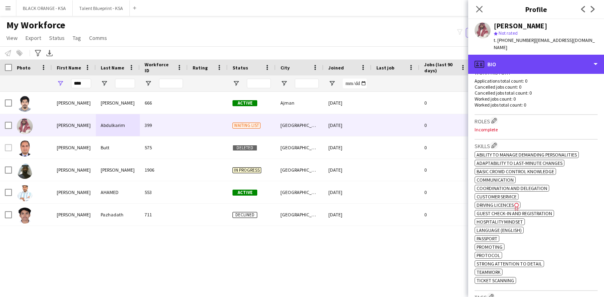
scroll to position [203, 0]
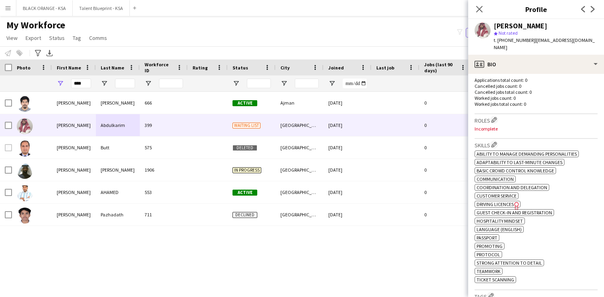
click at [494, 117] on app-icon "Edit crew company roles" at bounding box center [495, 120] width 6 height 6
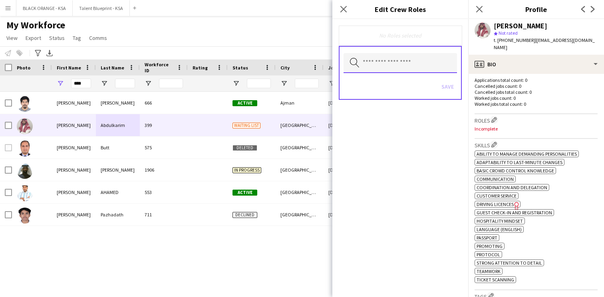
click at [432, 64] on input "text" at bounding box center [401, 63] width 114 height 20
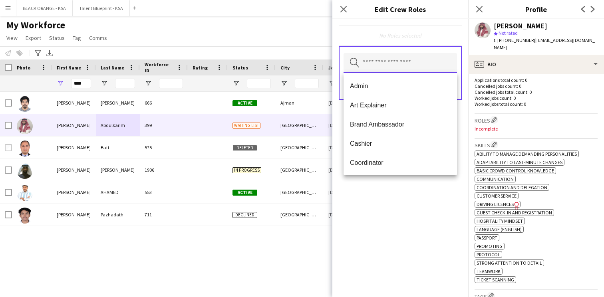
click at [415, 60] on input "text" at bounding box center [401, 63] width 114 height 20
click at [395, 171] on mat-option "Coordinator" at bounding box center [401, 162] width 114 height 19
click at [382, 37] on icon "Remove" at bounding box center [381, 35] width 5 height 5
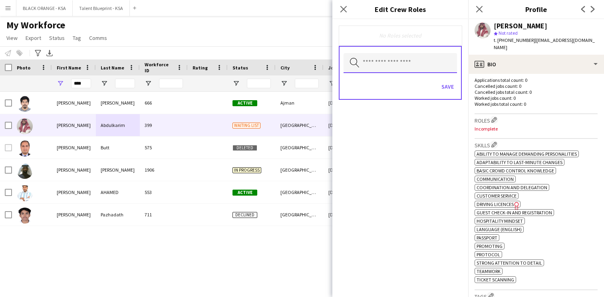
click at [408, 66] on input "text" at bounding box center [401, 63] width 114 height 20
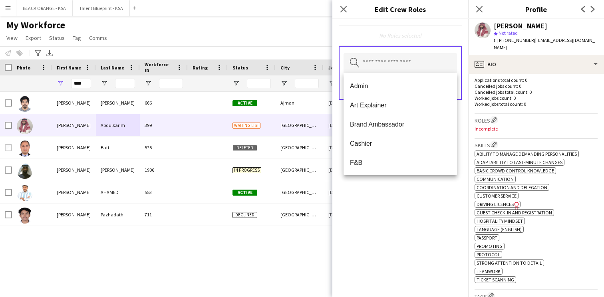
click at [373, 85] on span "Admin" at bounding box center [400, 86] width 101 height 8
click at [376, 88] on span "Art Explainer" at bounding box center [400, 87] width 101 height 8
click at [377, 90] on span "Brand Ambassador" at bounding box center [400, 87] width 101 height 8
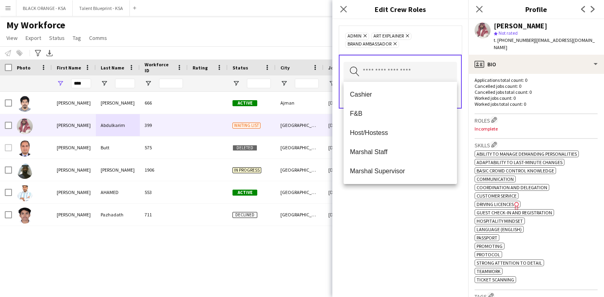
click at [374, 133] on span "Host/Hostess" at bounding box center [400, 133] width 101 height 8
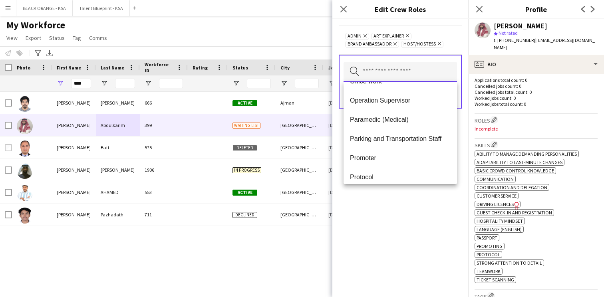
scroll to position [114, 0]
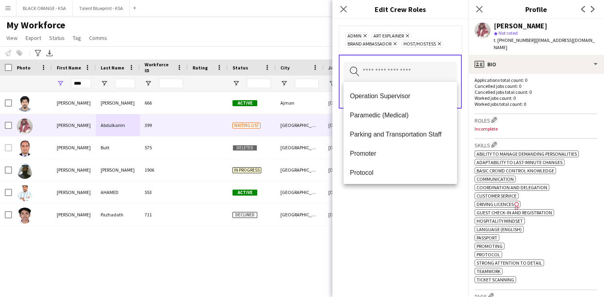
click at [402, 96] on span "Operation Supervisor" at bounding box center [400, 96] width 101 height 8
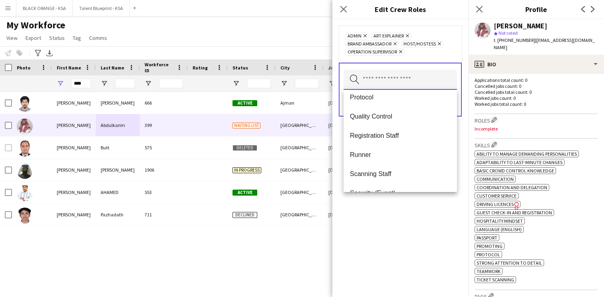
scroll to position [182, 0]
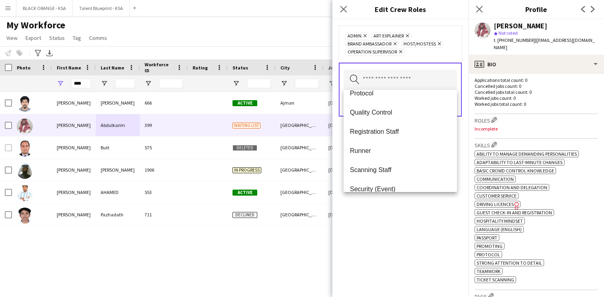
click at [389, 132] on span "Registration Staff" at bounding box center [400, 132] width 101 height 8
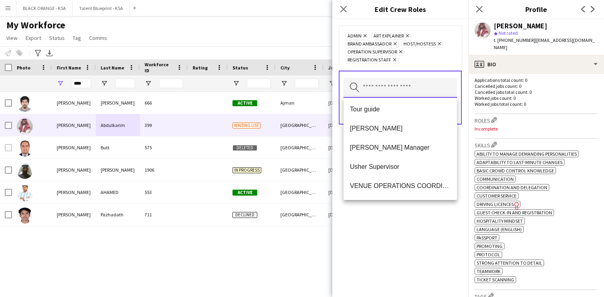
scroll to position [299, 0]
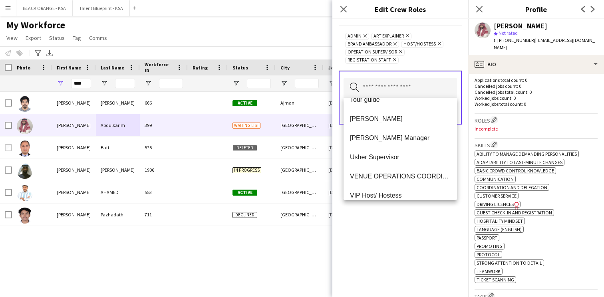
click at [381, 120] on span "[PERSON_NAME]" at bounding box center [400, 119] width 101 height 8
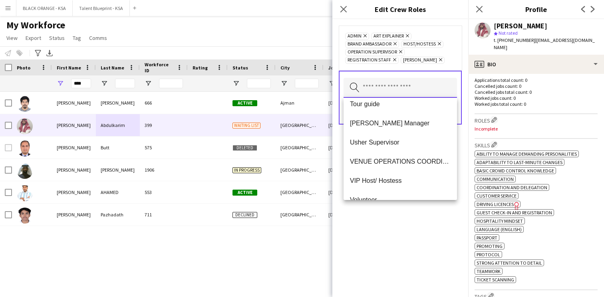
scroll to position [290, 0]
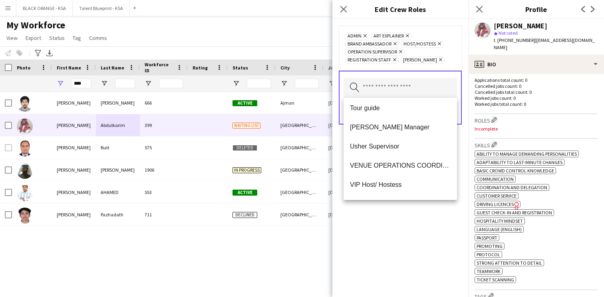
click at [383, 146] on span "Usher Supervisor" at bounding box center [400, 147] width 101 height 8
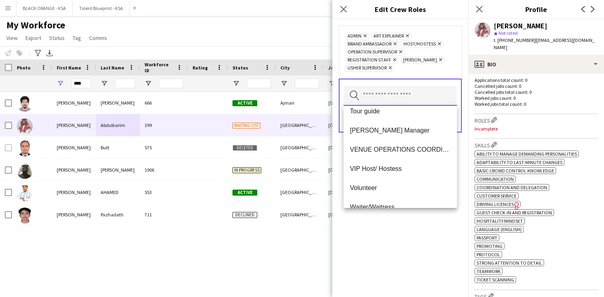
scroll to position [307, 0]
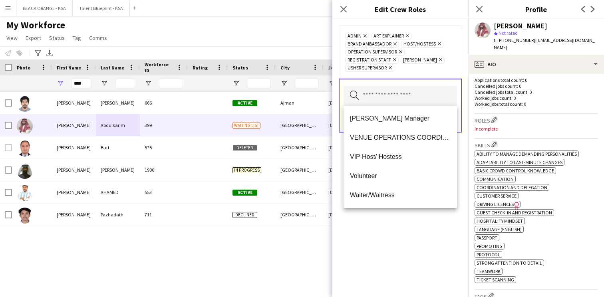
click at [391, 155] on span "VIP Host/ Hostess" at bounding box center [400, 157] width 101 height 8
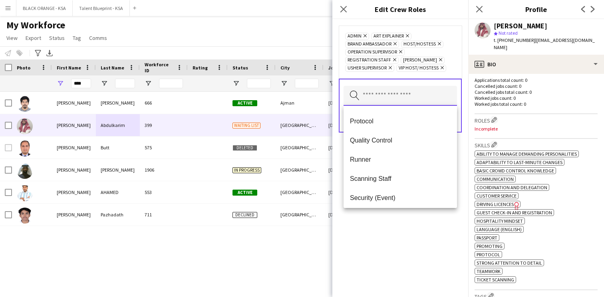
scroll to position [176, 0]
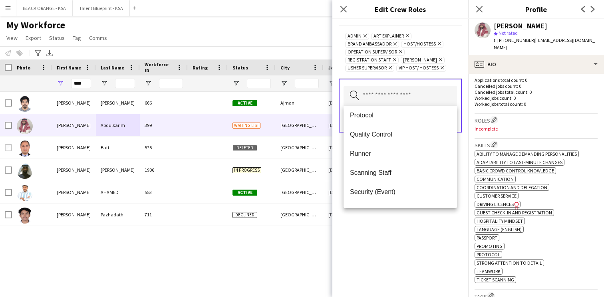
click at [385, 157] on span "Runner" at bounding box center [400, 154] width 101 height 8
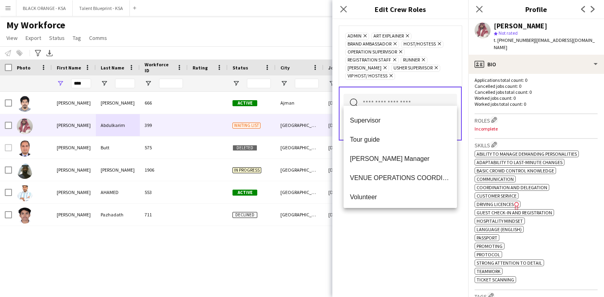
scroll to position [251, 0]
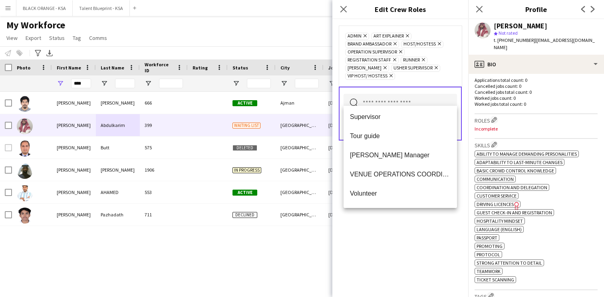
click at [393, 136] on span "Tour guide" at bounding box center [400, 136] width 101 height 8
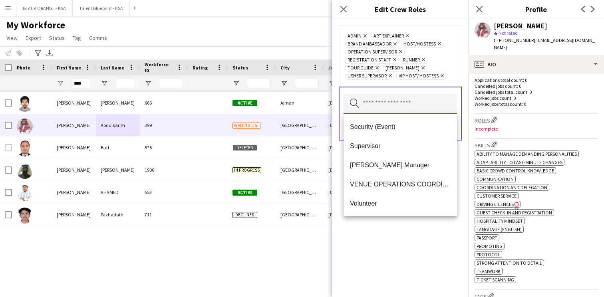
scroll to position [249, 0]
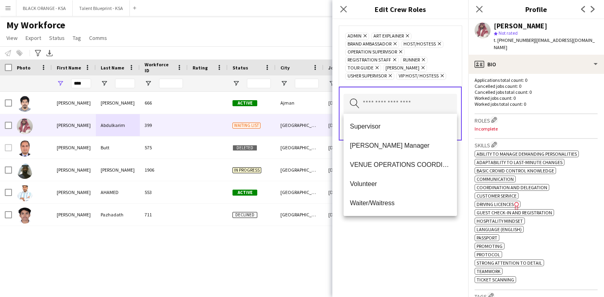
click at [397, 164] on span "VENUE OPERATIONS COORDINATOR" at bounding box center [400, 165] width 101 height 8
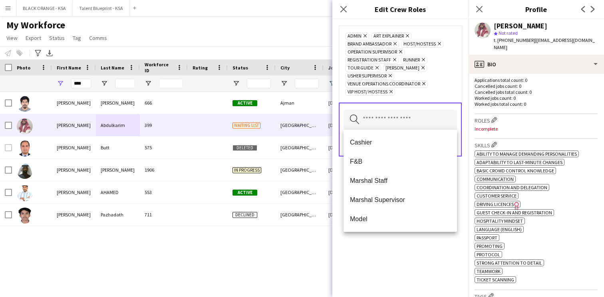
click at [438, 90] on div "Admin Remove Art Explainer Remove Brand Ambassador Remove Host/Hostess Remove O…" at bounding box center [400, 64] width 110 height 64
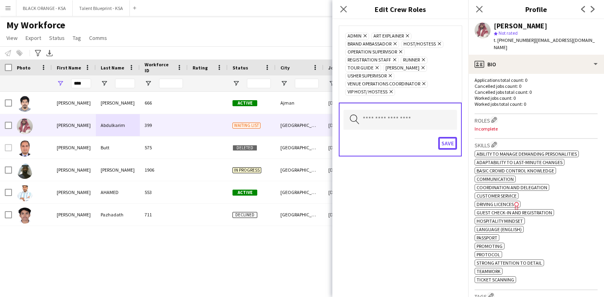
click at [446, 142] on button "Save" at bounding box center [448, 143] width 19 height 13
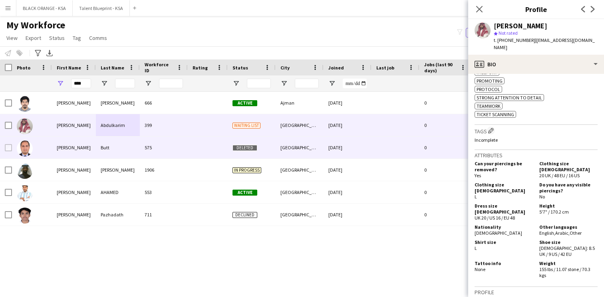
scroll to position [389, 0]
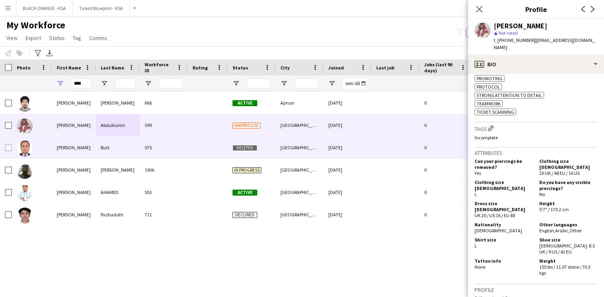
click at [492, 129] on app-icon "Edit crew company tags" at bounding box center [492, 129] width 6 height 6
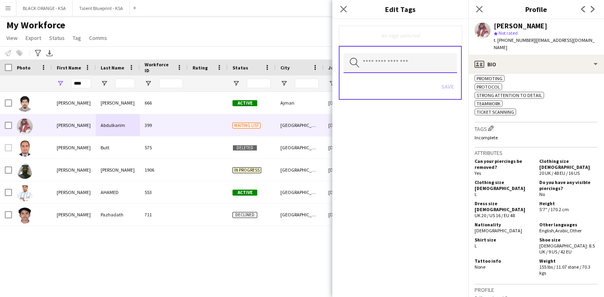
click at [400, 64] on input "text" at bounding box center [401, 63] width 114 height 20
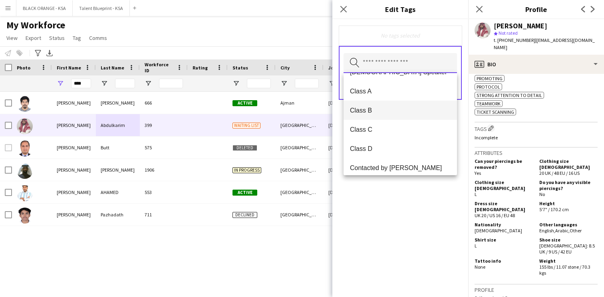
scroll to position [114, 0]
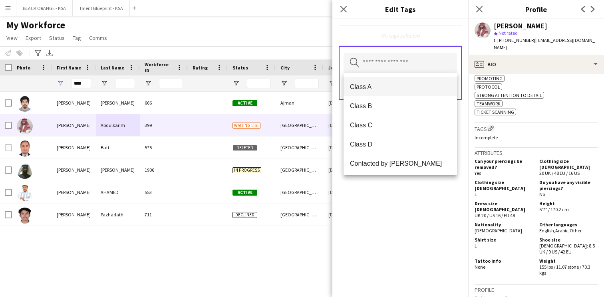
click at [383, 92] on mat-option "Class A" at bounding box center [401, 86] width 114 height 19
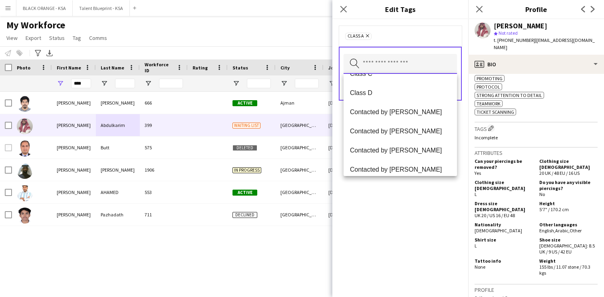
scroll to position [149, 0]
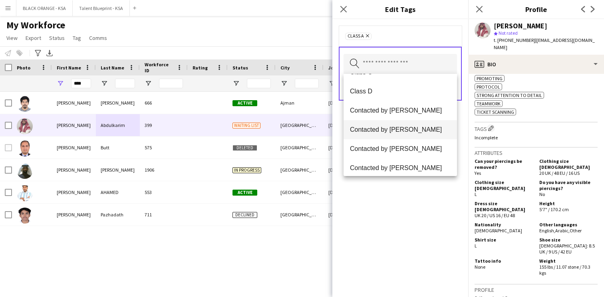
click at [381, 124] on mat-option "Contacted by [PERSON_NAME]" at bounding box center [401, 129] width 114 height 19
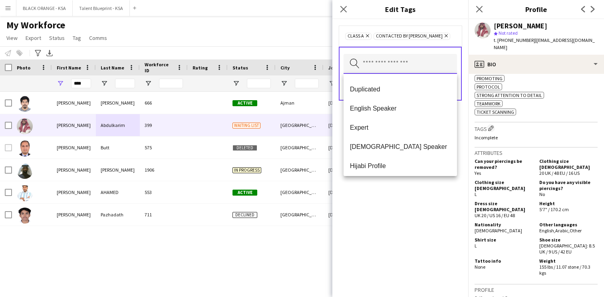
scroll to position [250, 0]
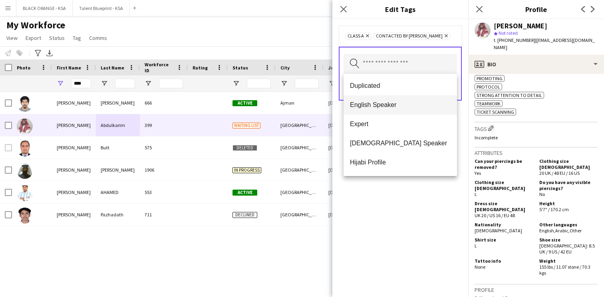
click at [387, 107] on span "English Speaker" at bounding box center [400, 105] width 101 height 8
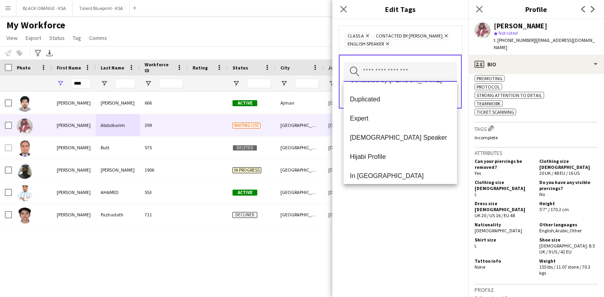
scroll to position [248, 0]
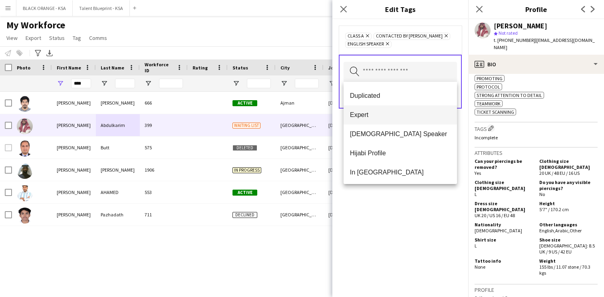
click at [383, 119] on mat-option "Expert" at bounding box center [401, 115] width 114 height 19
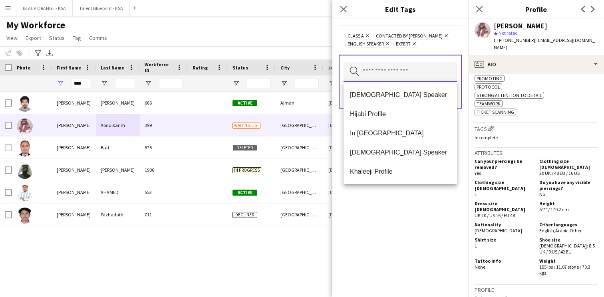
scroll to position [269, 0]
click at [402, 201] on div "Class A Remove Contacted by [PERSON_NAME] Remove English Speaker Remove Expert …" at bounding box center [401, 158] width 136 height 278
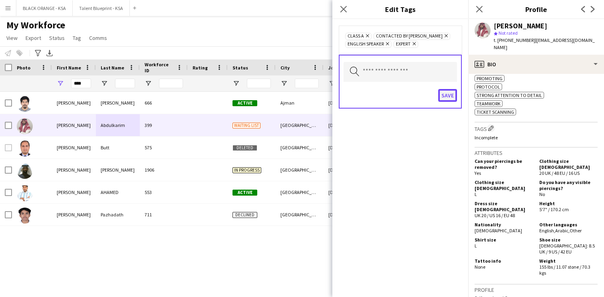
click at [446, 96] on button "Save" at bounding box center [448, 95] width 19 height 13
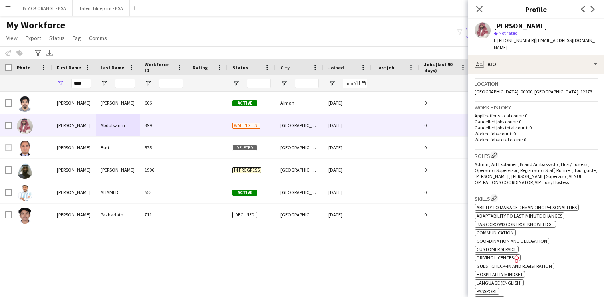
scroll to position [0, 0]
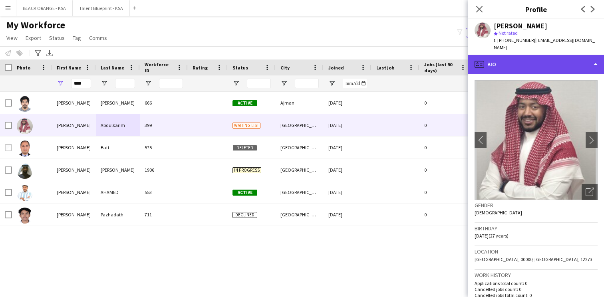
click at [542, 60] on div "profile Bio" at bounding box center [537, 64] width 136 height 19
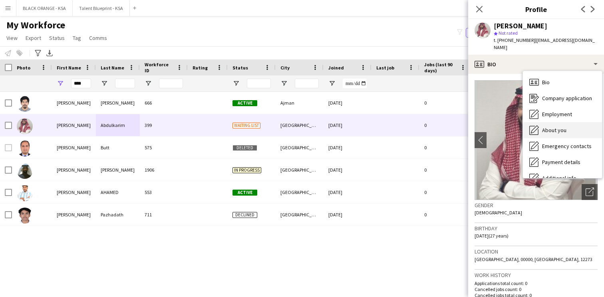
click at [545, 127] on span "About you" at bounding box center [554, 130] width 24 height 7
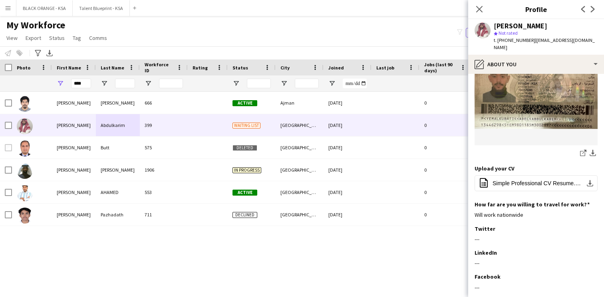
scroll to position [325, 0]
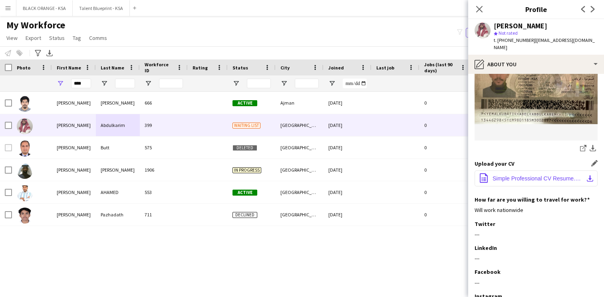
click at [514, 175] on span "Simple Professional CV Resume.pdf.pdf" at bounding box center [538, 178] width 90 height 6
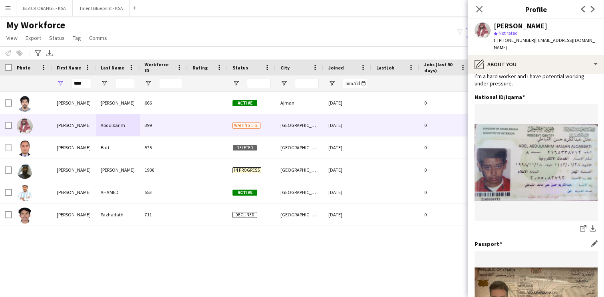
scroll to position [0, 0]
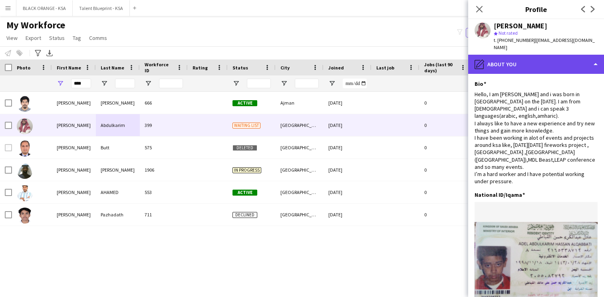
click at [535, 60] on div "pencil4 About you" at bounding box center [537, 64] width 136 height 19
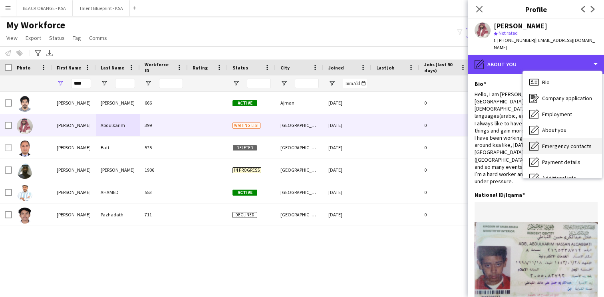
scroll to position [43, 0]
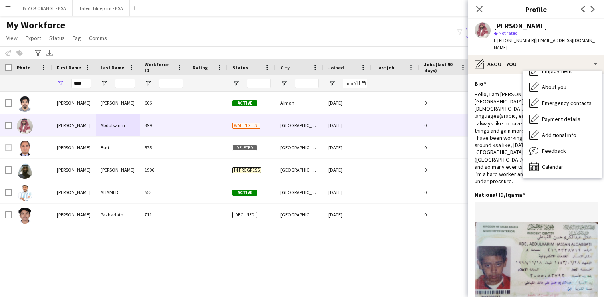
click at [501, 91] on div "Hello, I am [PERSON_NAME] and i was born in [GEOGRAPHIC_DATA] on the [DATE]. I …" at bounding box center [536, 138] width 123 height 95
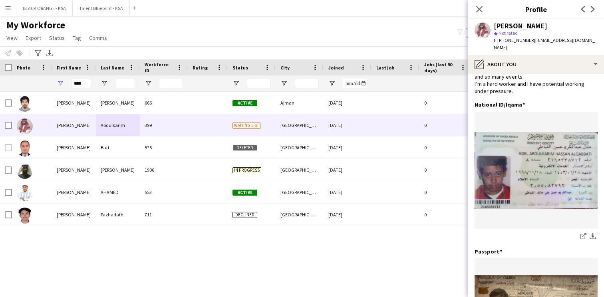
scroll to position [0, 0]
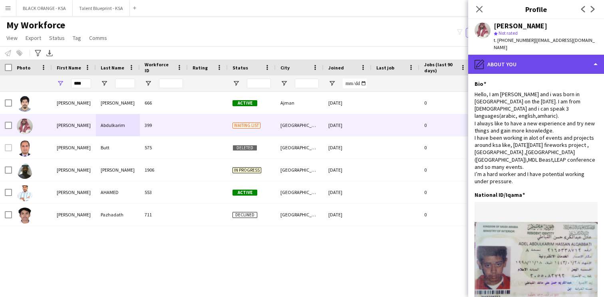
click at [501, 58] on div "pencil4 About you" at bounding box center [537, 64] width 136 height 19
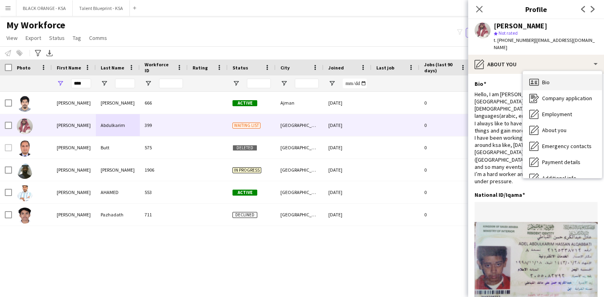
click at [548, 79] on span "Bio" at bounding box center [546, 82] width 8 height 7
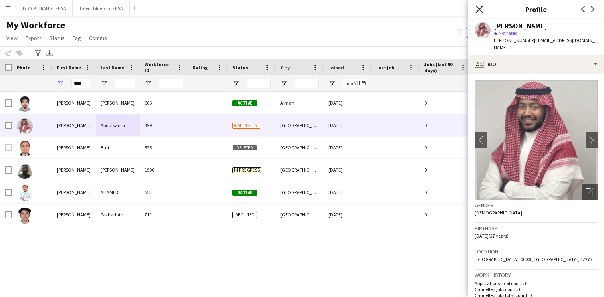
click at [479, 6] on icon "Close pop-in" at bounding box center [480, 9] width 8 height 8
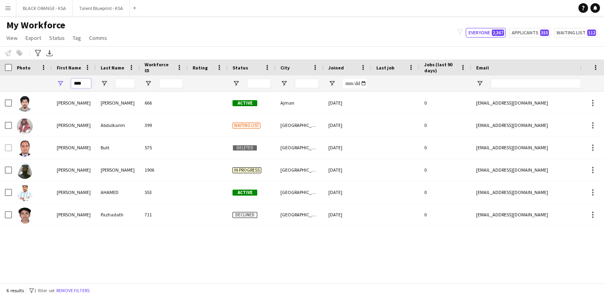
click at [79, 84] on input "****" at bounding box center [81, 84] width 20 height 10
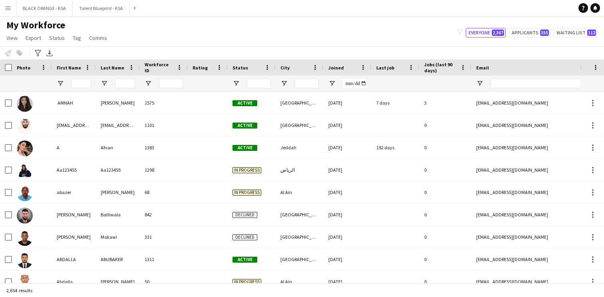
click at [160, 36] on div "My Workforce View Views Default view New view Update view Delete view Edit name…" at bounding box center [302, 32] width 604 height 27
